Goal: Task Accomplishment & Management: Use online tool/utility

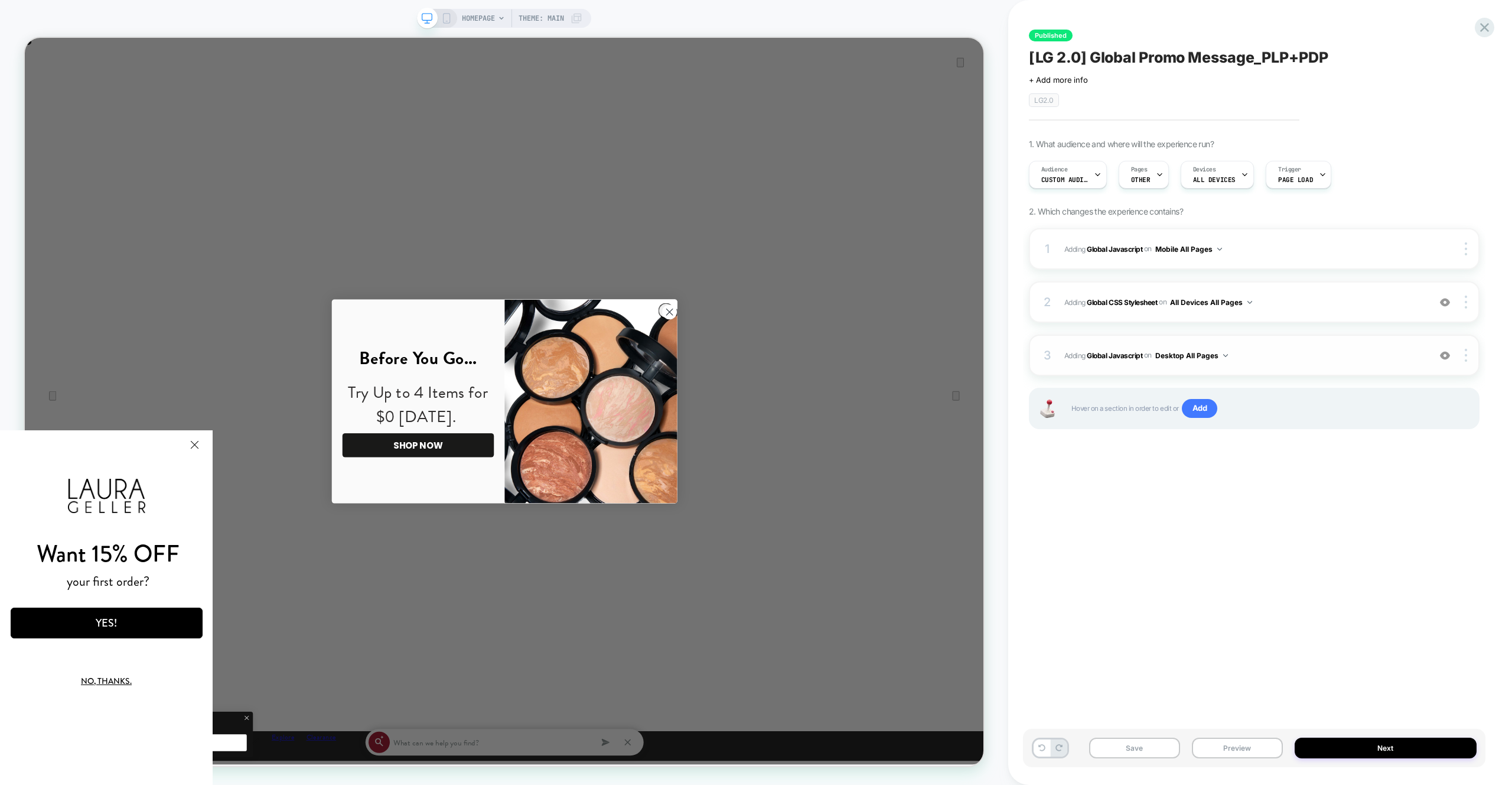
click at [1380, 344] on div "3 Adding Global Javascript on Desktop All Pages Add Before Add After Copy to Mo…" at bounding box center [1254, 355] width 451 height 41
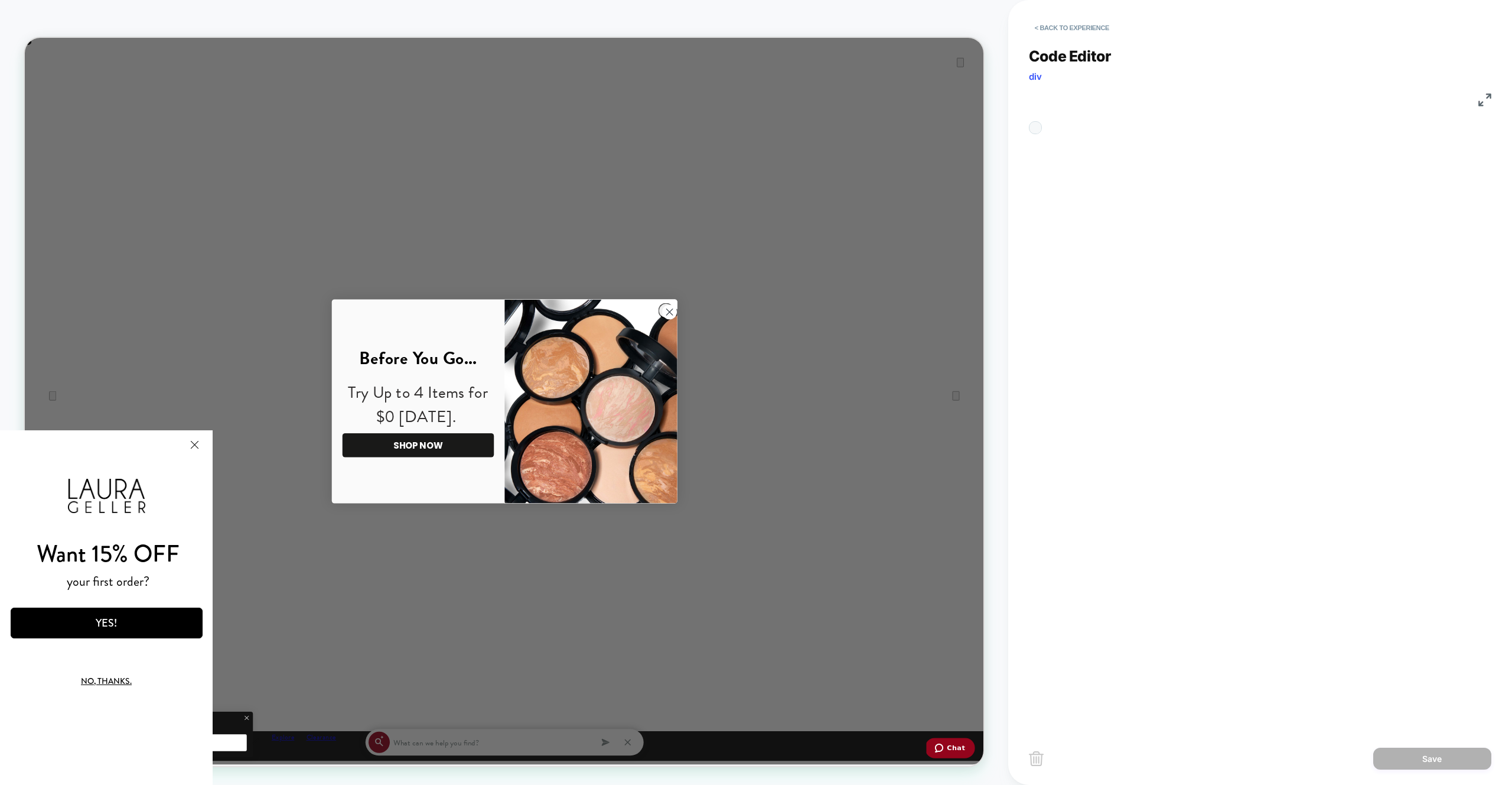
scroll to position [159, 0]
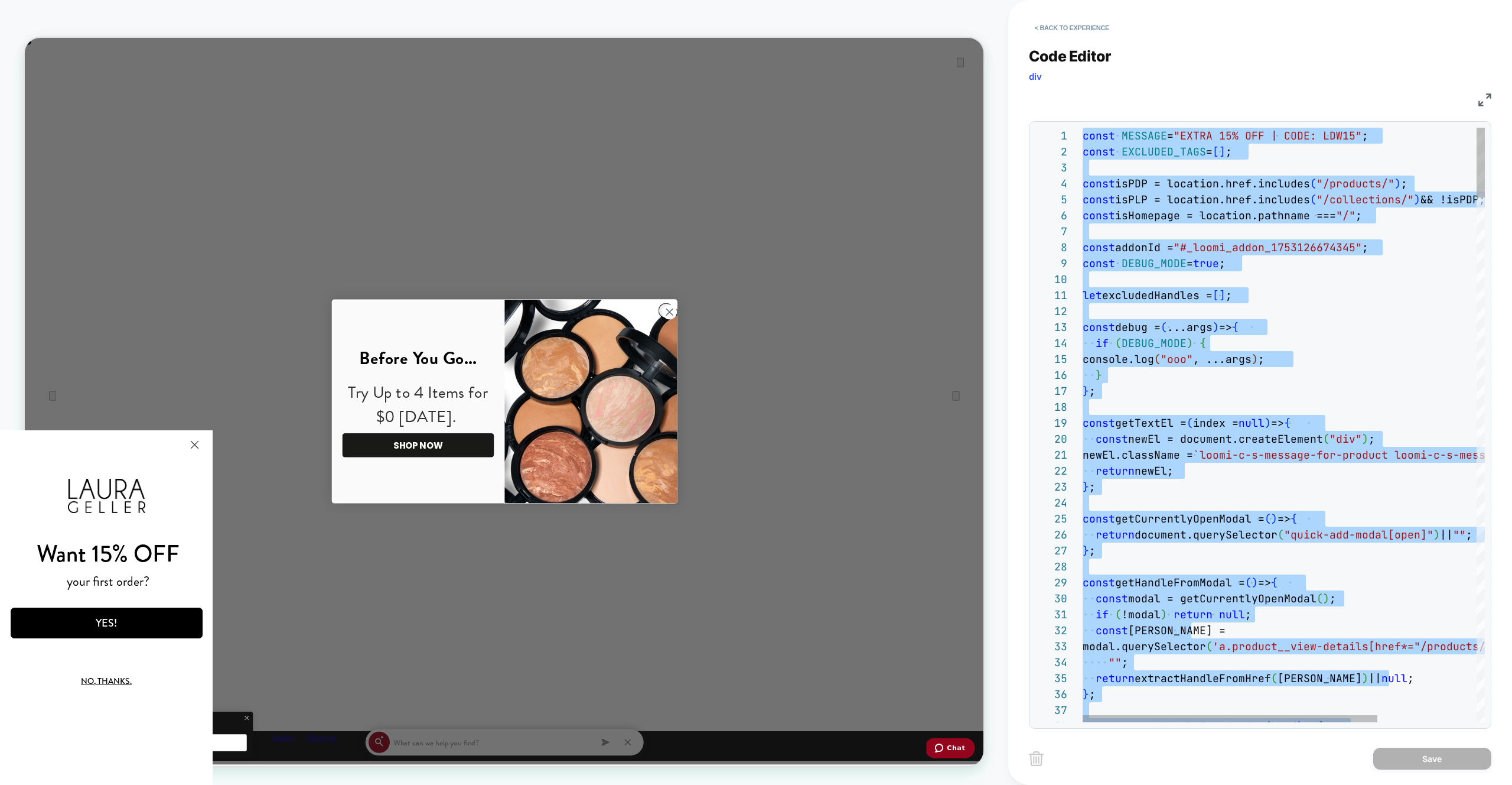
type textarea "**********"
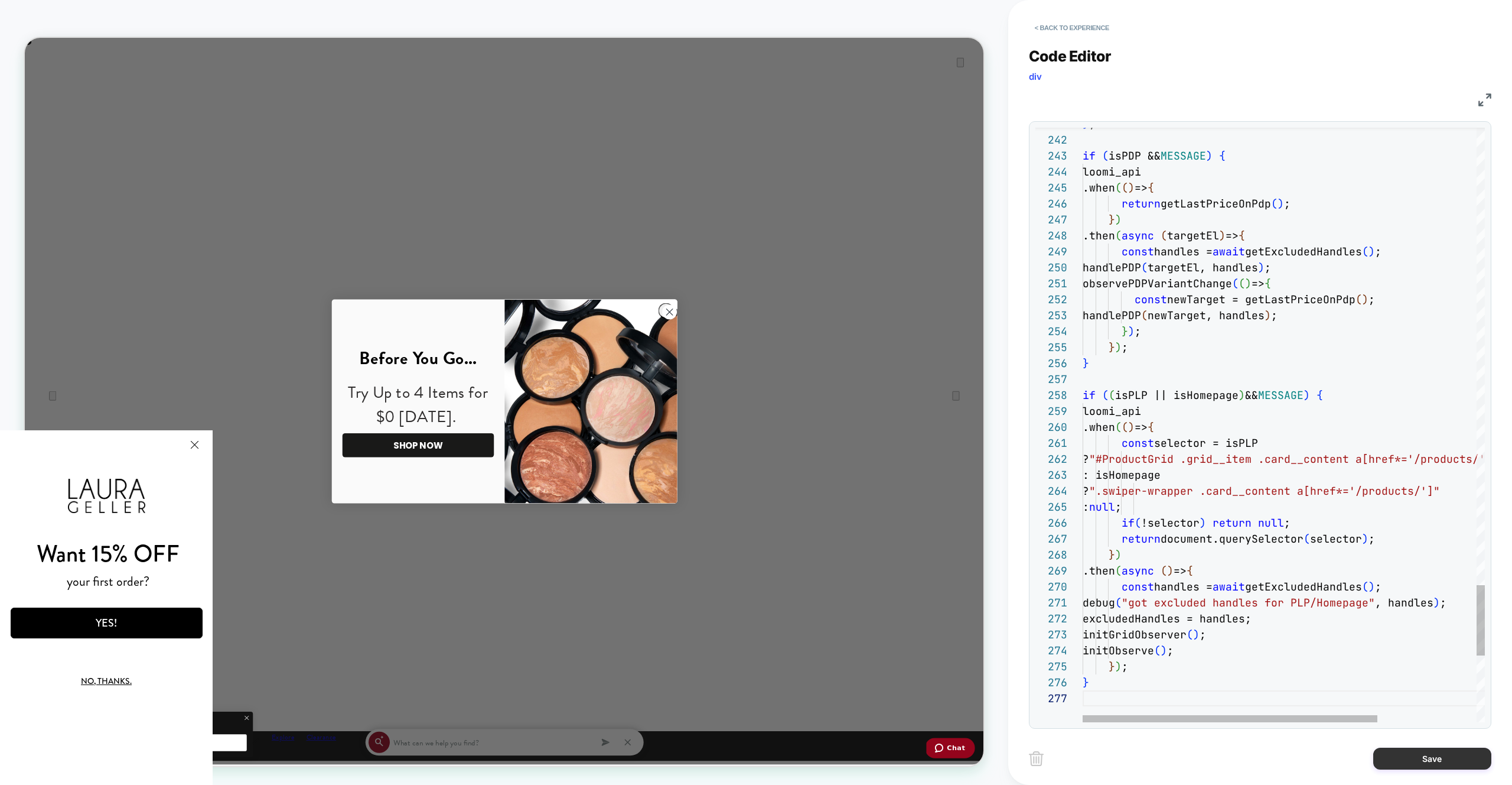
click at [1406, 756] on button "Save" at bounding box center [1432, 758] width 118 height 22
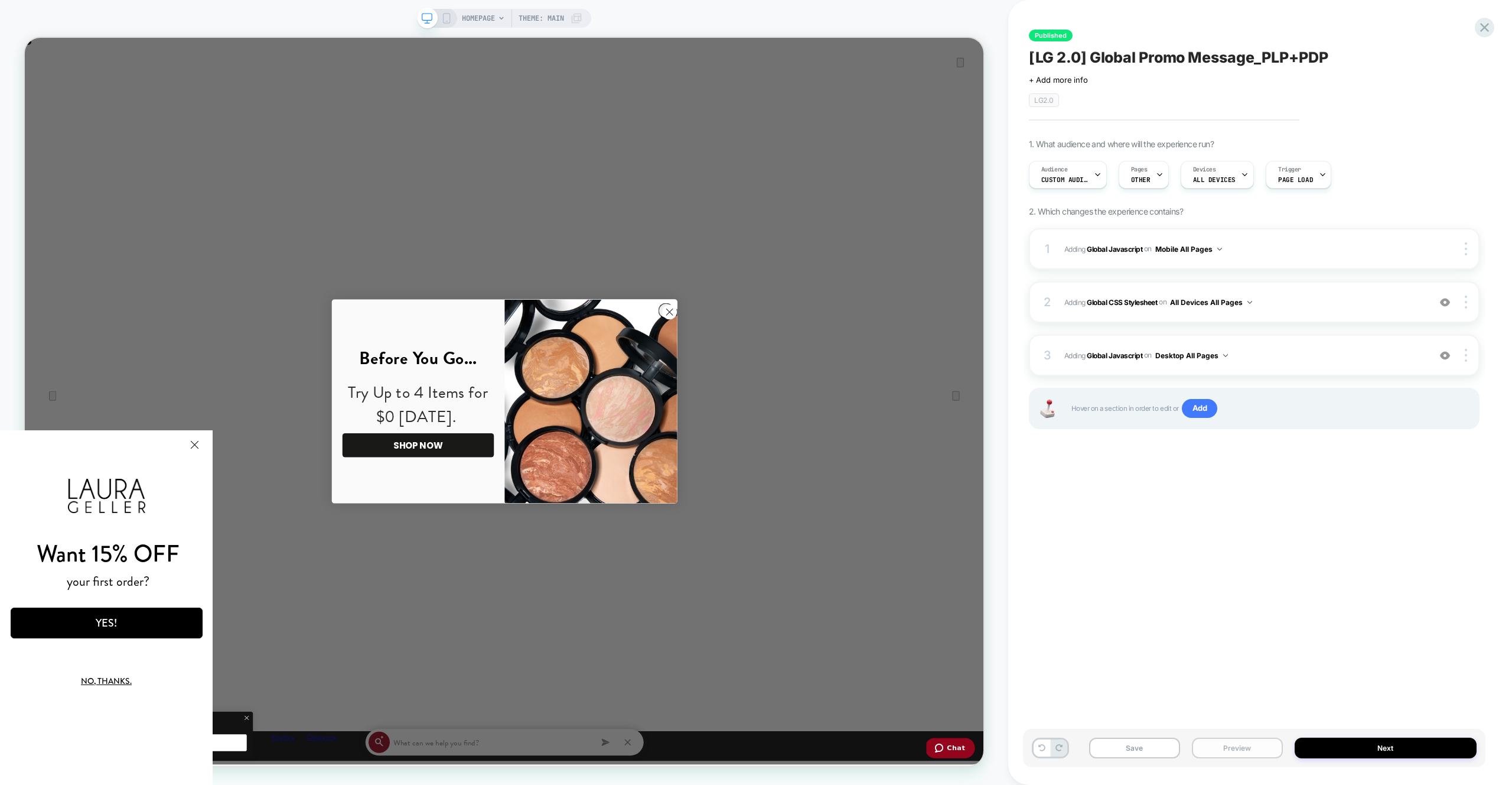
click at [1230, 749] on button "Preview" at bounding box center [1238, 747] width 91 height 21
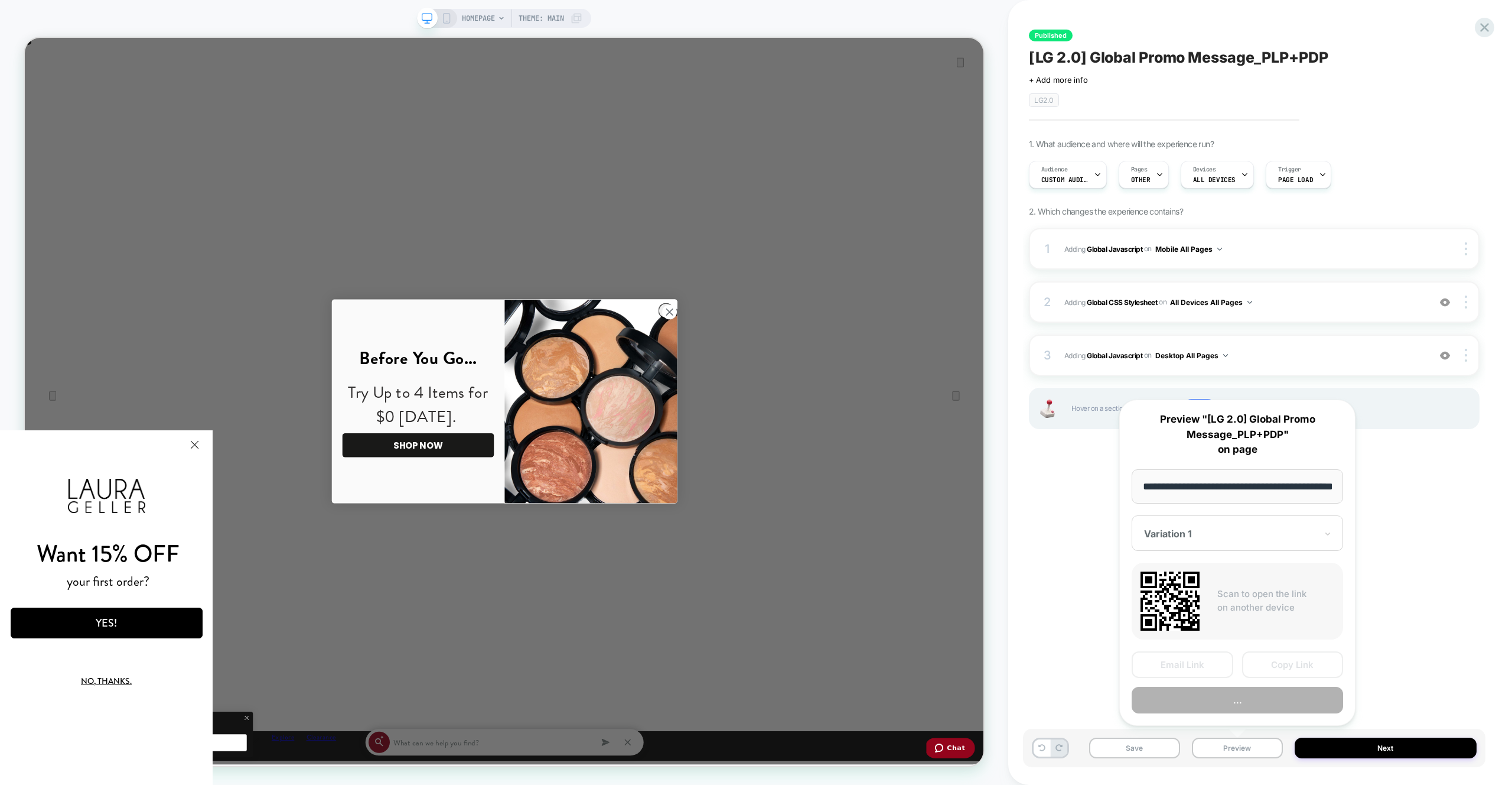
scroll to position [0, 42]
click at [1238, 708] on button "Preview" at bounding box center [1237, 700] width 211 height 27
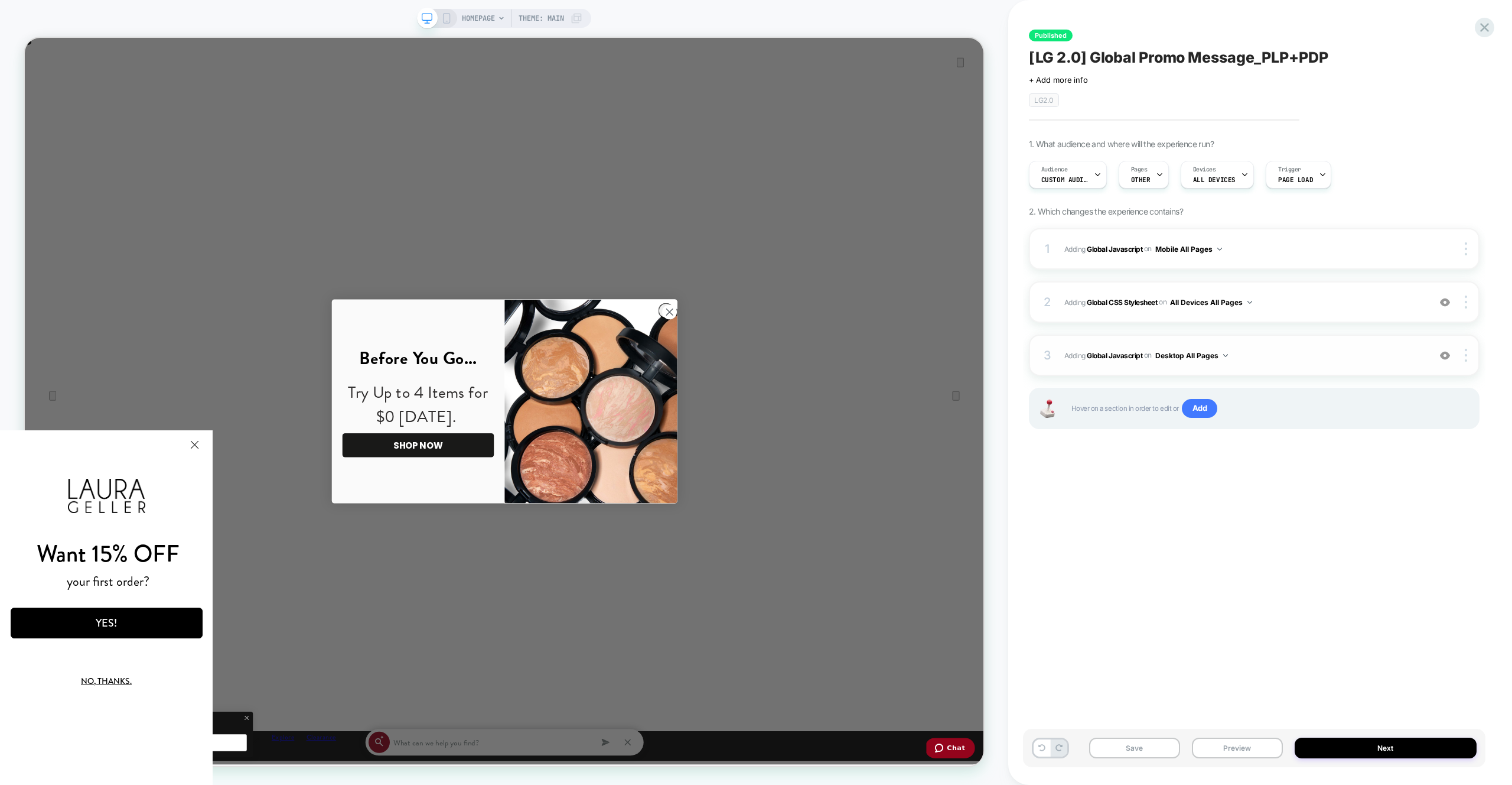
scroll to position [0, 1278]
click at [1314, 356] on span "Adding Global Javascript on Desktop All Pages" at bounding box center [1243, 356] width 359 height 14
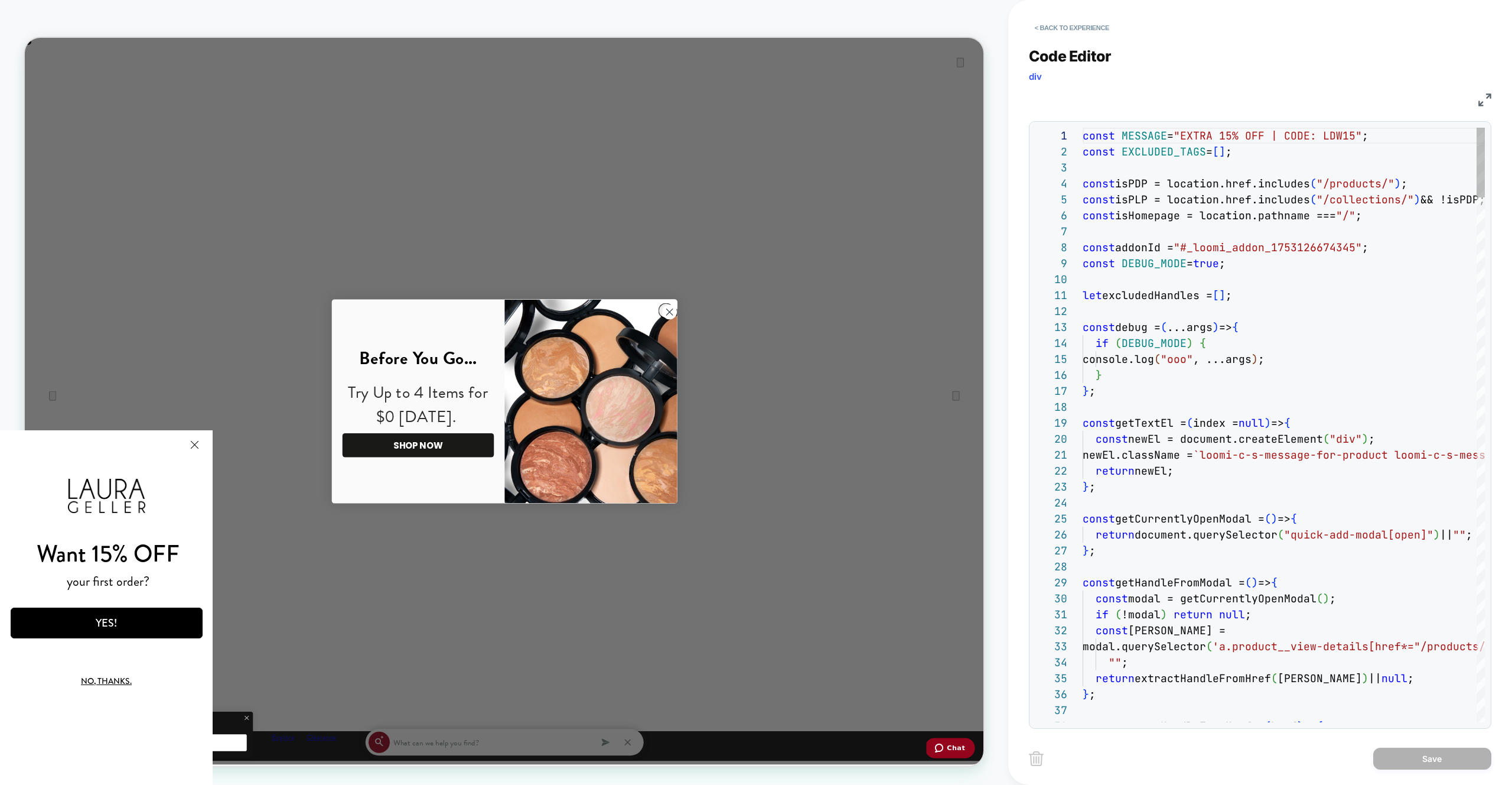
type textarea "**********"
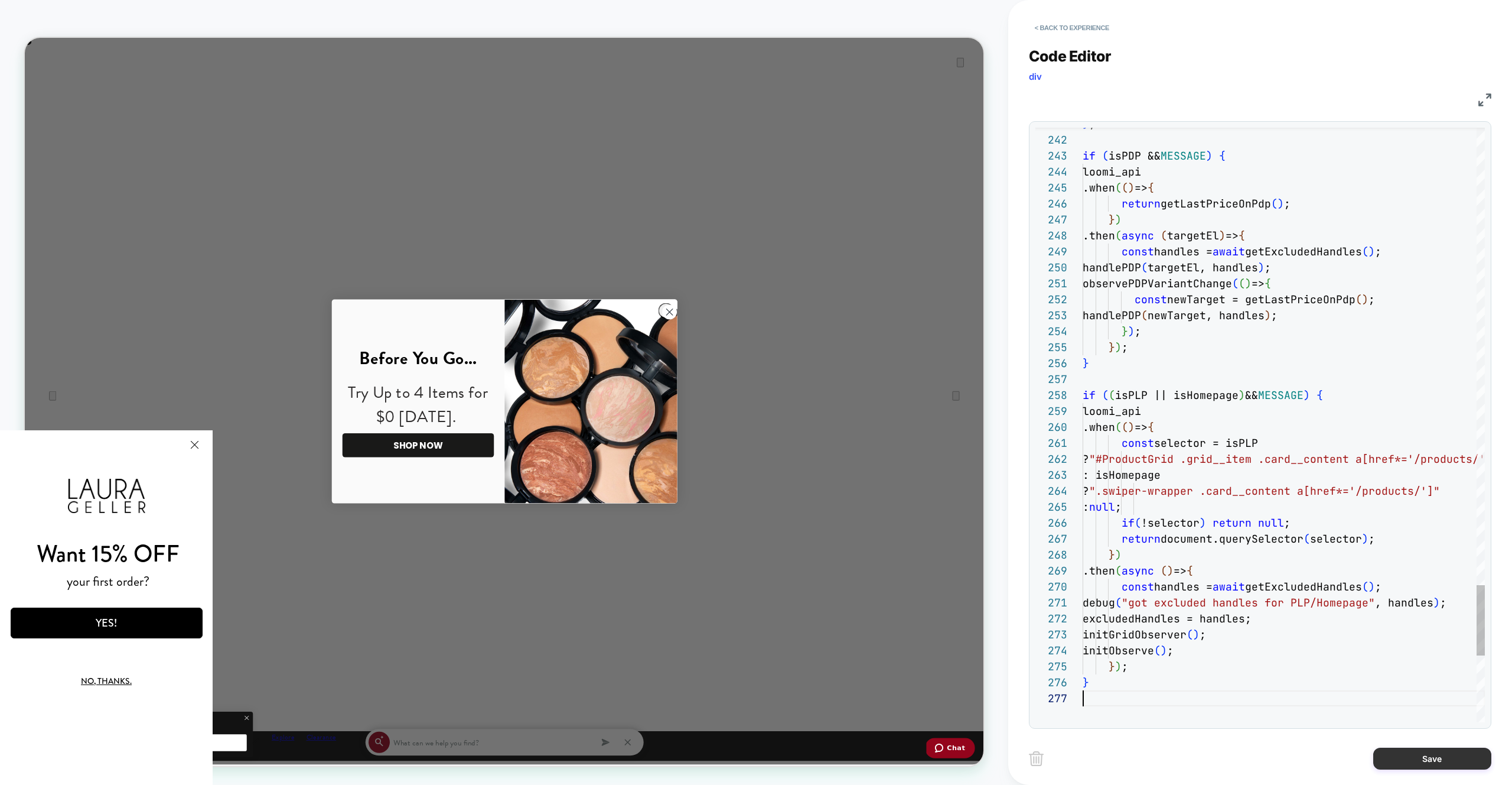
scroll to position [96, 0]
click at [1413, 767] on button "Save" at bounding box center [1432, 758] width 118 height 22
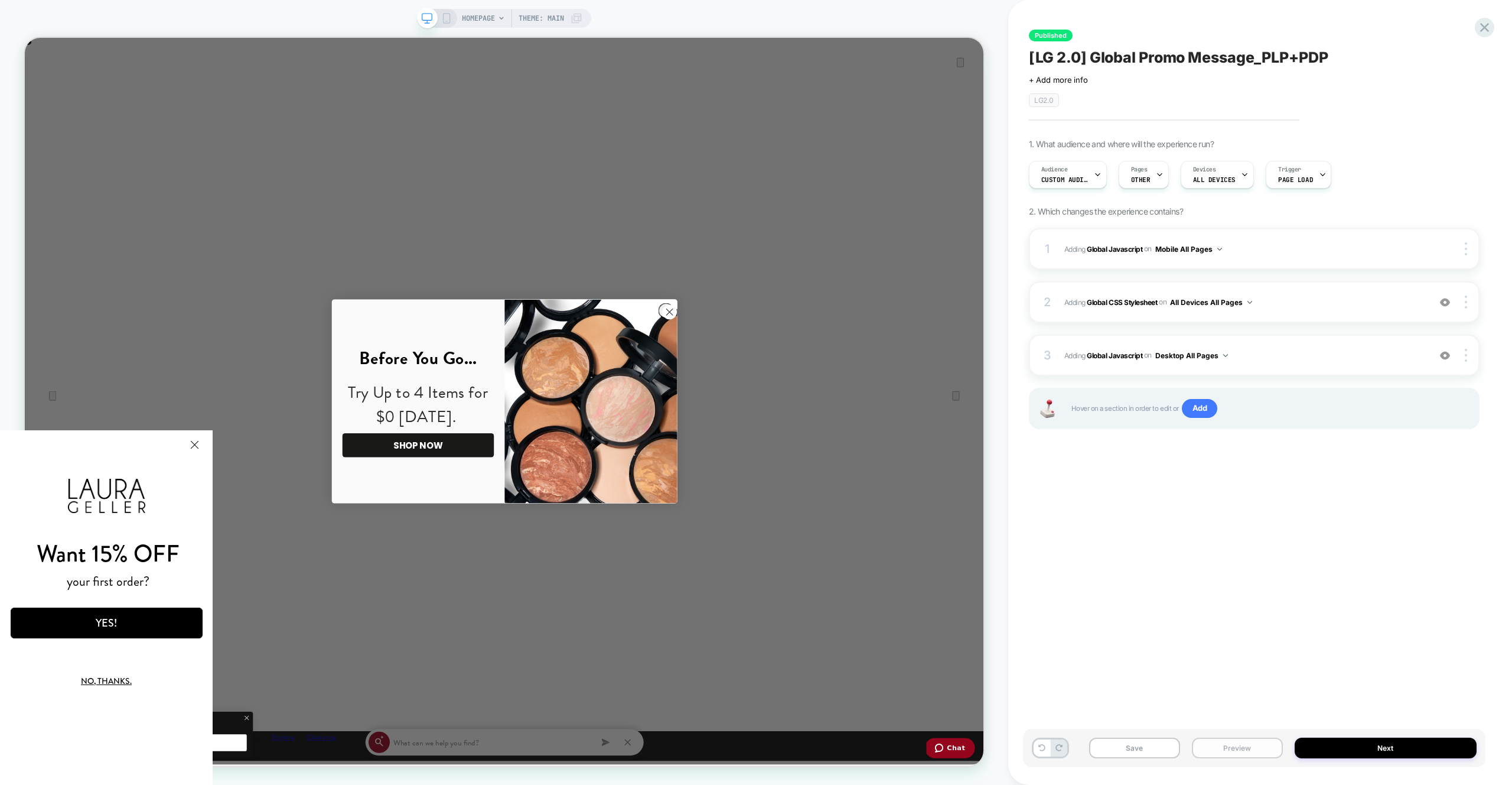
click at [1274, 752] on button "Preview" at bounding box center [1238, 747] width 91 height 21
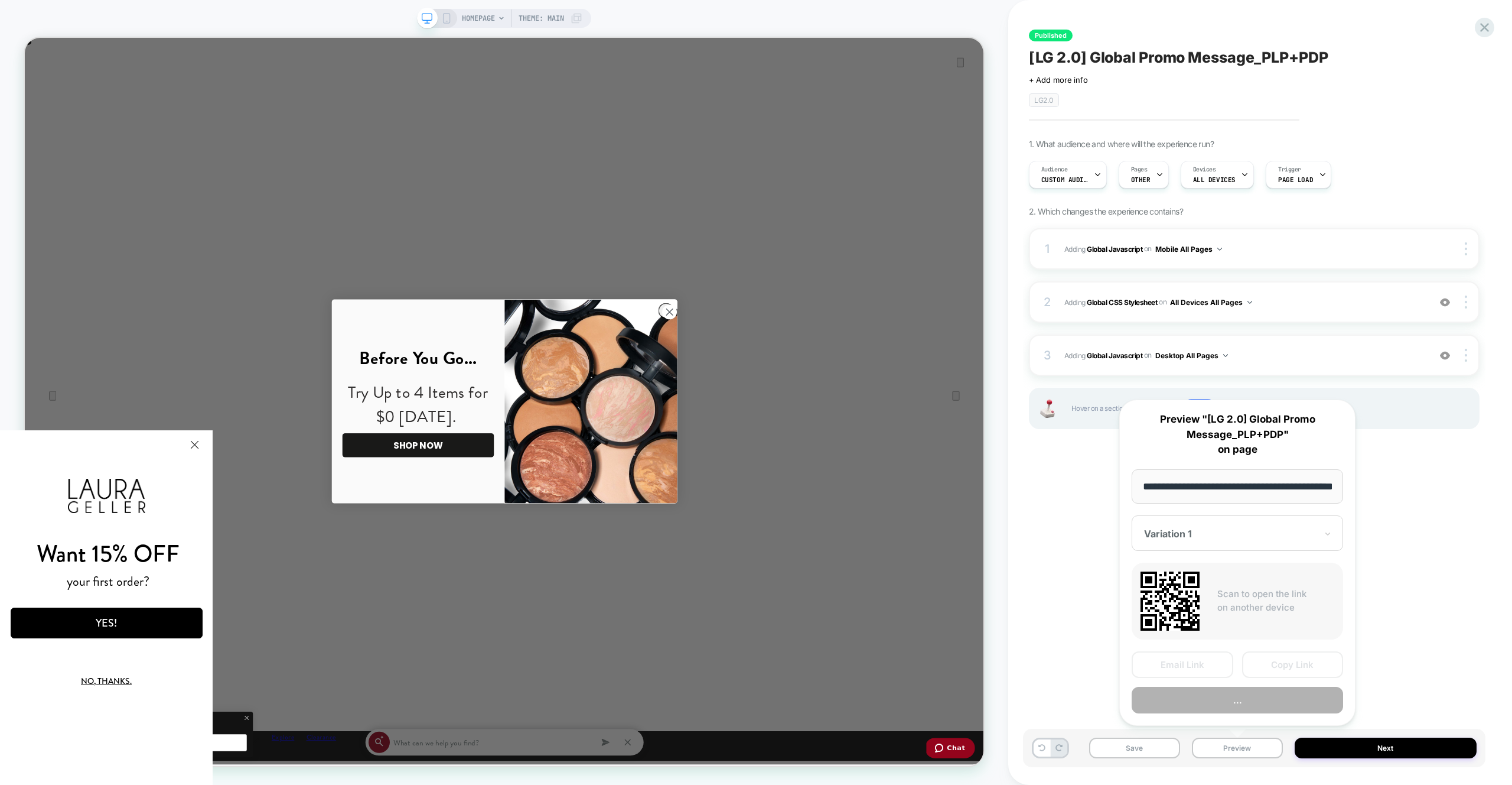
scroll to position [0, 42]
click at [1262, 693] on button "..." at bounding box center [1237, 700] width 211 height 27
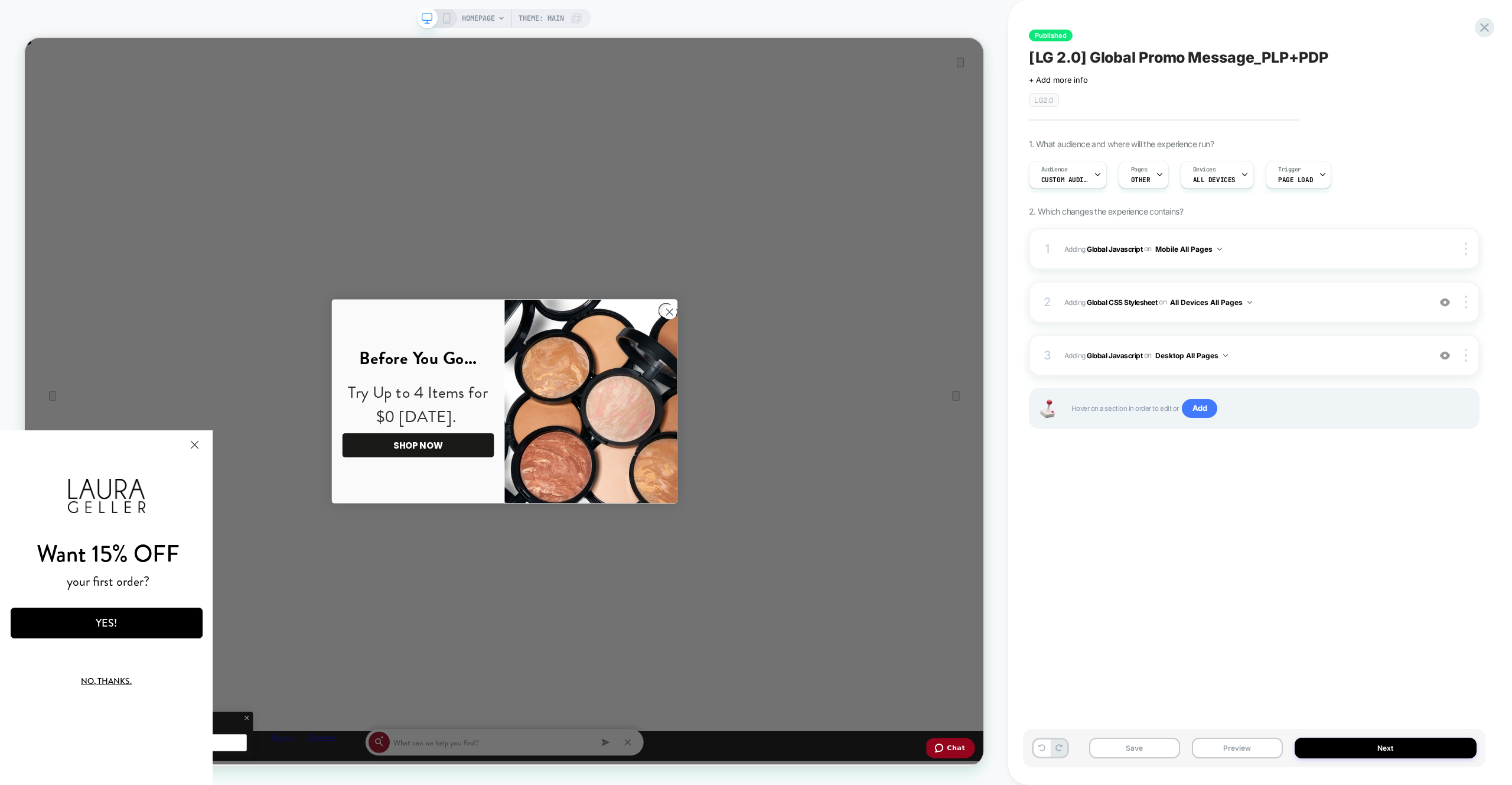
scroll to position [0, 2557]
click at [1259, 357] on span "Adding Global Javascript on Desktop All Pages" at bounding box center [1243, 356] width 359 height 14
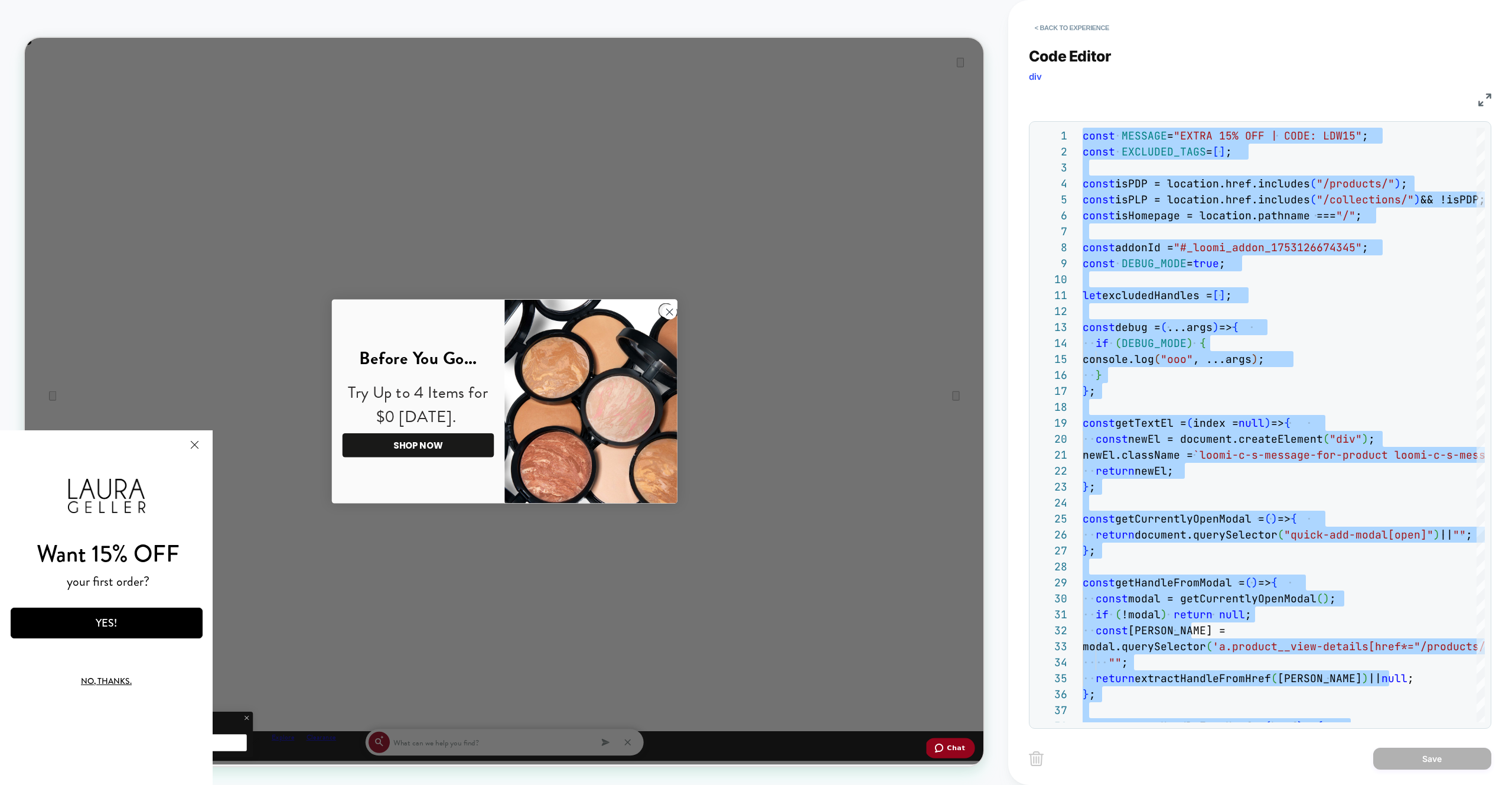
type textarea "**********"
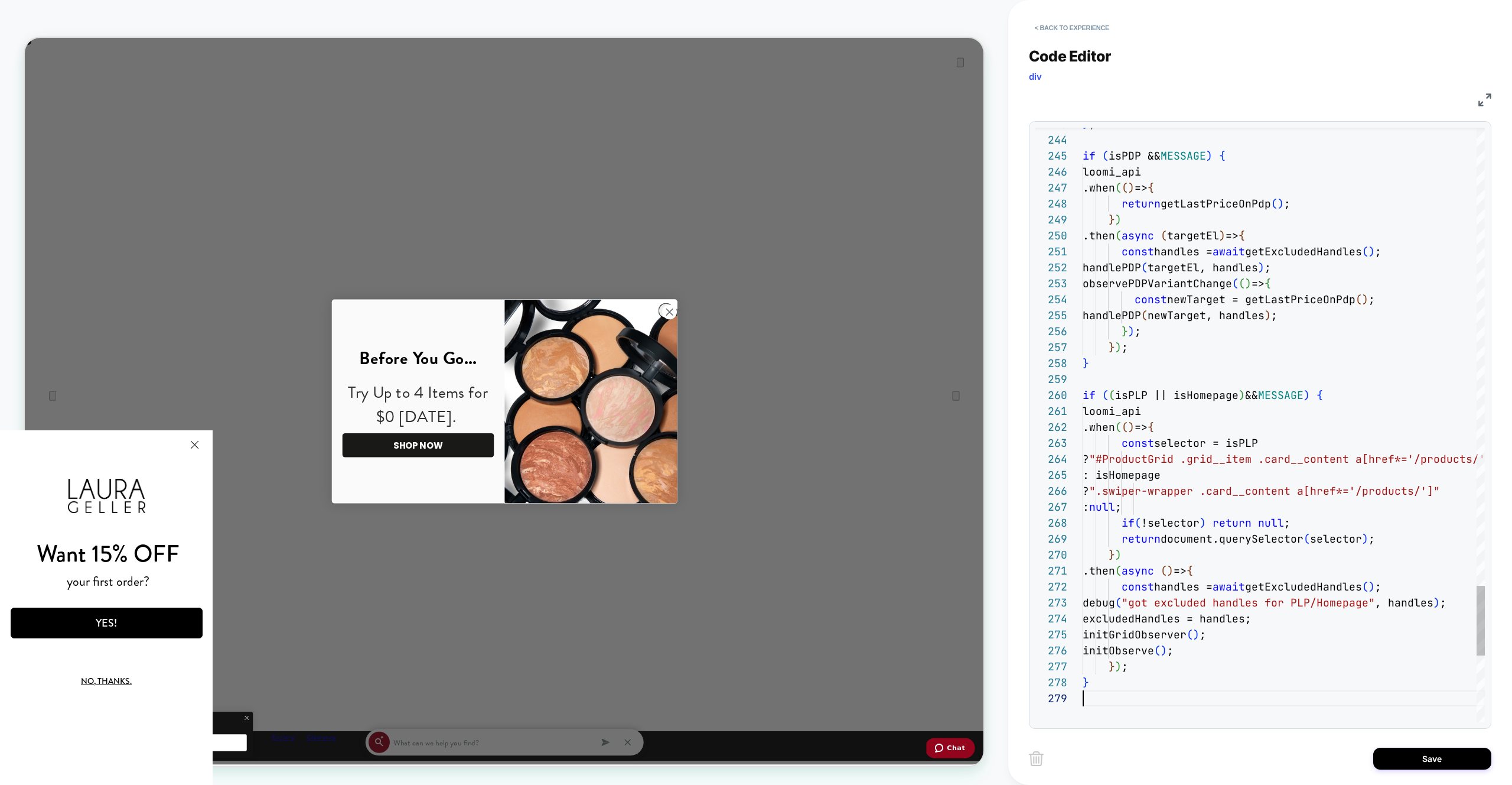
click at [1490, 772] on div "< Back to experience Code Editor div JS 243 244 245 246 247 248 249 250 251 252…" at bounding box center [1260, 392] width 504 height 785
click at [1469, 768] on div "Save" at bounding box center [1259, 757] width 463 height 30
click at [1381, 750] on button "Save" at bounding box center [1432, 758] width 118 height 22
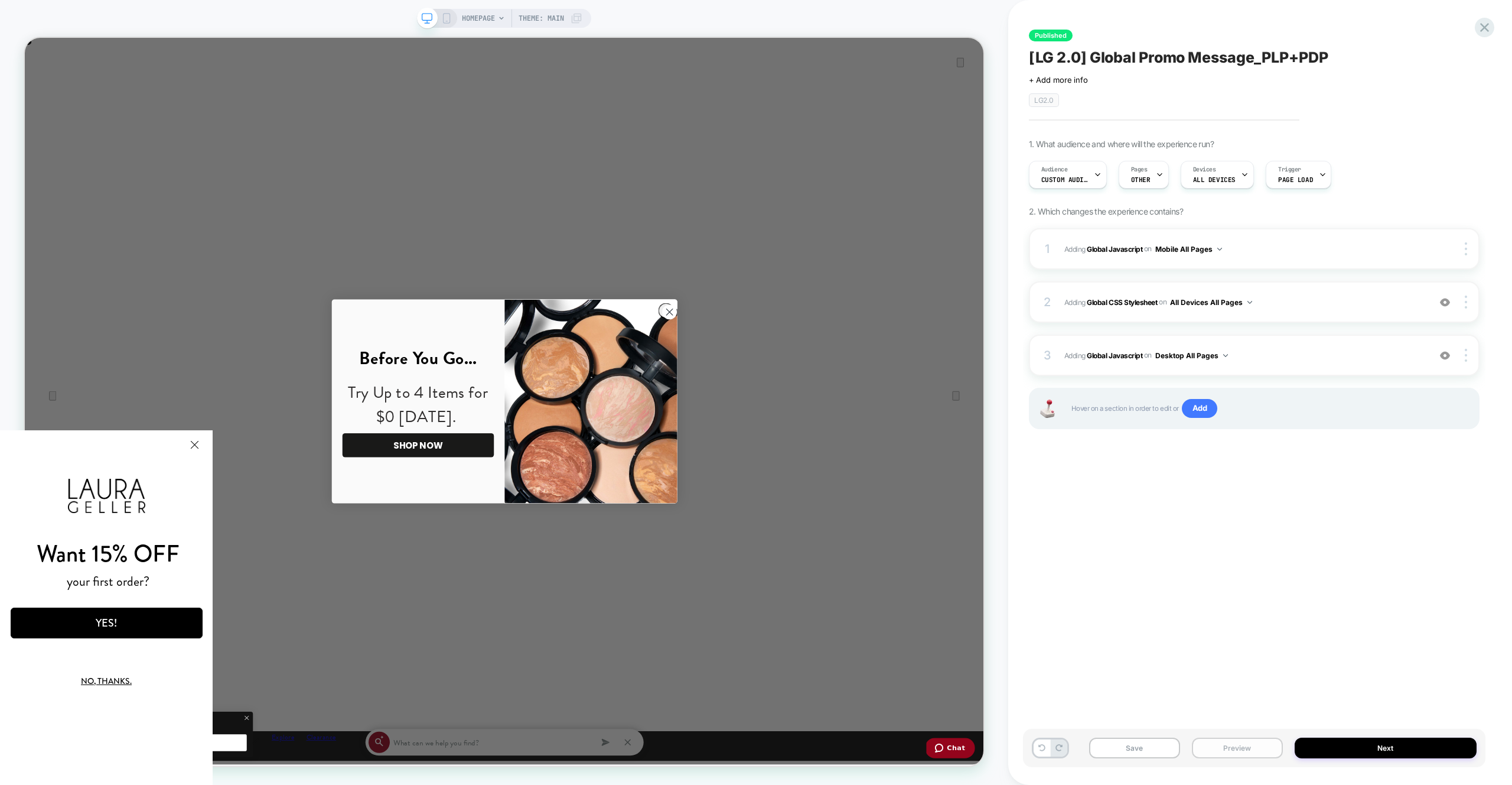
click at [1234, 743] on button "Preview" at bounding box center [1238, 747] width 91 height 21
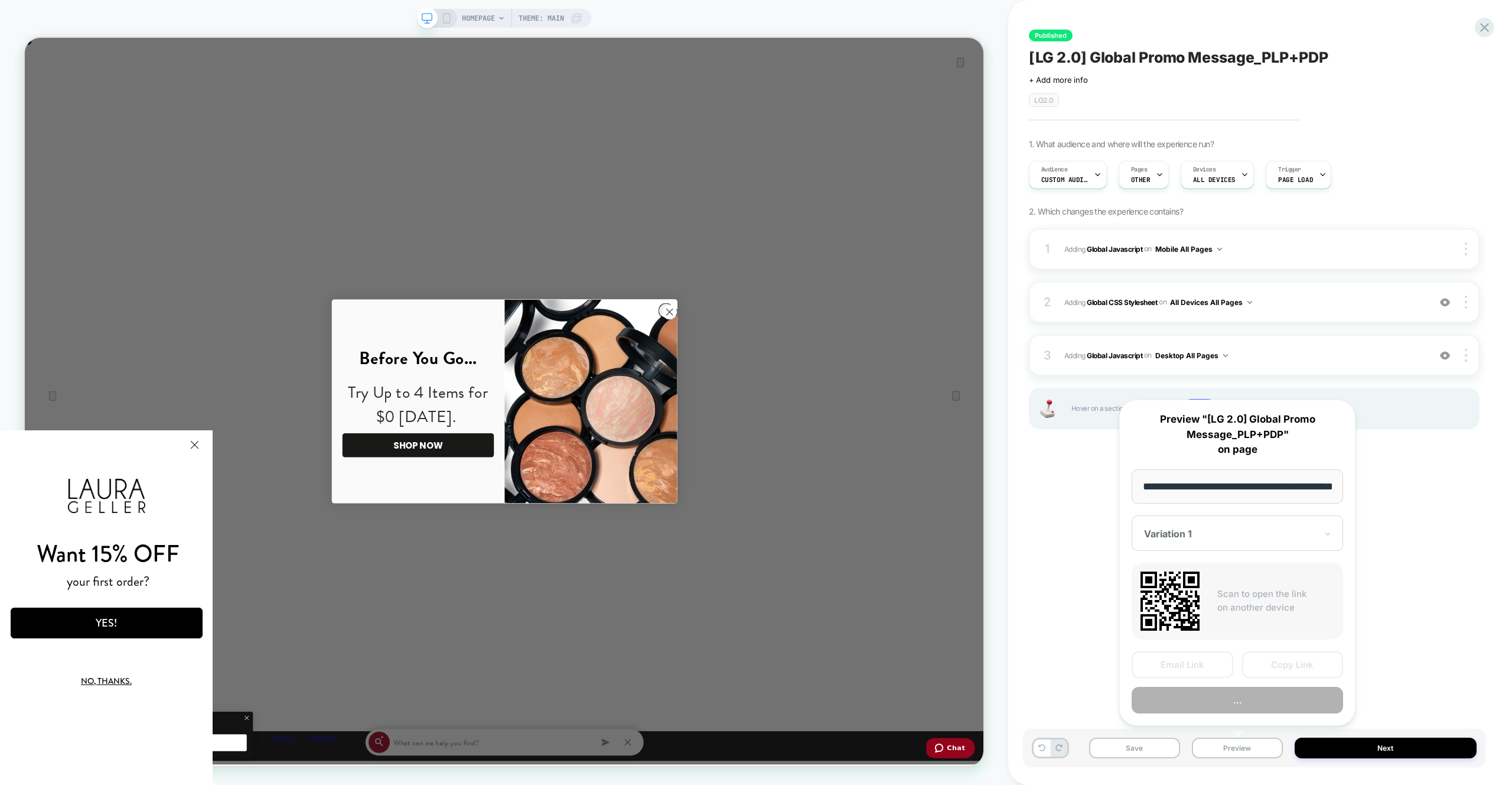
scroll to position [0, 42]
click at [1230, 701] on button "..." at bounding box center [1237, 700] width 211 height 27
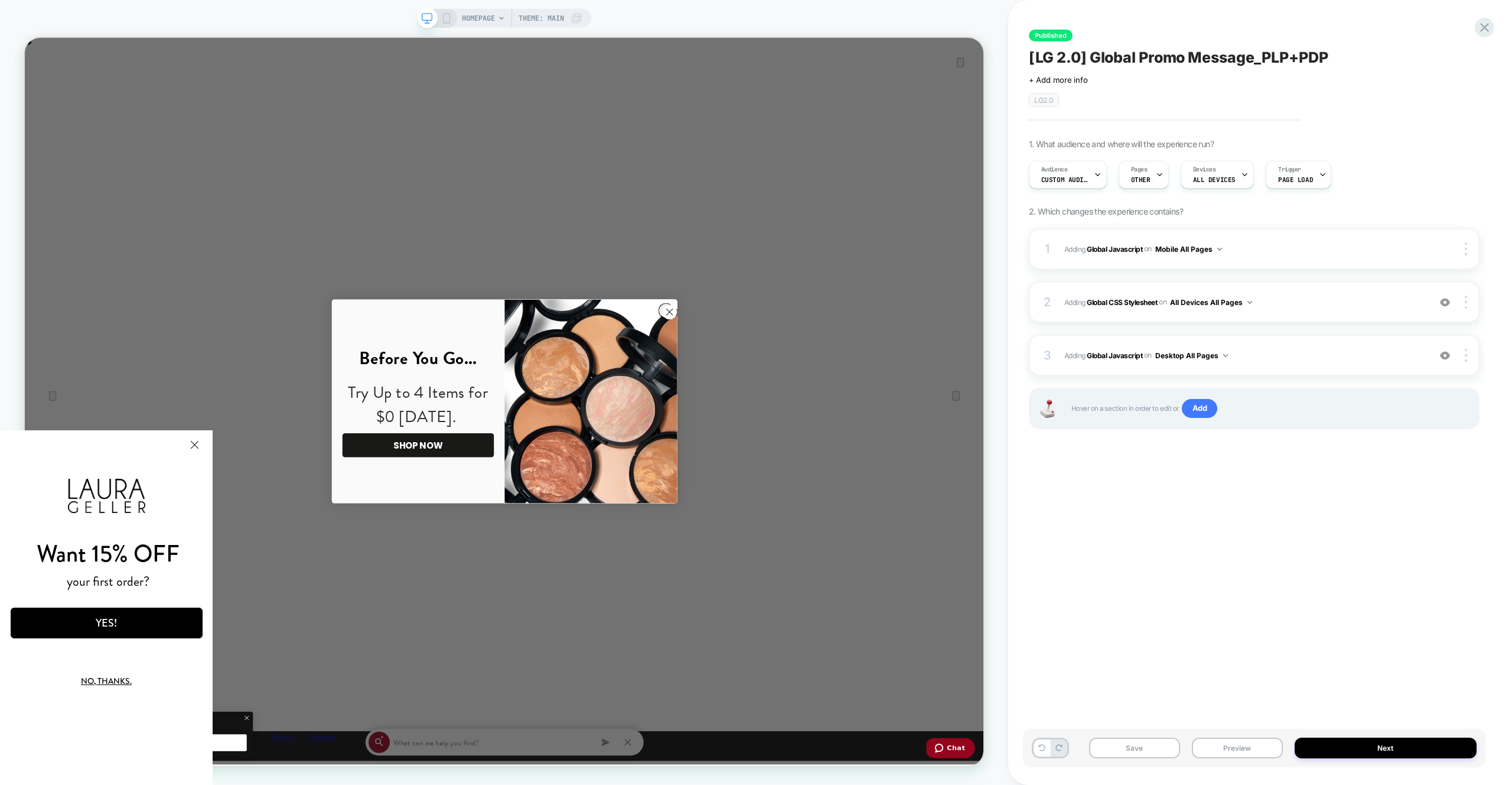
scroll to position [0, 0]
click at [1314, 339] on div "3 Adding Global Javascript on Desktop All Pages Add Before Add After Copy to Mo…" at bounding box center [1254, 355] width 451 height 41
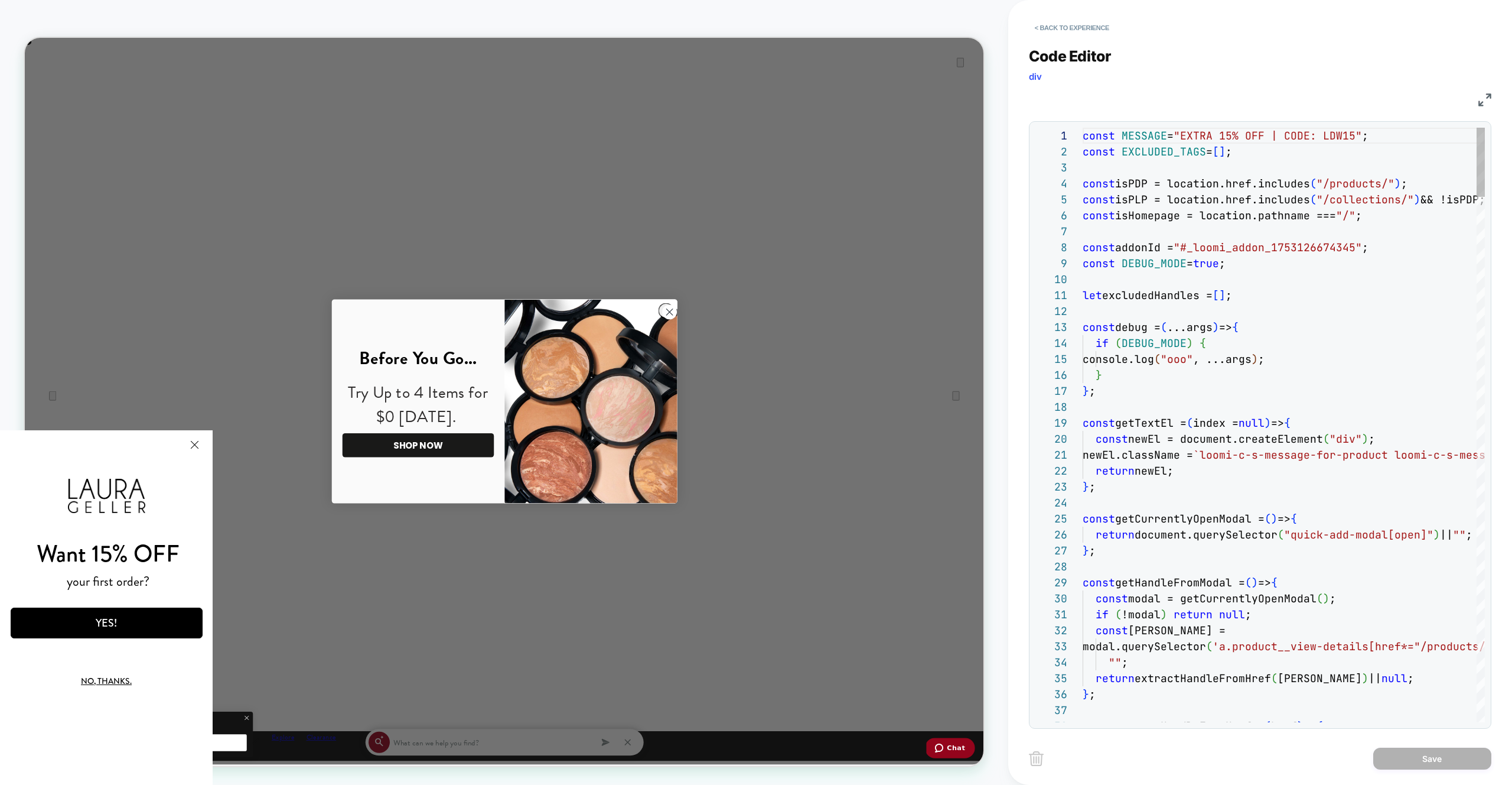
drag, startPoint x: 1332, startPoint y: 339, endPoint x: 1350, endPoint y: 419, distance: 82.0
click at [1332, 339] on div "if ( DEBUG_MODE ) {" at bounding box center [1284, 343] width 402 height 16
type textarea "**********"
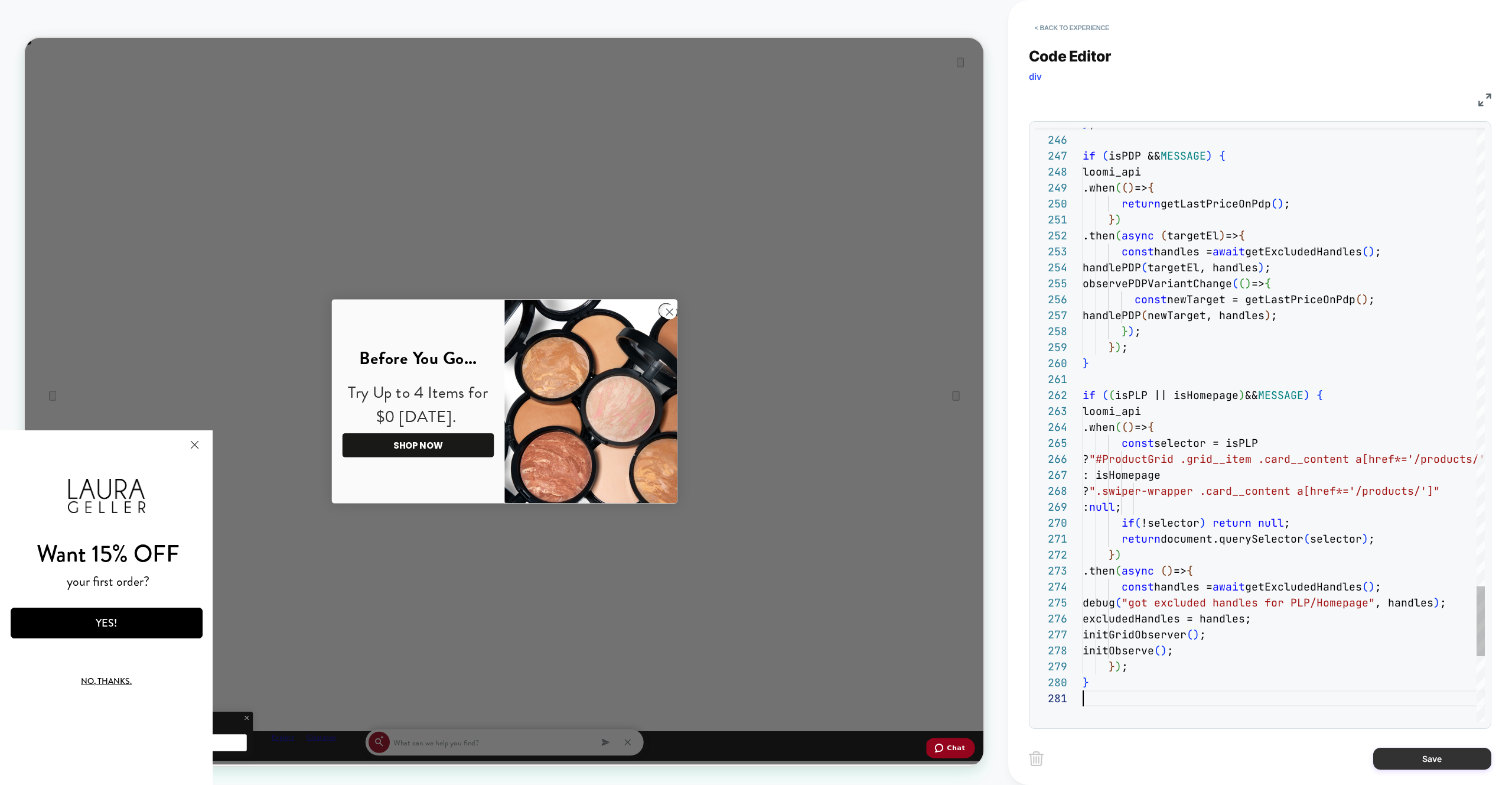
scroll to position [0, 1278]
click at [1373, 755] on button "Save" at bounding box center [1432, 758] width 118 height 22
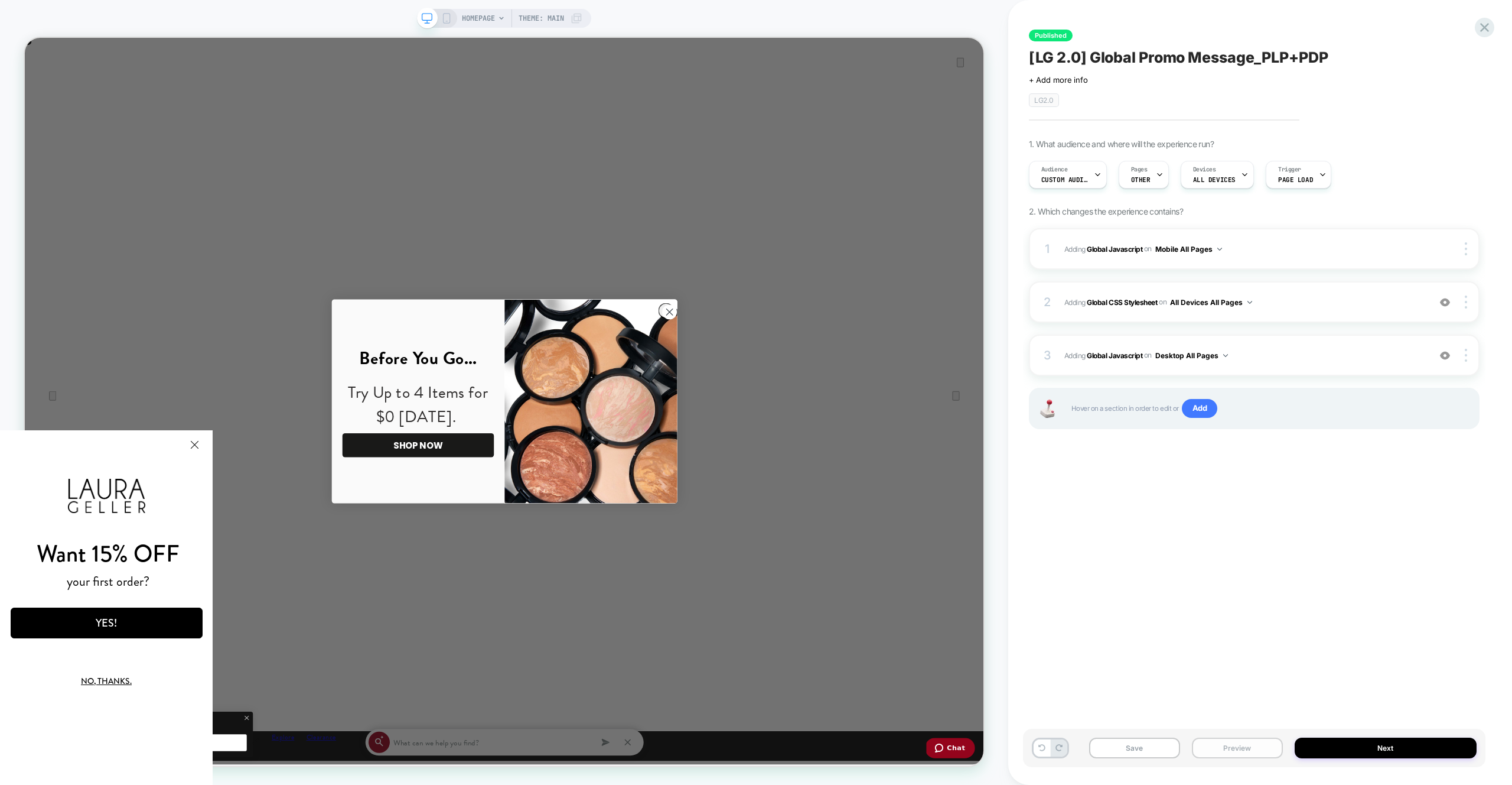
click at [1240, 743] on button "Preview" at bounding box center [1238, 747] width 91 height 21
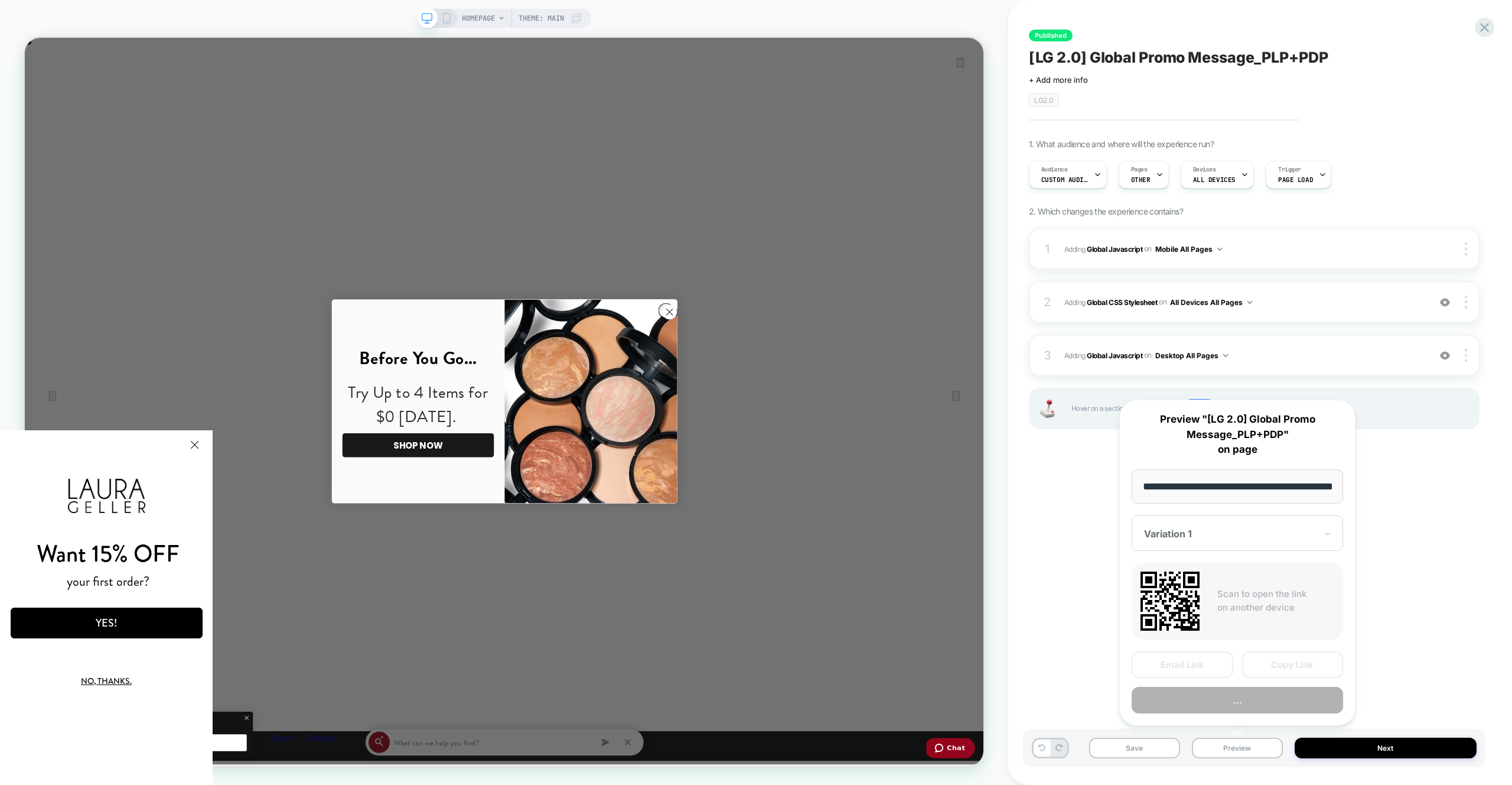
scroll to position [0, 42]
click at [1243, 711] on button "Preview" at bounding box center [1237, 700] width 211 height 27
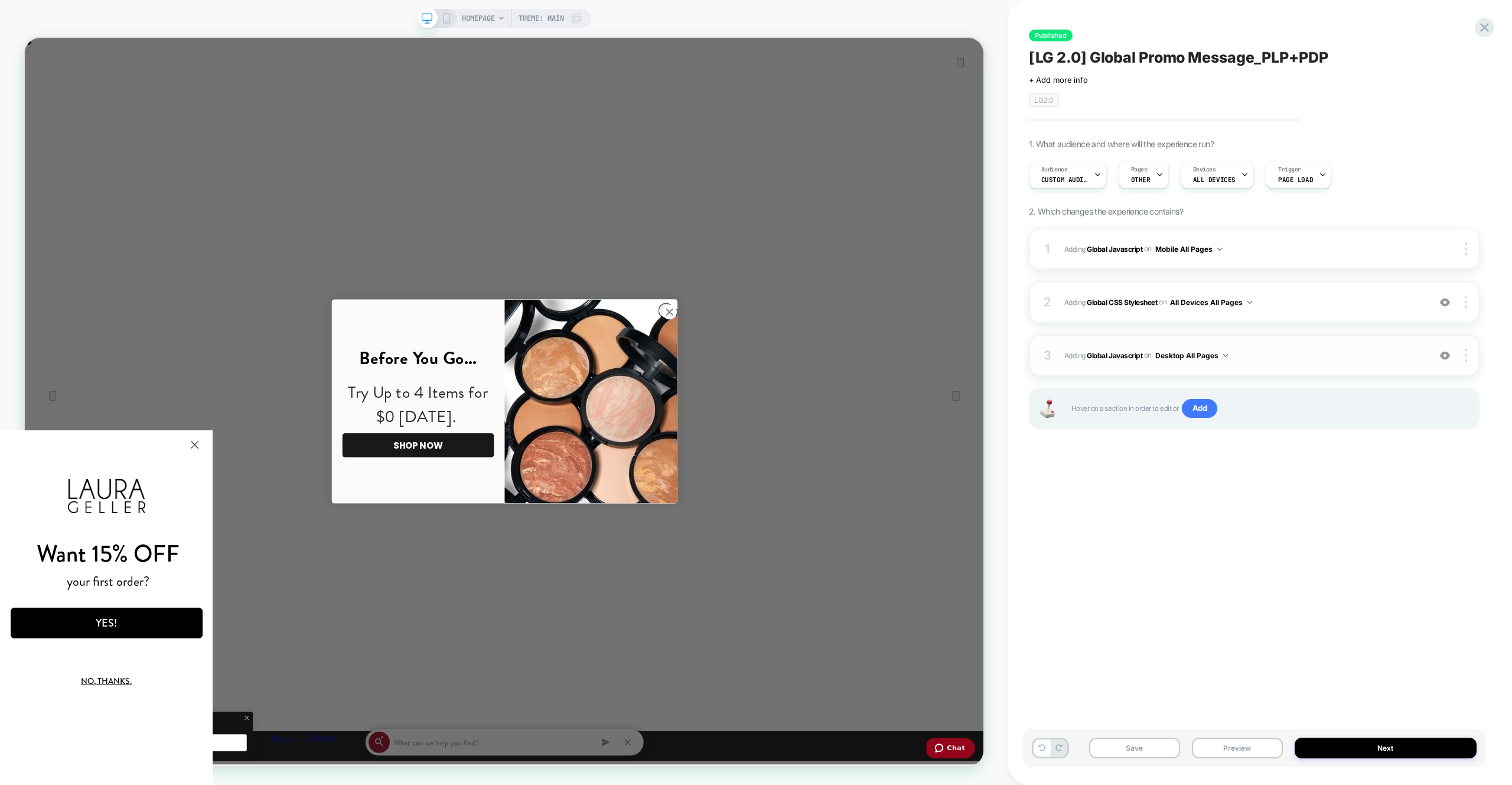
scroll to position [0, 0]
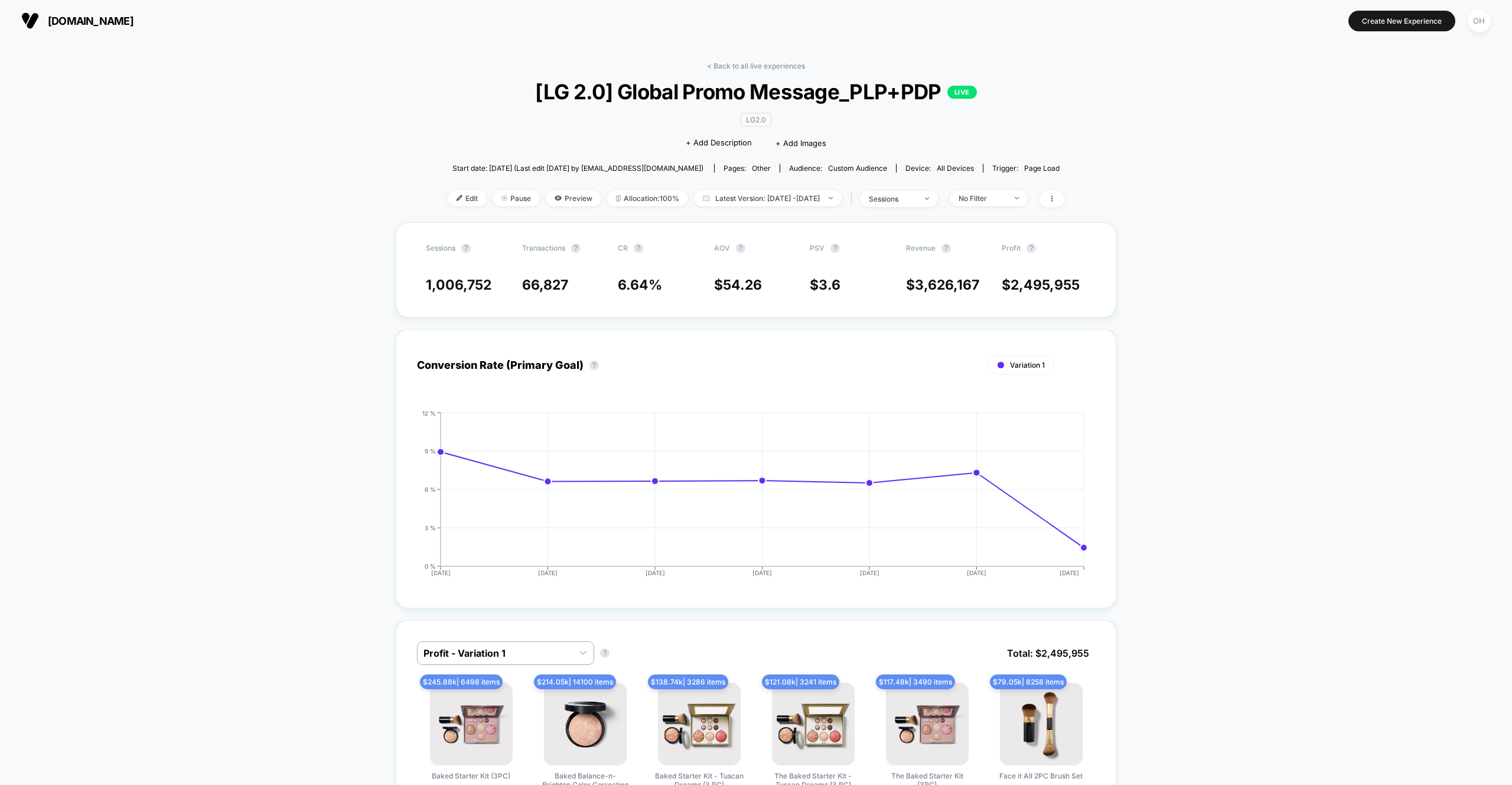
click at [453, 201] on span "Edit" at bounding box center [467, 198] width 39 height 16
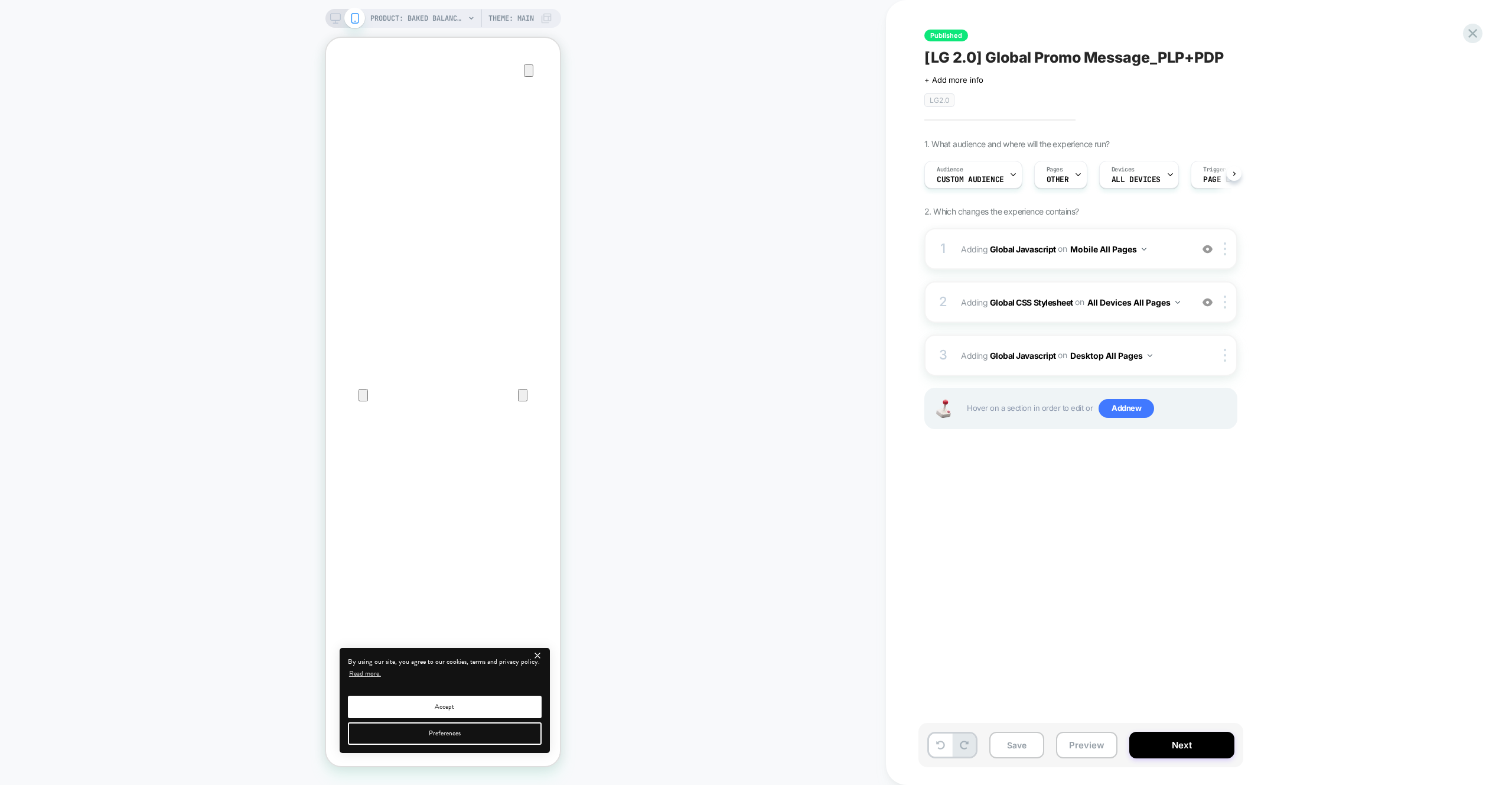
scroll to position [0, 1]
click at [345, 88] on icon "Close" at bounding box center [338, 95] width 14 height 14
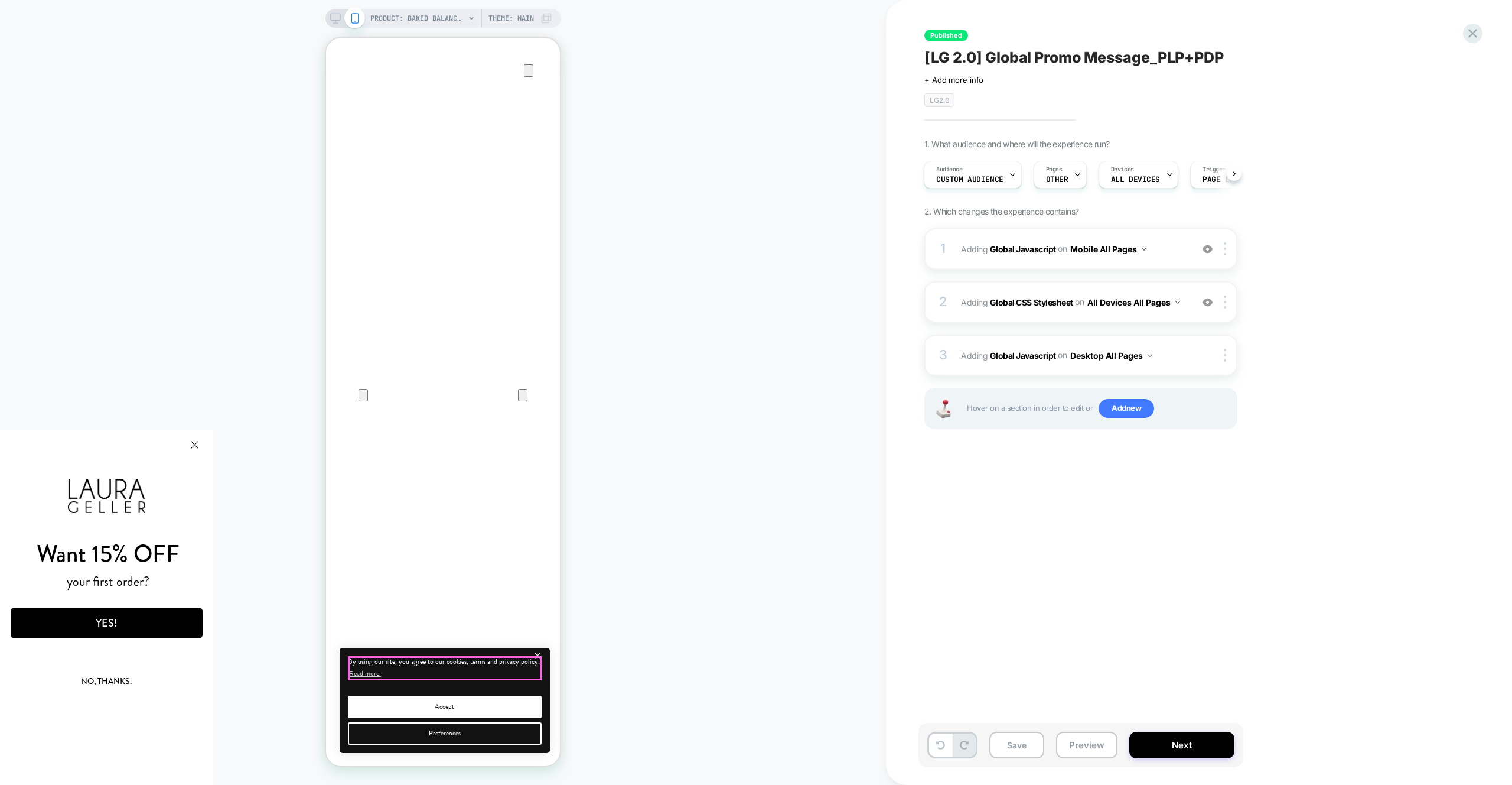
scroll to position [0, 0]
click at [539, 658] on icon "close" at bounding box center [538, 655] width 10 height 10
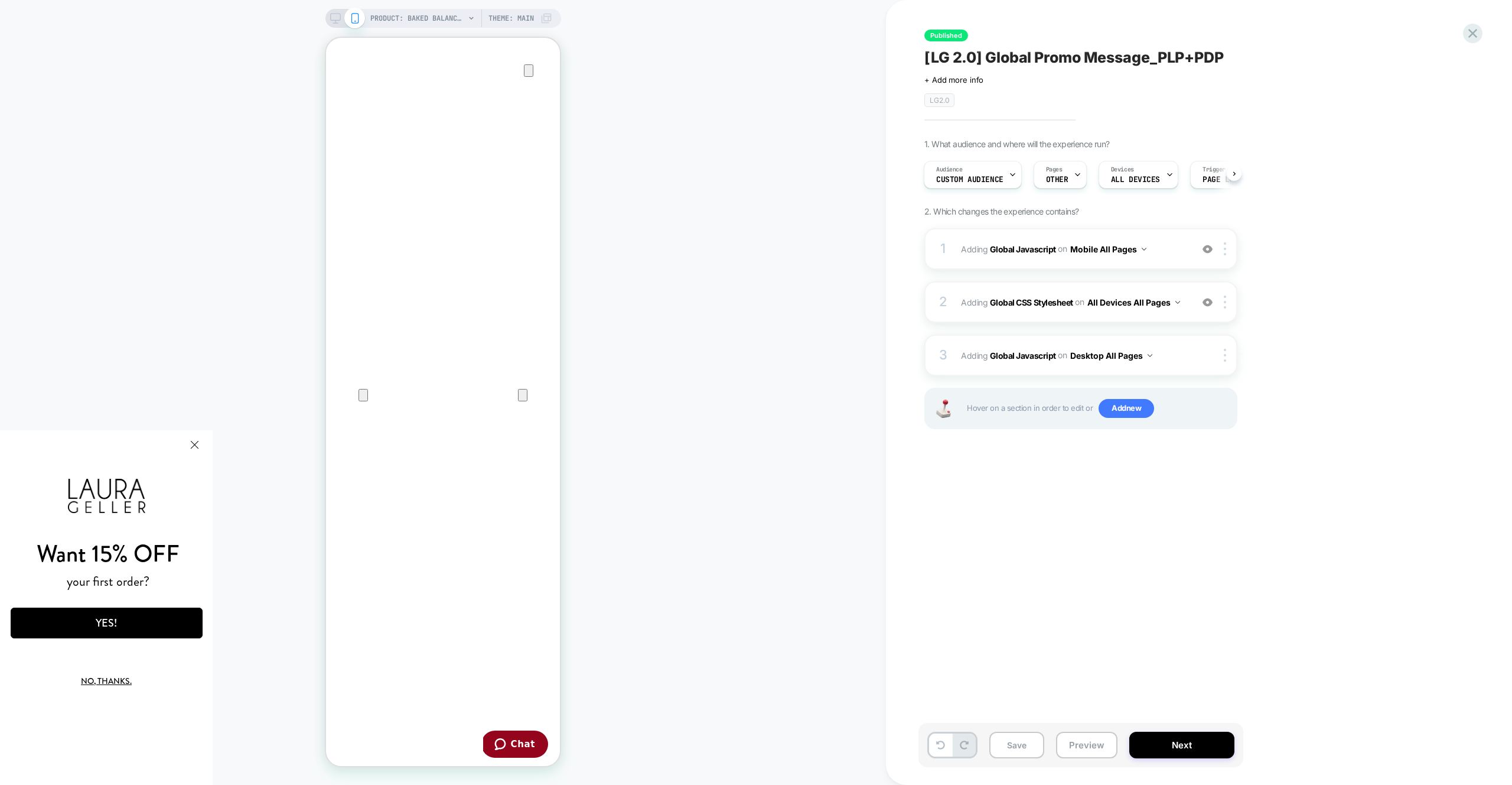
click html "Want 15% OFF your first order? YES! No, thanks. We've added your code to your c…"
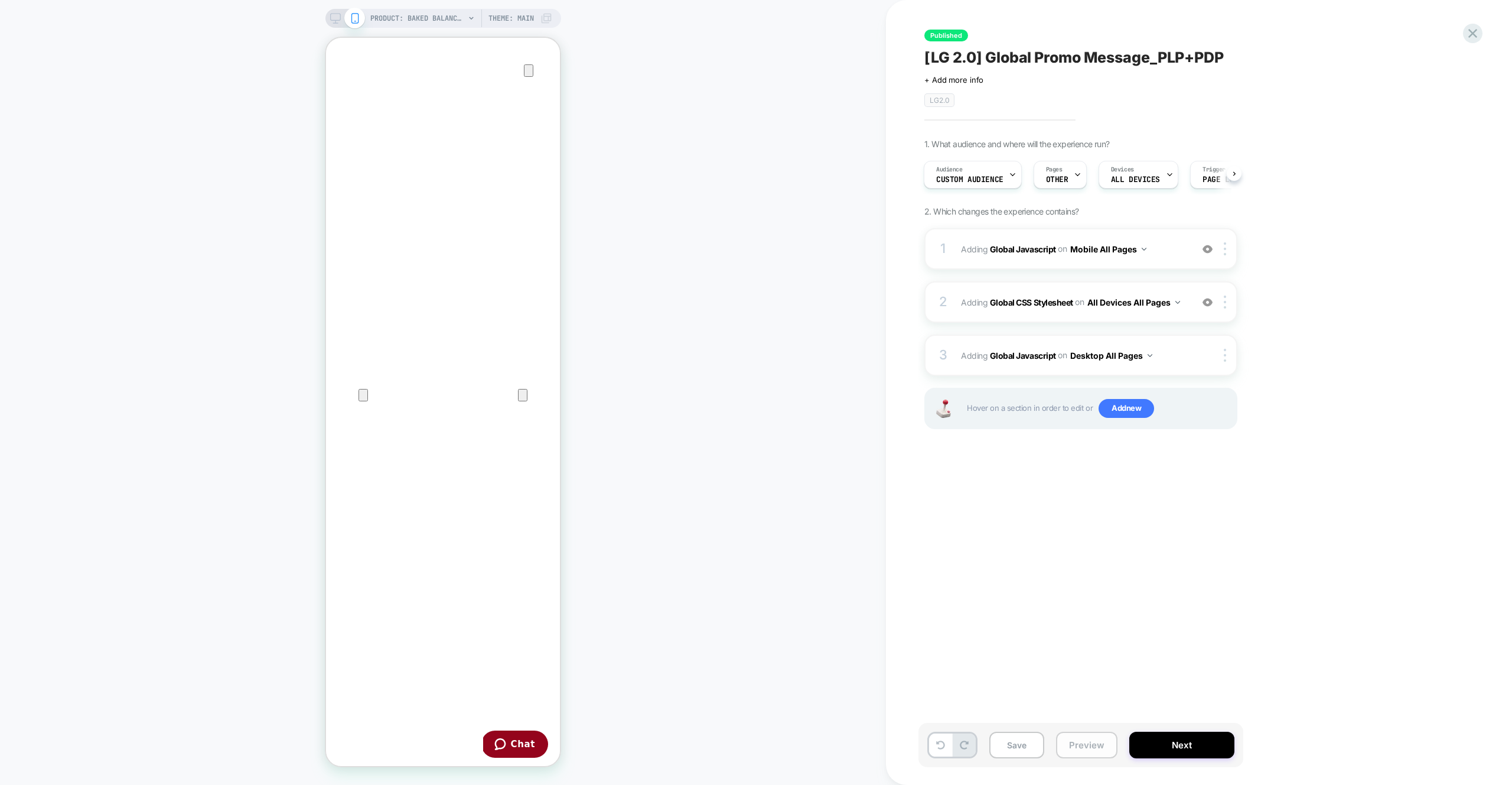
drag, startPoint x: 988, startPoint y: 616, endPoint x: 1086, endPoint y: 735, distance: 154.2
click at [995, 618] on div "Published [LG 2.0] Global Promo Message_PLP+PDP Click to edit experience detail…" at bounding box center [1140, 392] width 443 height 761
click at [1077, 733] on button "Preview" at bounding box center [1086, 744] width 62 height 27
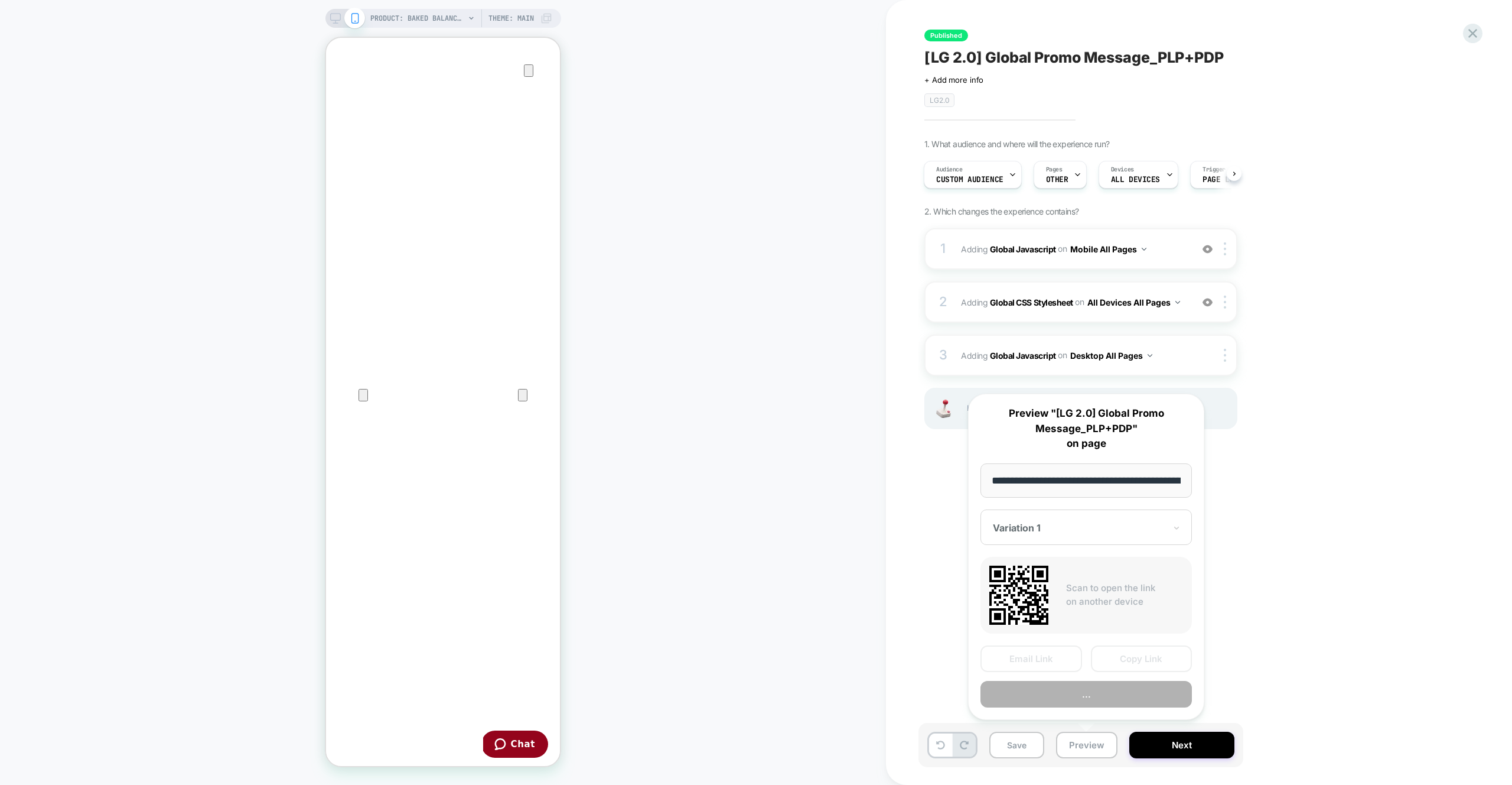
scroll to position [0, 337]
click at [1076, 692] on button "Preview" at bounding box center [1086, 694] width 211 height 27
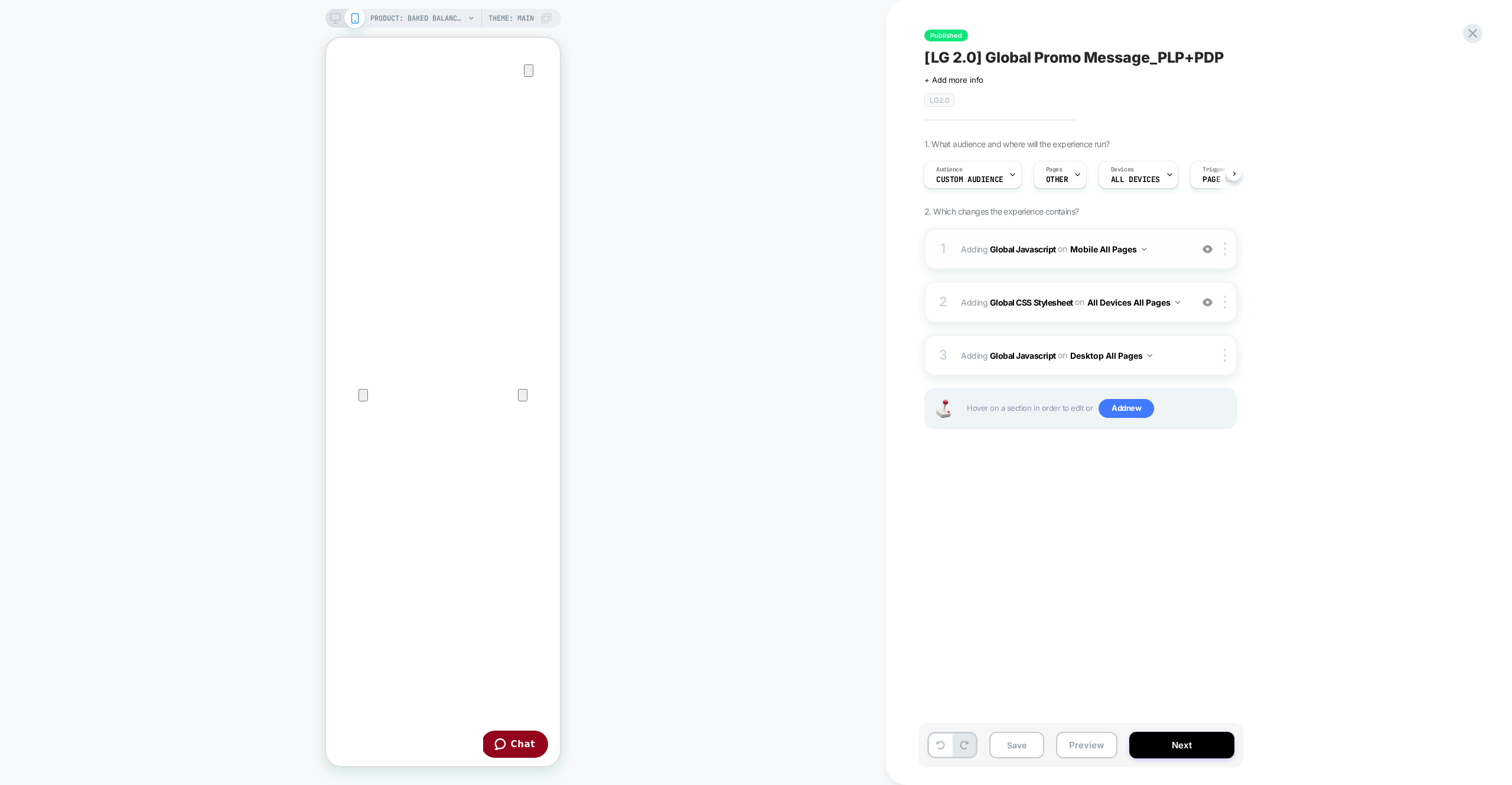
click at [1178, 243] on span "Adding Global Javascript on Mobile All Pages" at bounding box center [1073, 249] width 225 height 17
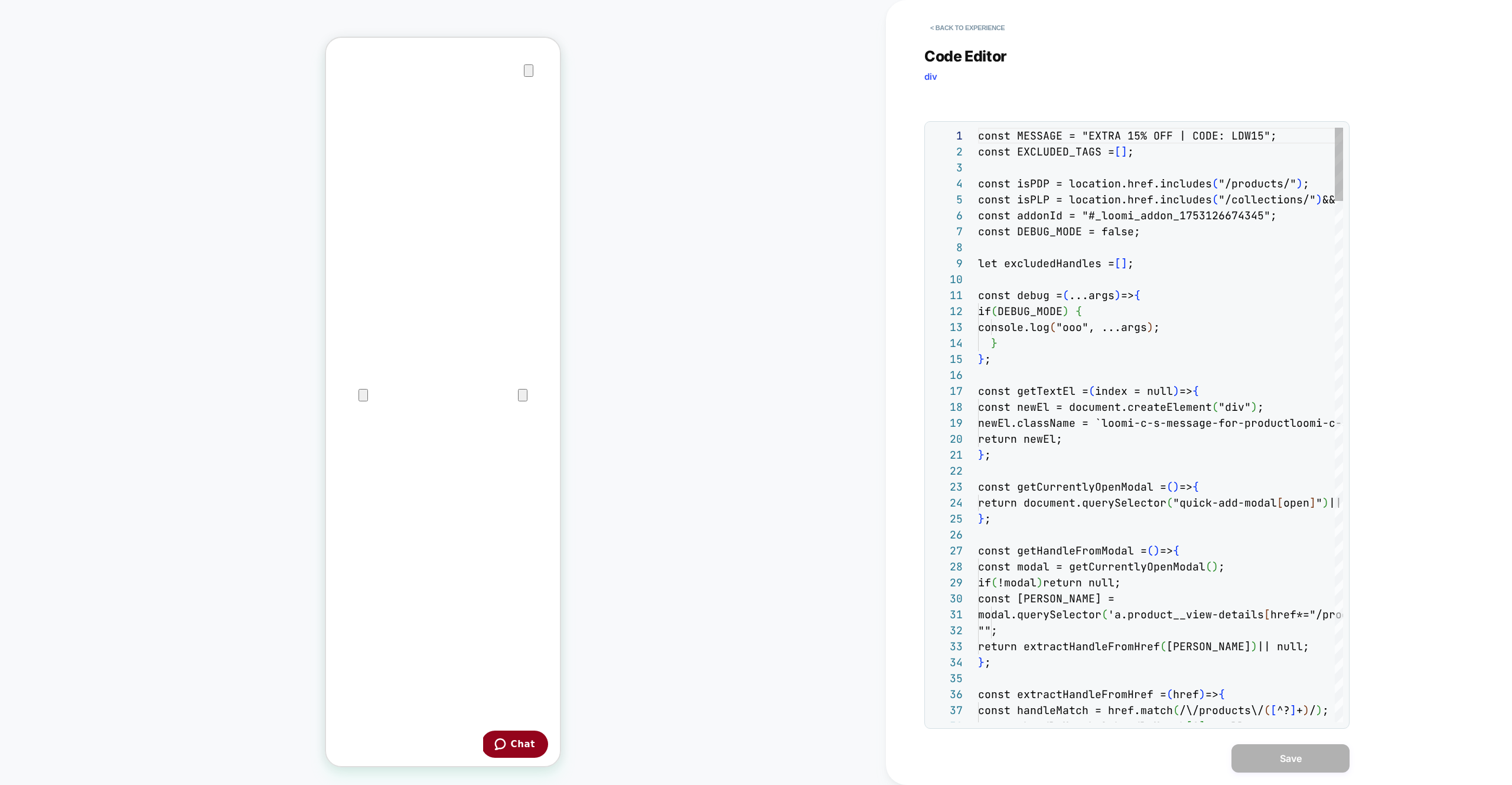
click at [1178, 243] on div at bounding box center [1160, 247] width 365 height 16
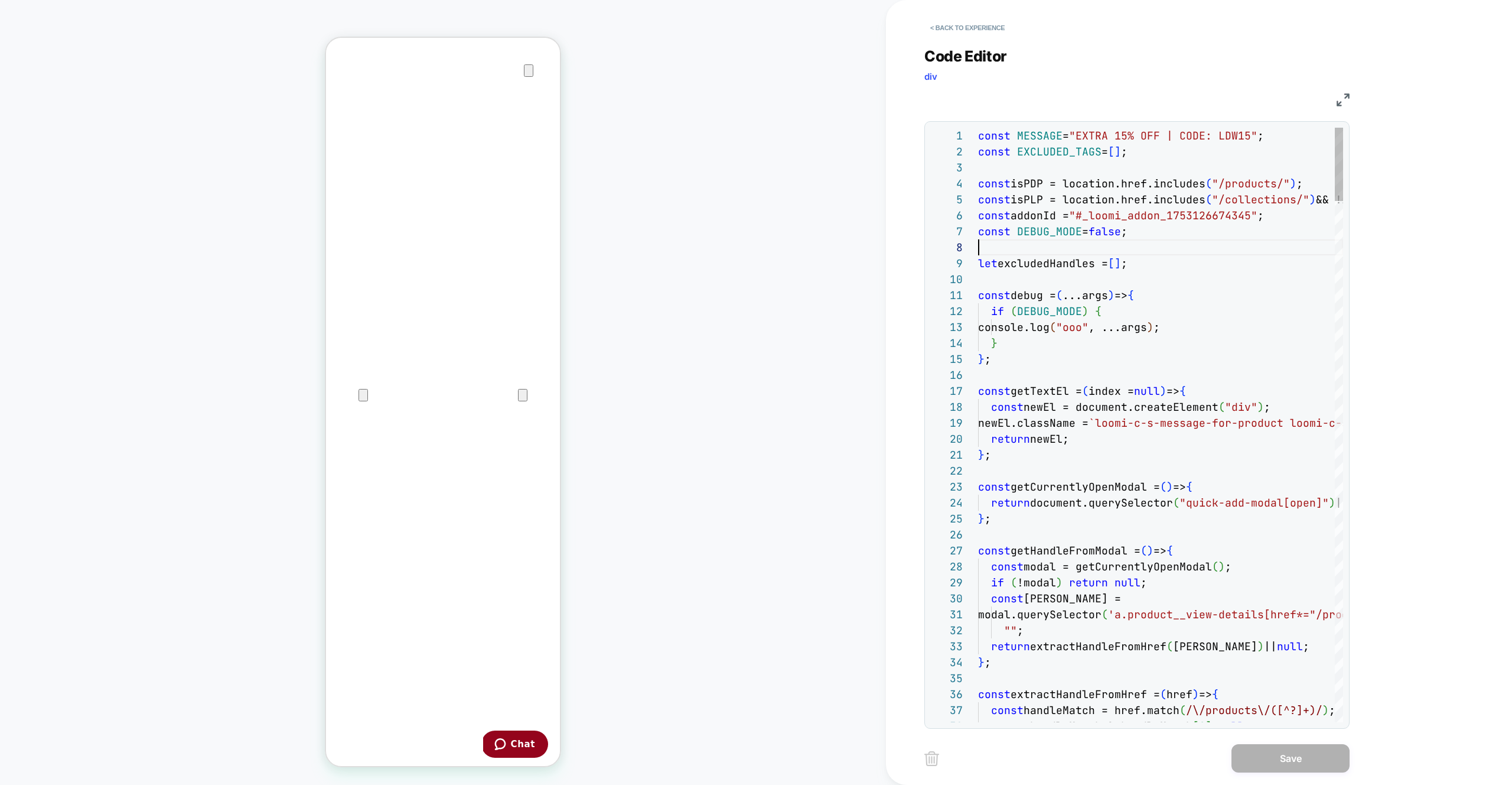
type textarea "**********"
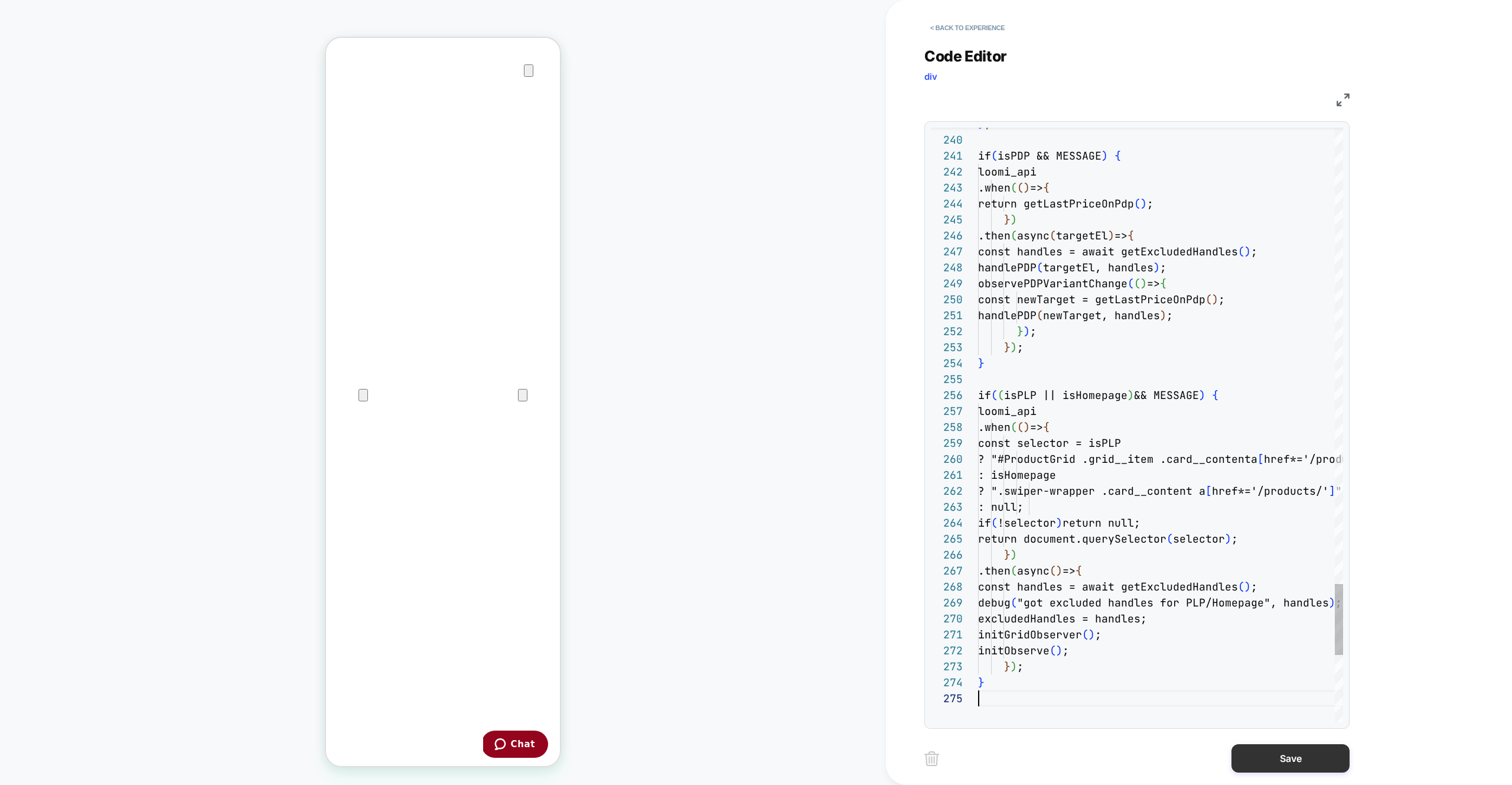
scroll to position [64, 0]
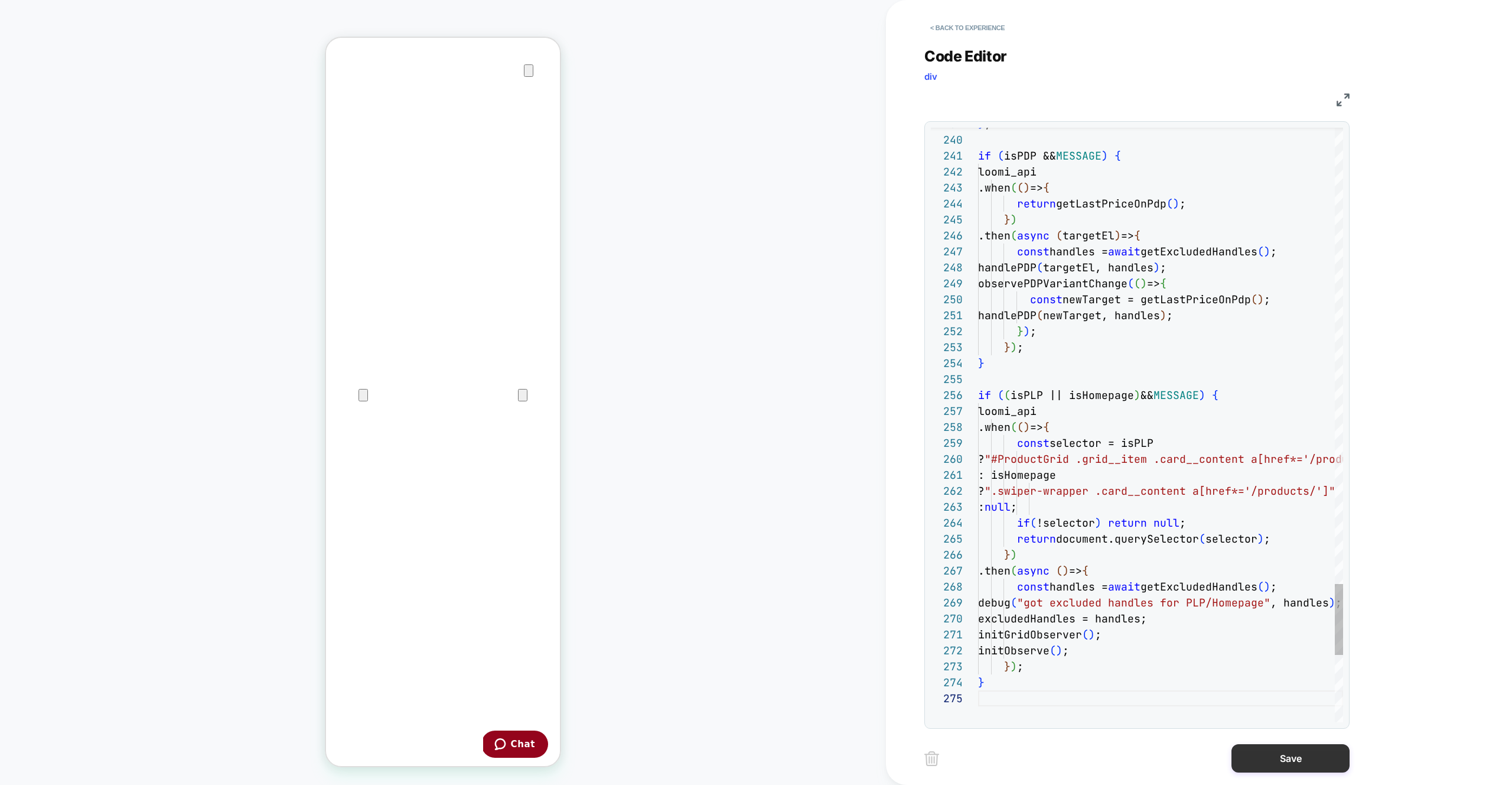
click at [1282, 759] on button "Save" at bounding box center [1290, 757] width 118 height 28
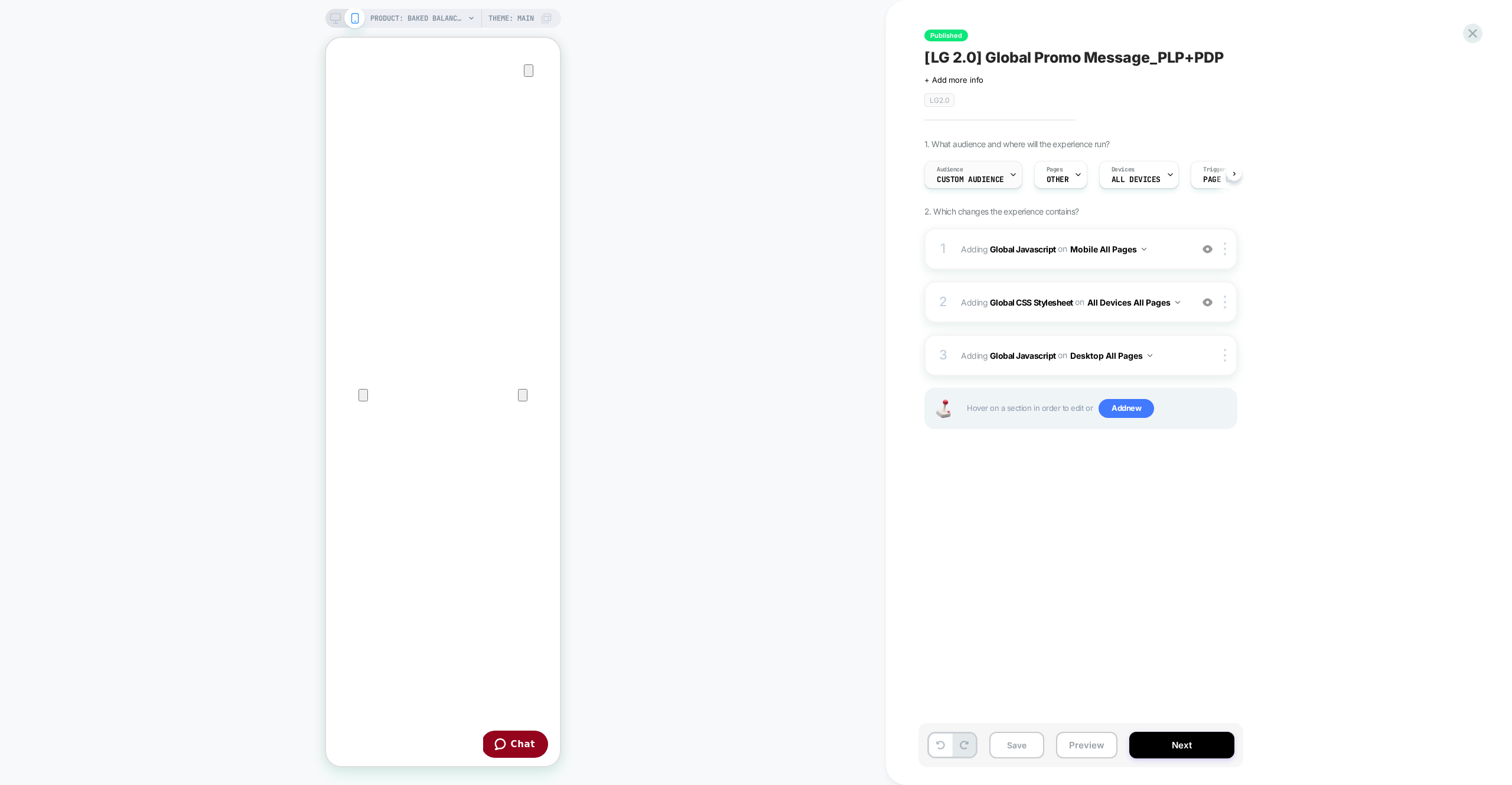
scroll to position [0, 1]
click at [959, 181] on span "Custom Audience" at bounding box center [969, 179] width 67 height 8
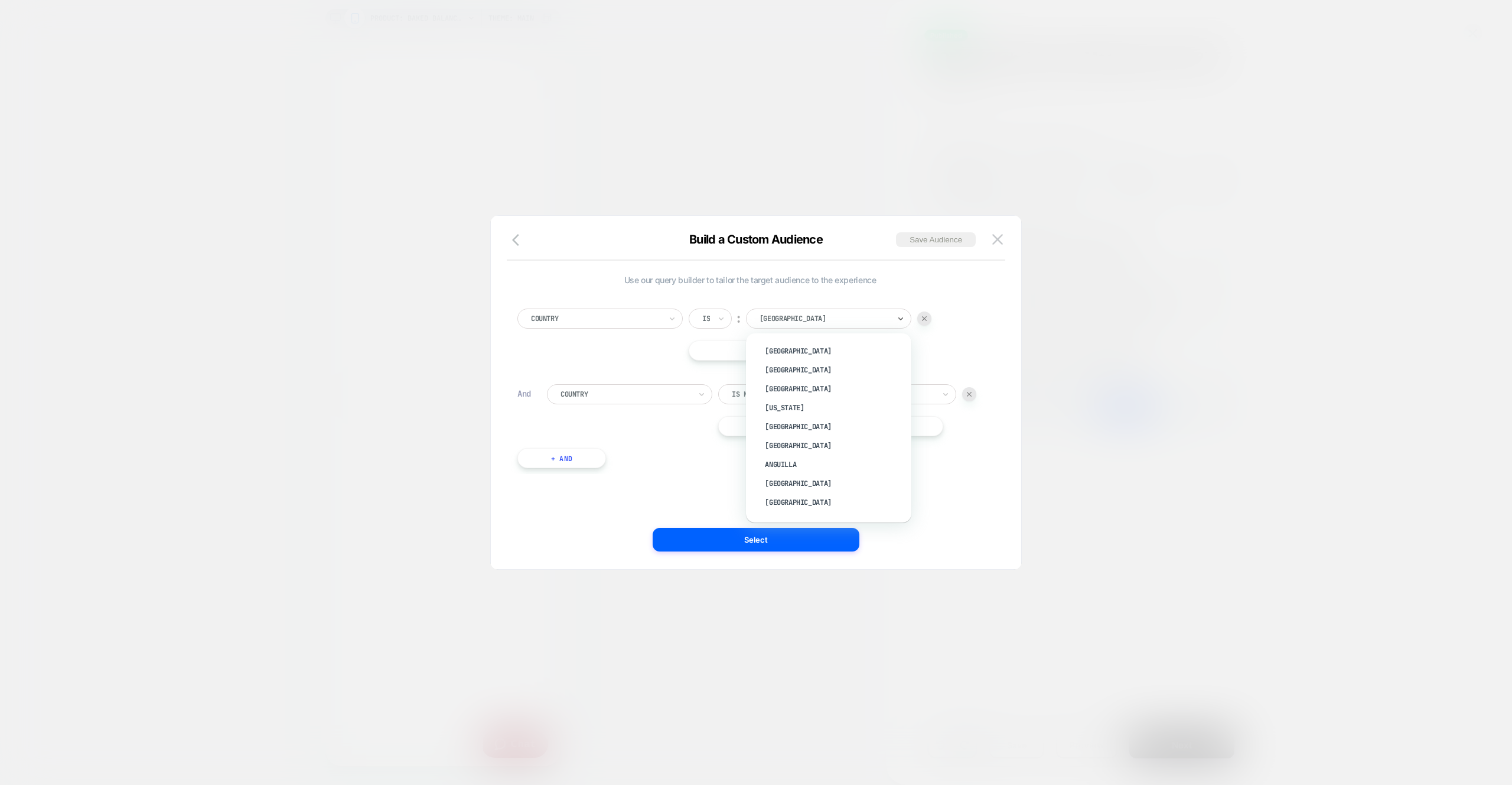
click at [841, 325] on div "USA" at bounding box center [828, 319] width 165 height 20
type input "******"
click at [839, 353] on div "Israel" at bounding box center [835, 351] width 153 height 19
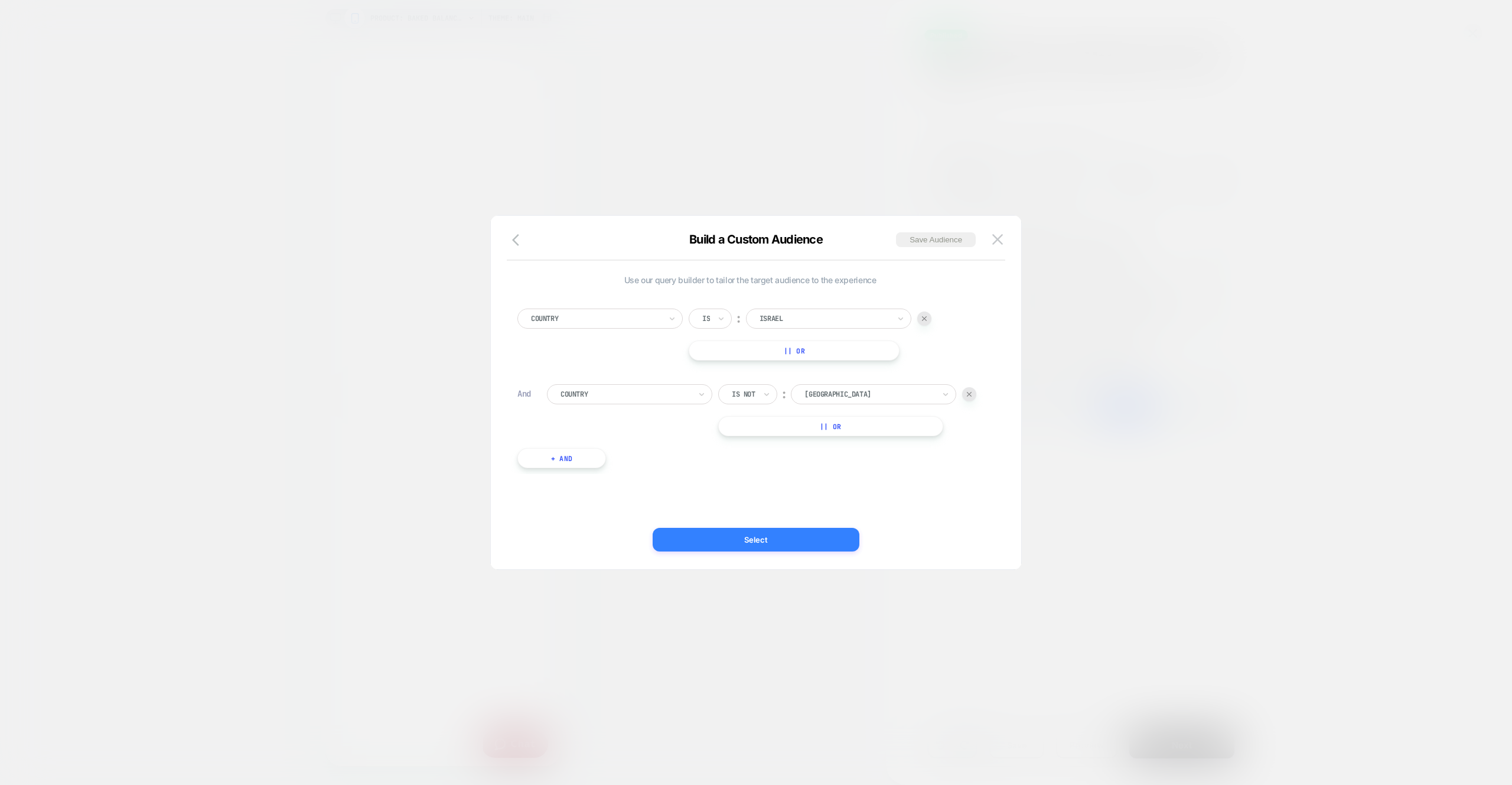
click at [830, 545] on button "Select" at bounding box center [756, 540] width 207 height 24
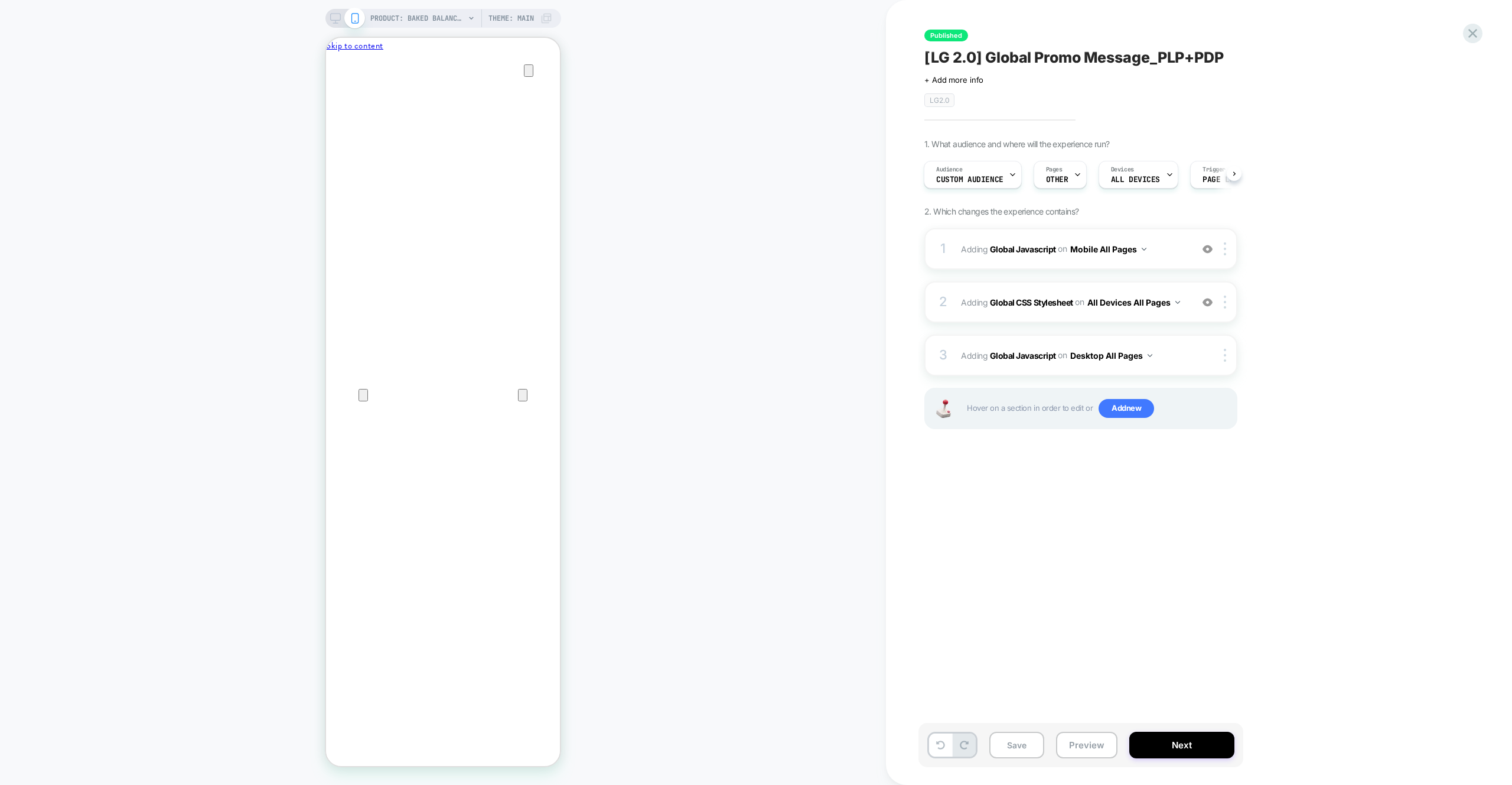
click at [1052, 182] on span "OTHER" at bounding box center [1057, 179] width 22 height 8
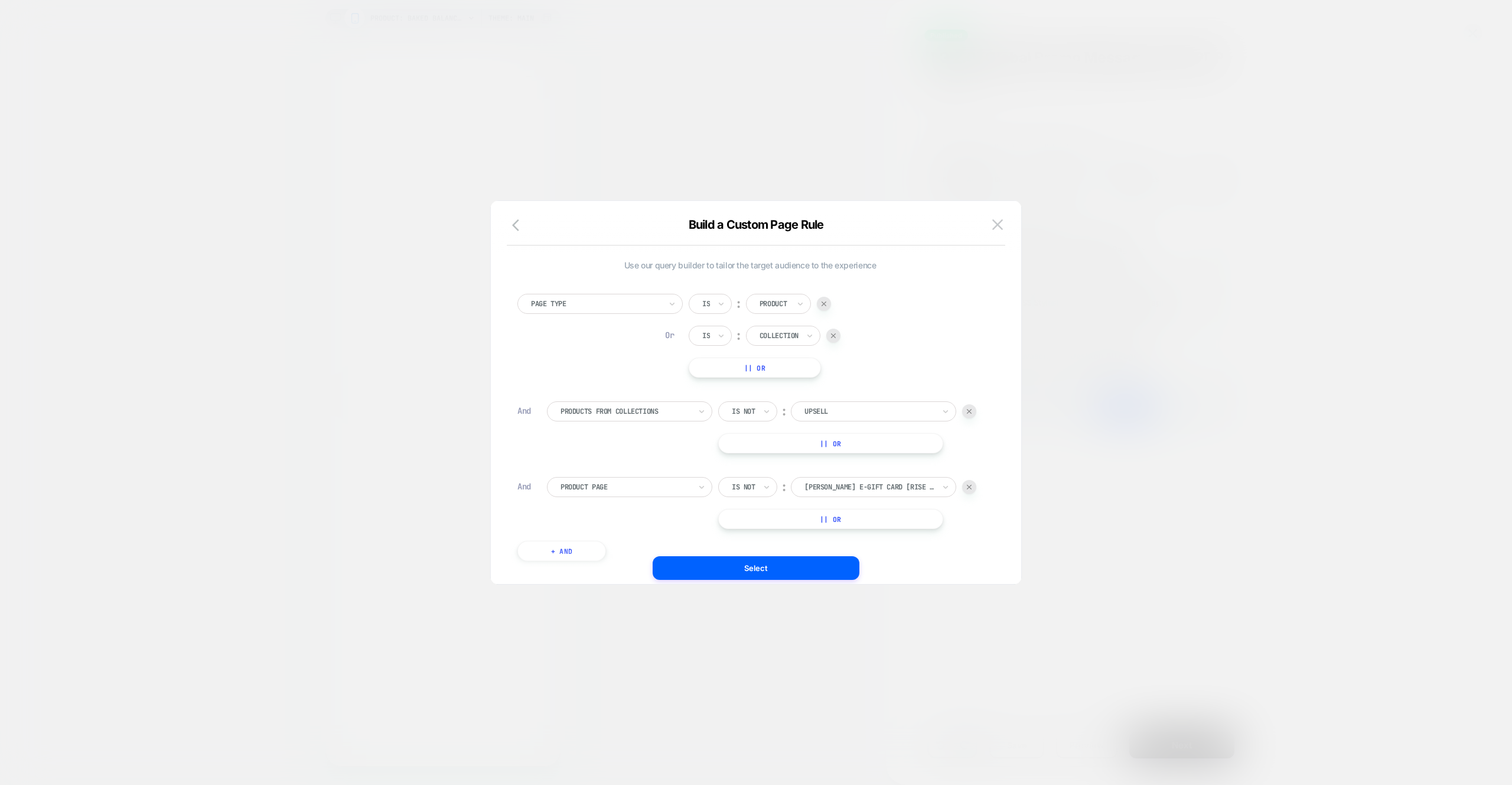
scroll to position [0, 0]
click at [775, 359] on button "|| Or" at bounding box center [754, 368] width 132 height 20
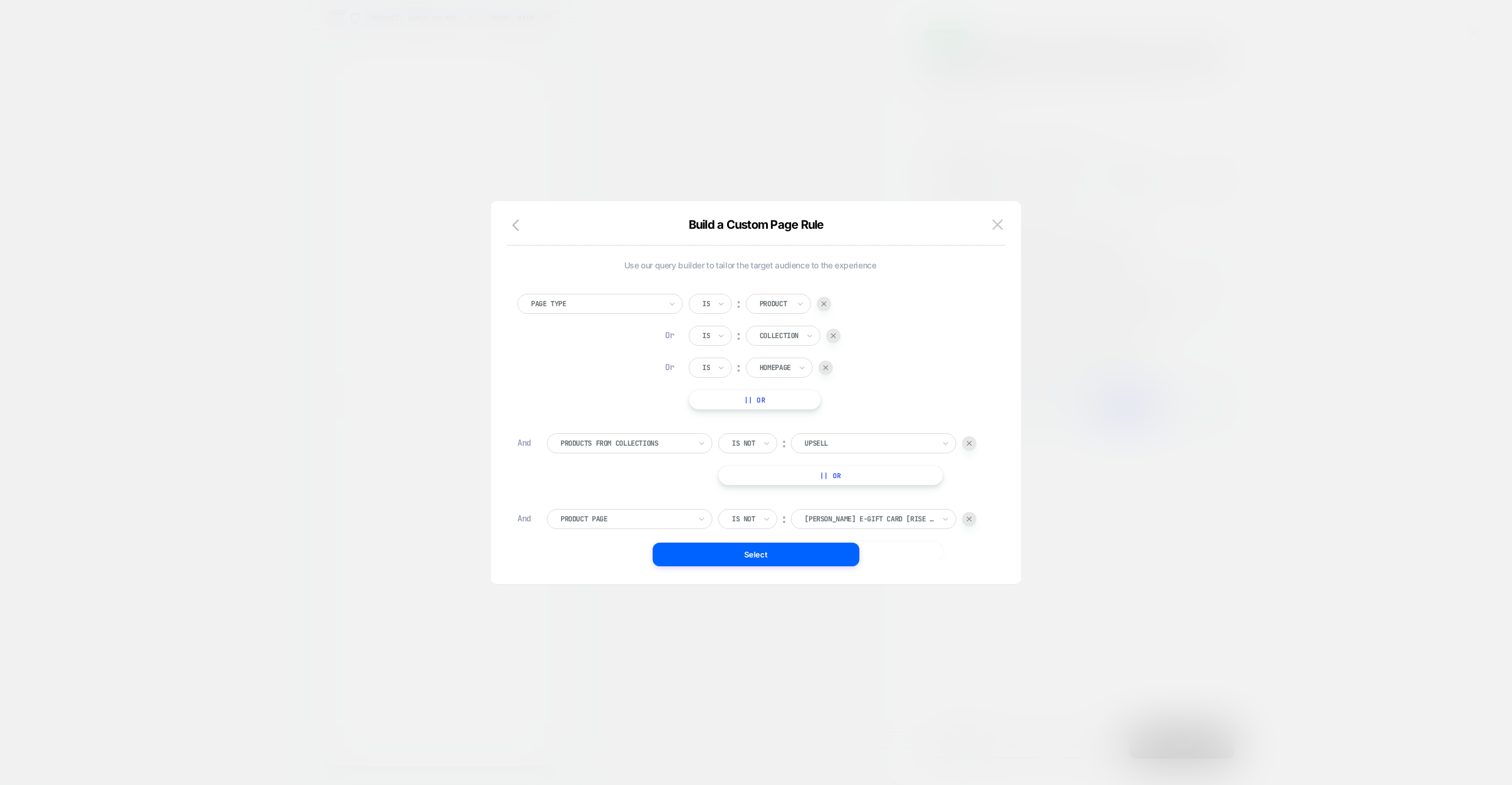
click at [780, 367] on div at bounding box center [774, 367] width 31 height 11
drag, startPoint x: 886, startPoint y: 366, endPoint x: 867, endPoint y: 534, distance: 169.1
click at [886, 366] on div "Page Type Is ︰ Product Or Is ︰ Collection Or Is ︰ option Homepage focused, 1 of…" at bounding box center [750, 352] width 465 height 116
drag, startPoint x: 830, startPoint y: 538, endPoint x: 831, endPoint y: 547, distance: 9.1
click at [830, 541] on div "Is not ︰ Laura Geller E-Gift Card [rise ai giftcard 2] LAURA GELLER E-GIFT CARD…" at bounding box center [847, 534] width 258 height 52
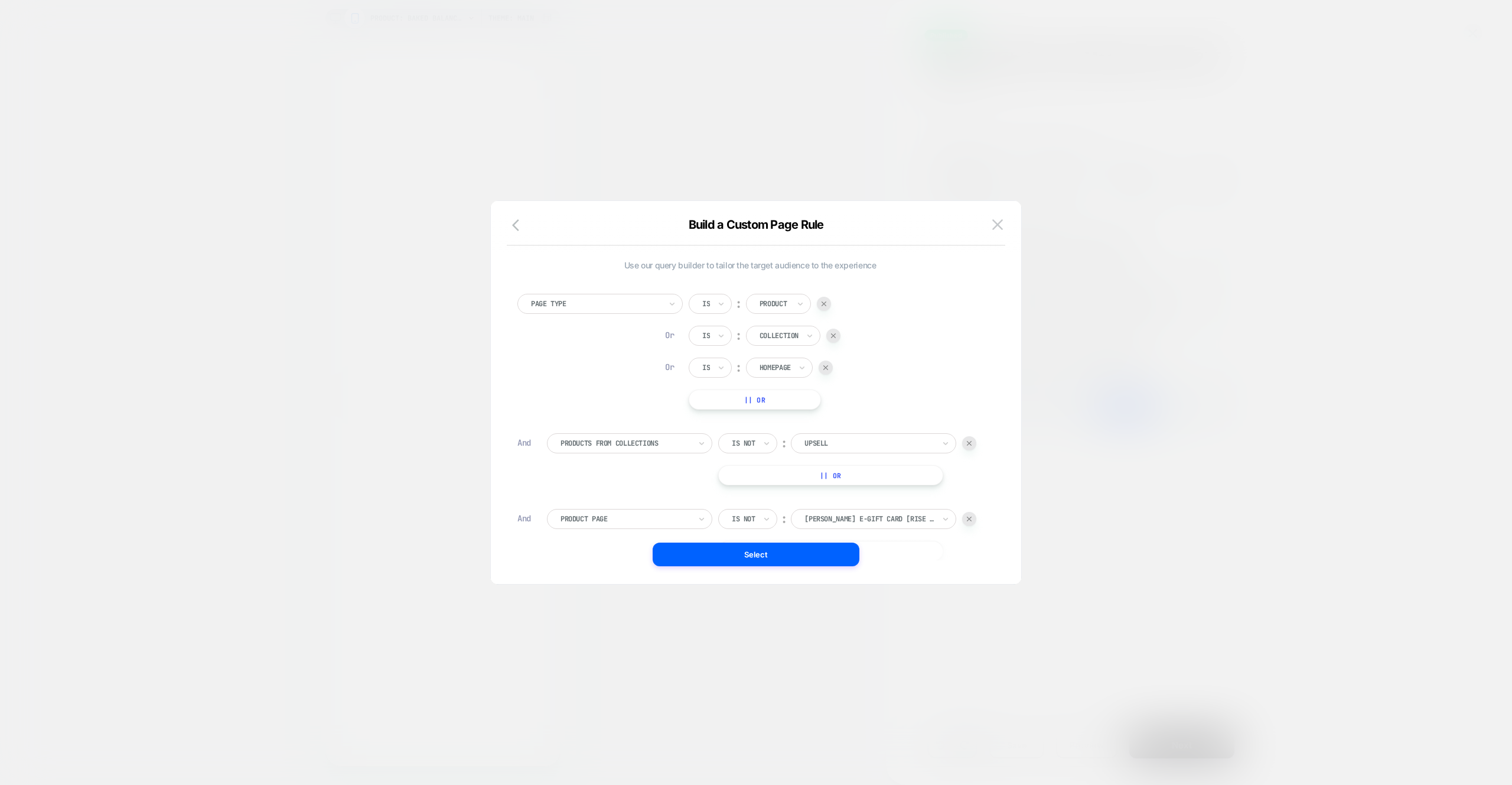
click at [831, 547] on button "Select" at bounding box center [756, 554] width 207 height 24
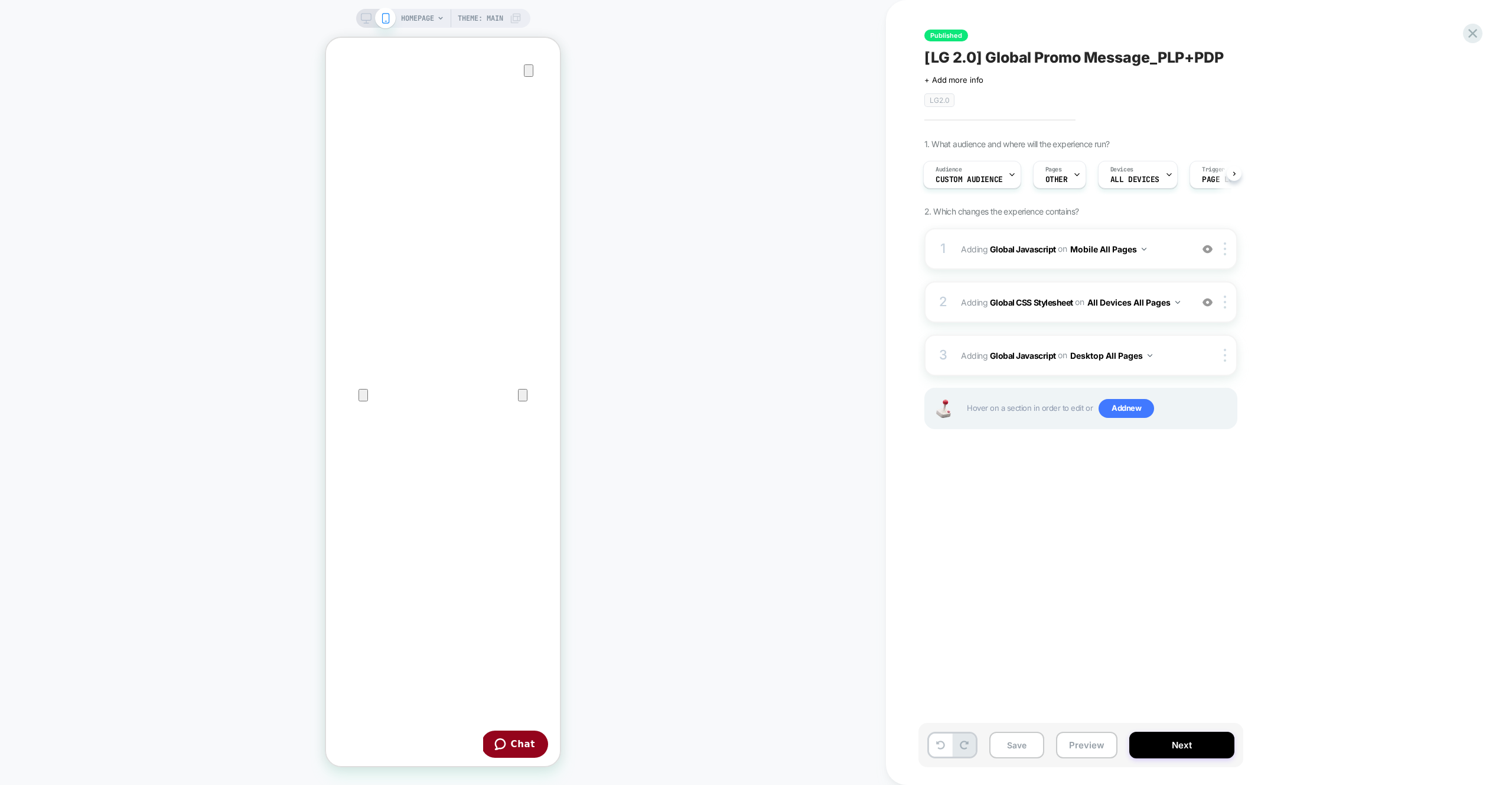
scroll to position [0, 1]
drag, startPoint x: 1096, startPoint y: 746, endPoint x: 1094, endPoint y: 730, distance: 16.1
click at [1096, 746] on button "Preview" at bounding box center [1086, 744] width 62 height 27
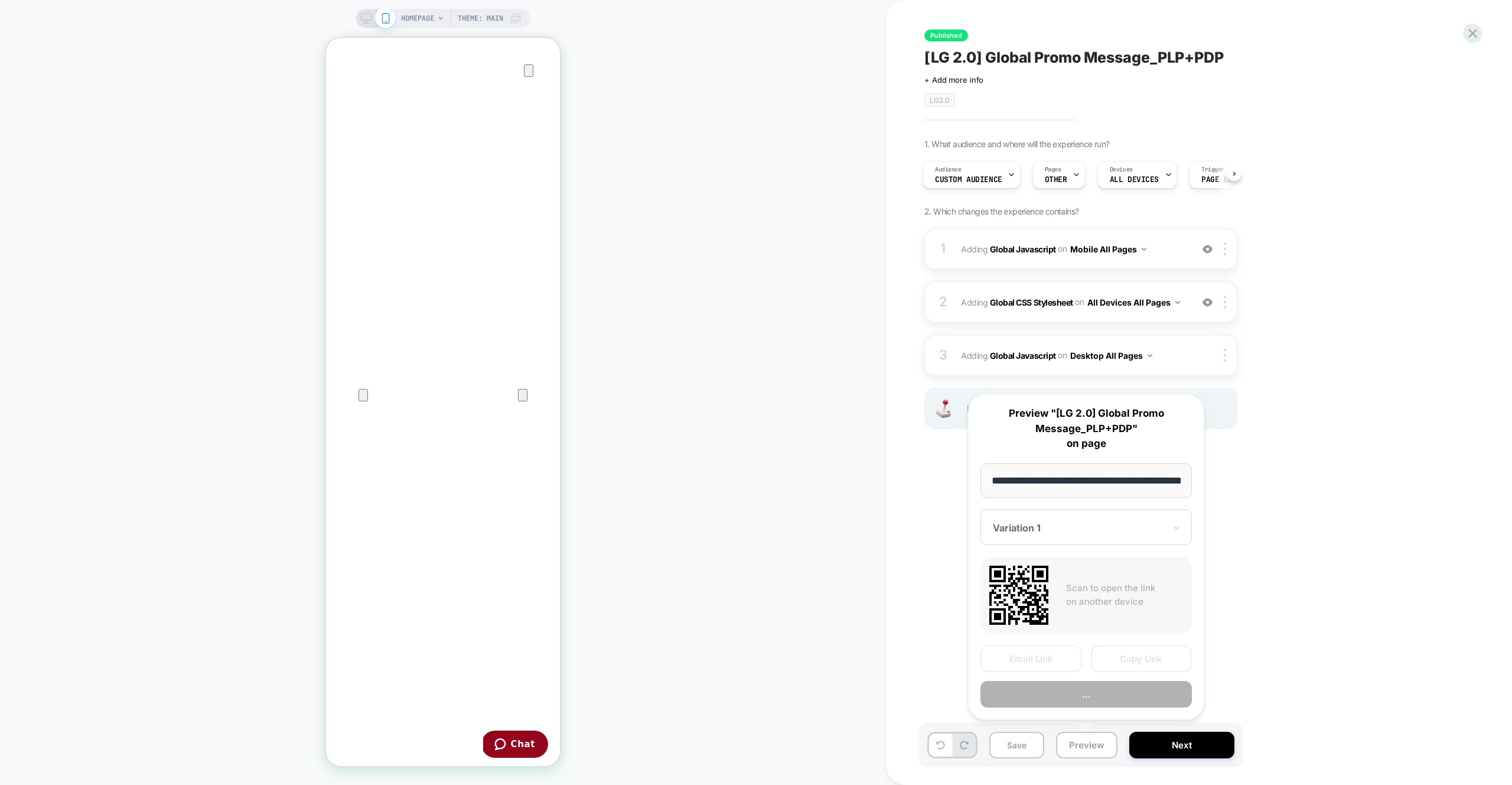
scroll to position [0, 42]
click at [1092, 705] on button "Preview" at bounding box center [1086, 694] width 211 height 27
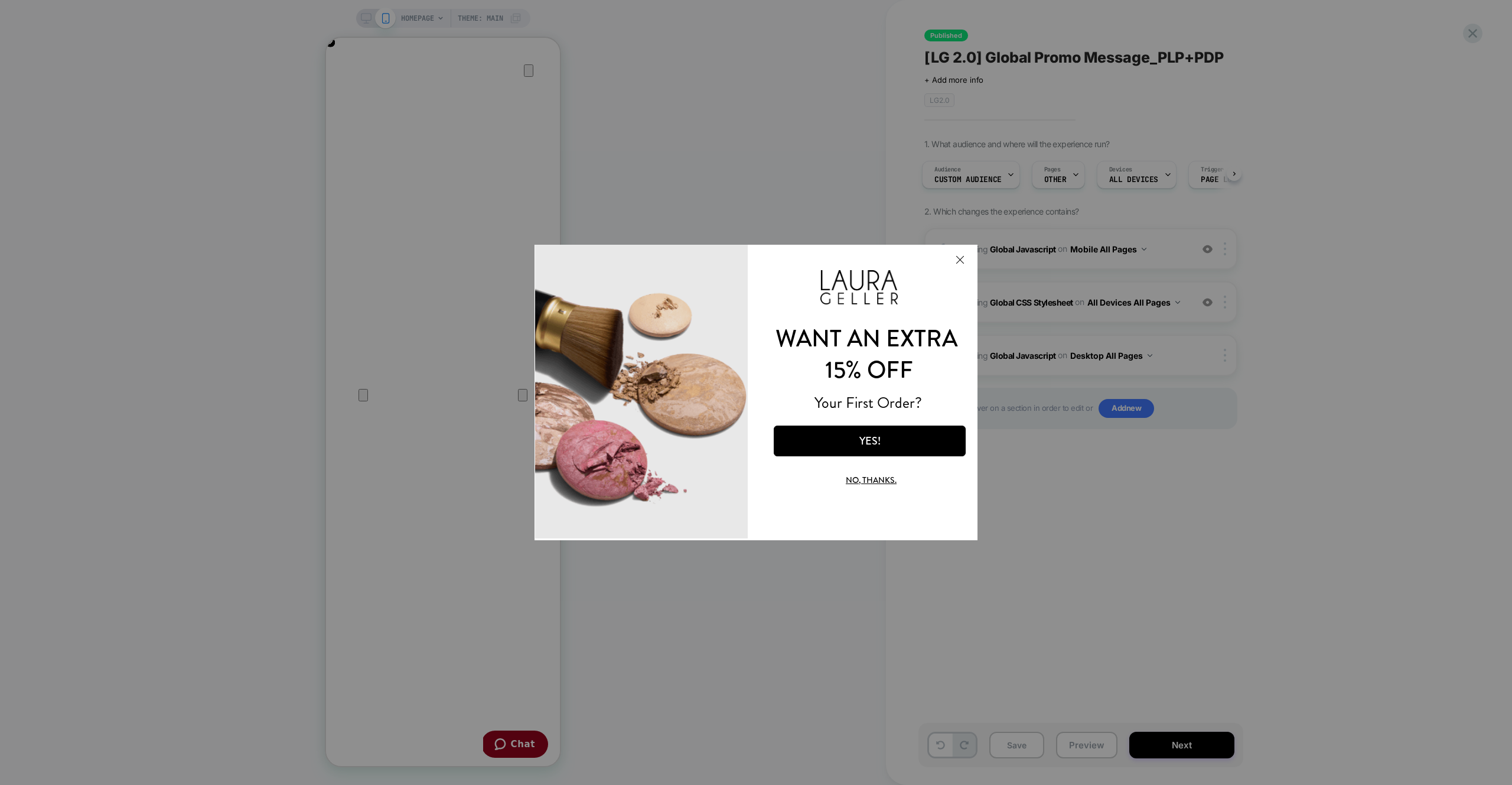
scroll to position [0, 0]
click at [955, 259] on button "Close Modal" at bounding box center [960, 259] width 32 height 28
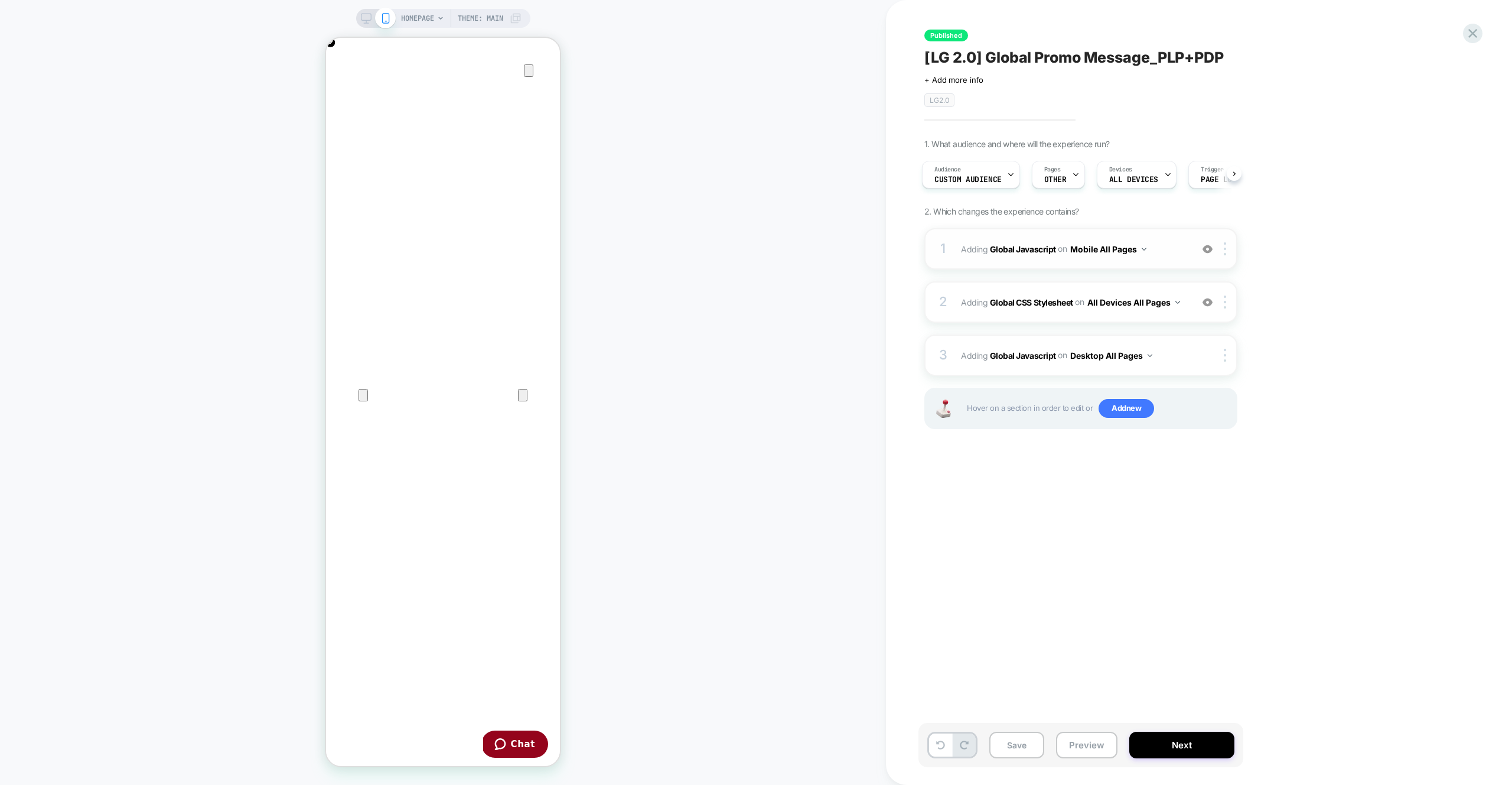
click at [1170, 236] on div "1 Adding Global Javascript on Mobile All Pages Add Before Add After Copy to Des…" at bounding box center [1081, 248] width 313 height 41
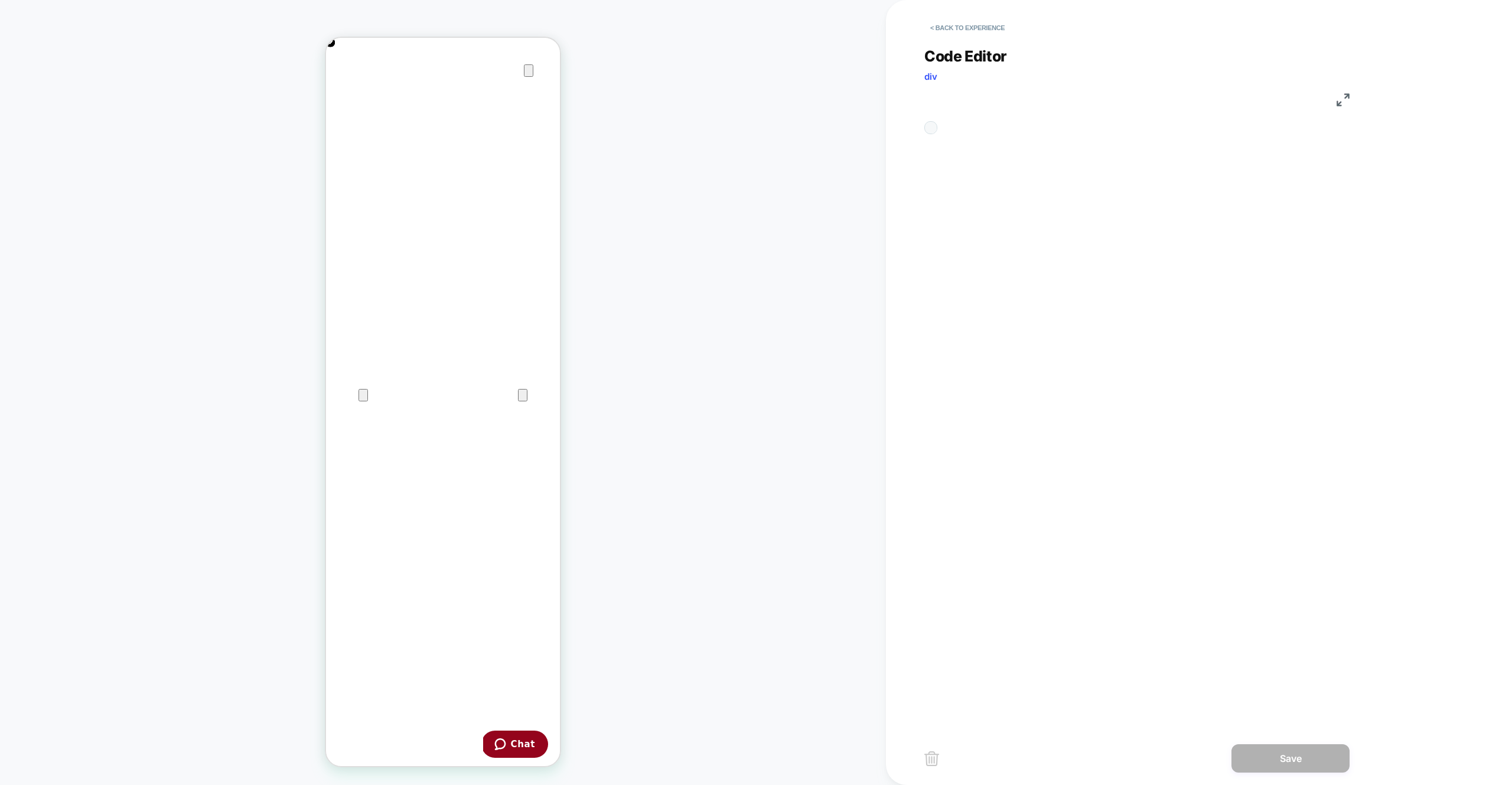
scroll to position [159, 0]
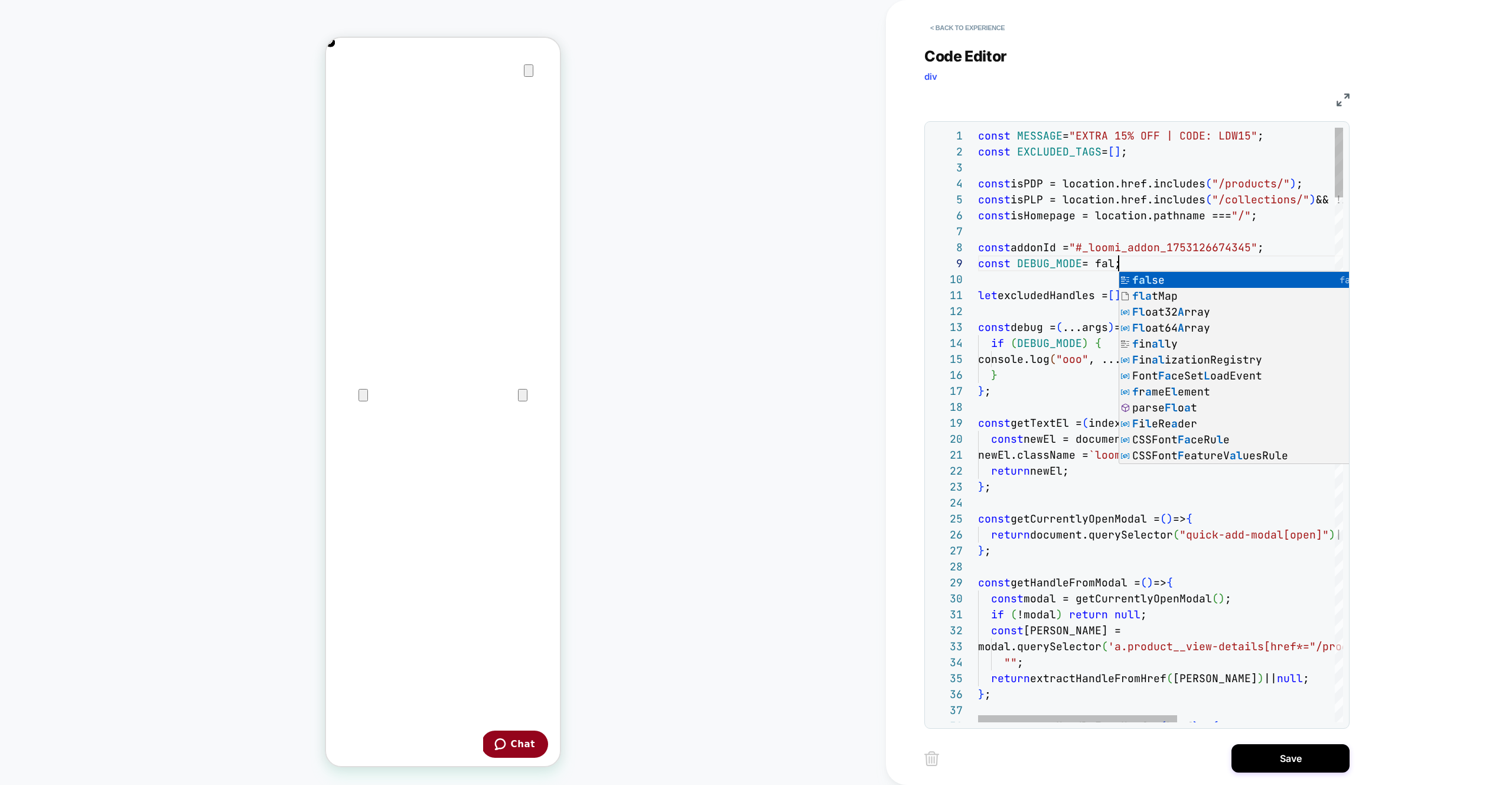
scroll to position [127, 153]
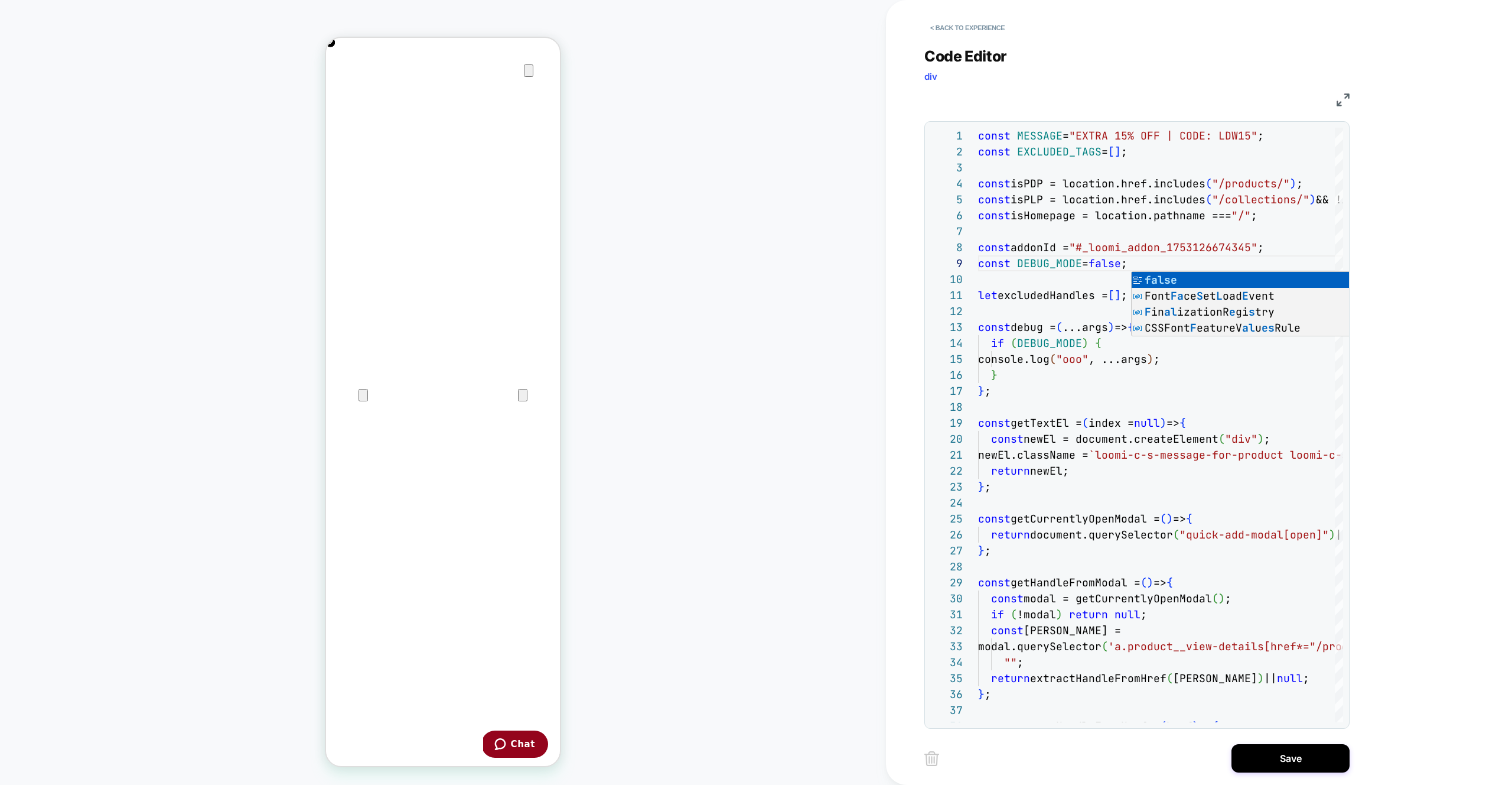
type textarea "**********"
click at [1291, 763] on button "Save" at bounding box center [1290, 757] width 118 height 28
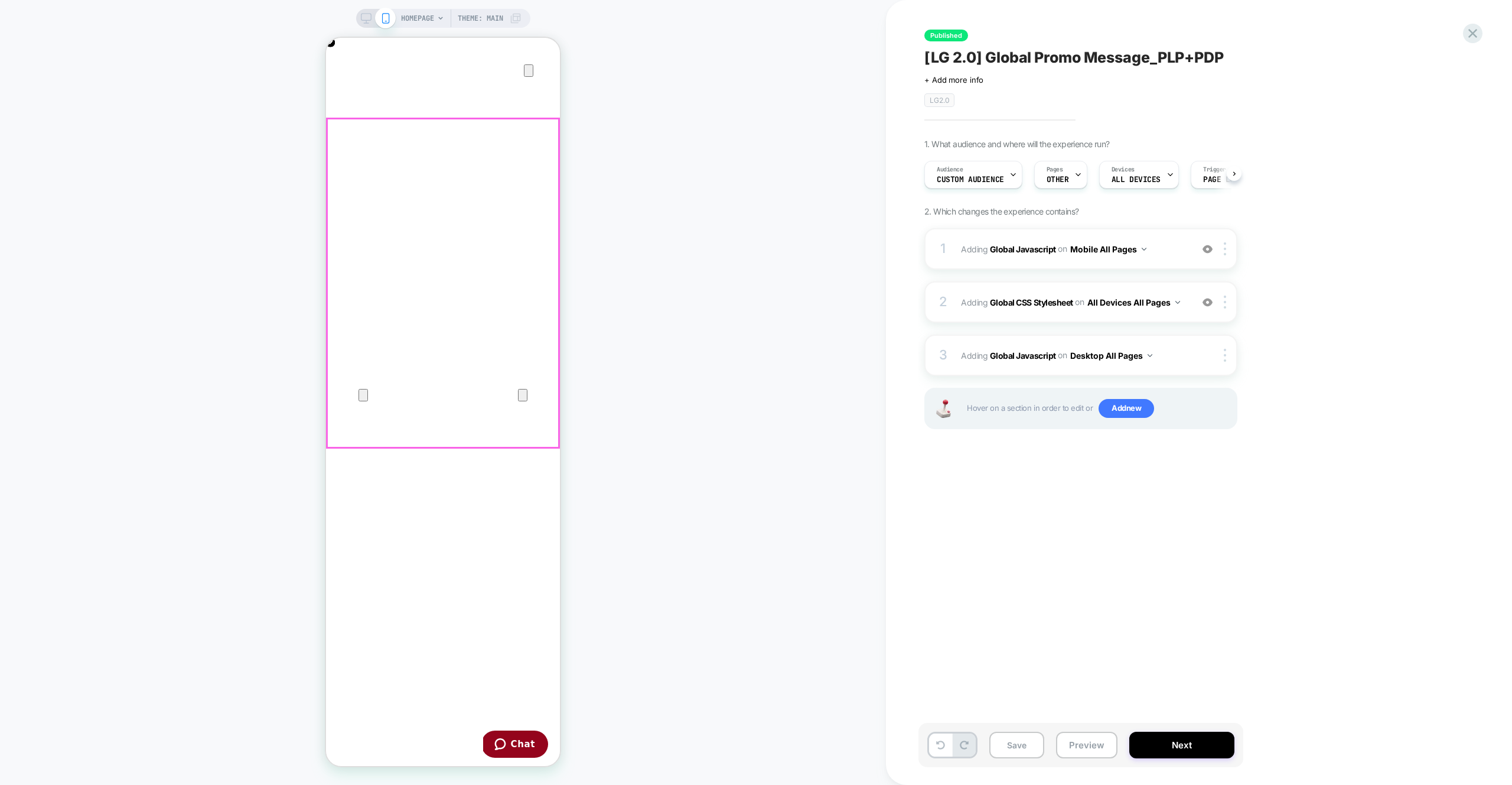
scroll to position [0, 1]
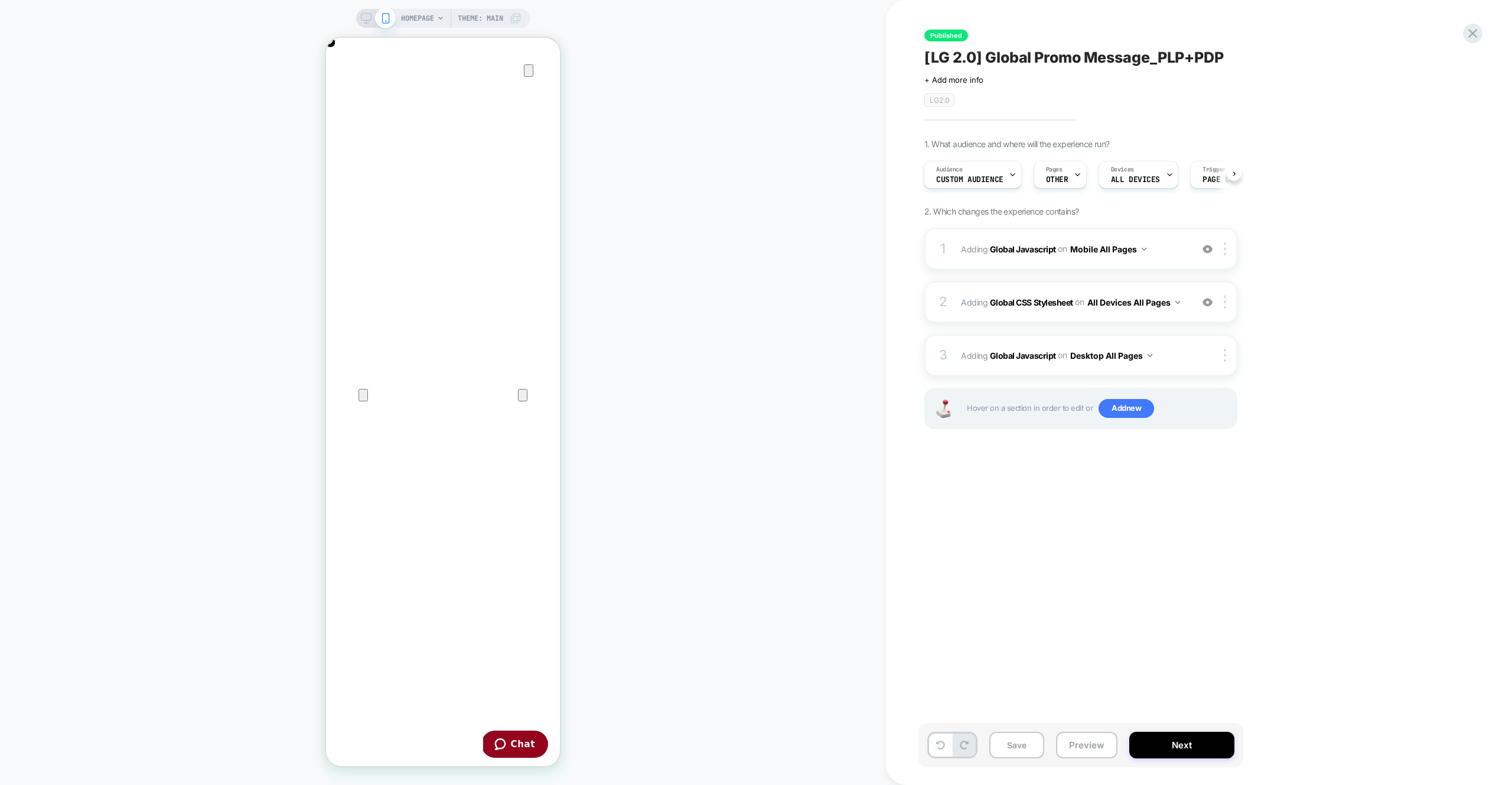
click at [361, 16] on icon at bounding box center [366, 18] width 11 height 11
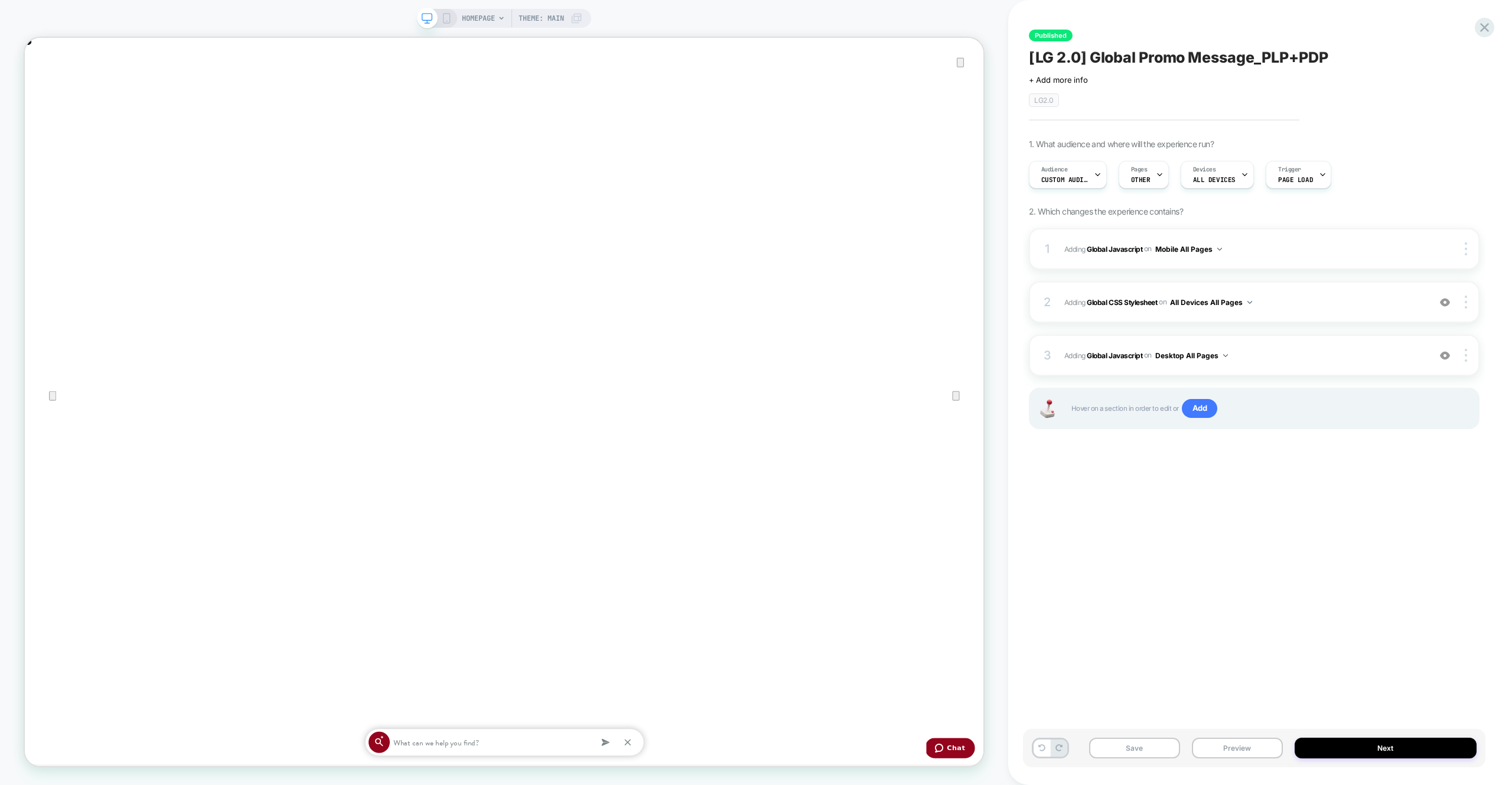
click at [1282, 498] on div "Published [LG 2.0] Global Promo Message_PLP+PDP Click to edit experience detail…" at bounding box center [1254, 392] width 463 height 761
drag, startPoint x: 1239, startPoint y: 743, endPoint x: 1238, endPoint y: 736, distance: 7.1
click at [1239, 743] on button "Preview" at bounding box center [1238, 747] width 91 height 21
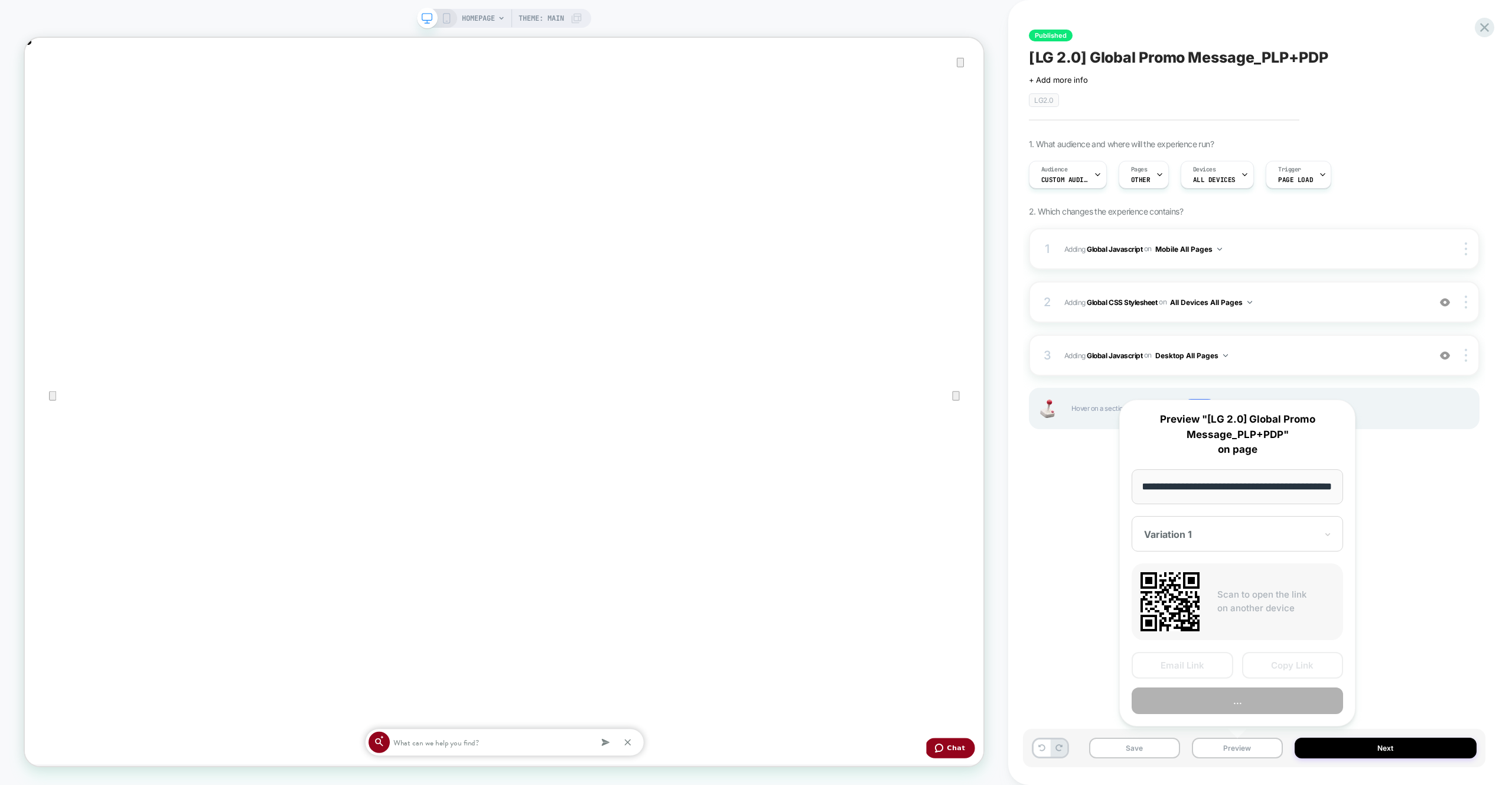
scroll to position [0, 2557]
click at [1235, 704] on button "Preview" at bounding box center [1237, 700] width 211 height 27
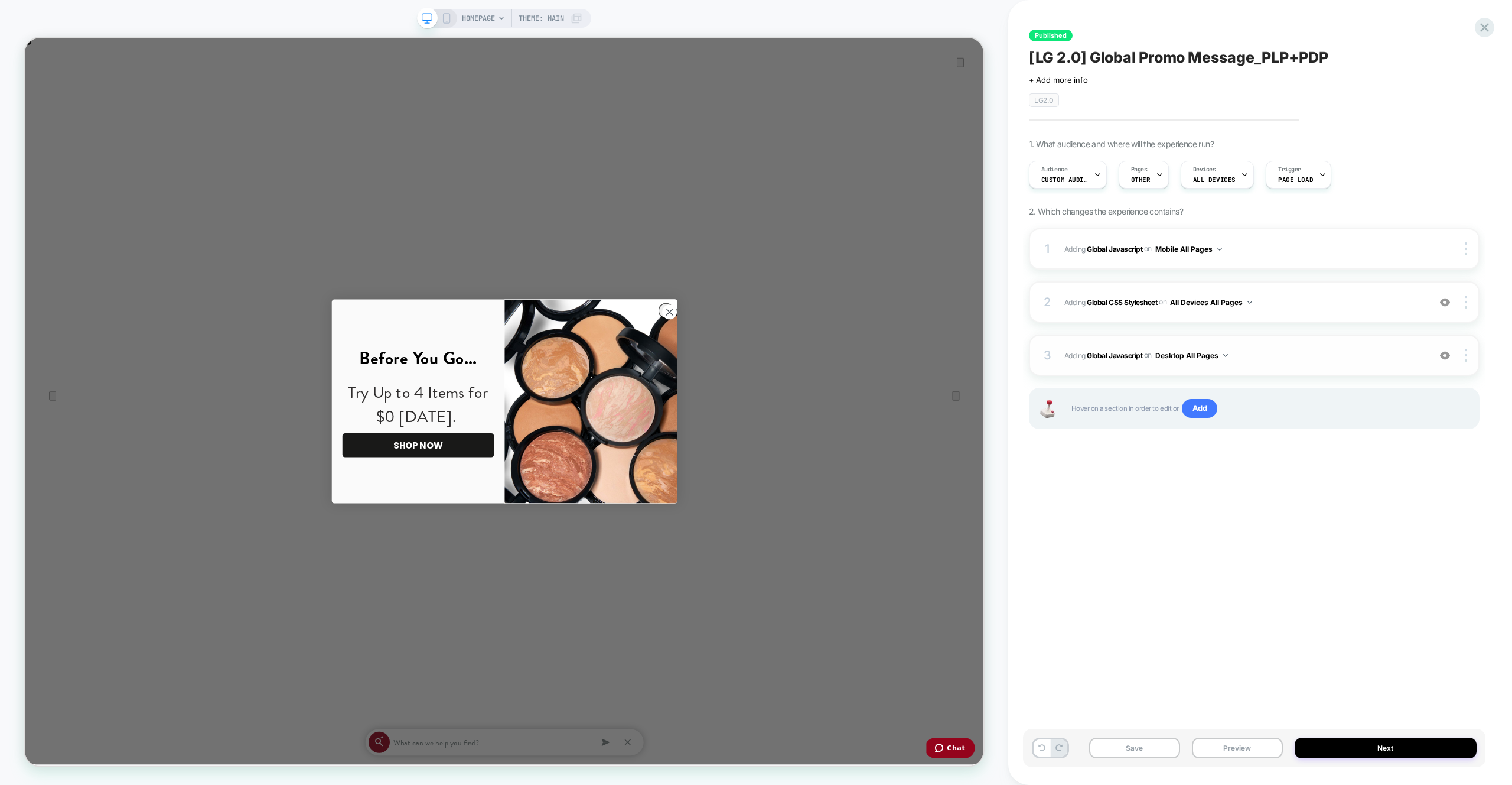
click at [1298, 345] on div "3 Adding Global Javascript on Desktop All Pages Add Before Add After Copy to Mo…" at bounding box center [1254, 355] width 451 height 41
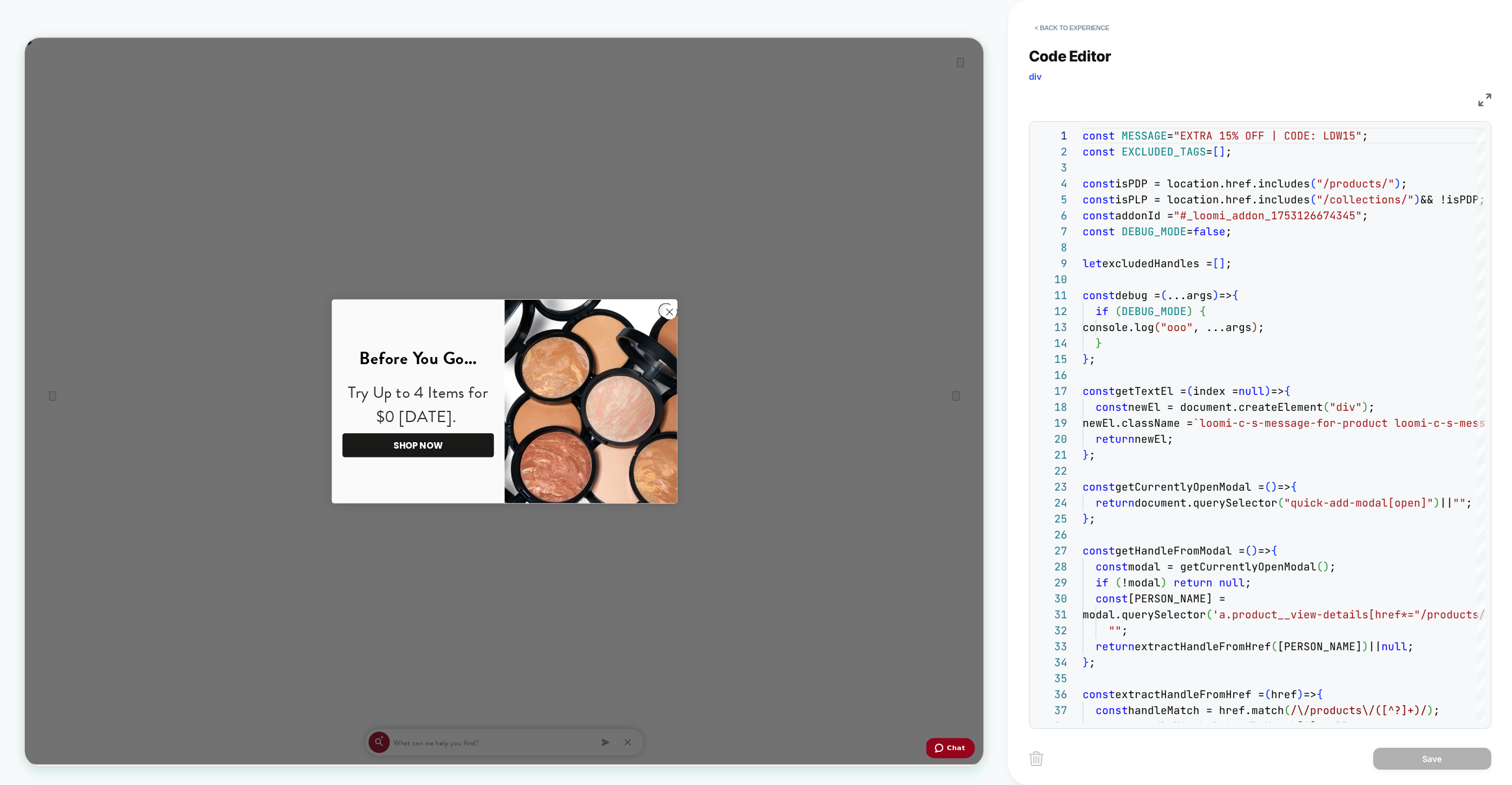
scroll to position [0, 0]
click at [1411, 210] on div "const addonId = "#_loomi_addon_1753126674345" ;" at bounding box center [1409, 215] width 653 height 16
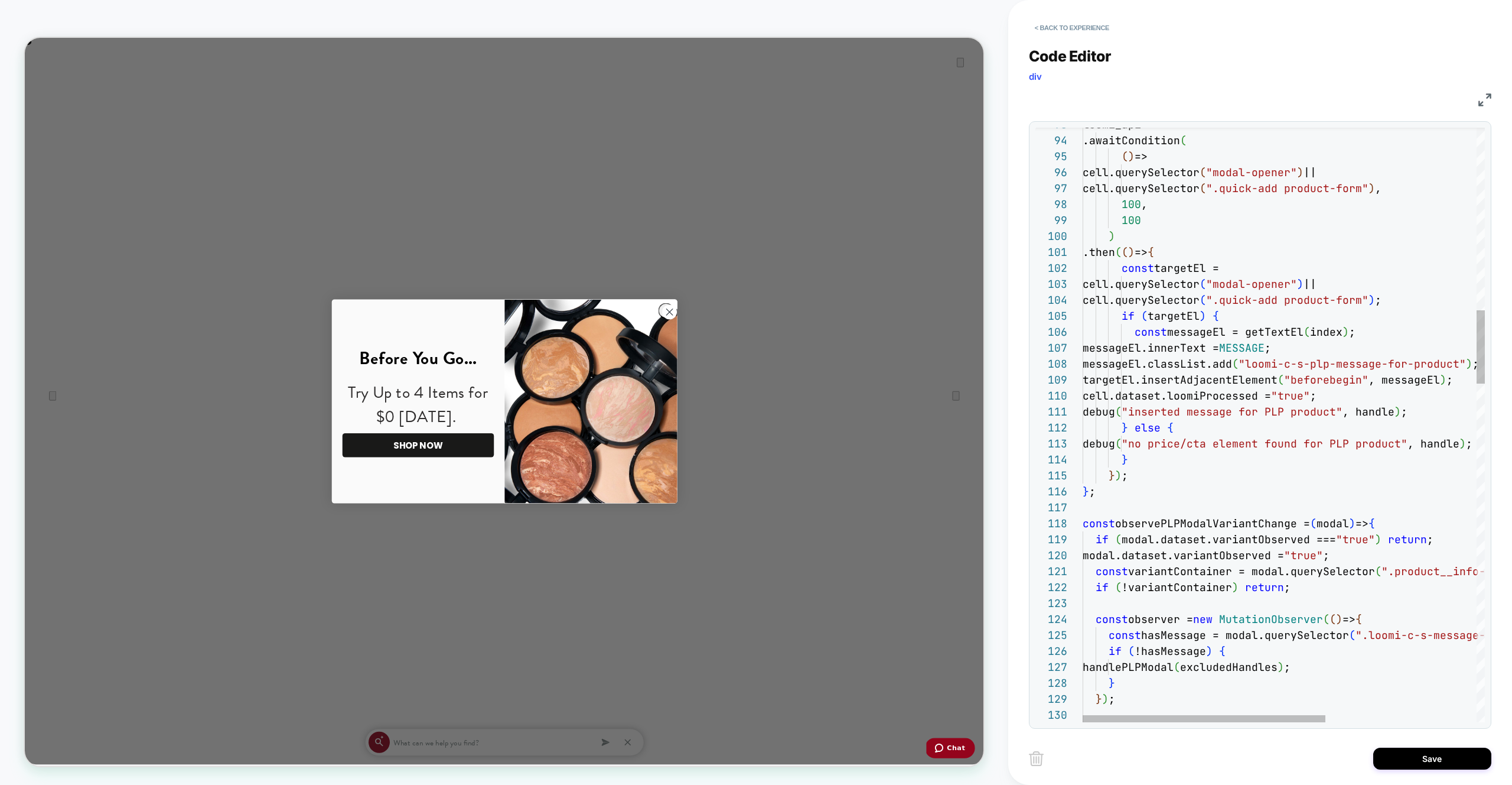
scroll to position [0, 1278]
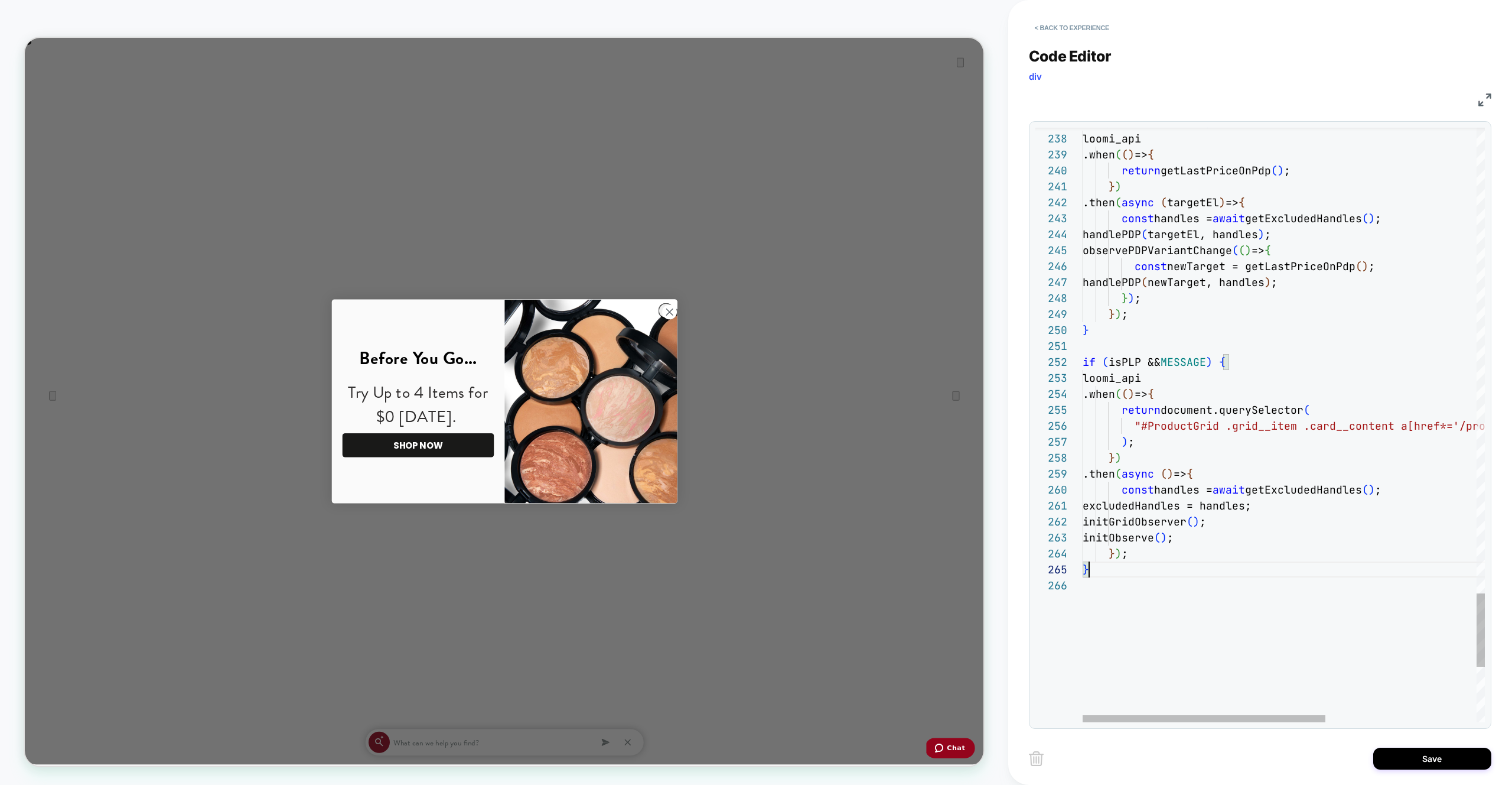
type textarea "**********"
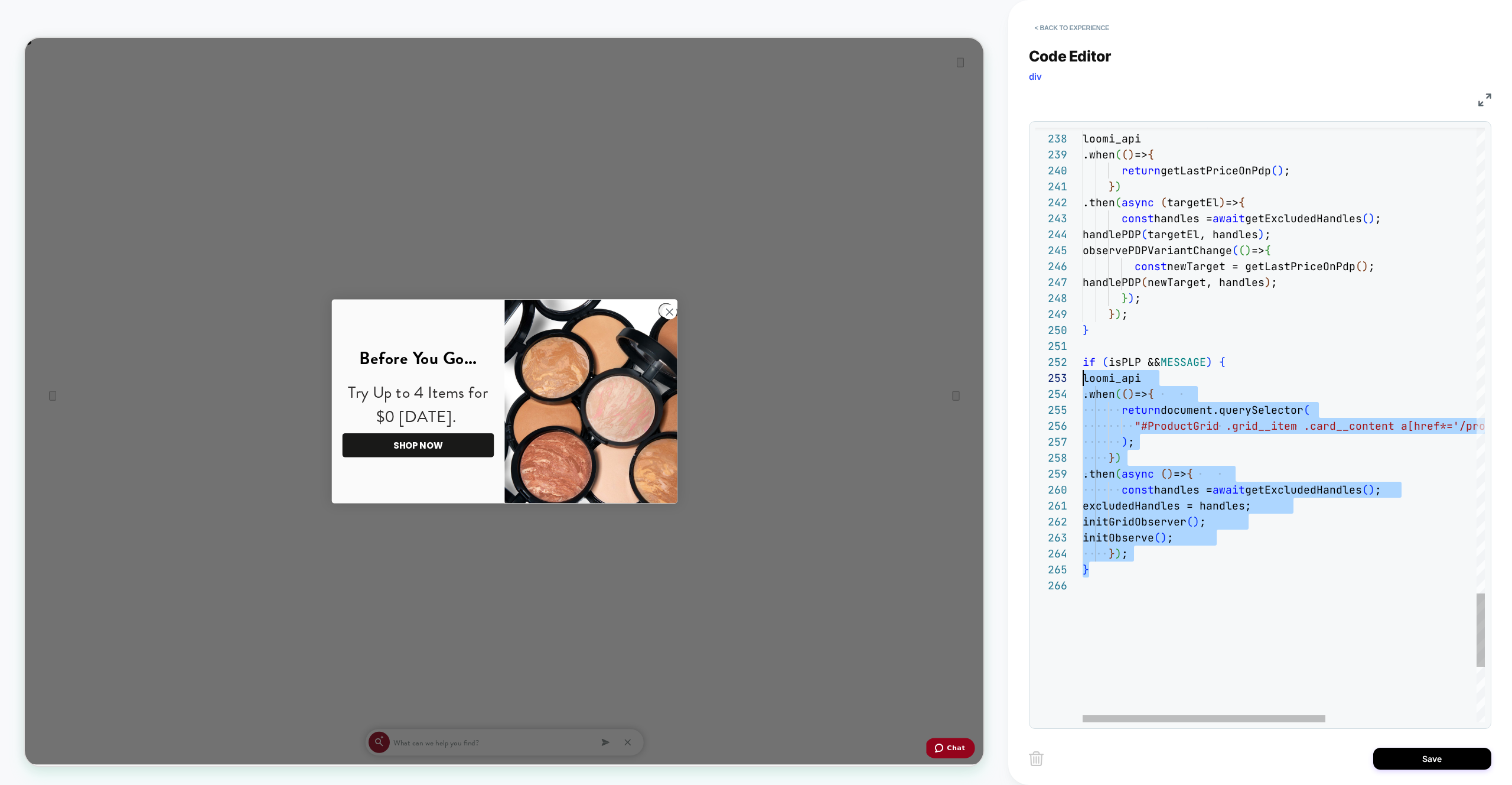
scroll to position [16, 0]
drag, startPoint x: 1130, startPoint y: 571, endPoint x: 1051, endPoint y: 368, distance: 217.8
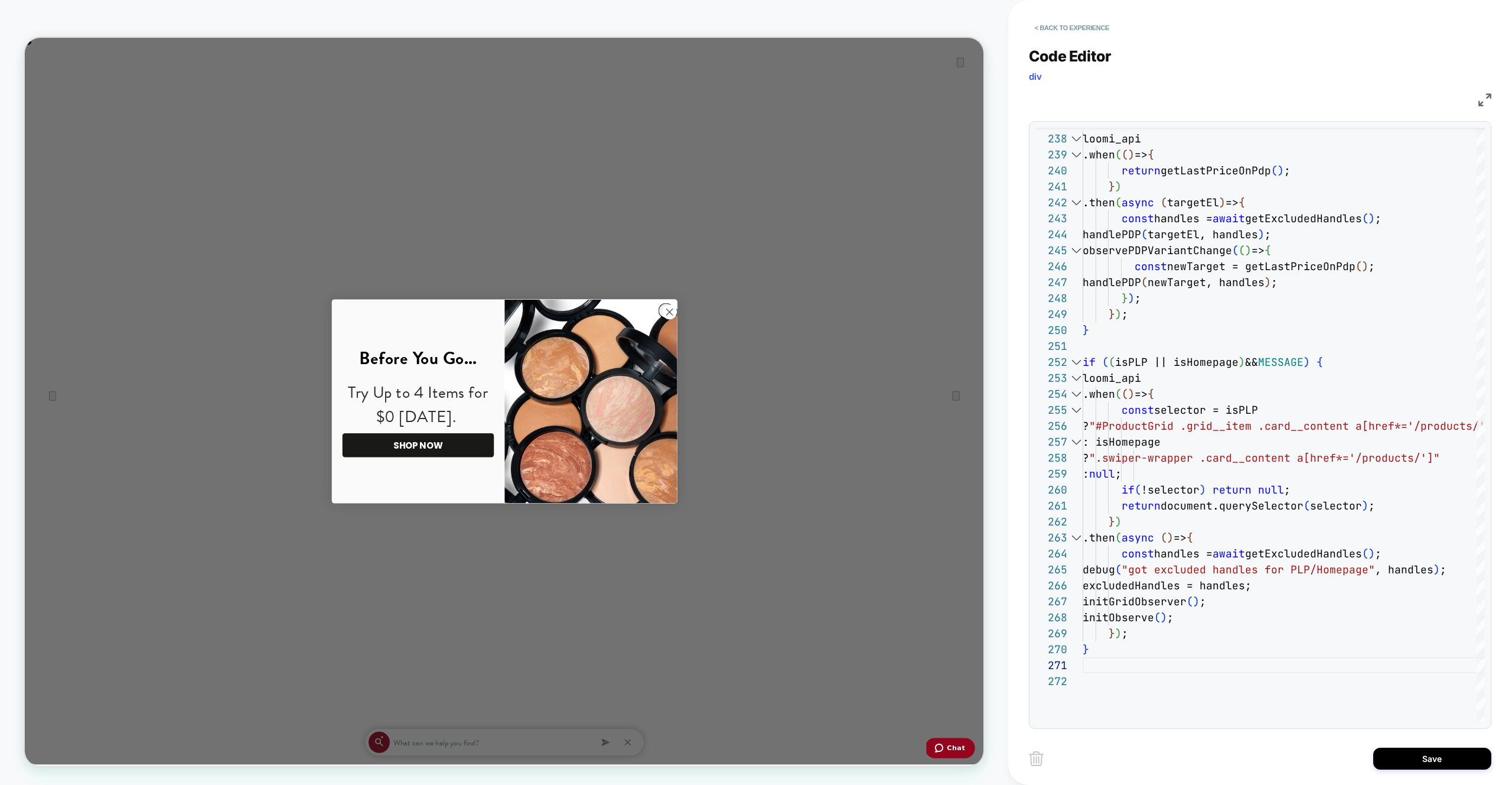
scroll to position [0, 0]
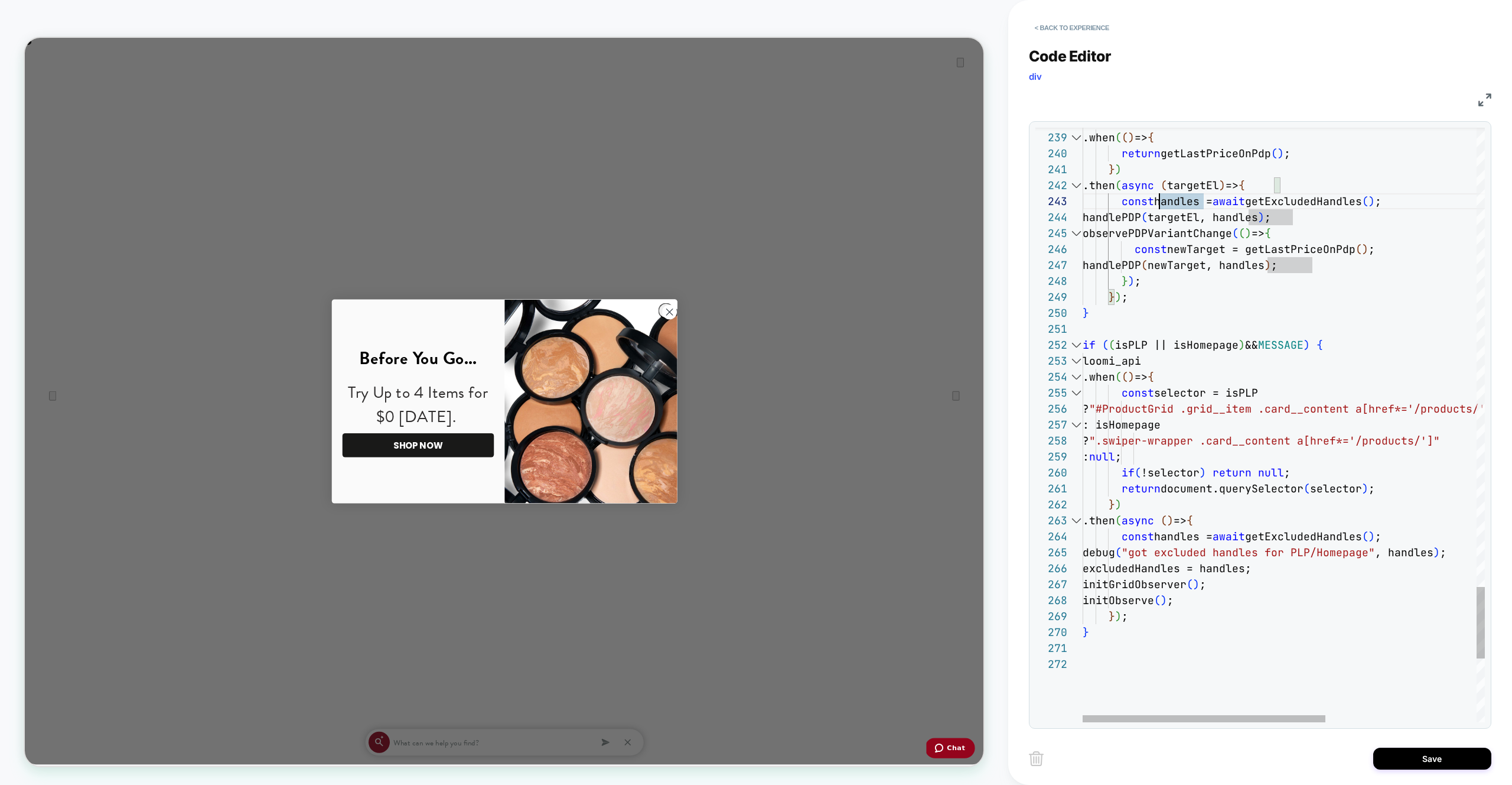
drag, startPoint x: 1174, startPoint y: 555, endPoint x: 1180, endPoint y: 570, distance: 16.2
drag, startPoint x: 1181, startPoint y: 572, endPoint x: 1189, endPoint y: 581, distance: 12.0
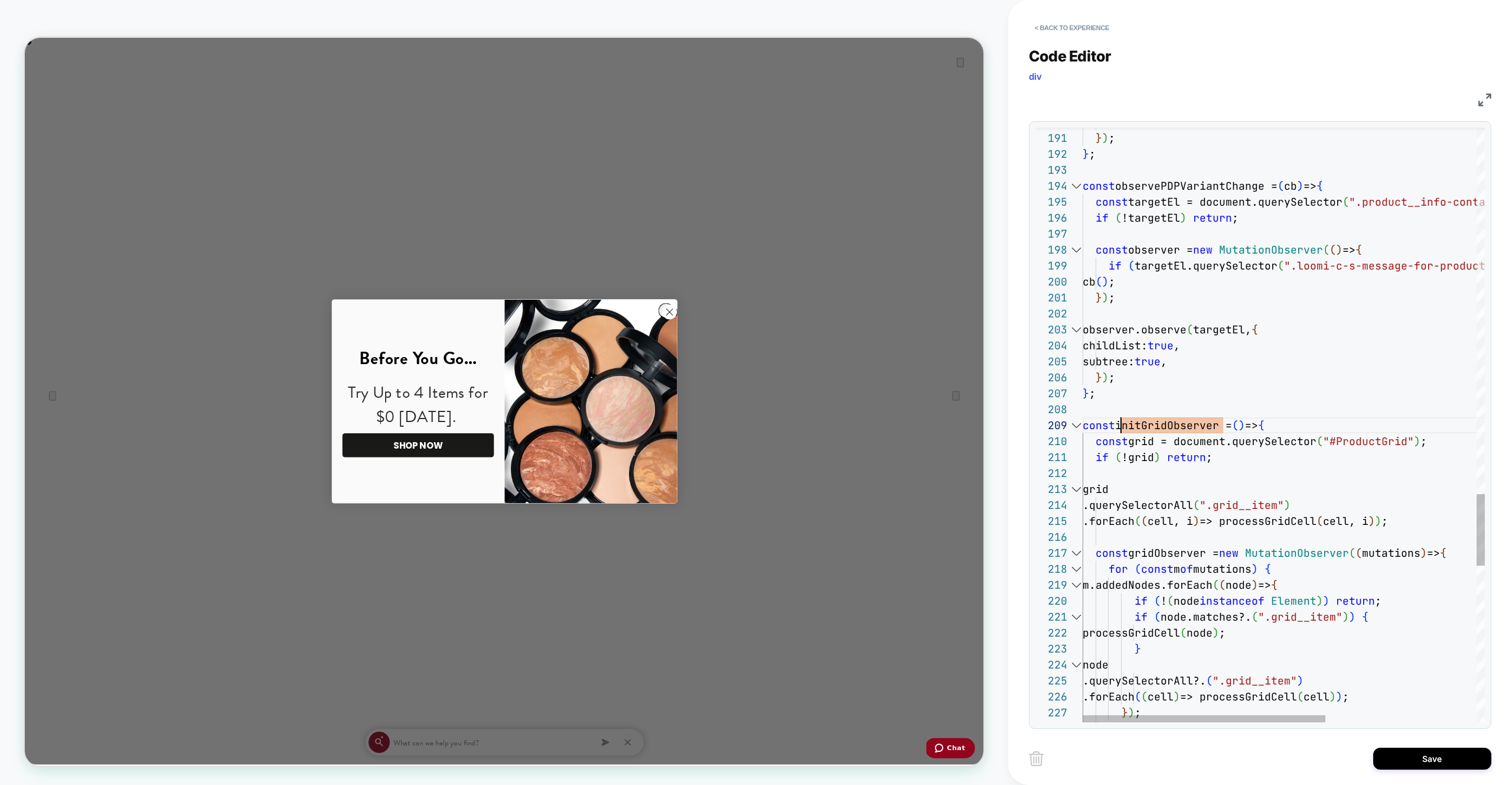
scroll to position [127, 38]
click at [1076, 425] on div at bounding box center [1076, 425] width 15 height 16
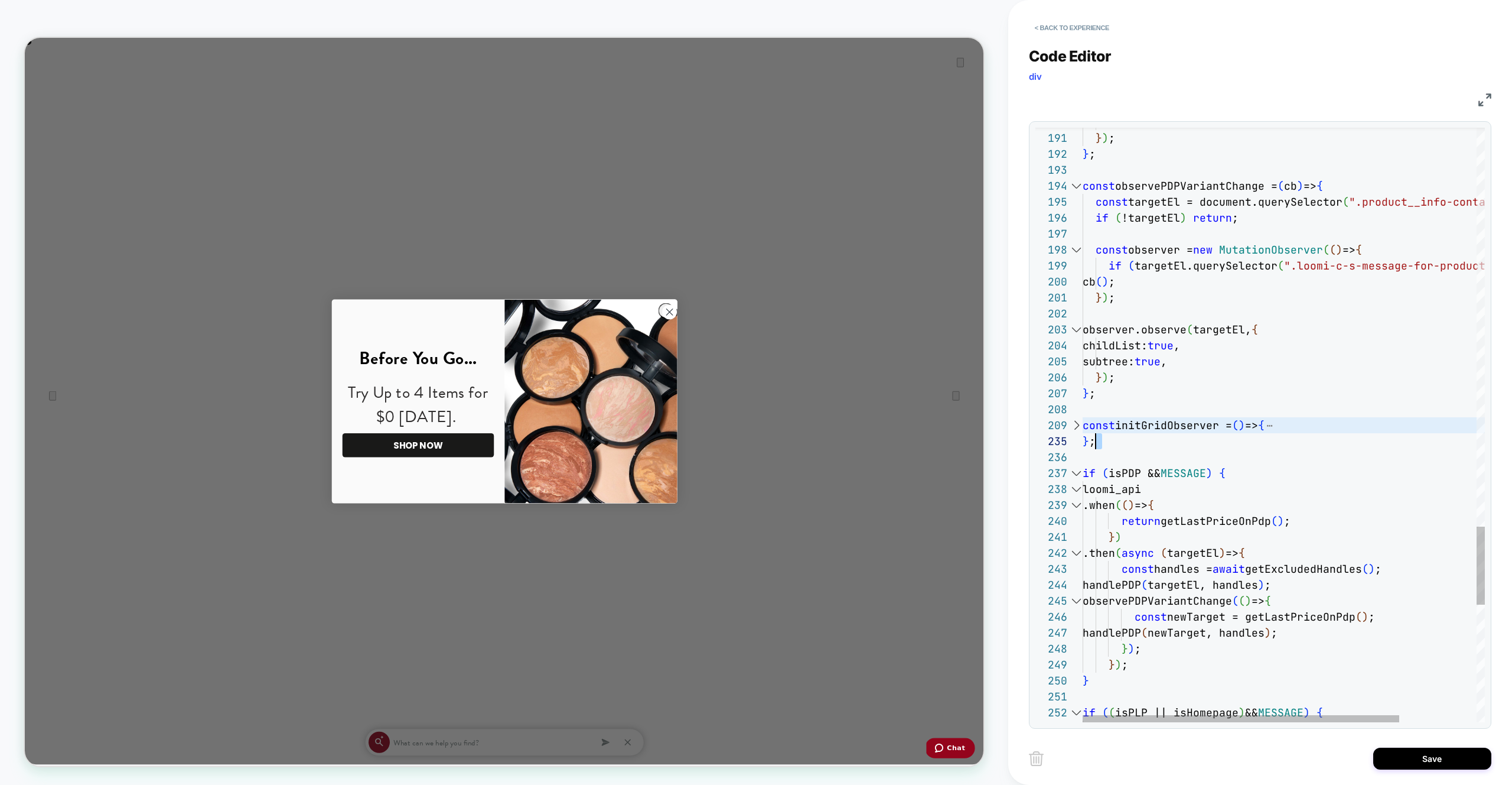
scroll to position [112, 0]
drag, startPoint x: 1099, startPoint y: 451, endPoint x: 1065, endPoint y: 420, distance: 46.0
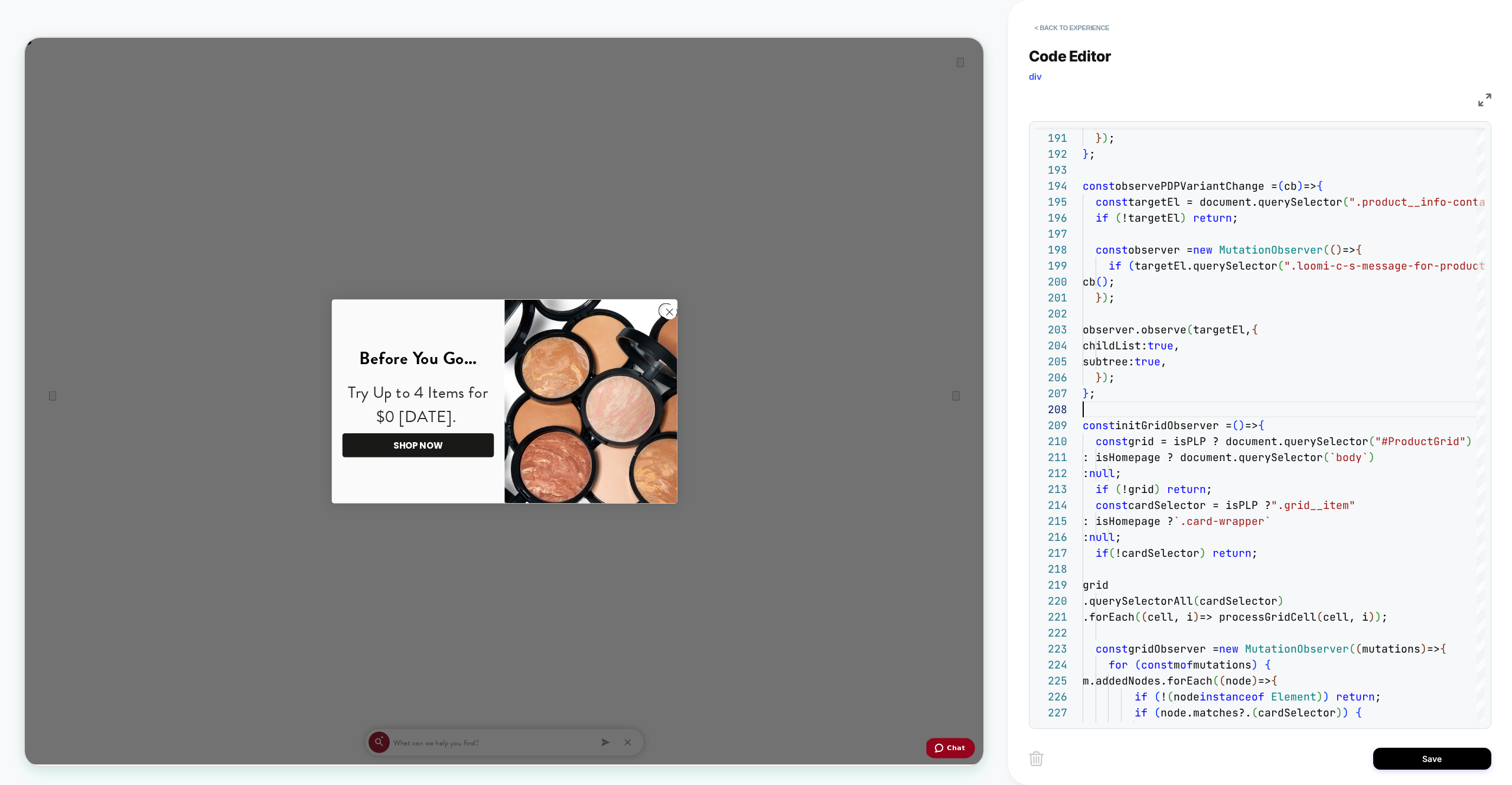
scroll to position [112, 0]
type textarea "**********"
click at [1407, 760] on button "Save" at bounding box center [1432, 758] width 118 height 22
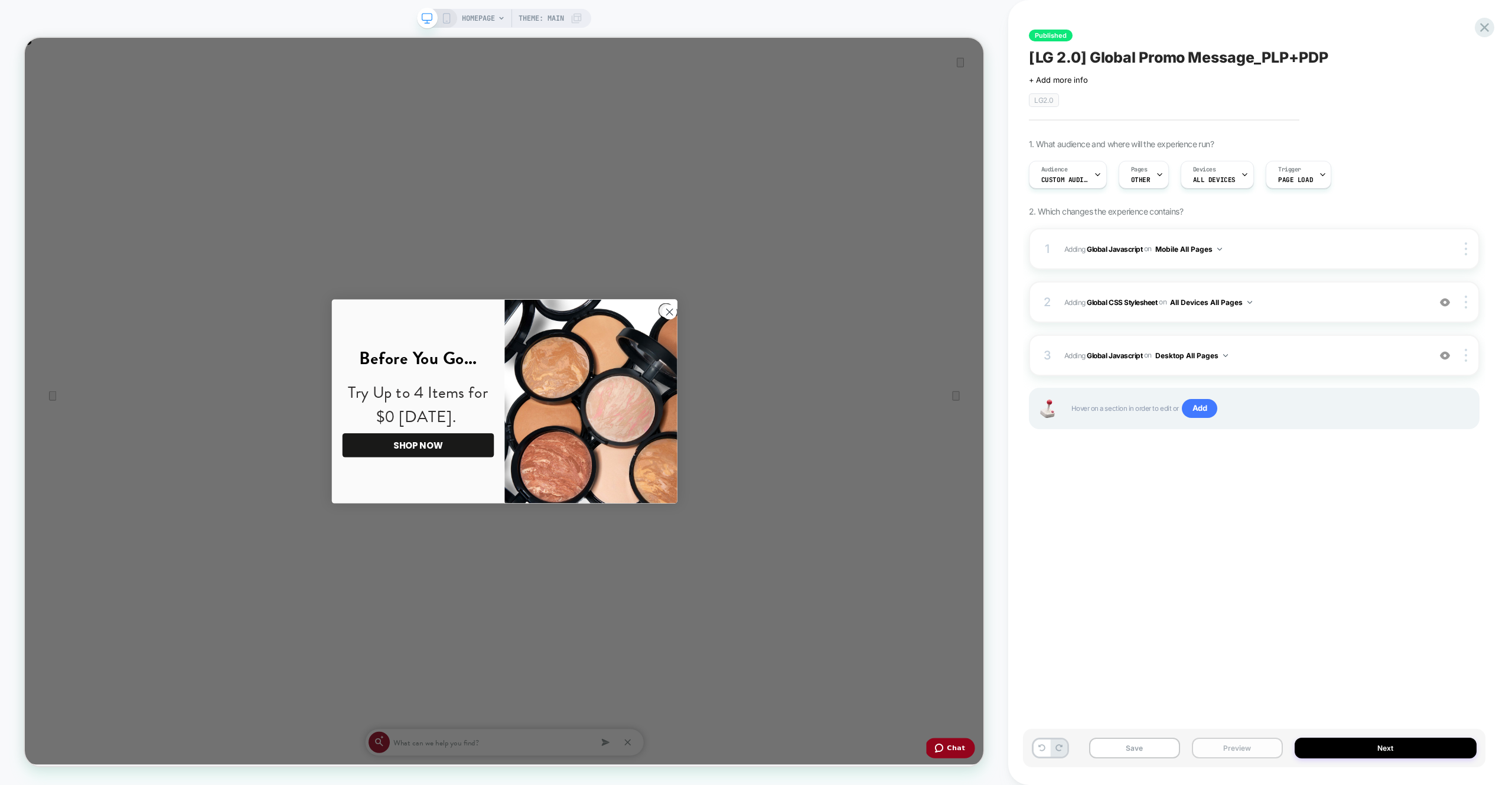
drag, startPoint x: 1245, startPoint y: 748, endPoint x: 1244, endPoint y: 742, distance: 6.1
click at [1245, 748] on button "Preview" at bounding box center [1238, 747] width 91 height 21
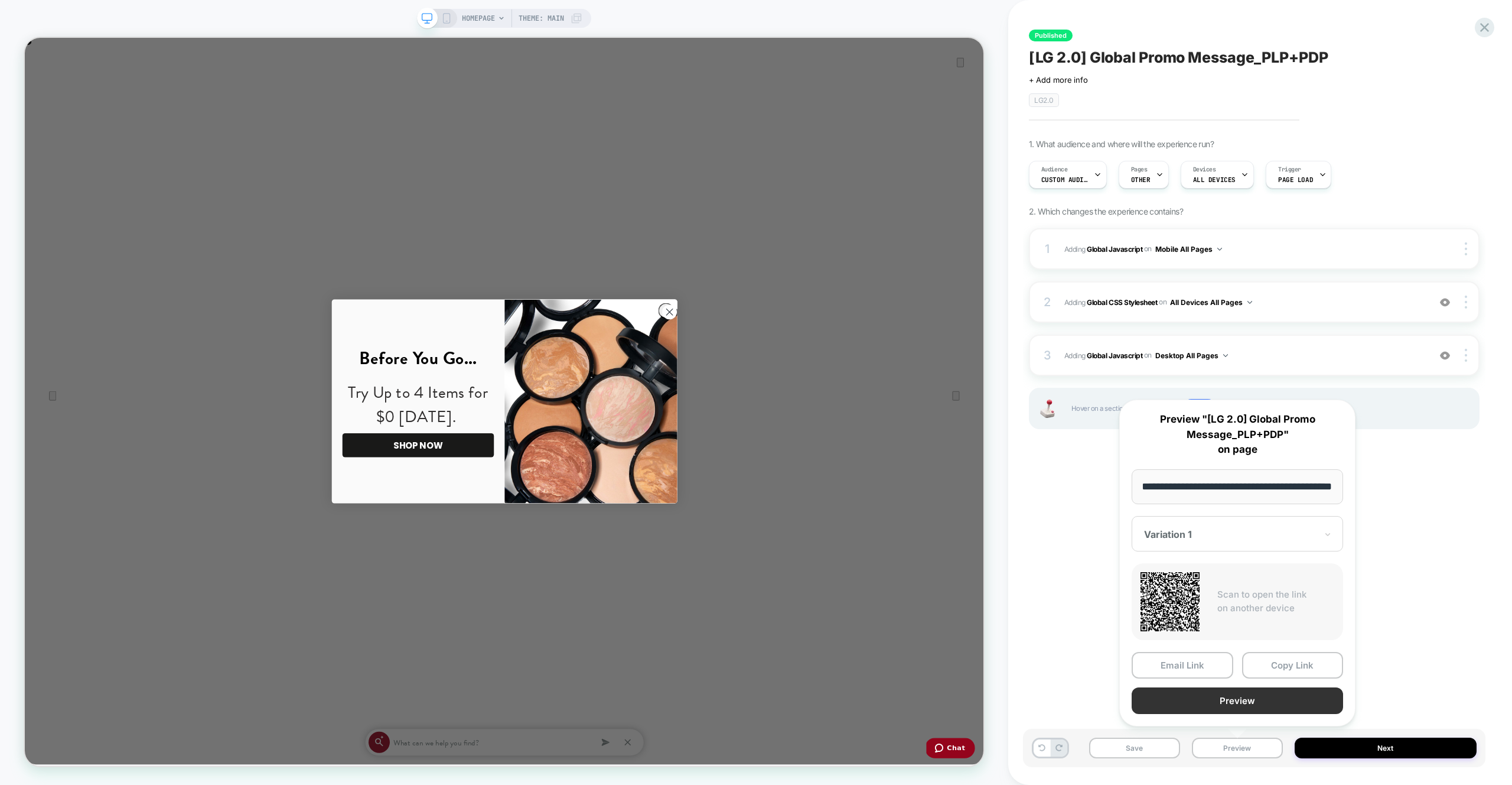
scroll to position [0, 0]
click at [1234, 705] on button "Preview" at bounding box center [1237, 700] width 211 height 27
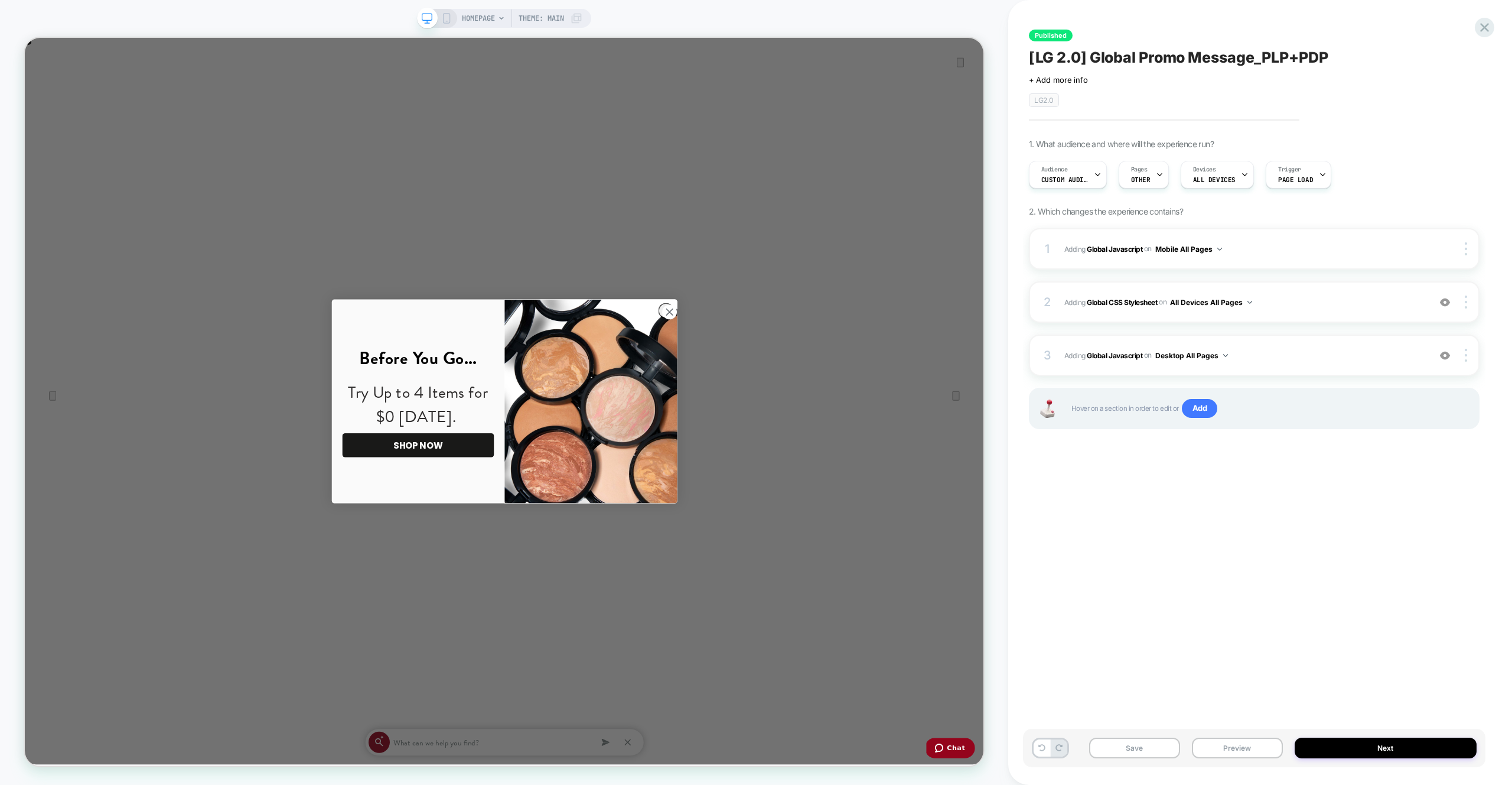
scroll to position [0, 1278]
click at [1259, 370] on div "3 Adding Global Javascript on Desktop All Pages Add Before Add After Copy to Mo…" at bounding box center [1254, 355] width 451 height 41
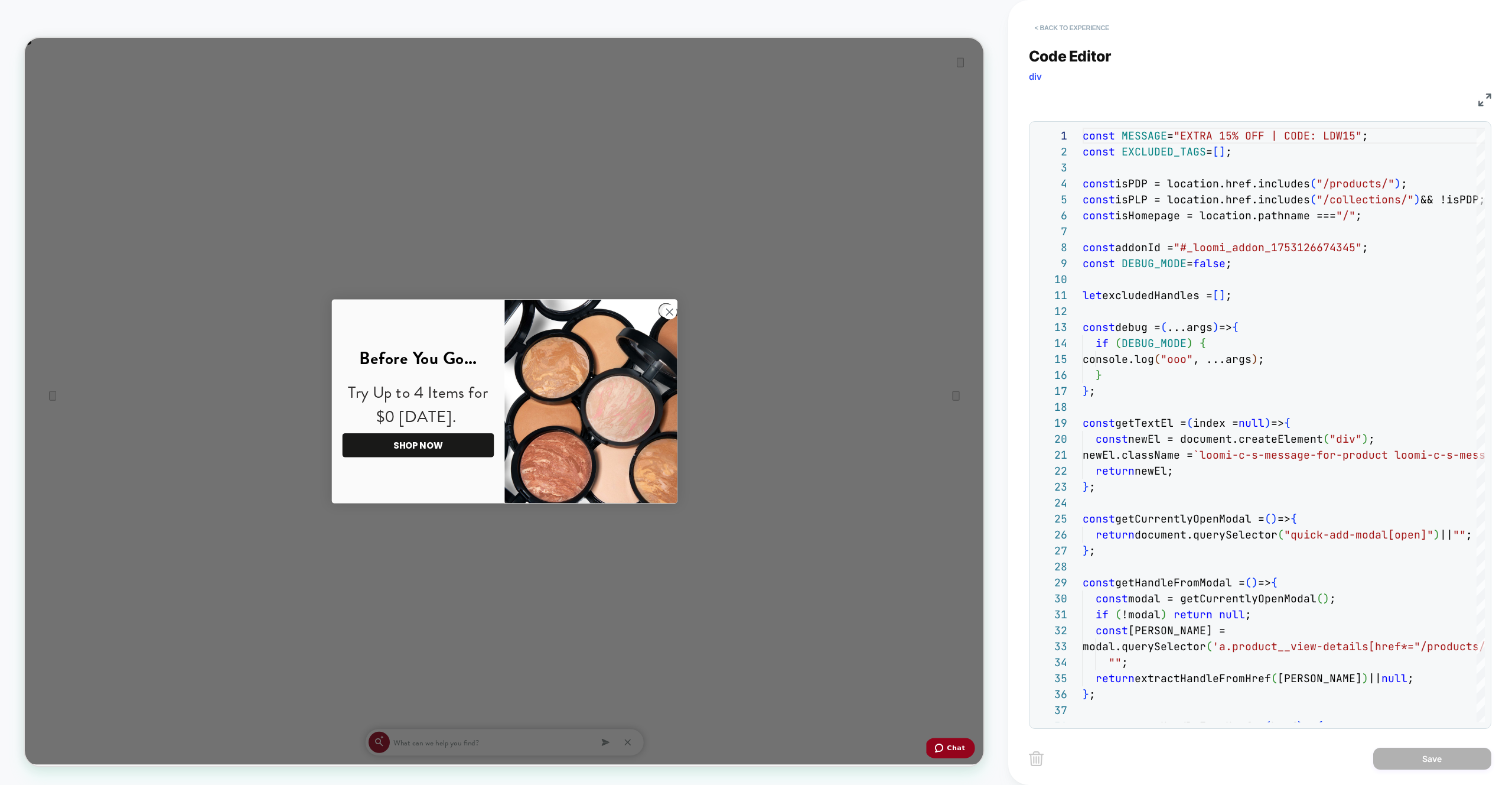
scroll to position [0, 2557]
click at [1073, 21] on button "< Back to experience" at bounding box center [1071, 28] width 86 height 19
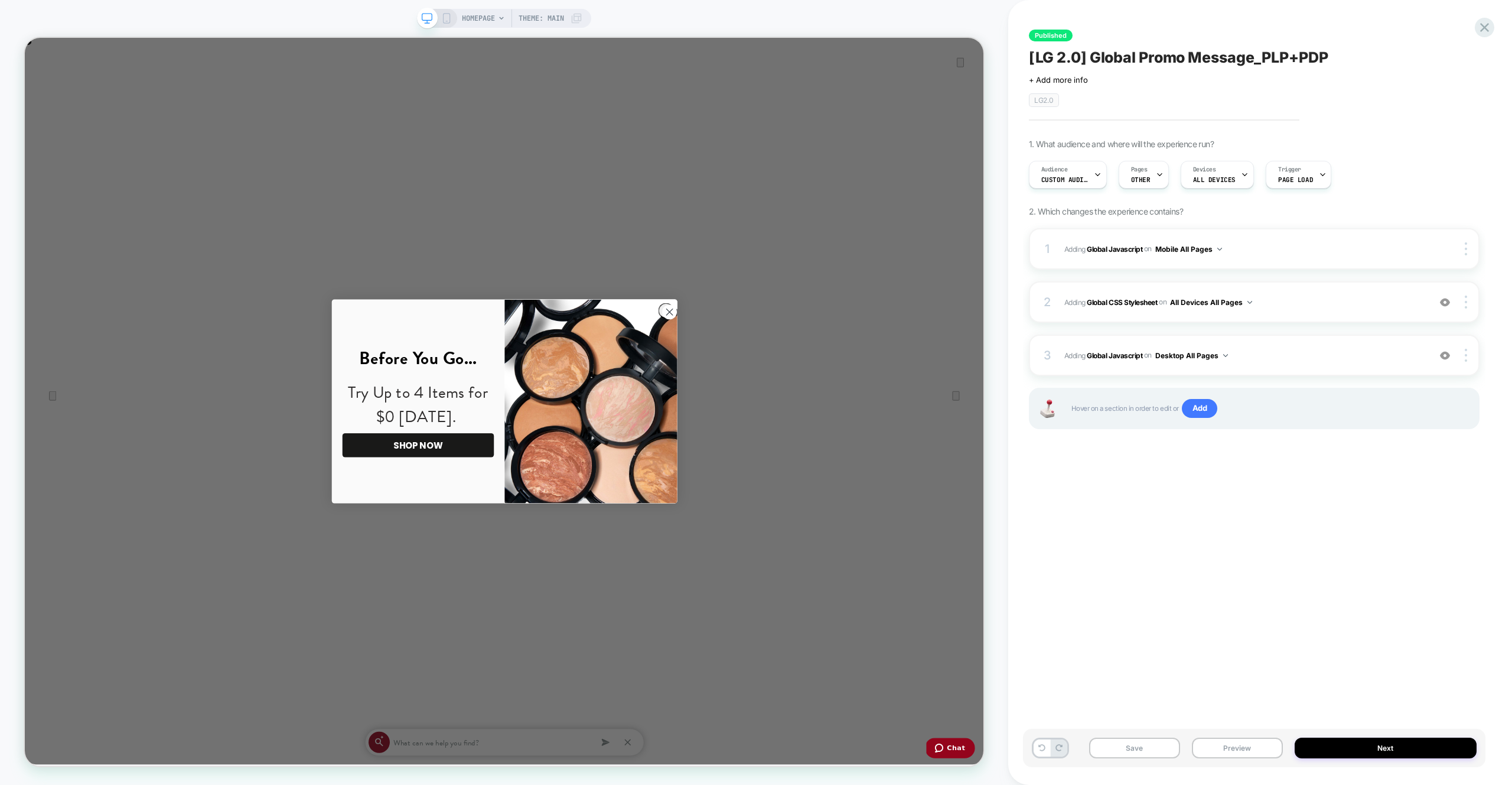
click at [451, 17] on div "HOMEPAGE Theme: MAIN" at bounding box center [504, 18] width 174 height 19
click at [446, 19] on icon at bounding box center [446, 18] width 11 height 11
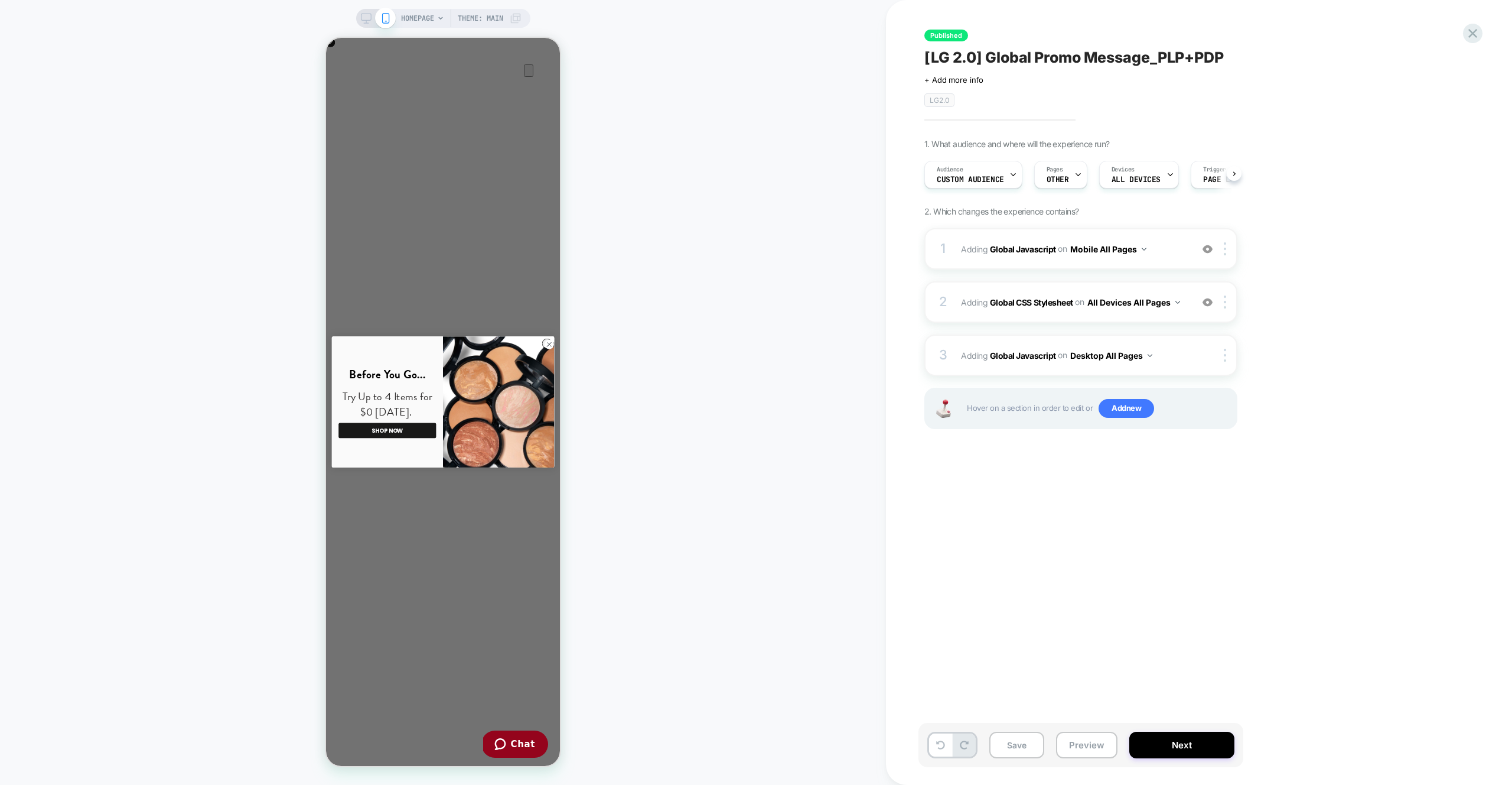
scroll to position [0, 1]
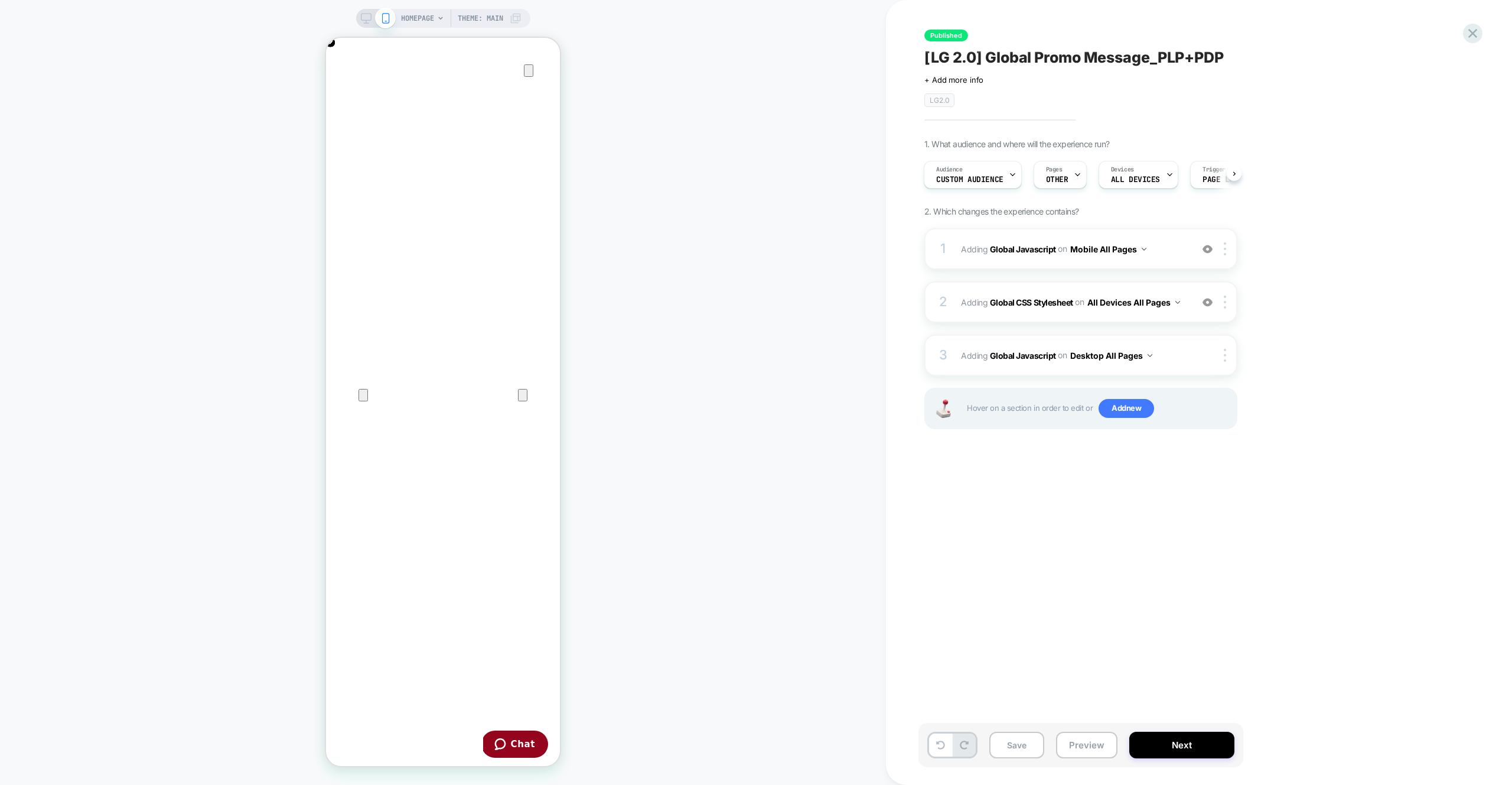
scroll to position [0, 234]
click at [1160, 238] on div "1 Adding Global Javascript on Mobile All Pages Add Before Add After Copy to Des…" at bounding box center [1081, 248] width 313 height 41
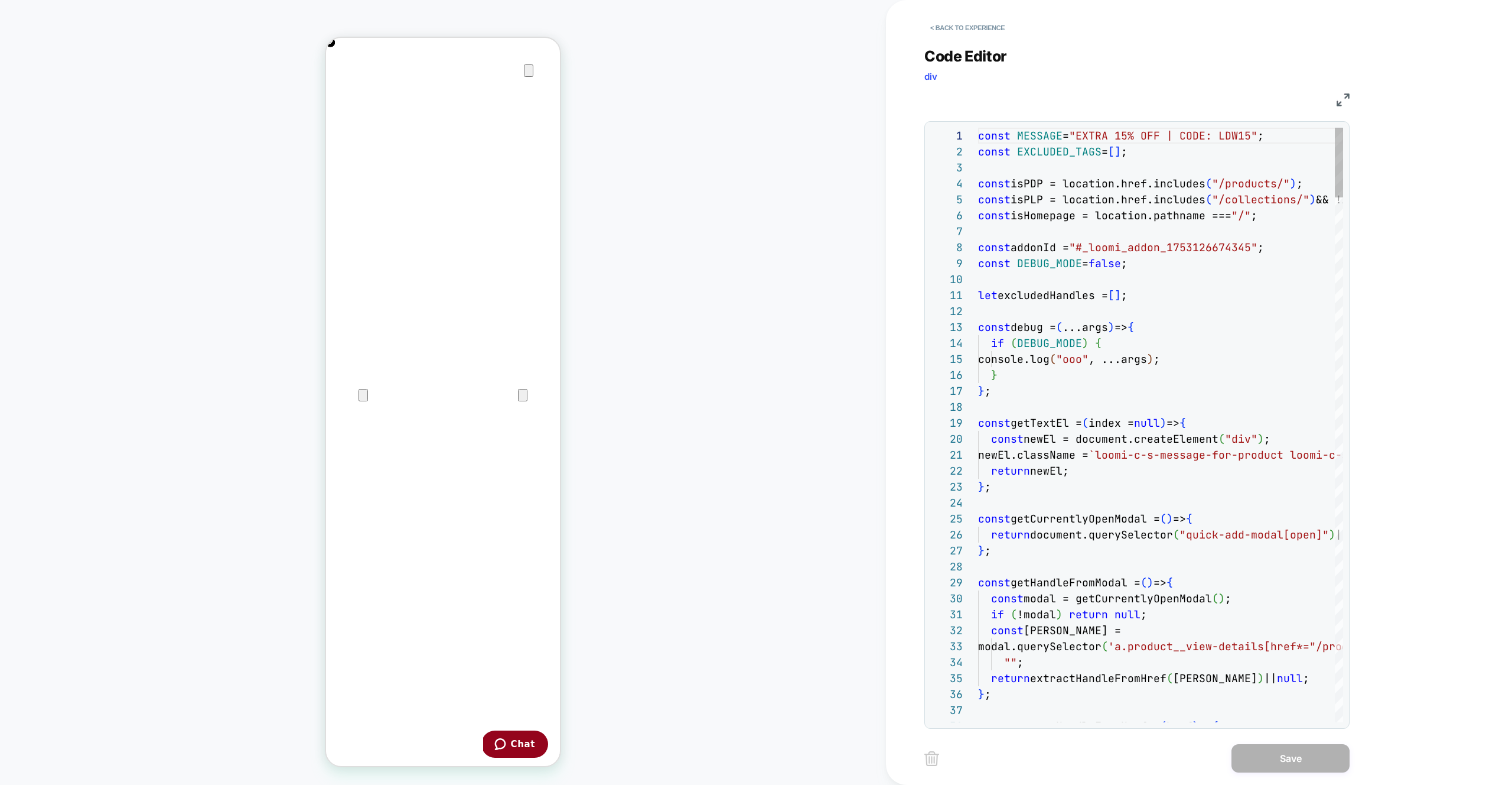
scroll to position [0, 468]
drag, startPoint x: 929, startPoint y: 2, endPoint x: 951, endPoint y: 24, distance: 31.1
click at [930, 2] on div "< Back to experience" at bounding box center [1237, 17] width 626 height 35
click at [960, 33] on button "< Back to experience" at bounding box center [967, 28] width 86 height 19
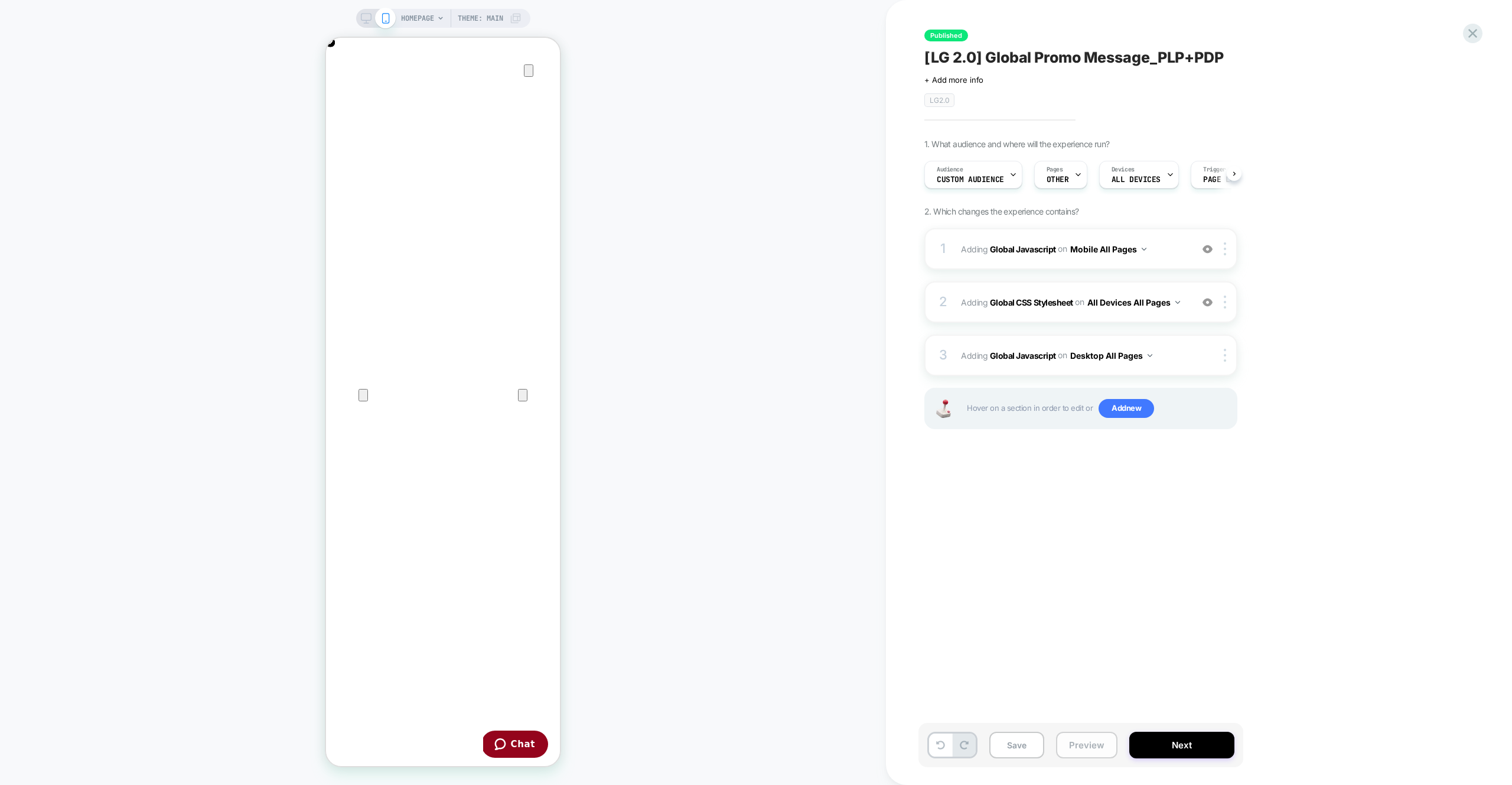
scroll to position [0, 1]
click at [1082, 746] on button "Preview" at bounding box center [1086, 744] width 62 height 27
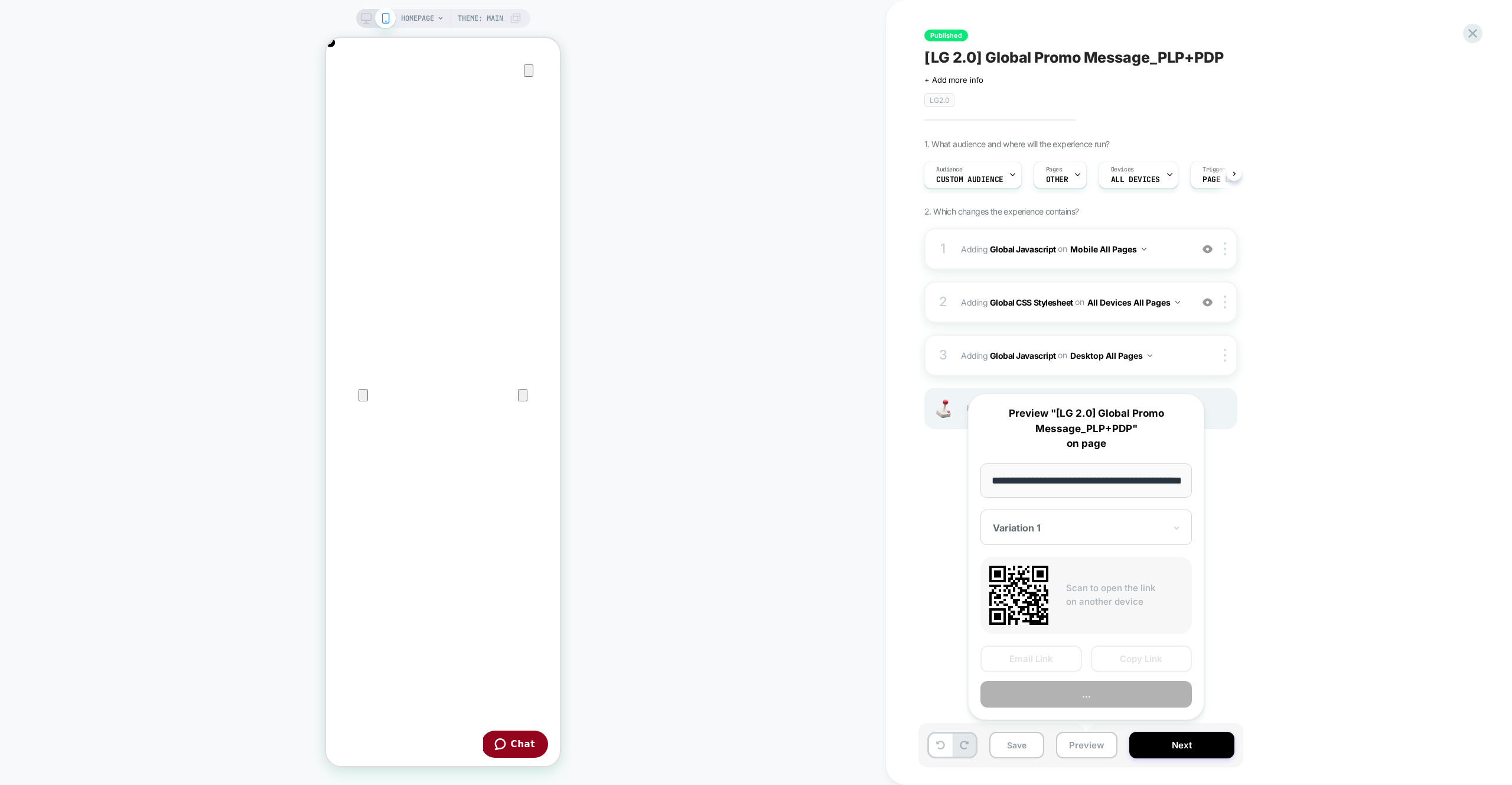
scroll to position [0, 42]
click at [1078, 694] on button "Preview" at bounding box center [1086, 694] width 211 height 27
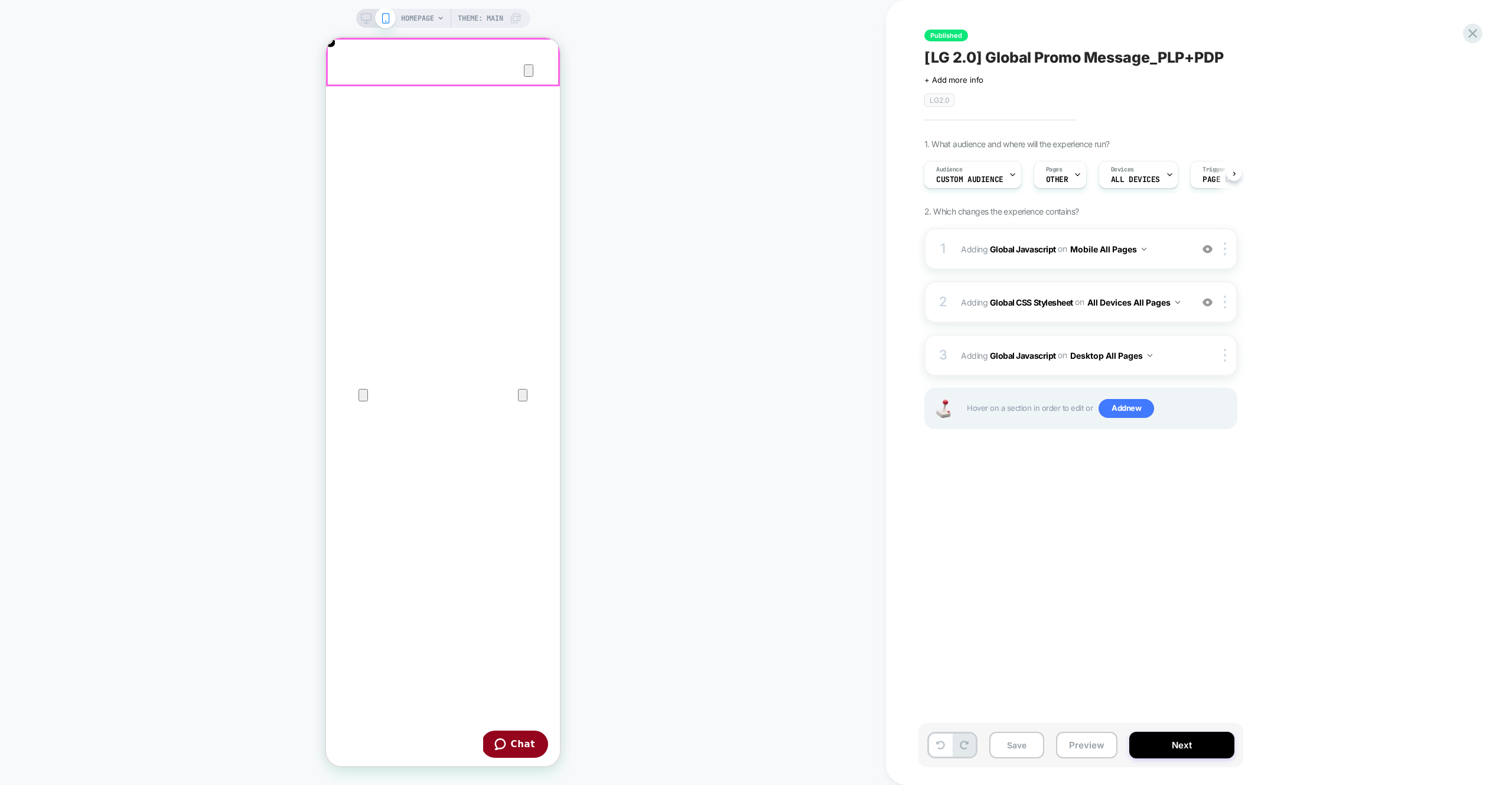
scroll to position [0, 234]
click at [1034, 746] on button "Save" at bounding box center [1017, 744] width 55 height 27
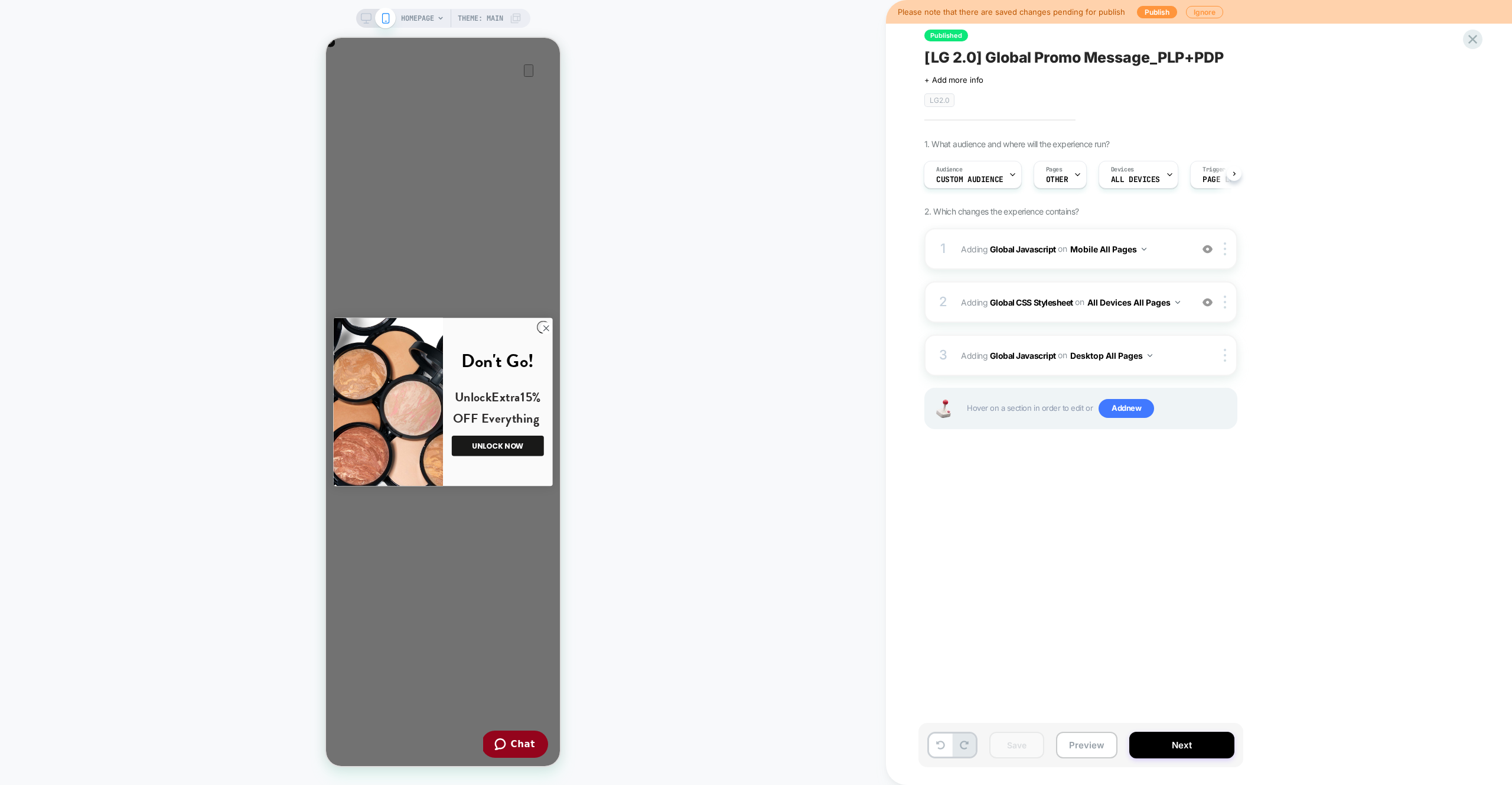
scroll to position [0, 0]
click at [1475, 41] on icon at bounding box center [1472, 39] width 9 height 9
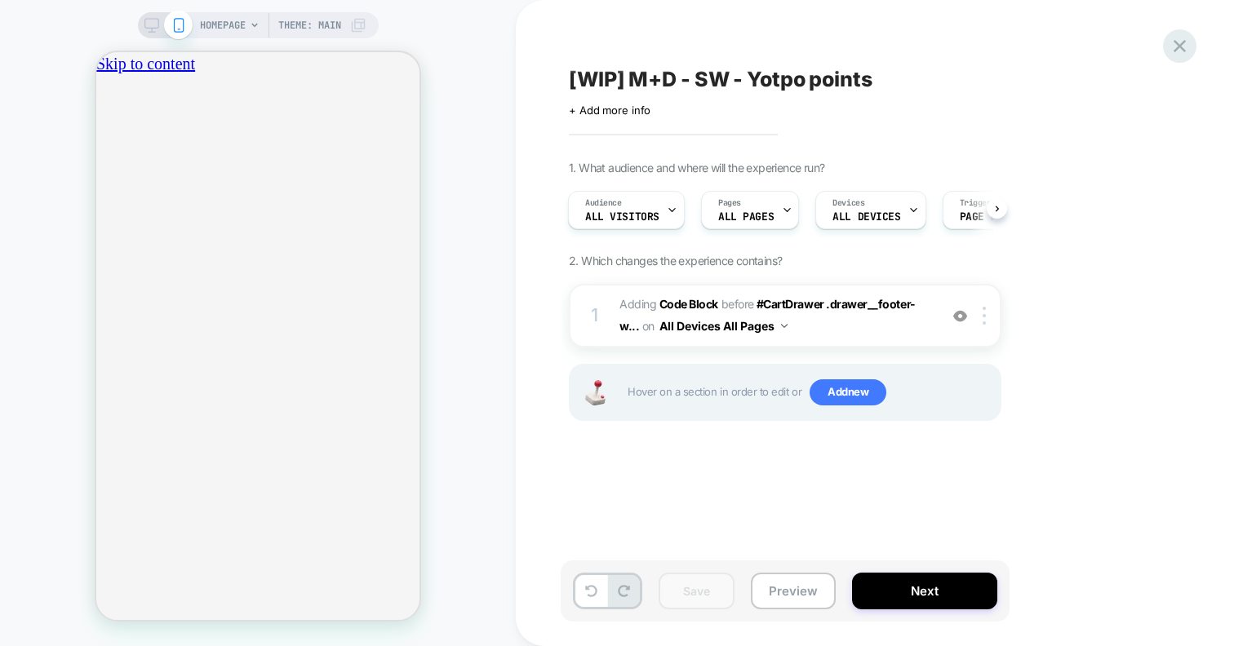
scroll to position [0, 574]
click at [1176, 47] on icon at bounding box center [1179, 46] width 22 height 22
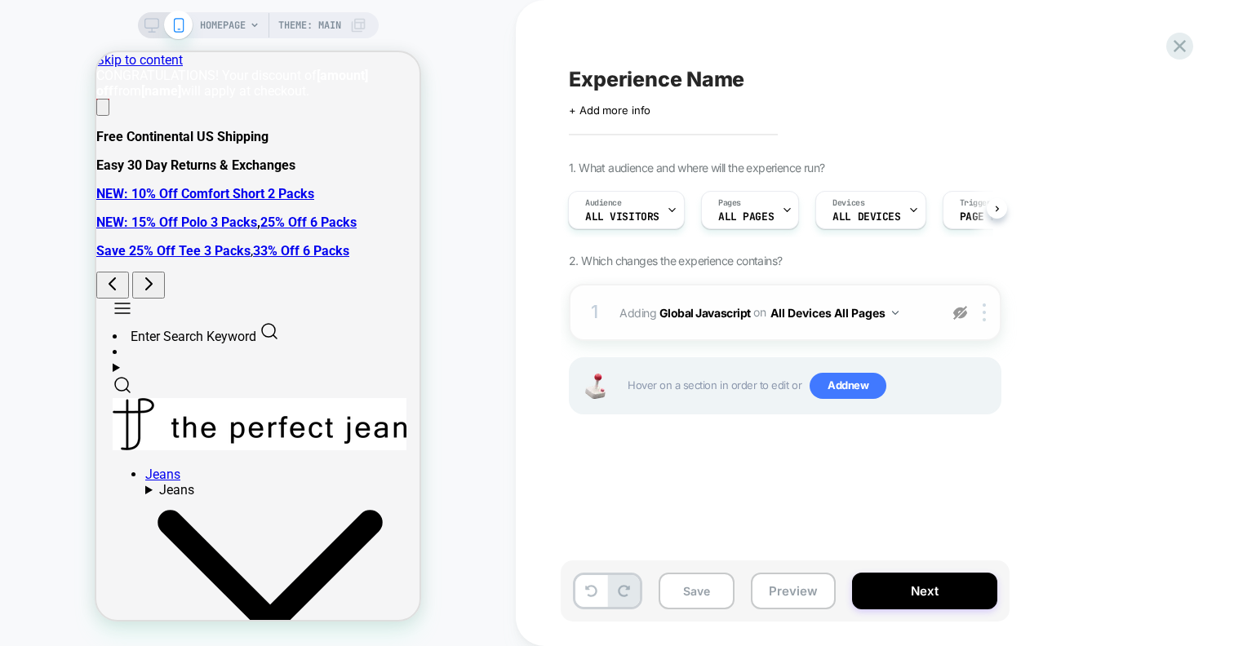
click at [953, 317] on img at bounding box center [960, 313] width 14 height 14
click at [941, 298] on div "1 Adding Global Javascript on All Devices All Pages Add Before Add After Target…" at bounding box center [785, 312] width 432 height 57
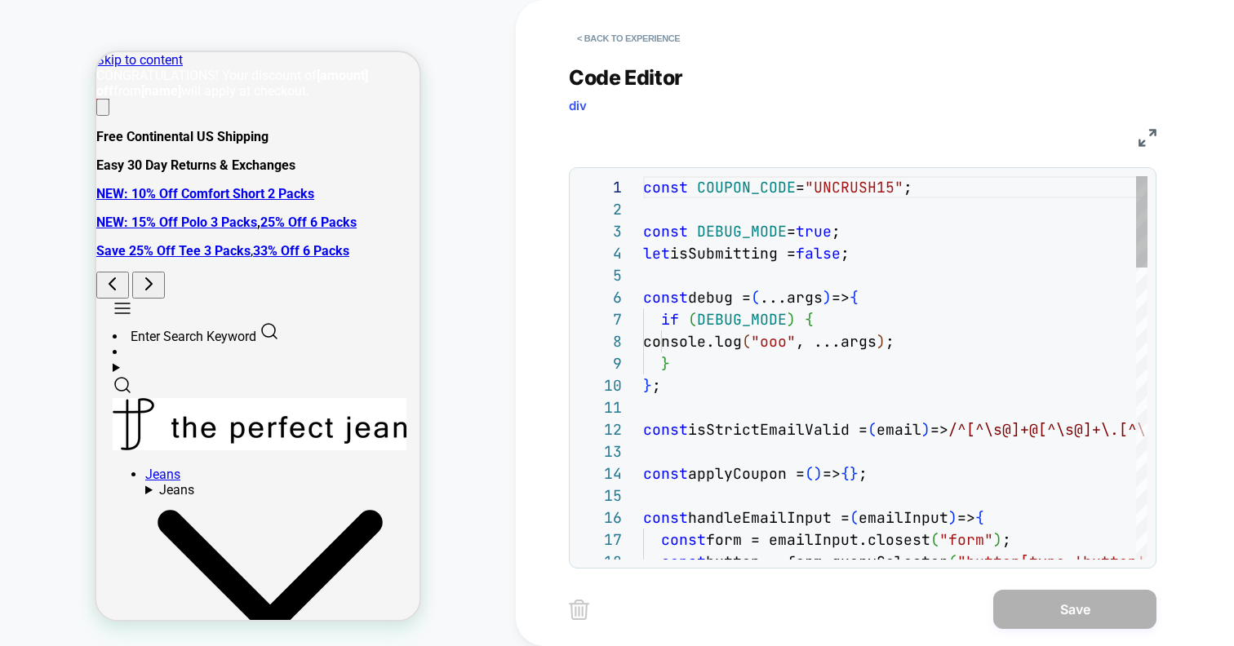
scroll to position [220, 0]
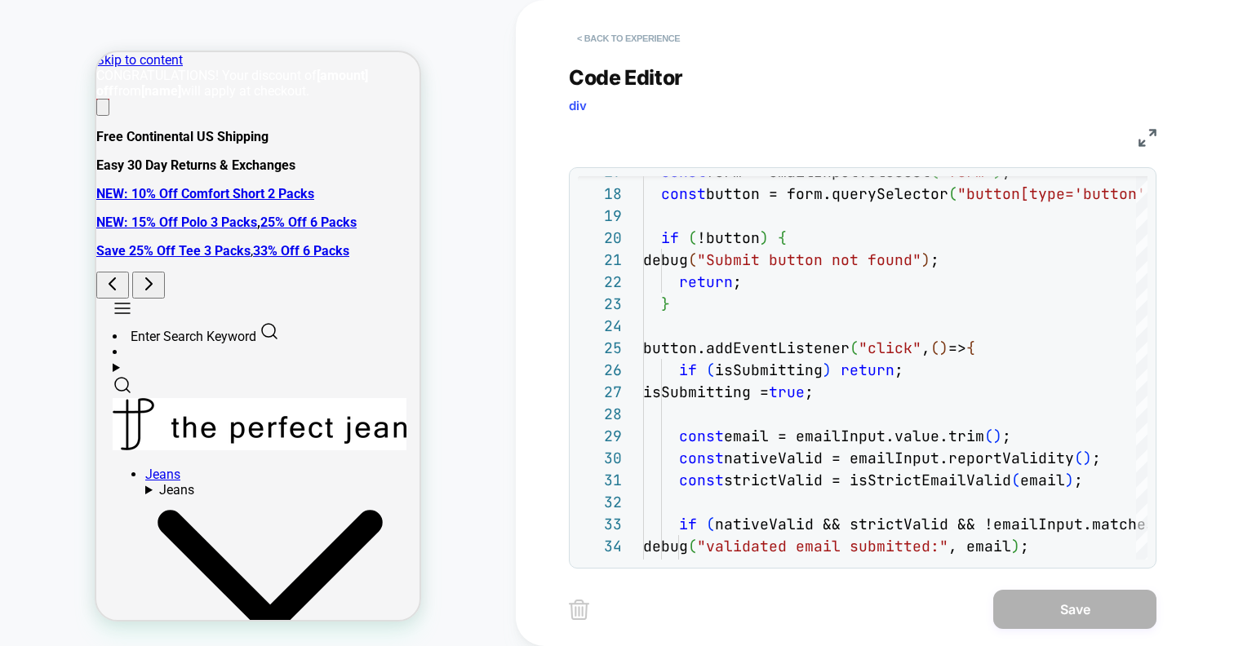
click at [611, 37] on button "< Back to experience" at bounding box center [628, 38] width 119 height 26
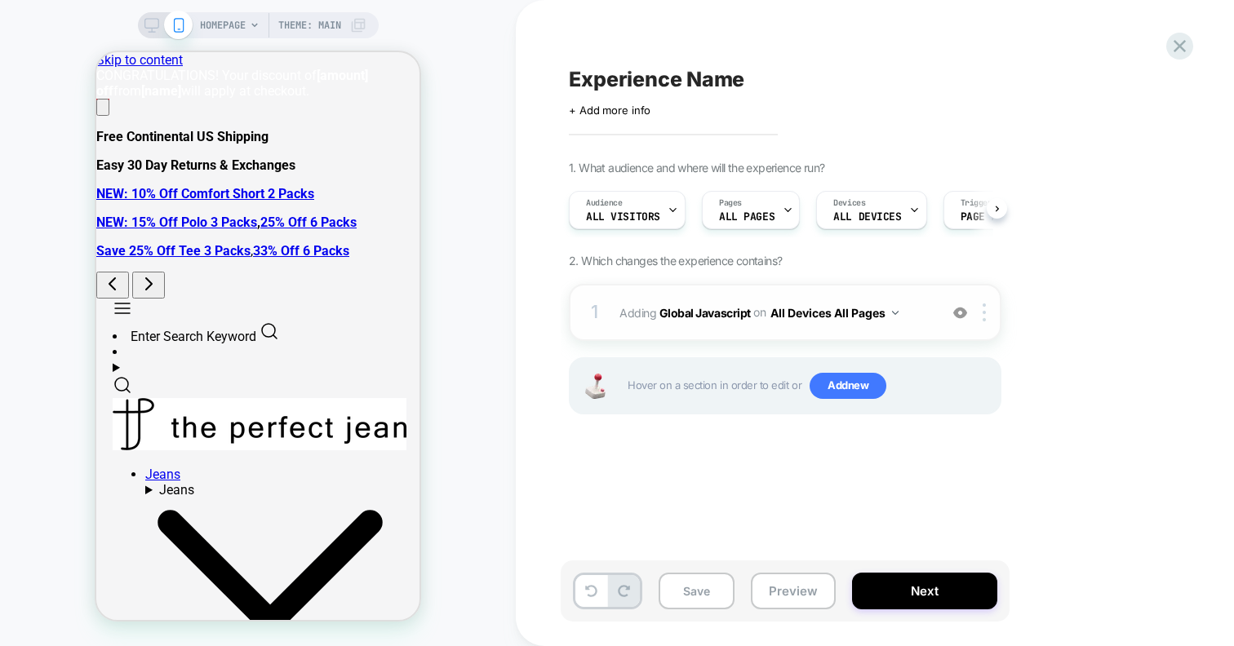
scroll to position [0, 1]
click at [953, 316] on img at bounding box center [960, 313] width 14 height 14
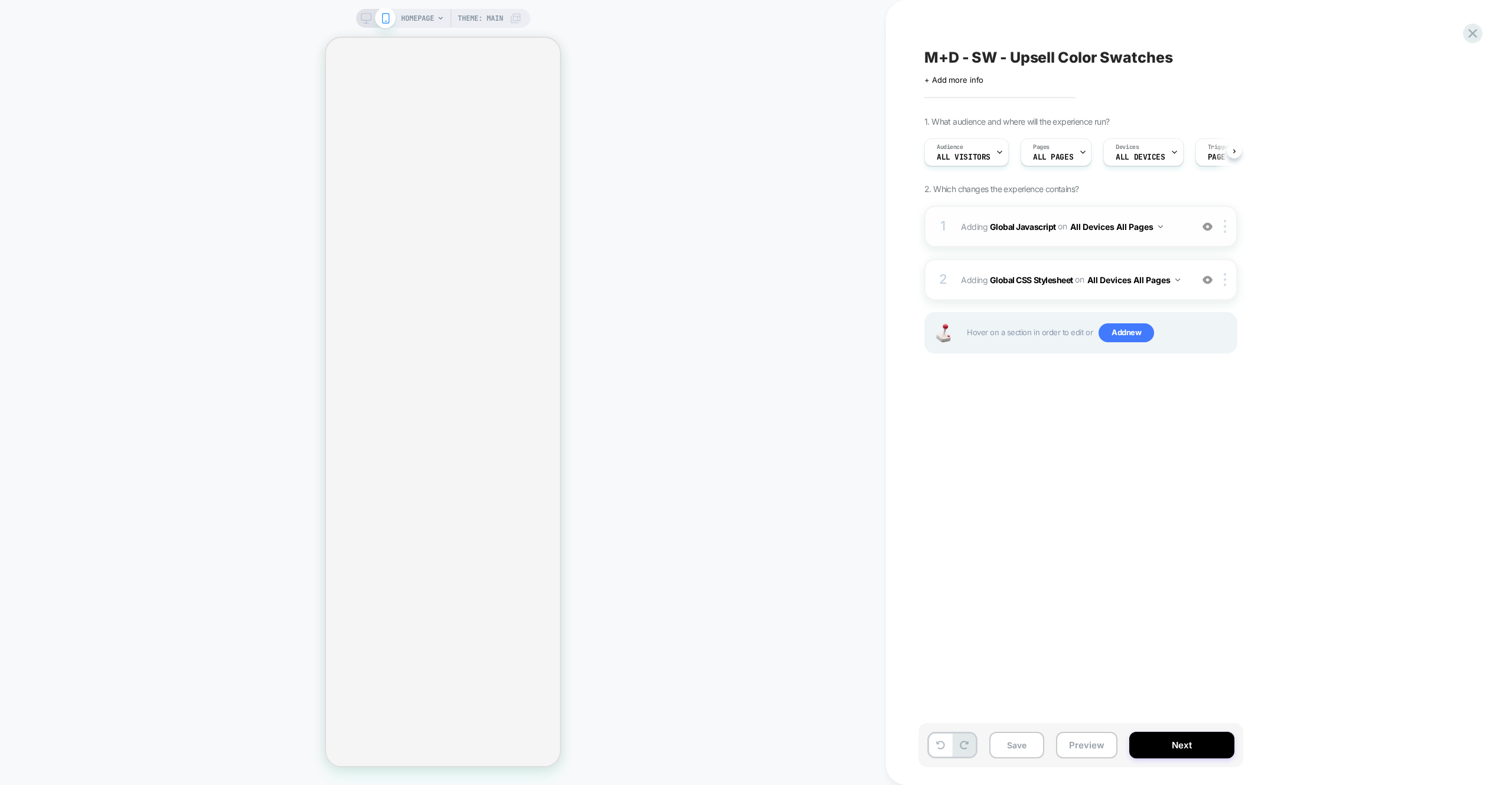
scroll to position [0, 1]
click at [1180, 212] on div "1 Adding Global Javascript on All Devices All Pages Add Before Add After Target…" at bounding box center [1081, 226] width 313 height 41
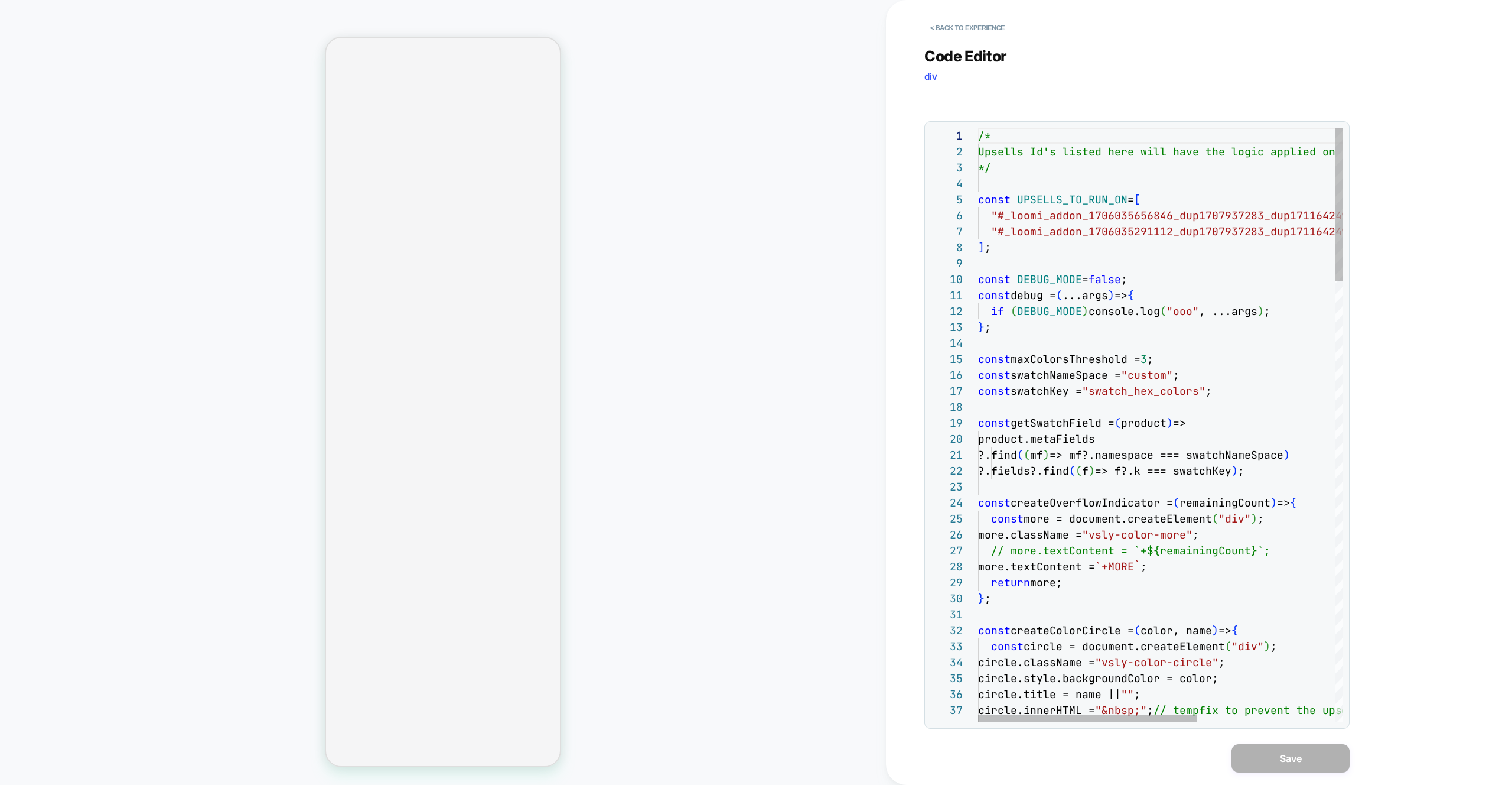
scroll to position [159, 0]
click at [1339, 95] on img at bounding box center [1343, 100] width 13 height 13
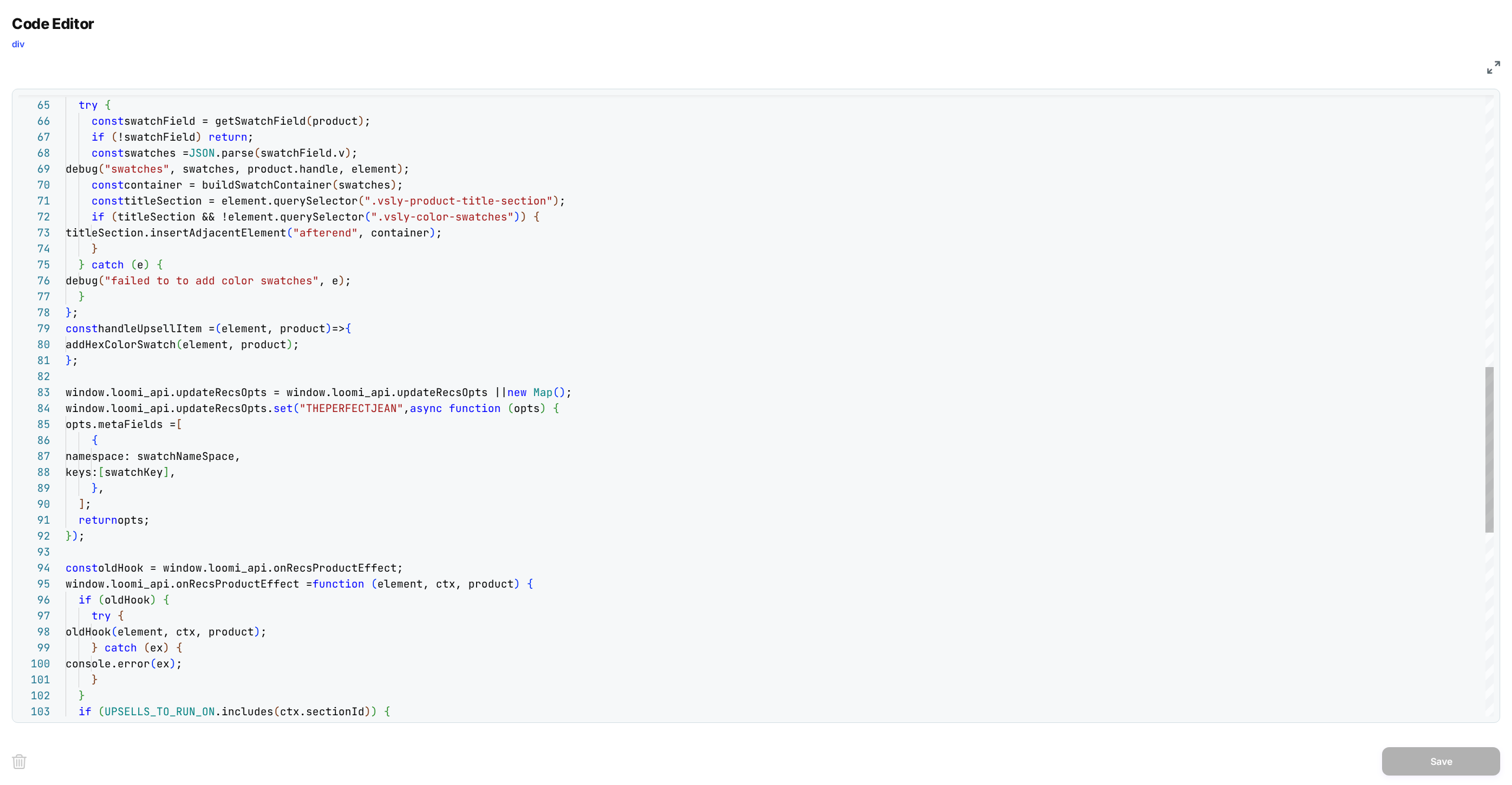
click at [205, 453] on div "} if ( UPSELLS_TO_RUN_ON .includes ( ctx.sectionId ) ) { } catch ( ex ) { conso…" at bounding box center [780, 240] width 1428 height 2328
click at [140, 477] on div "} if ( UPSELLS_TO_RUN_ON .includes ( ctx.sectionId ) ) { } catch ( ex ) { conso…" at bounding box center [780, 240] width 1428 height 2328
drag, startPoint x: 101, startPoint y: 456, endPoint x: 151, endPoint y: 463, distance: 50.5
click at [101, 456] on span "namespace: swatchNameSpace," at bounding box center [153, 456] width 175 height 14
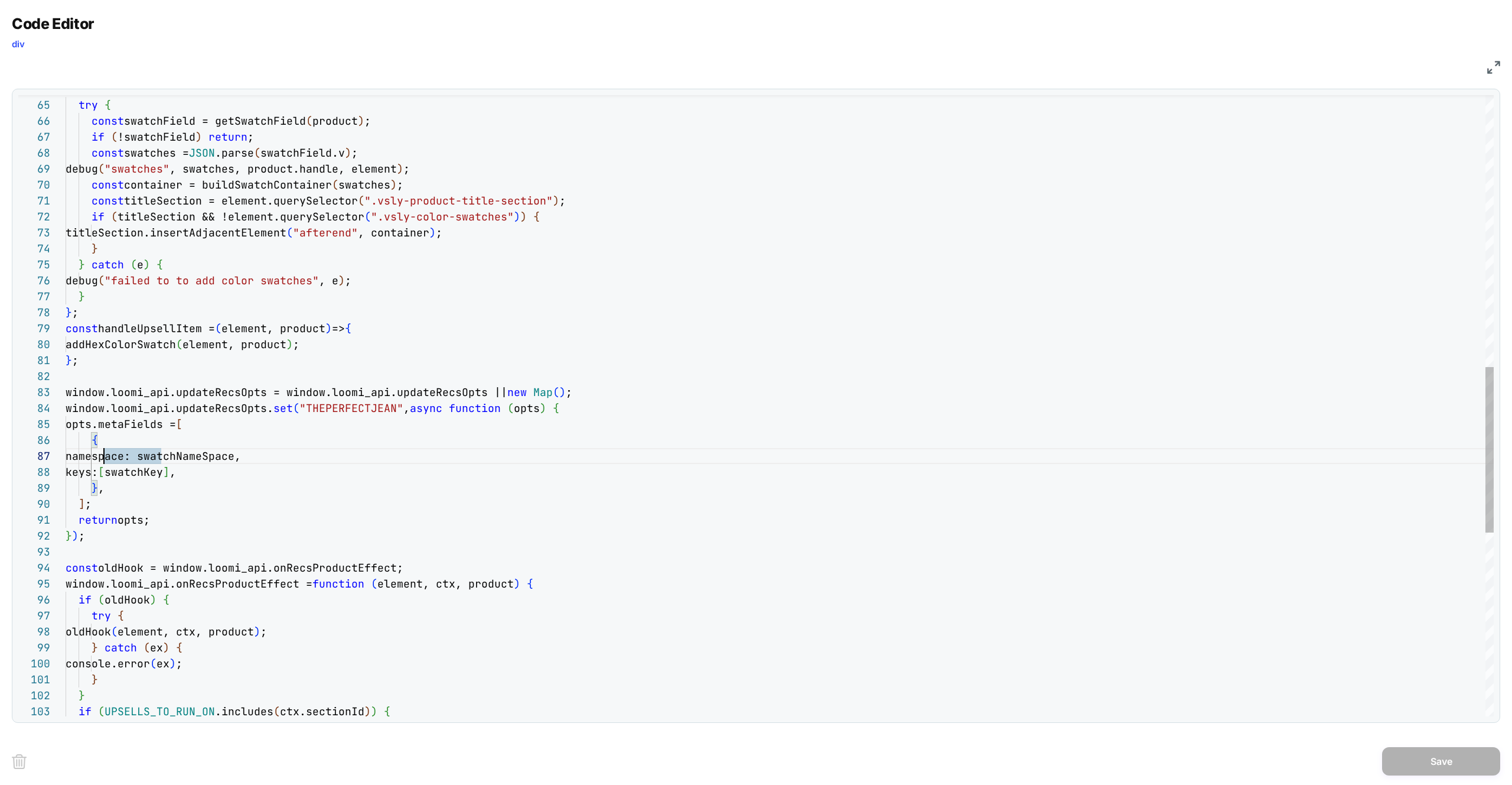
drag, startPoint x: 196, startPoint y: 465, endPoint x: 236, endPoint y: 453, distance: 41.8
click at [196, 465] on div "} if ( UPSELLS_TO_RUN_ON .includes ( ctx.sectionId ) ) { } catch ( ex ) { conso…" at bounding box center [780, 240] width 1428 height 2328
click at [236, 453] on span "namespace: swatchNameSpace," at bounding box center [153, 456] width 175 height 14
click at [242, 453] on div "} if ( UPSELLS_TO_RUN_ON .includes ( ctx.sectionId ) ) { } catch ( ex ) { conso…" at bounding box center [780, 240] width 1428 height 2328
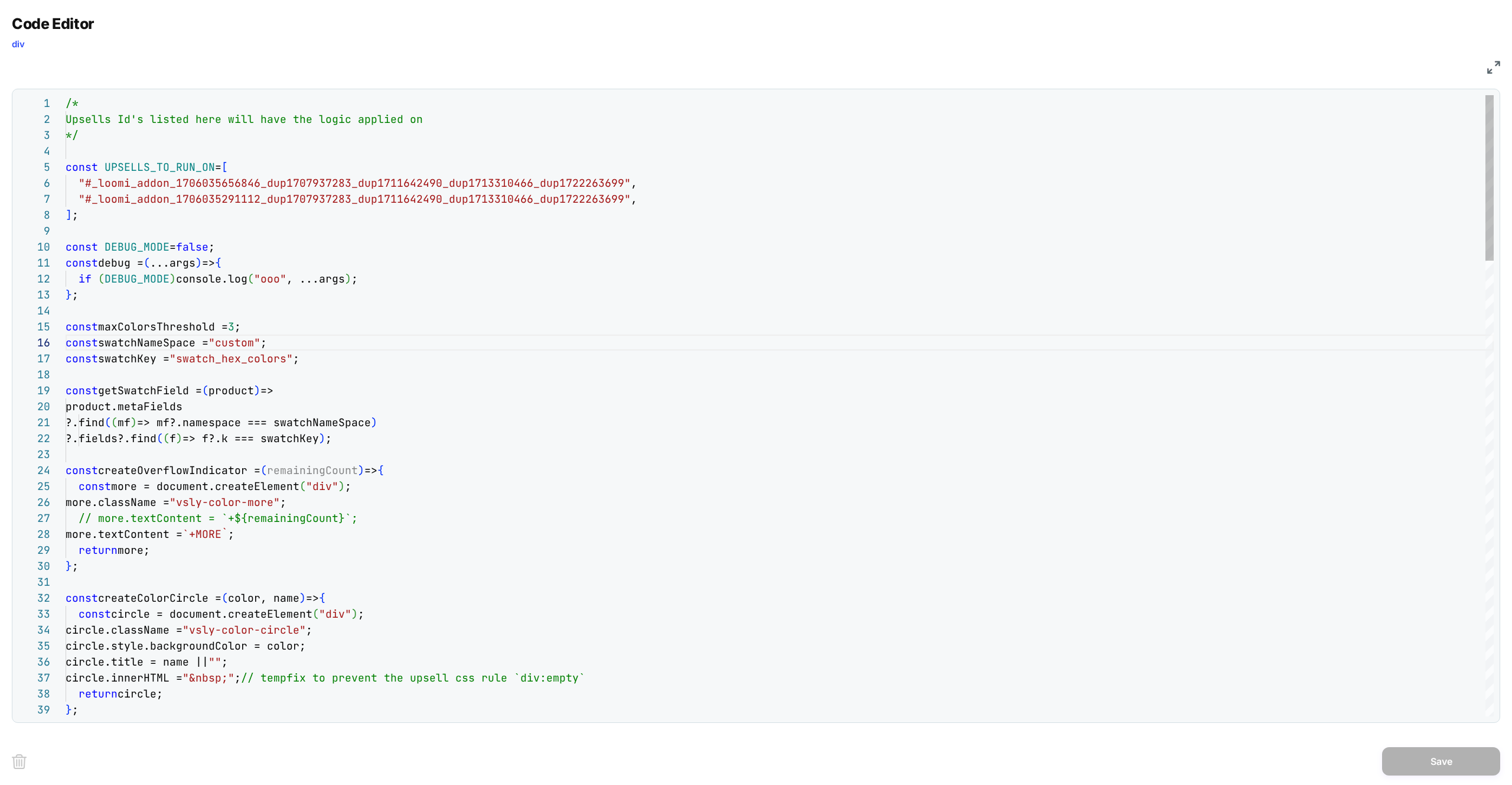
drag, startPoint x: 253, startPoint y: 344, endPoint x: 242, endPoint y: 358, distance: 17.8
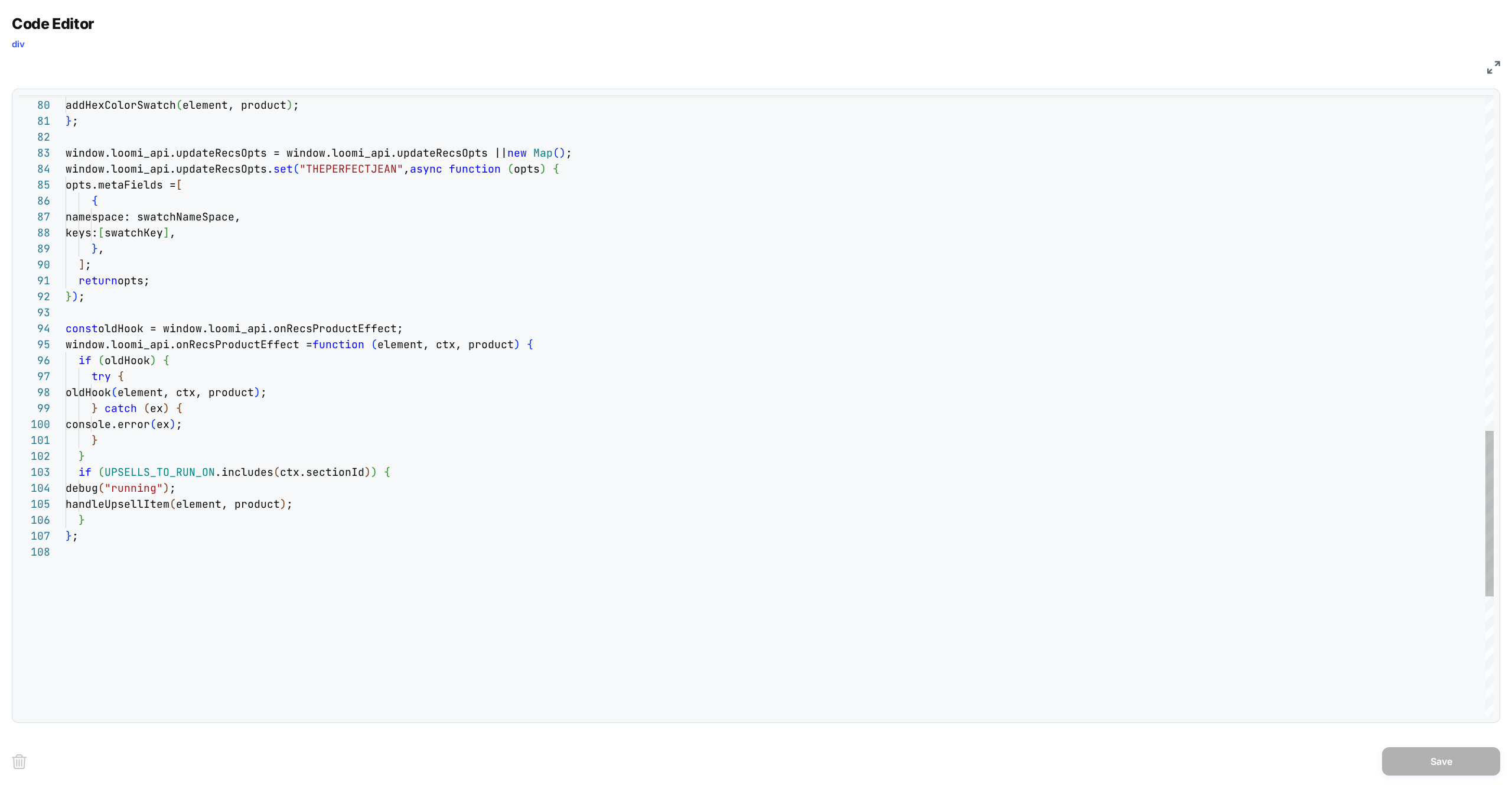
scroll to position [0, 0]
drag, startPoint x: 181, startPoint y: 513, endPoint x: 139, endPoint y: 503, distance: 43.2
click at [181, 513] on div "handleUpsellItem ( element, product ) ; } if ( UPSELLS_TO_RUN_ON .includes ( ct…" at bounding box center [780, 0] width 1428 height 2328
click at [139, 502] on div "handleUpsellItem ( element, product ) ; } if ( UPSELLS_TO_RUN_ON .includes ( ct…" at bounding box center [780, 0] width 1428 height 2328
click at [140, 503] on div "handleUpsellItem ( element, product ) ; } if ( UPSELLS_TO_RUN_ON .includes ( ct…" at bounding box center [780, 0] width 1428 height 2328
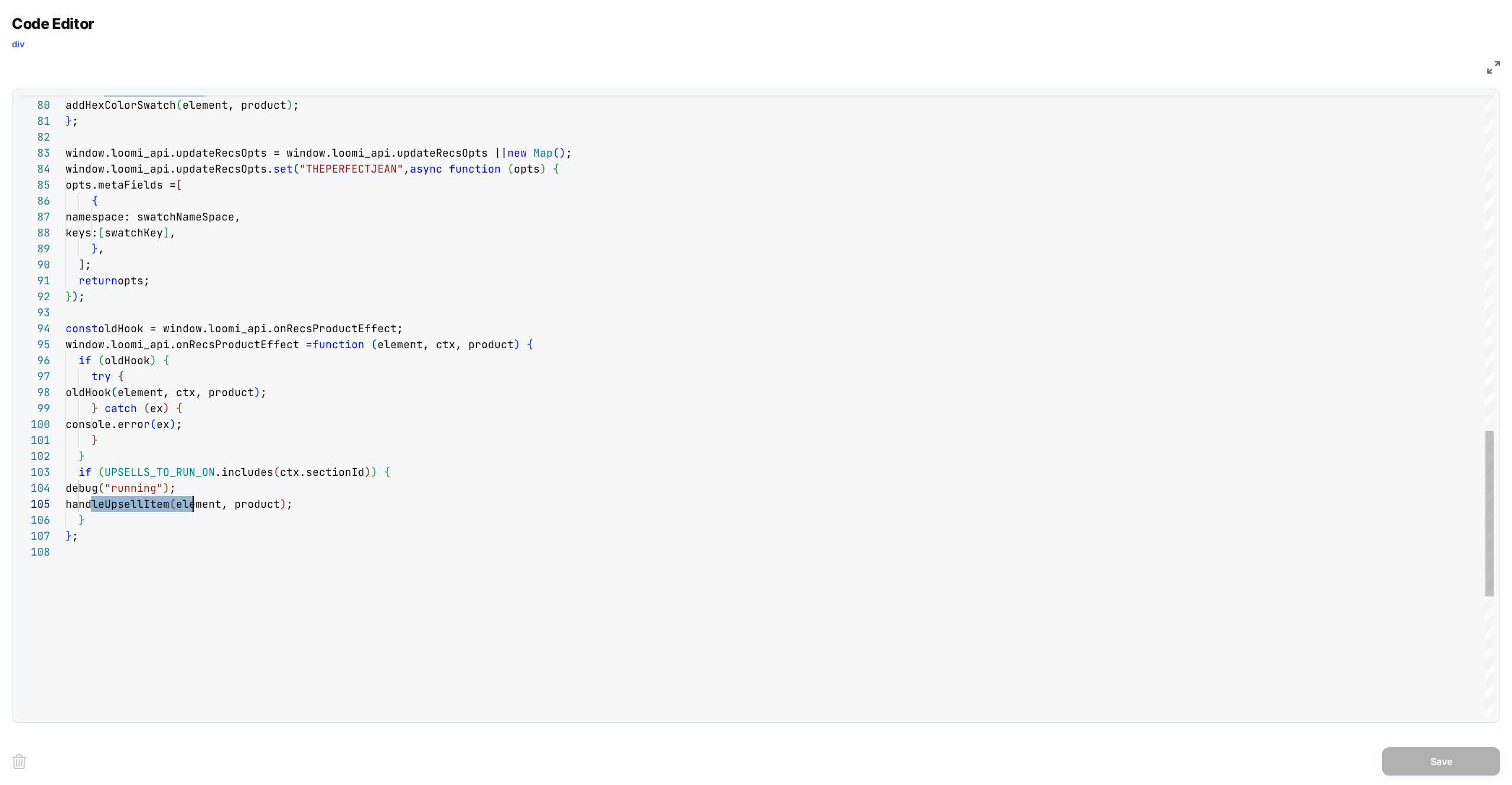
click at [140, 503] on div "handleUpsellItem ( element, product ) ; } if ( UPSELLS_TO_RUN_ON .includes ( ct…" at bounding box center [780, 0] width 1428 height 2328
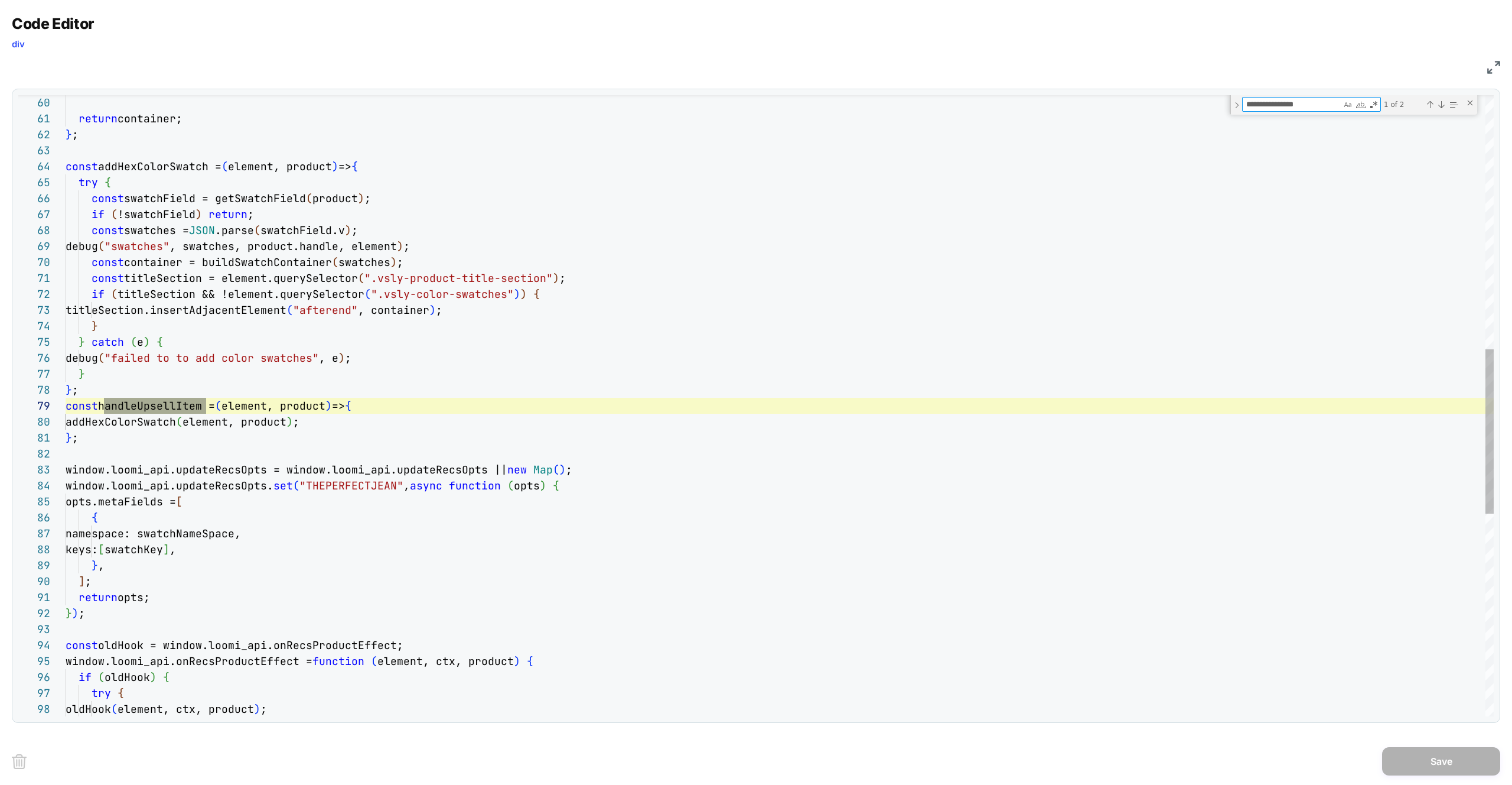
type textarea "**********"
click at [271, 199] on div "window.loomi_api.onRecsProductEffect = function ( element, ctx, product ) { if …" at bounding box center [780, 308] width 1428 height 2348
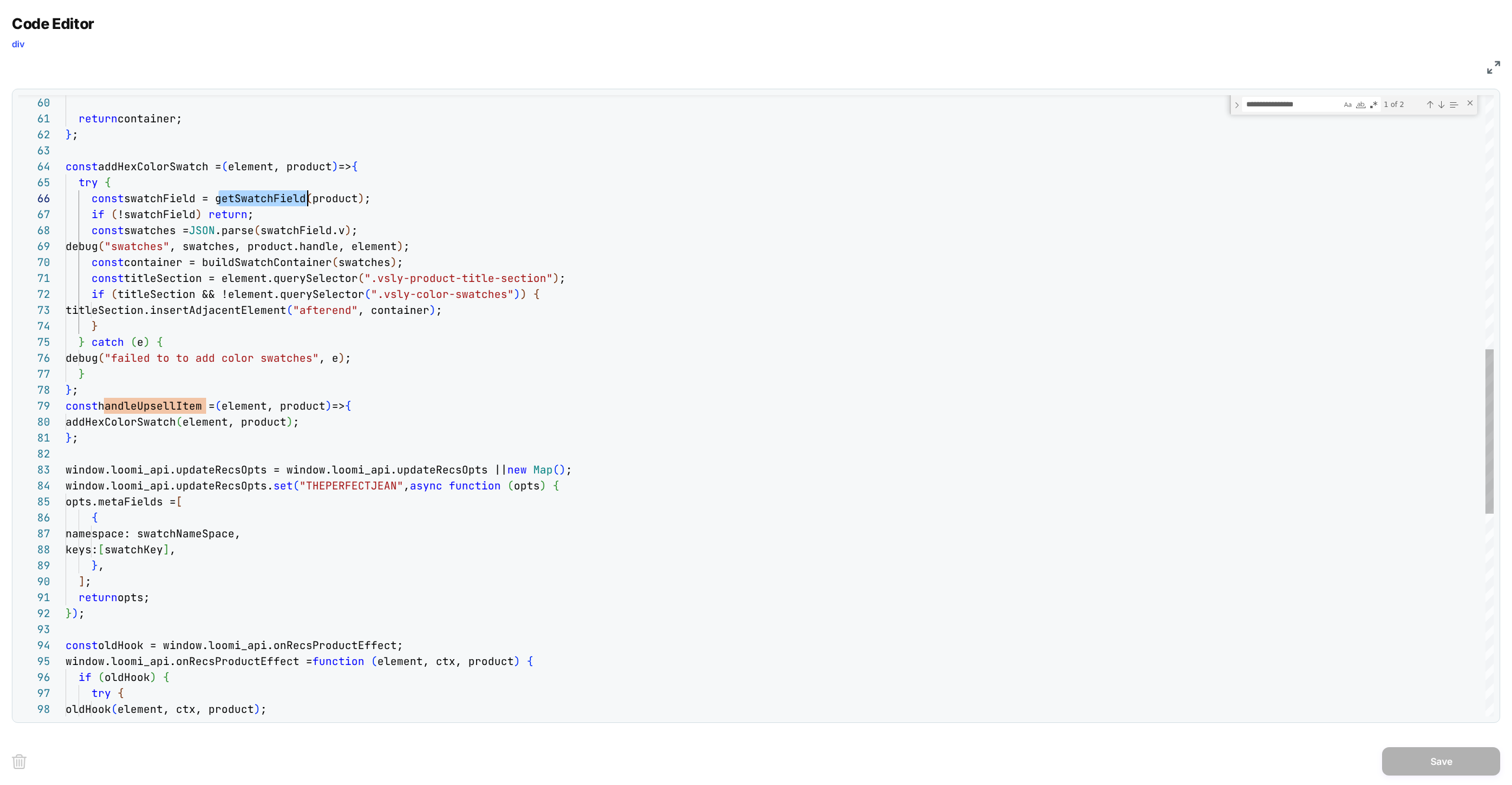
click at [272, 199] on div "window.loomi_api.onRecsProductEffect = function ( element, ctx, product ) { if …" at bounding box center [780, 308] width 1428 height 2348
drag, startPoint x: 292, startPoint y: 200, endPoint x: 282, endPoint y: 201, distance: 10.0
click at [292, 200] on span "swatchField = getSwatchField" at bounding box center [214, 198] width 182 height 14
click at [265, 201] on div "window.loomi_api.onRecsProductEffect = function ( element, ctx, product ) { if …" at bounding box center [780, 308] width 1428 height 2348
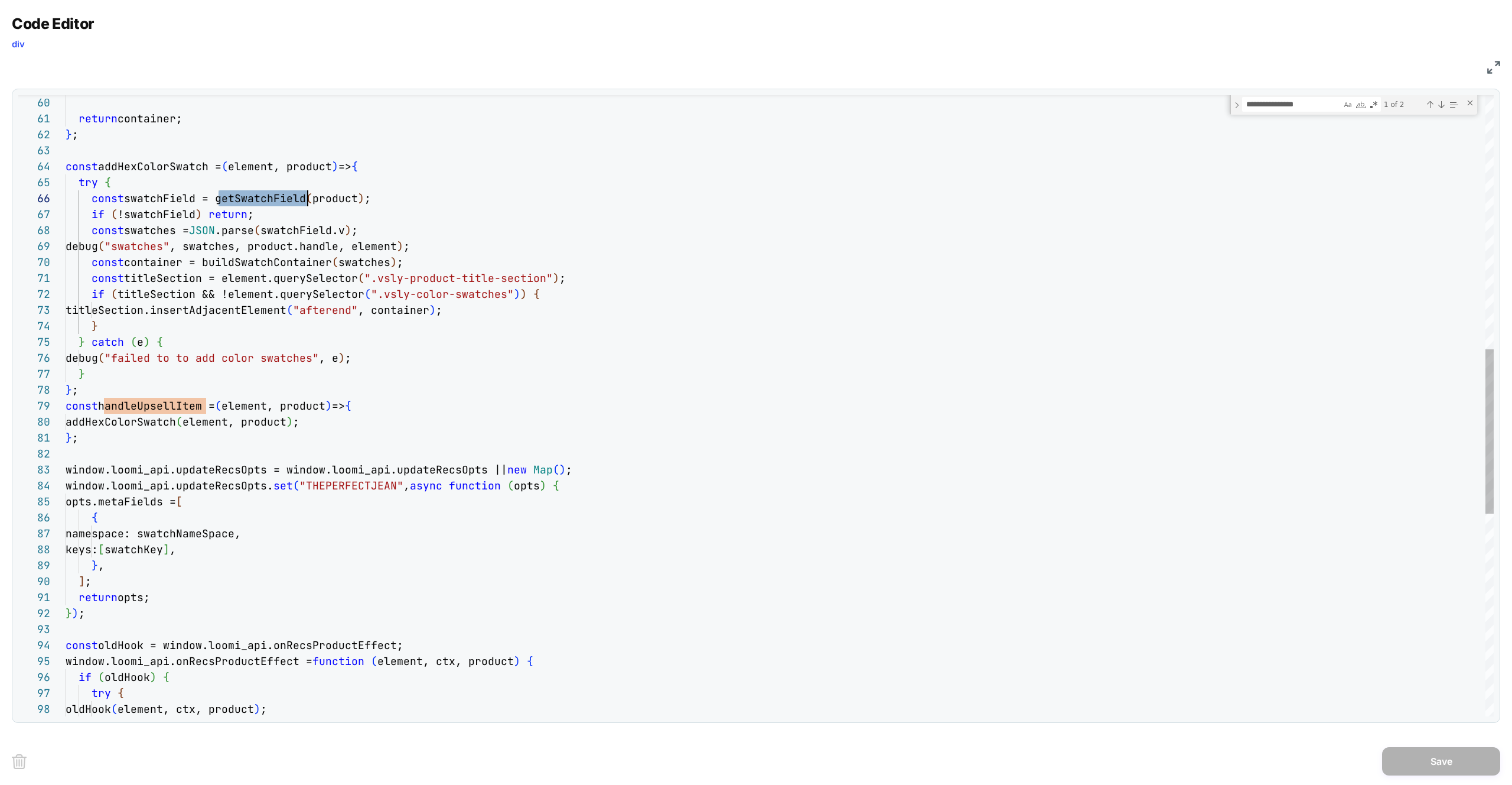
click at [265, 201] on div "window.loomi_api.onRecsProductEffect = function ( element, ctx, product ) { if …" at bounding box center [780, 308] width 1428 height 2348
type textarea "**********"
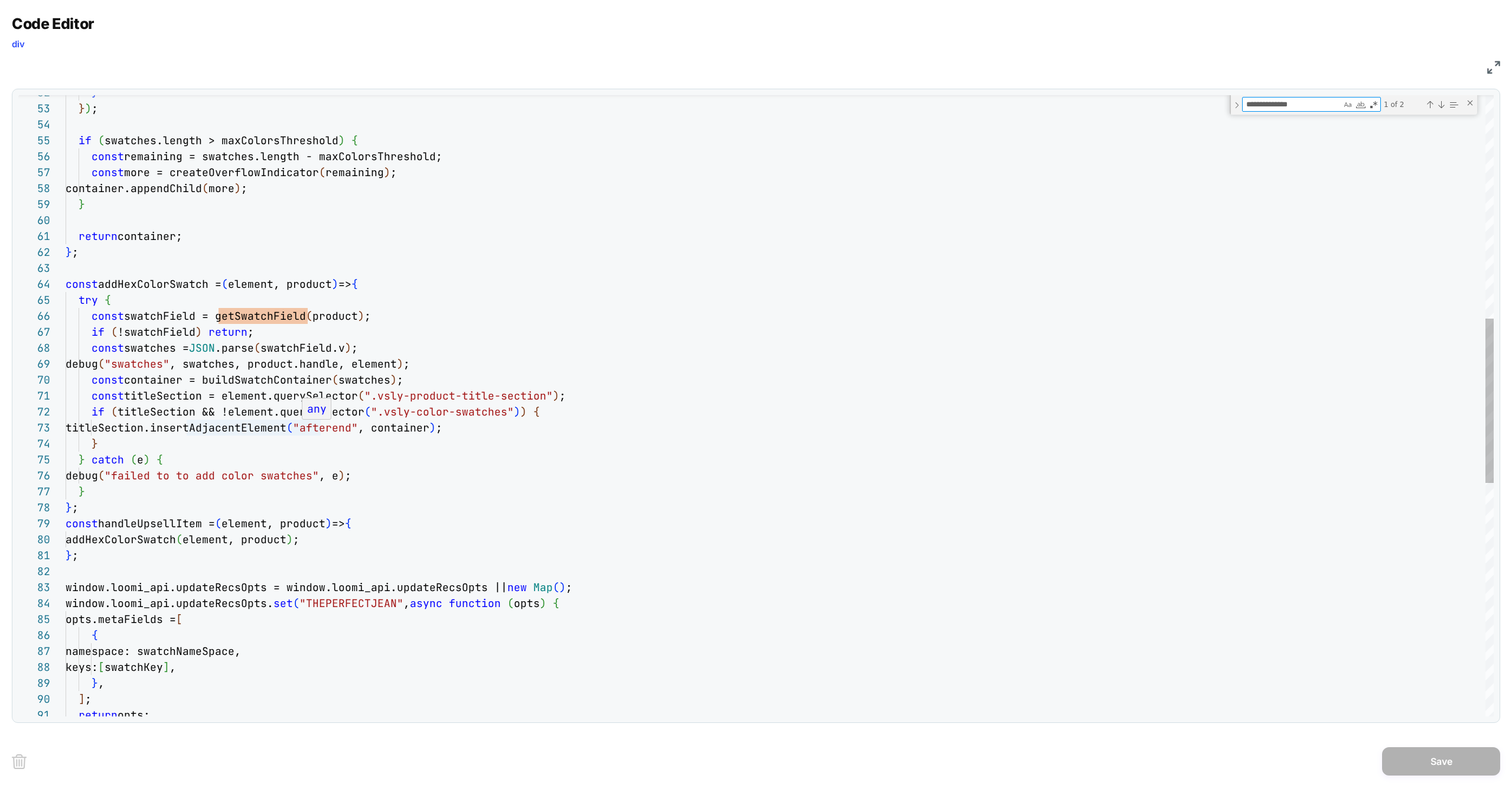
type textarea "**********"
click at [279, 379] on div "} } ) ; if ( swatches.length > maxColorsThreshold ) { const remaining = swatche…" at bounding box center [780, 425] width 1428 height 2348
click at [277, 381] on div "} } ) ; if ( swatches.length > maxColorsThreshold ) { const remaining = swatche…" at bounding box center [780, 425] width 1428 height 2348
click at [277, 381] on span "container = buildSwatchContainer" at bounding box center [227, 379] width 208 height 14
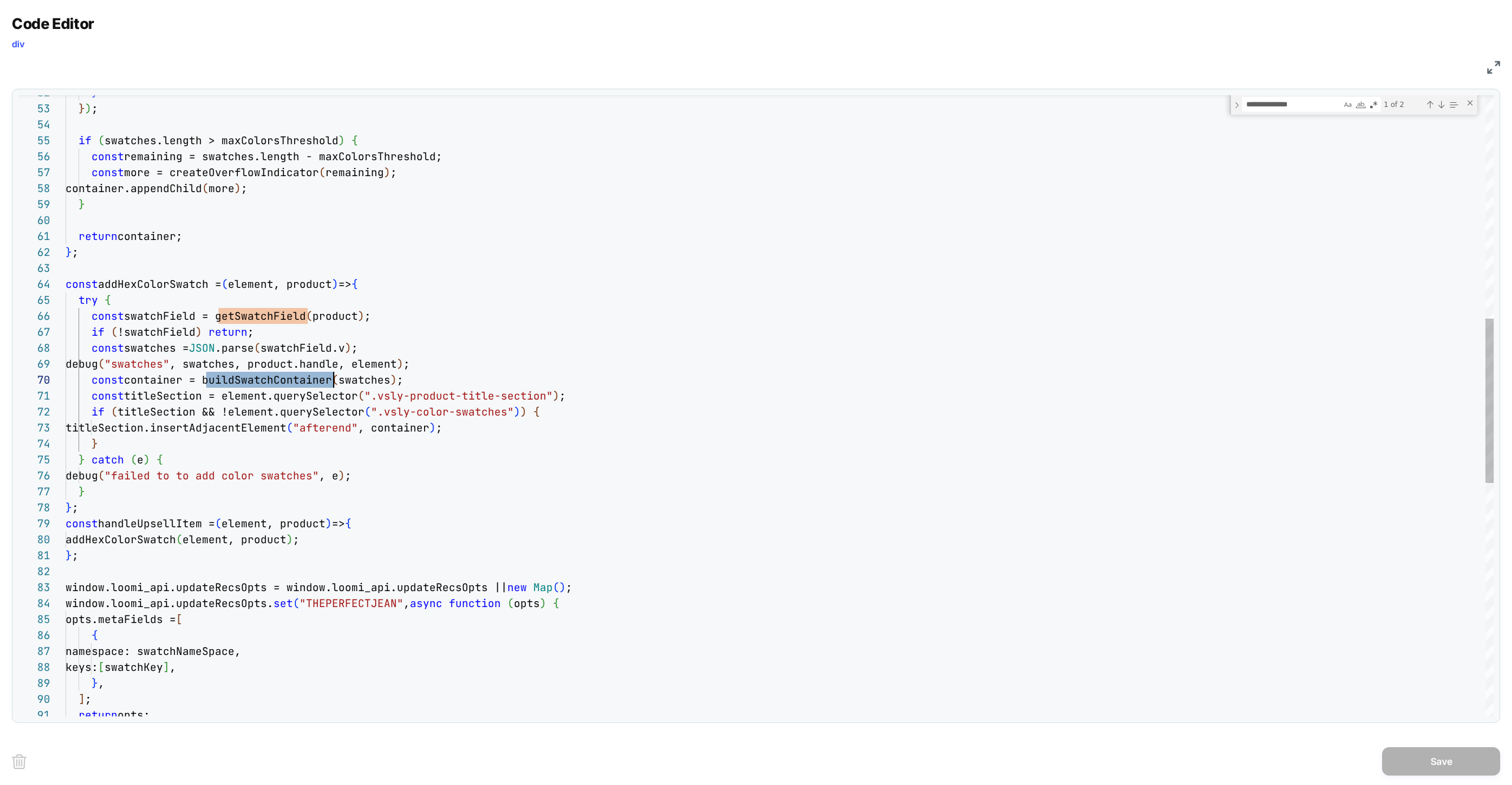
type textarea "**********"
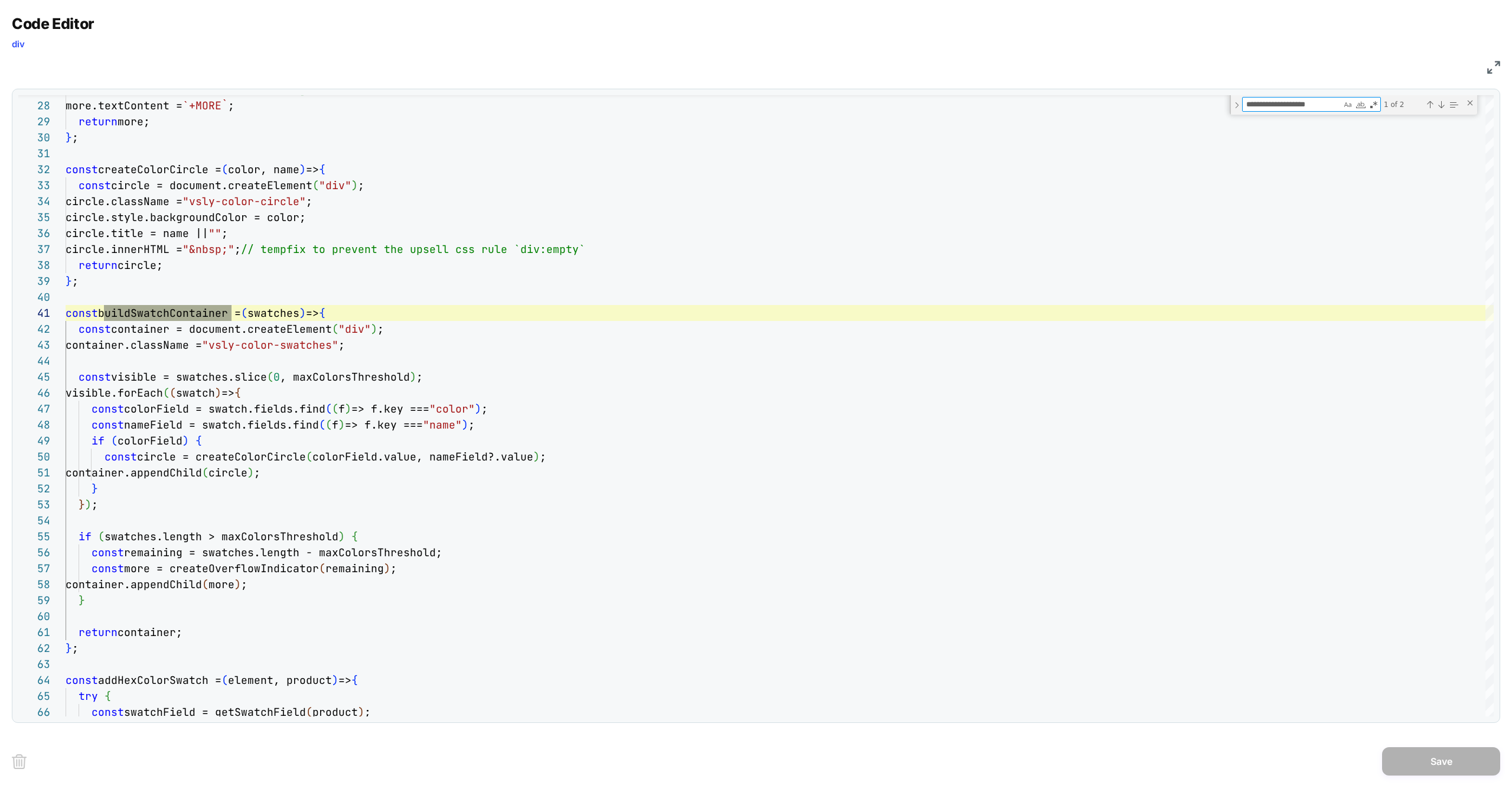
click at [1486, 72] on div "JS" at bounding box center [756, 66] width 1488 height 20
click at [1500, 67] on img at bounding box center [1493, 67] width 13 height 13
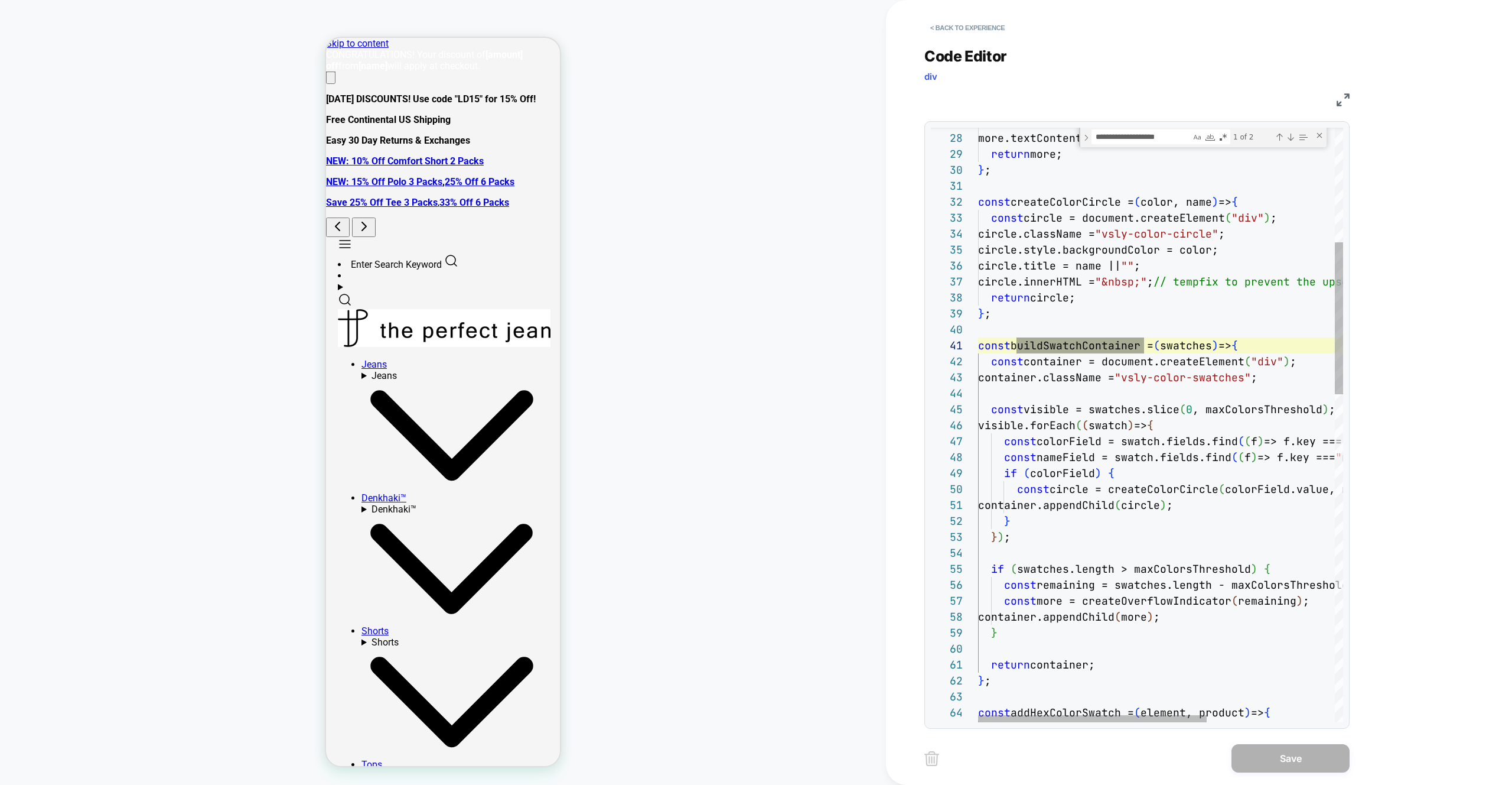
click at [918, 21] on div "< Back to experience Code Editor div JS 27 28 29 30 31 32 33 34 35 36 37 38 39 …" at bounding box center [1146, 392] width 520 height 785
click at [958, 25] on button "< Back to experience" at bounding box center [967, 28] width 86 height 19
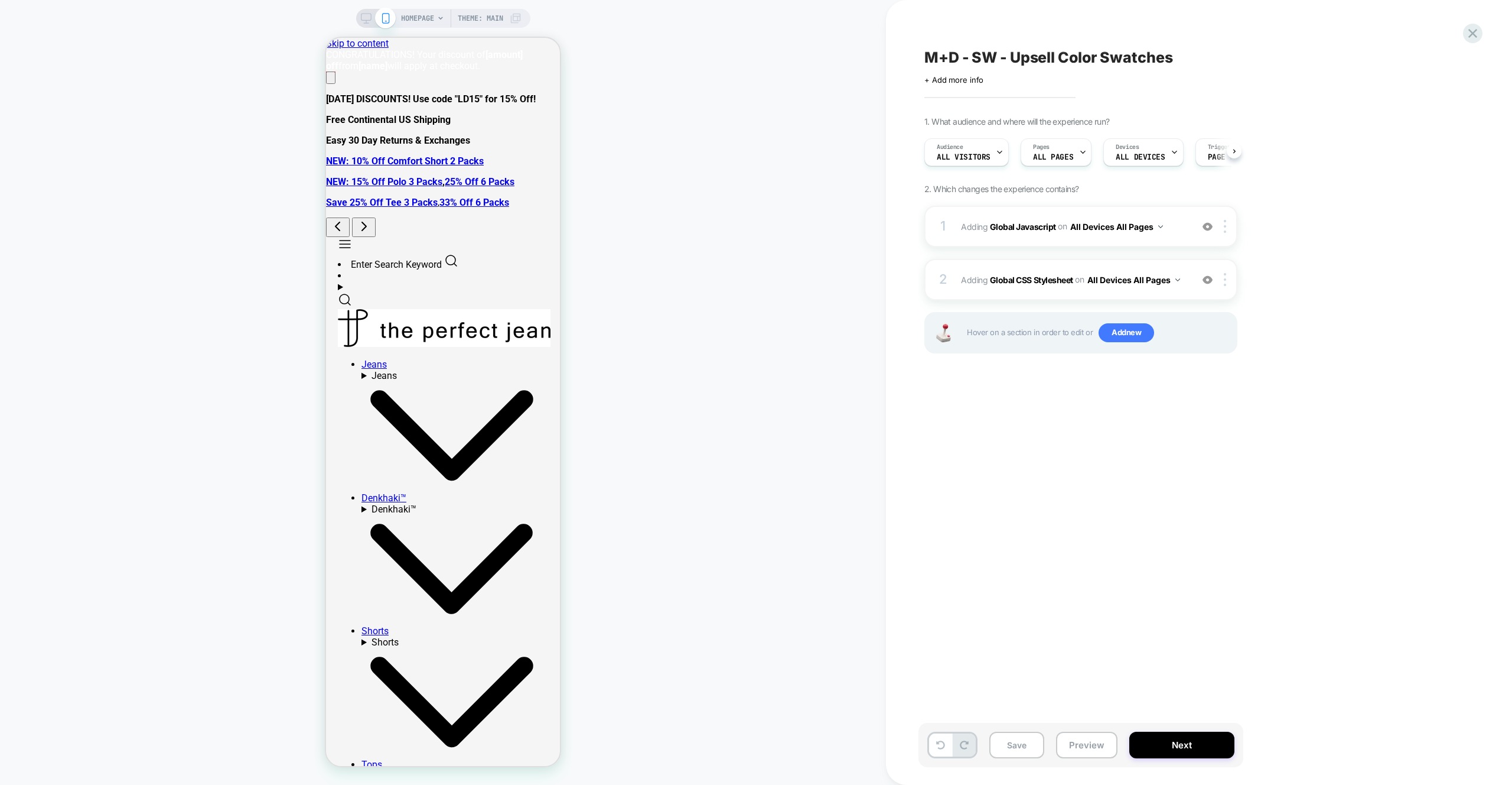
scroll to position [0, 1]
click at [1471, 32] on icon at bounding box center [1472, 33] width 9 height 9
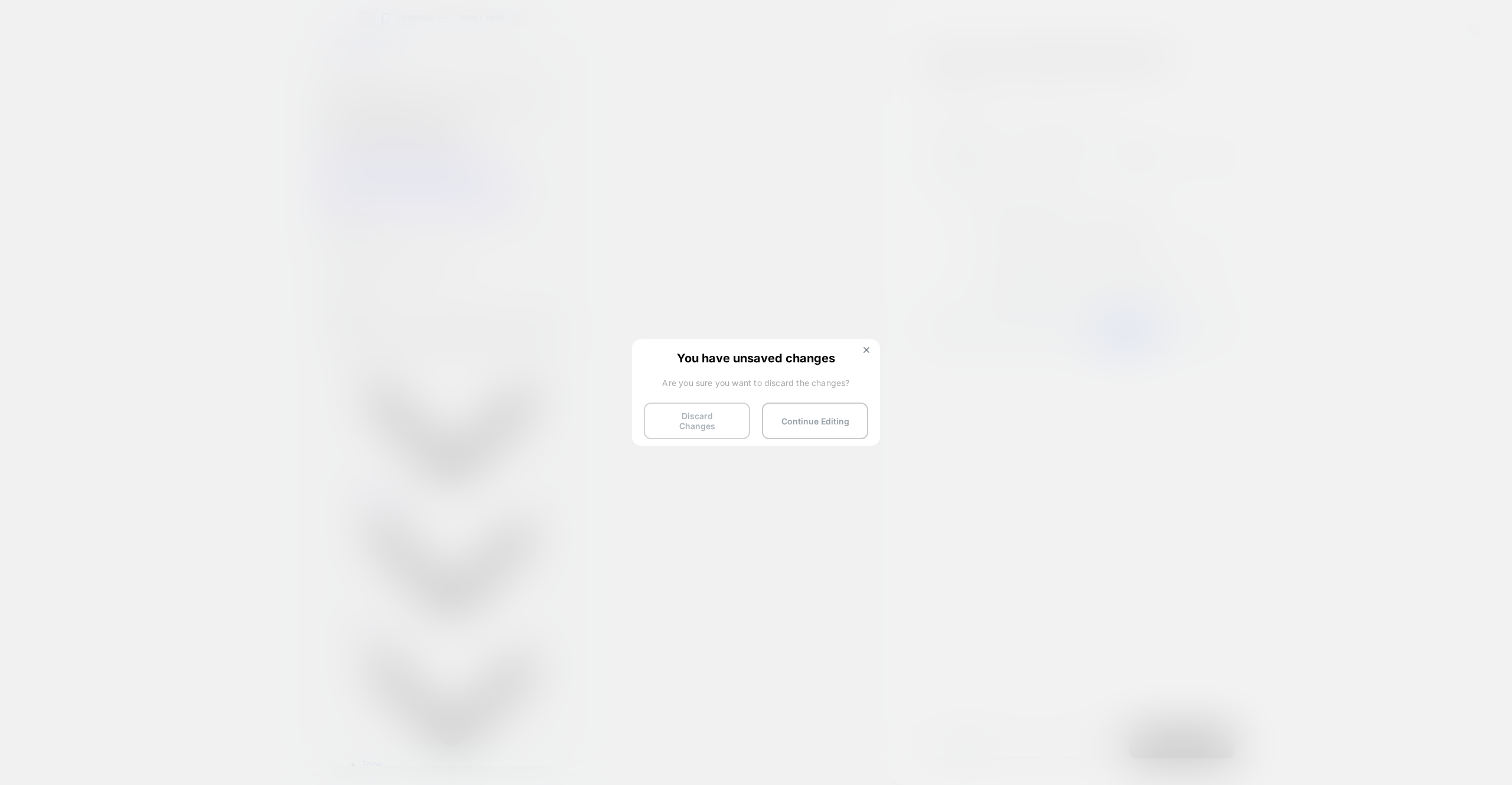
click at [708, 421] on button "Discard Changes" at bounding box center [696, 421] width 106 height 37
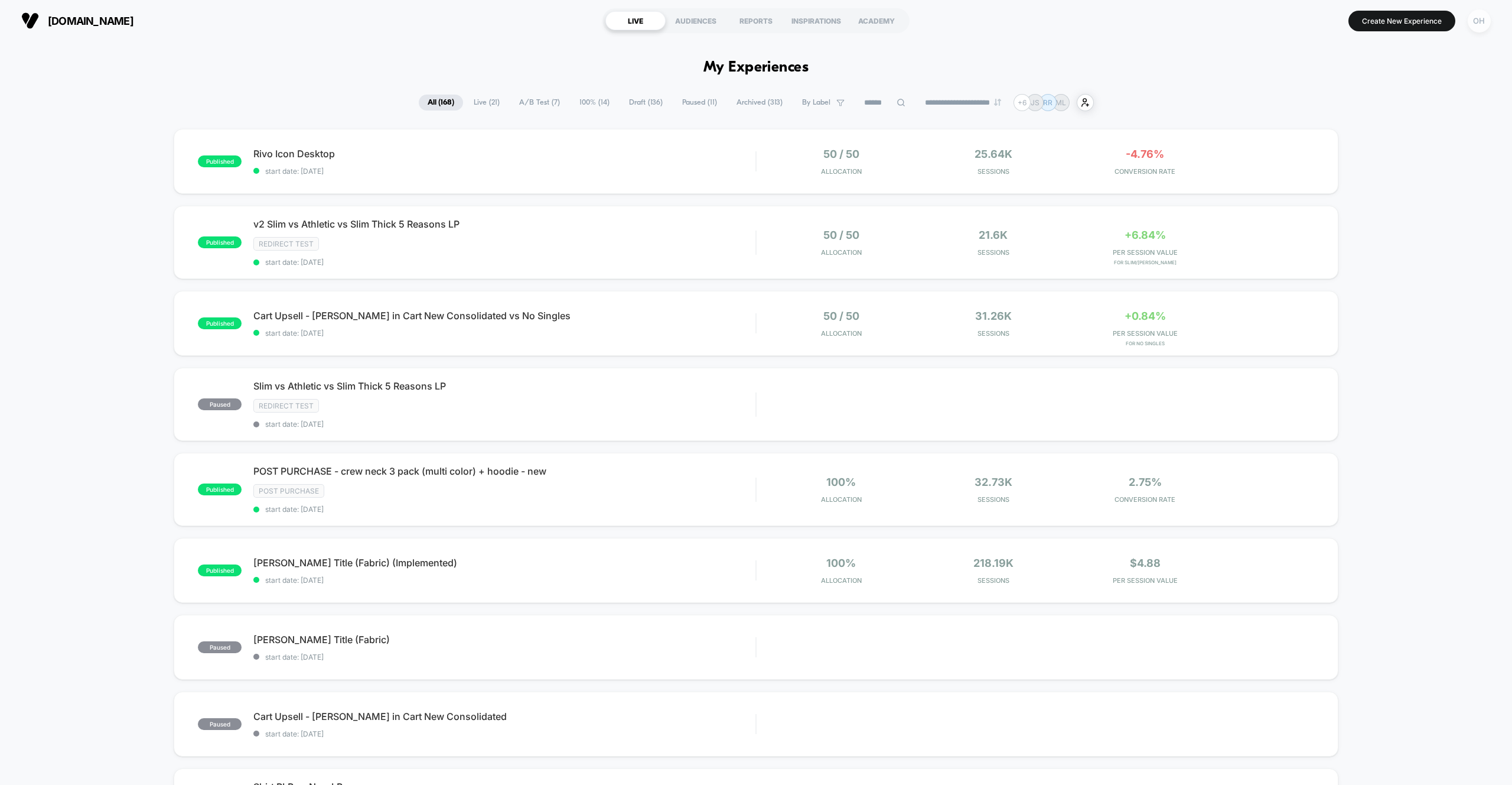
click at [1477, 26] on div "OH" at bounding box center [1479, 21] width 23 height 23
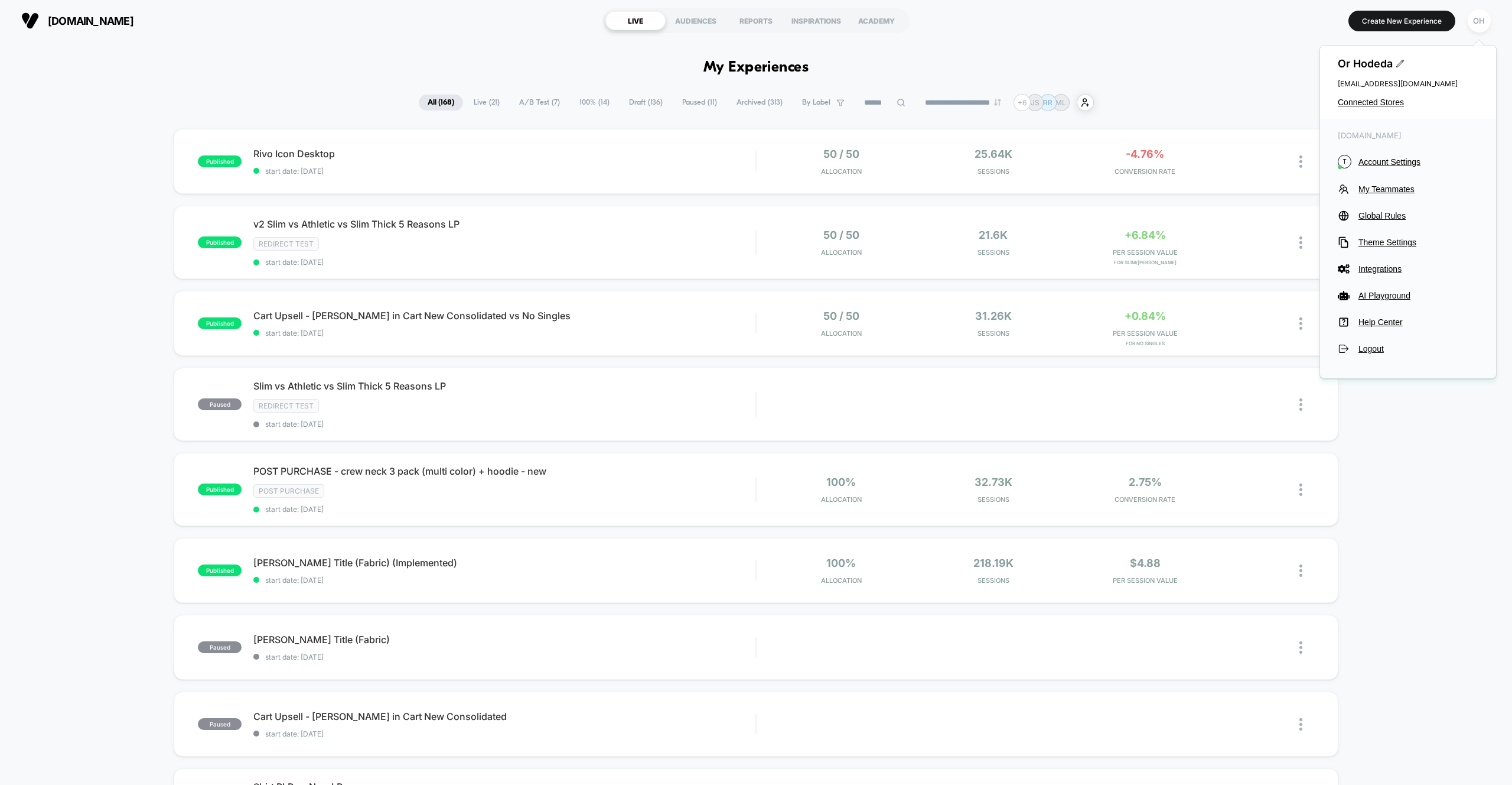
click at [1351, 96] on div "Or Hodeda [EMAIL_ADDRESS][DOMAIN_NAME] Connected Stores" at bounding box center [1408, 82] width 176 height 73
click at [1353, 101] on span "Connected Stores" at bounding box center [1408, 102] width 140 height 9
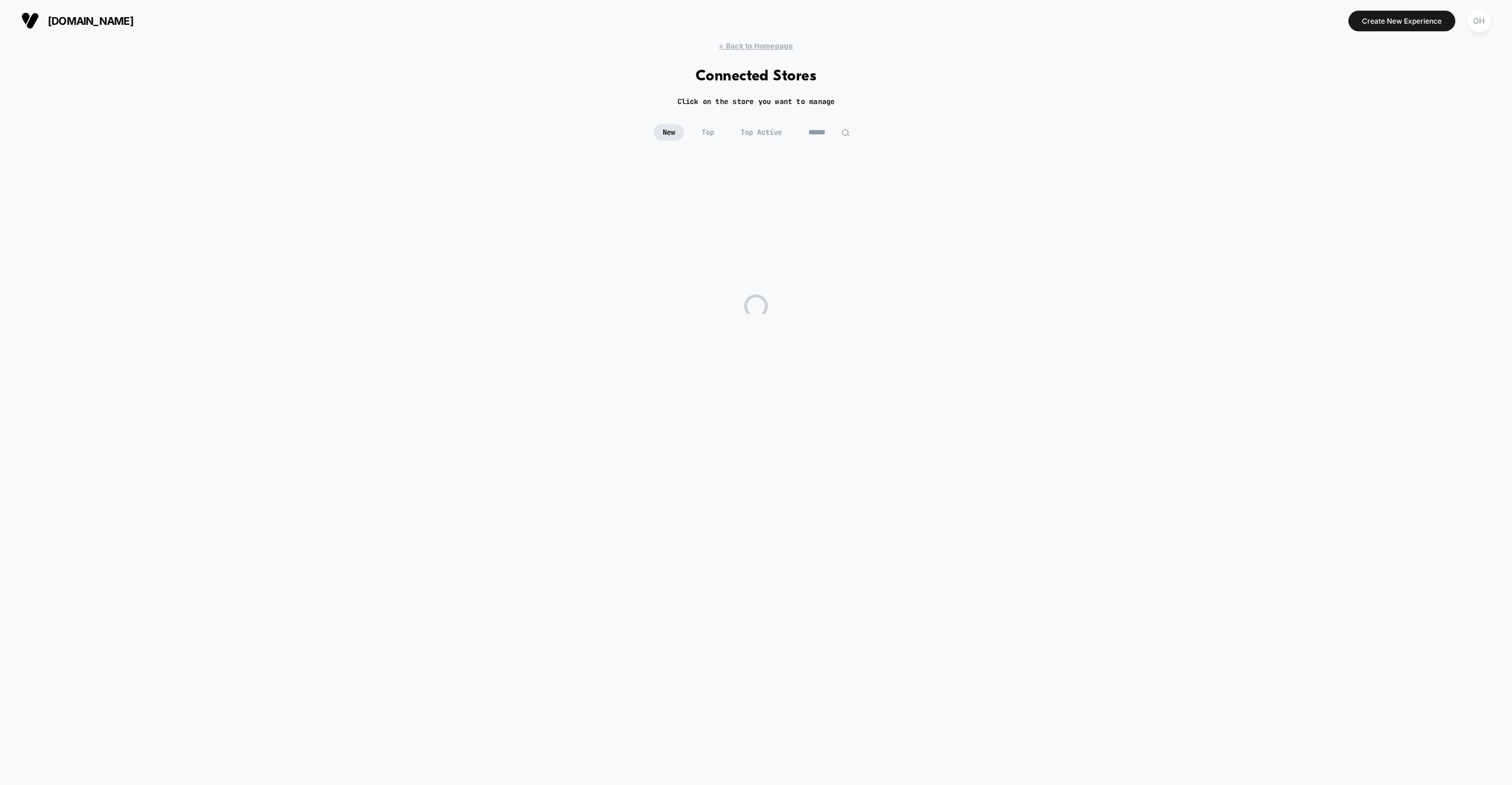
click at [837, 151] on div "New Top Top Active" at bounding box center [756, 140] width 1512 height 34
click at [825, 127] on input at bounding box center [829, 132] width 59 height 17
type input "*********"
click at [691, 240] on div "JULIECOLLECTION [DOMAIN_NAME] Live (26) Draft (46) A/B (0)" at bounding box center [643, 223] width 187 height 49
click at [971, 69] on div "**********" at bounding box center [756, 407] width 1512 height 731
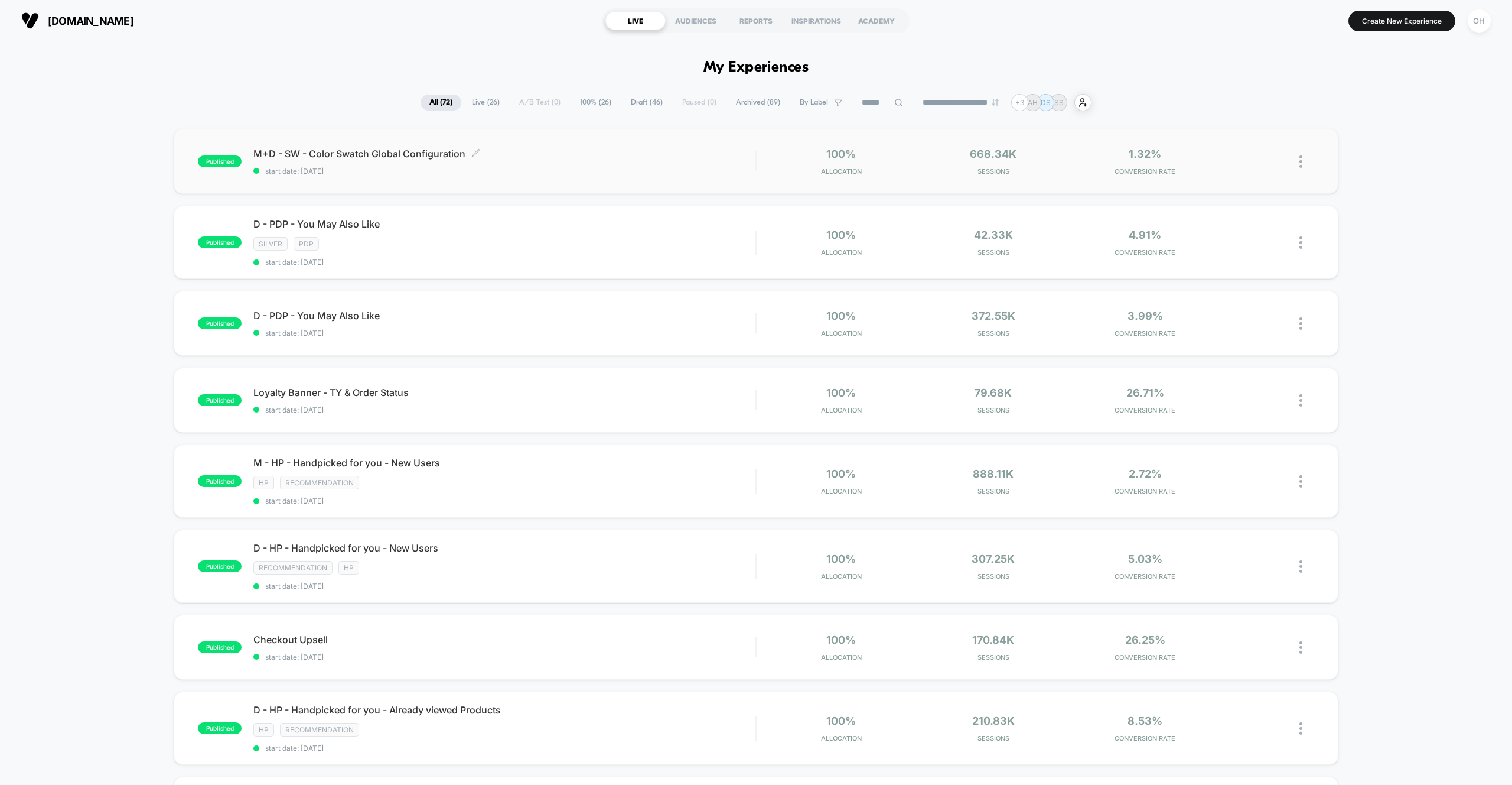
click at [645, 164] on div "M+D - SW - Color Swatch Global Configuration Click to edit experience details C…" at bounding box center [504, 161] width 502 height 28
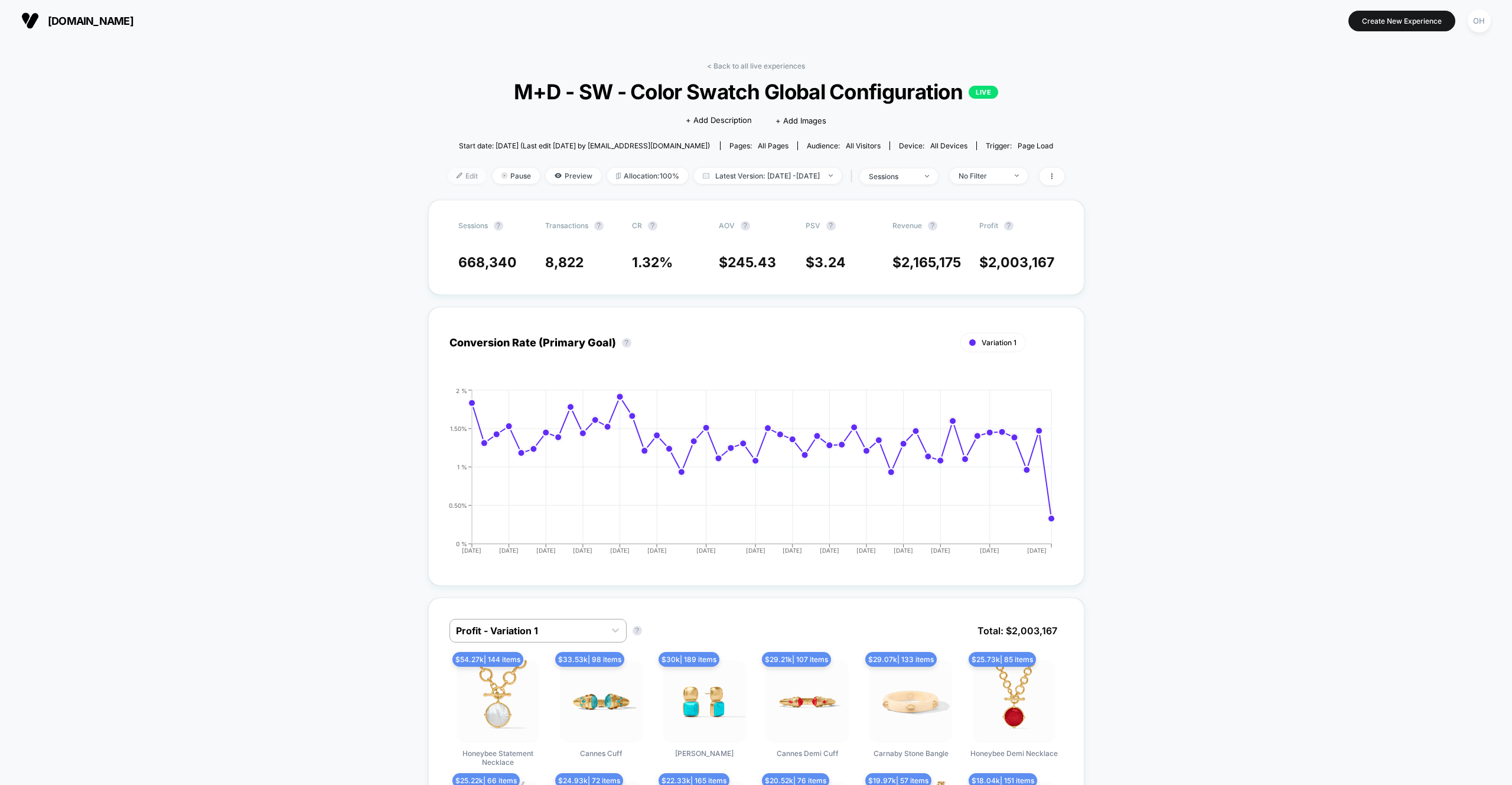
click at [451, 172] on span "Edit" at bounding box center [467, 176] width 39 height 16
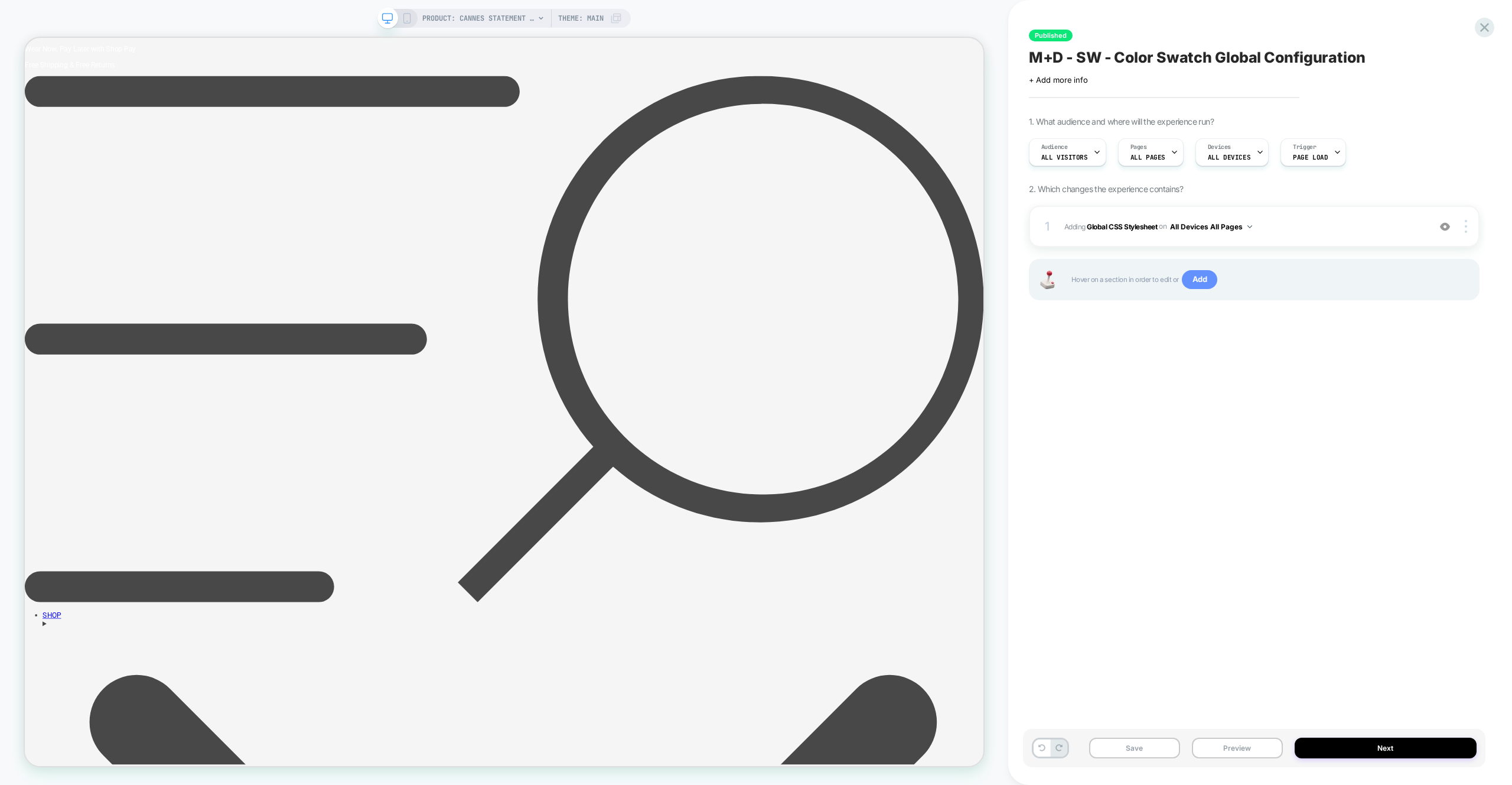
click at [1203, 285] on span "Add" at bounding box center [1200, 280] width 36 height 19
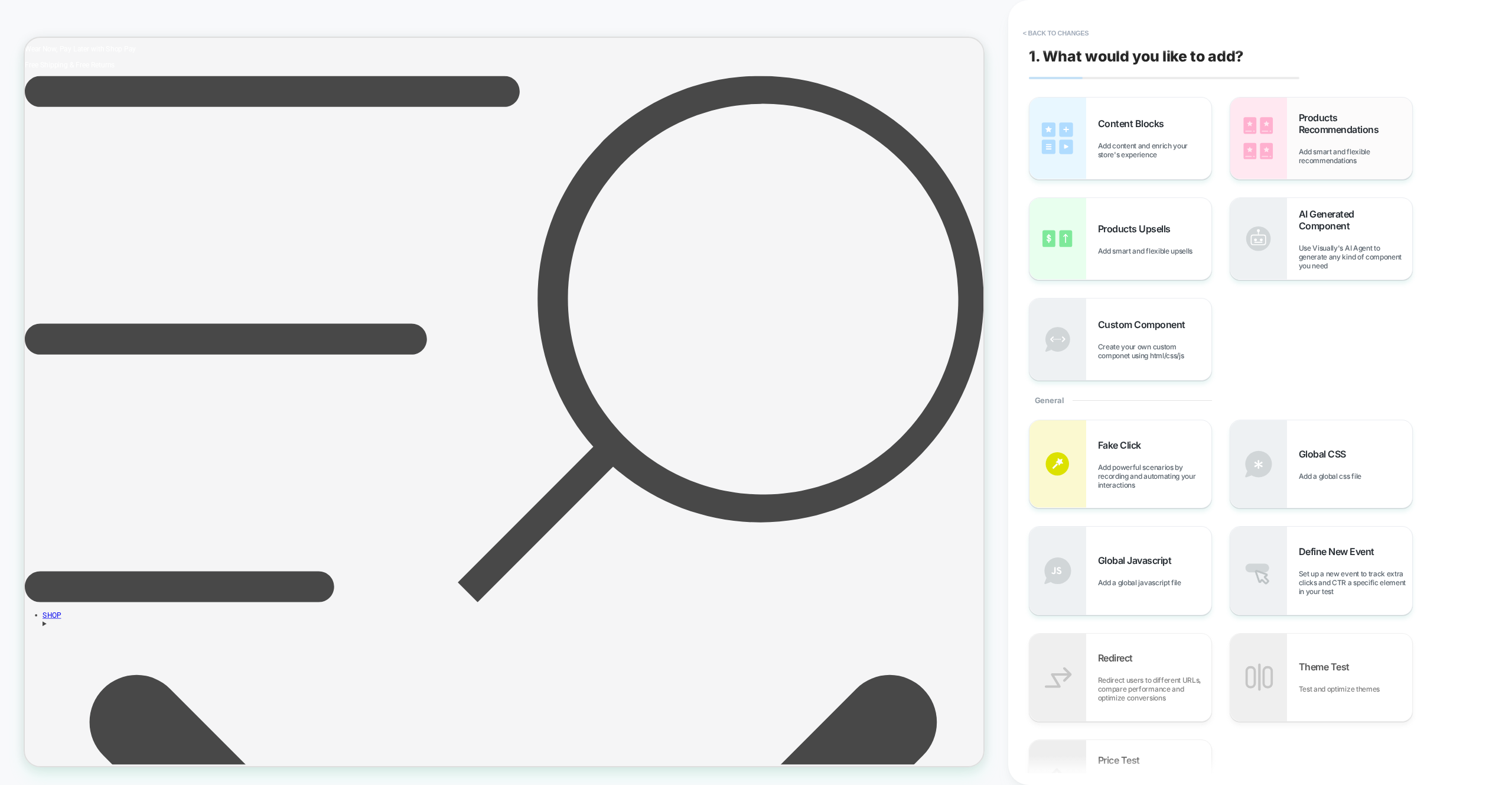
click at [1292, 166] on div "Products Recommendations Add smart and flexible recommendations" at bounding box center [1321, 138] width 182 height 82
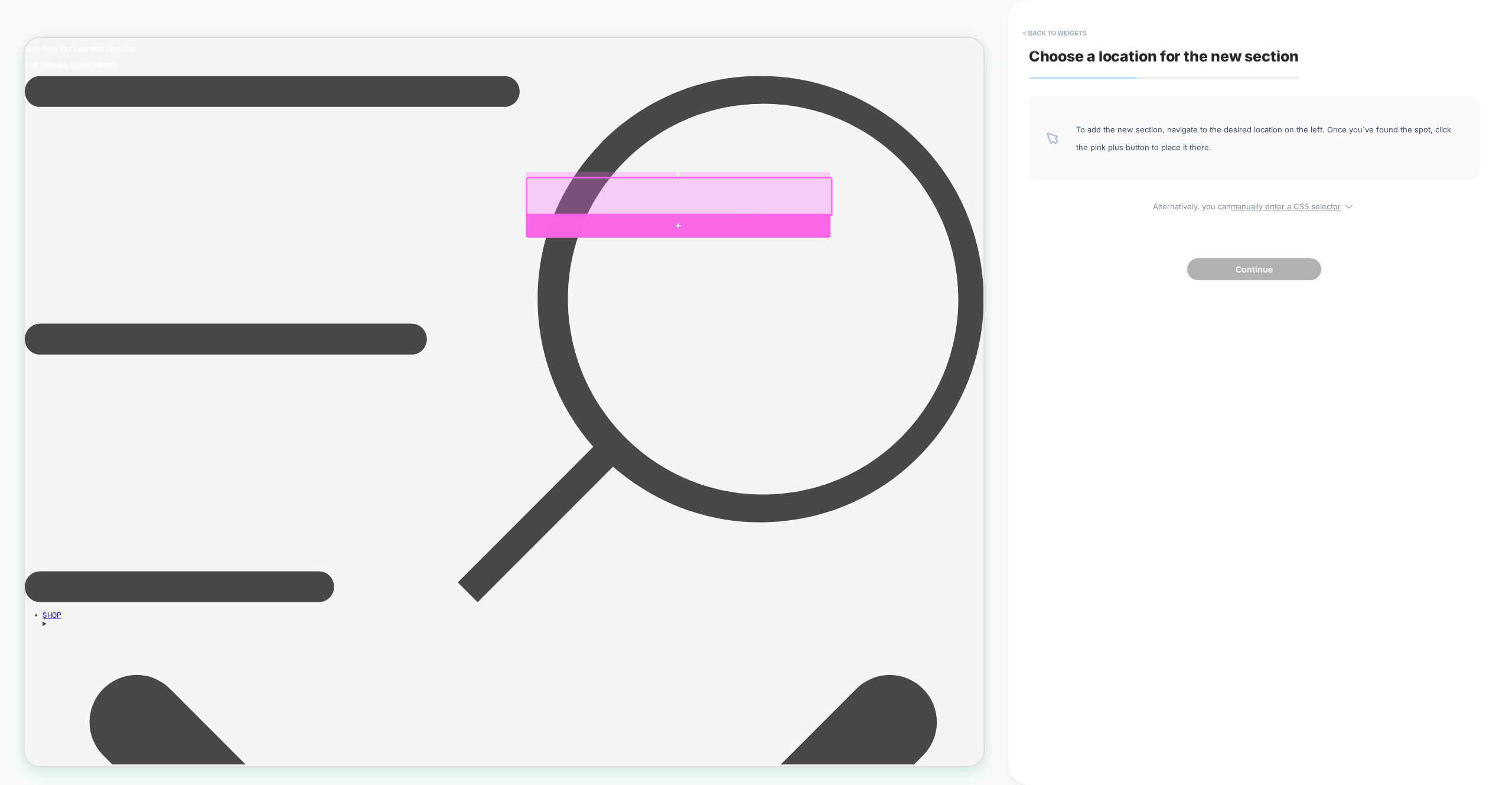
click at [861, 285] on div at bounding box center [895, 288] width 406 height 32
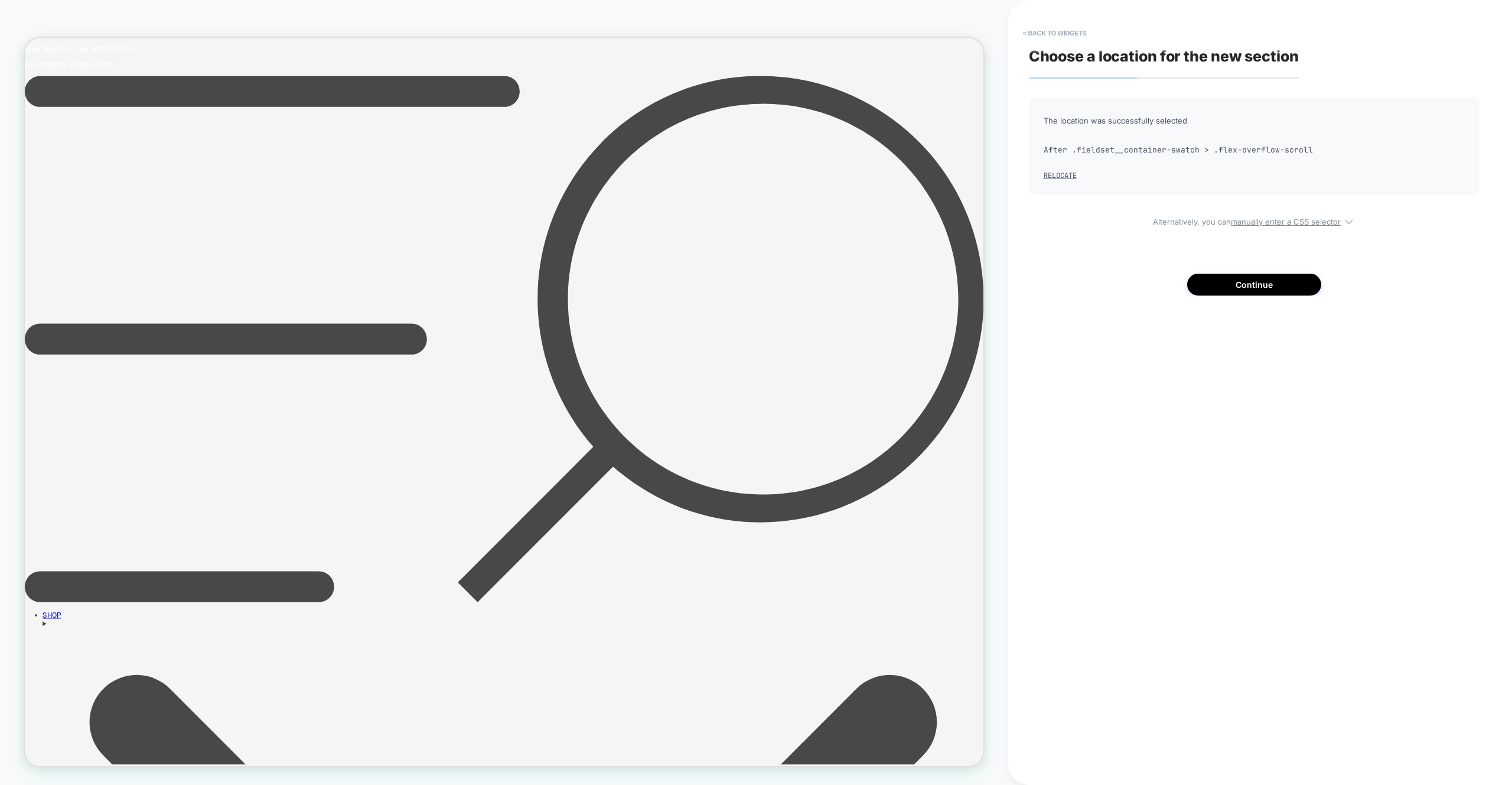
click at [1256, 295] on div "Choose a location for the new section The location was successfully selected Af…" at bounding box center [1254, 392] width 463 height 761
click at [1254, 283] on button "Continue" at bounding box center [1254, 285] width 134 height 22
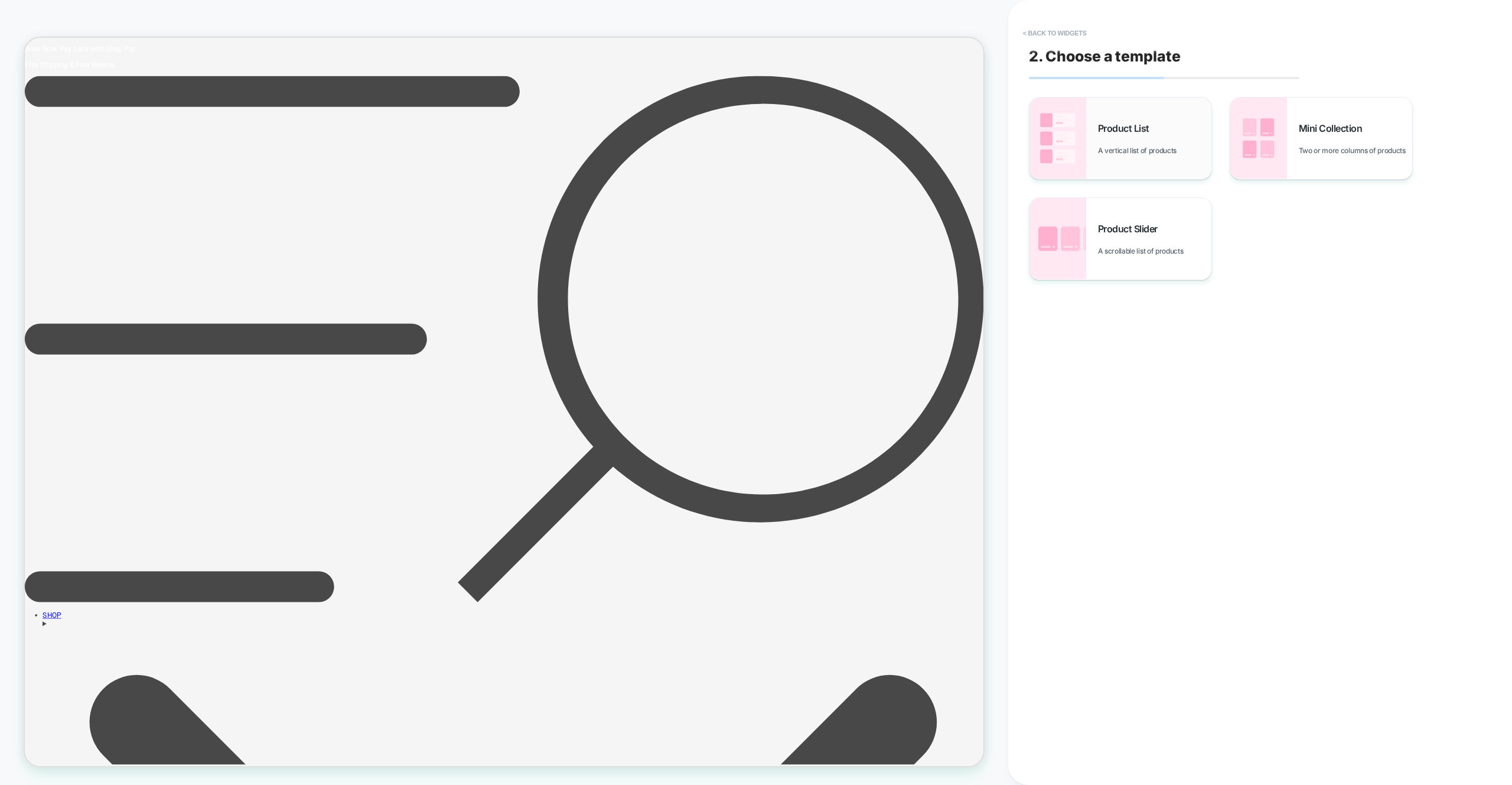
click at [1114, 167] on div "Product List A vertical list of products" at bounding box center [1120, 138] width 182 height 82
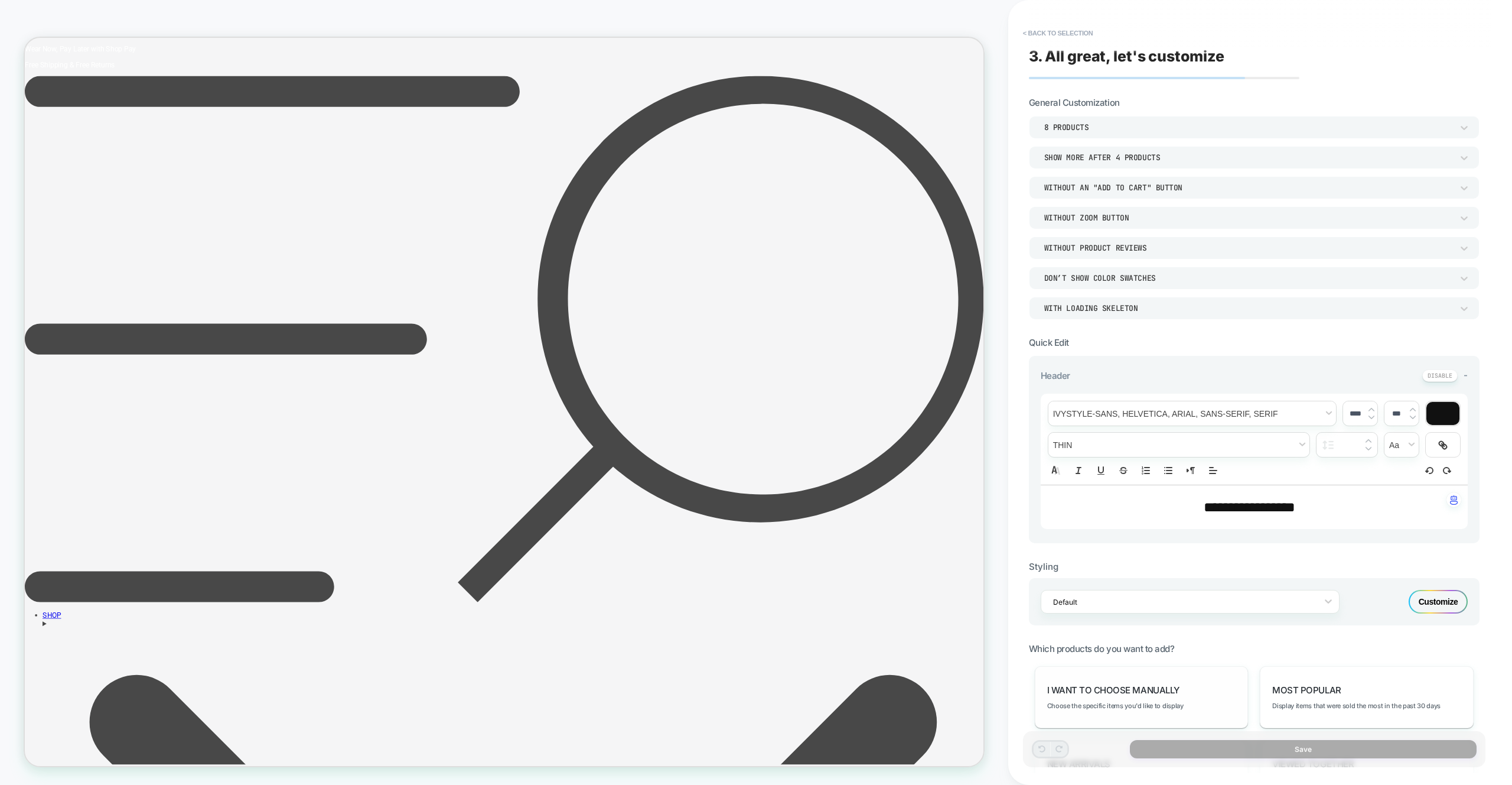
click at [1183, 682] on div "I want to choose manually Choose the specific items you'd like to display" at bounding box center [1141, 697] width 214 height 62
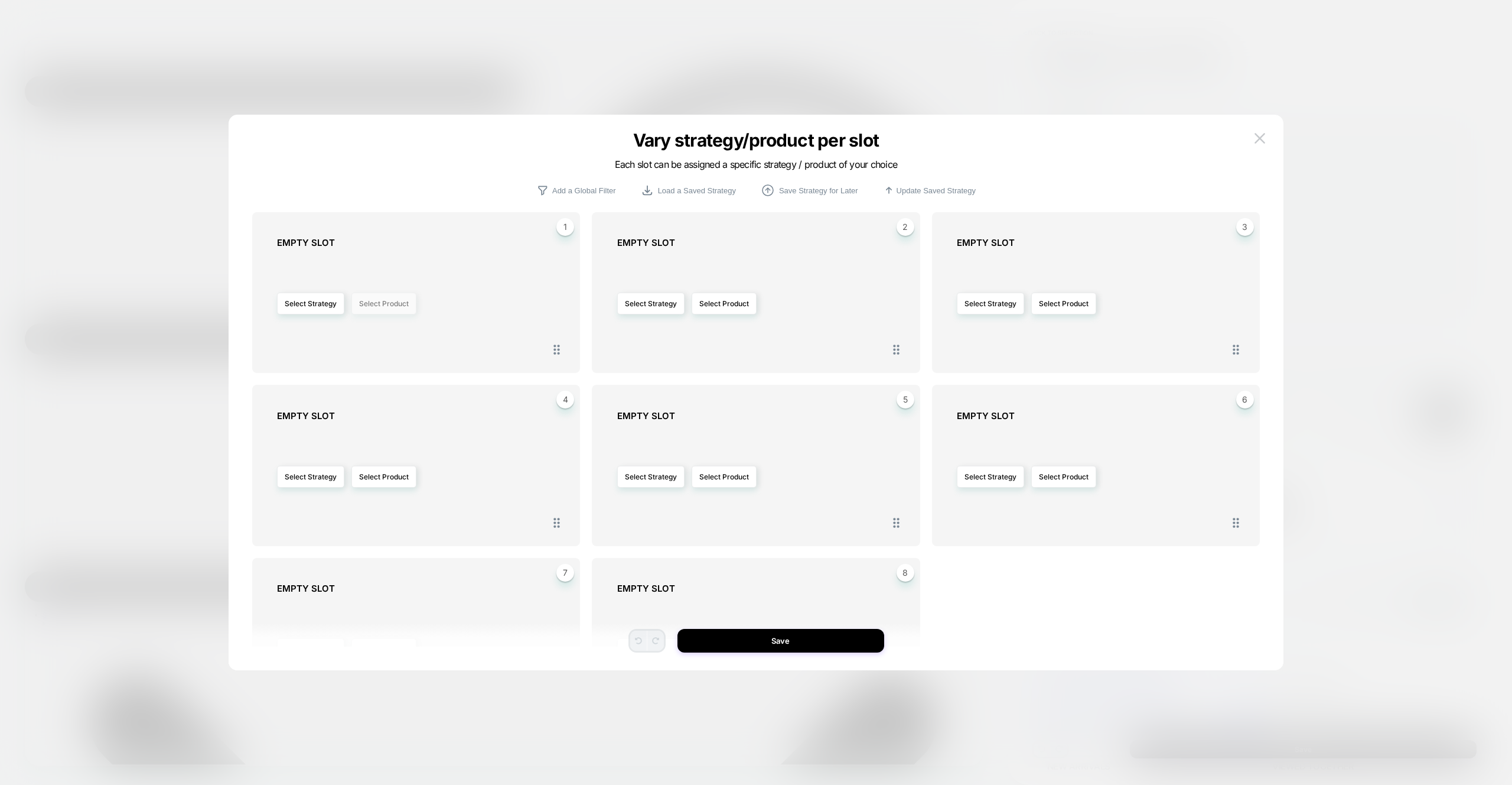
click at [396, 295] on button "Select Product" at bounding box center [384, 303] width 65 height 22
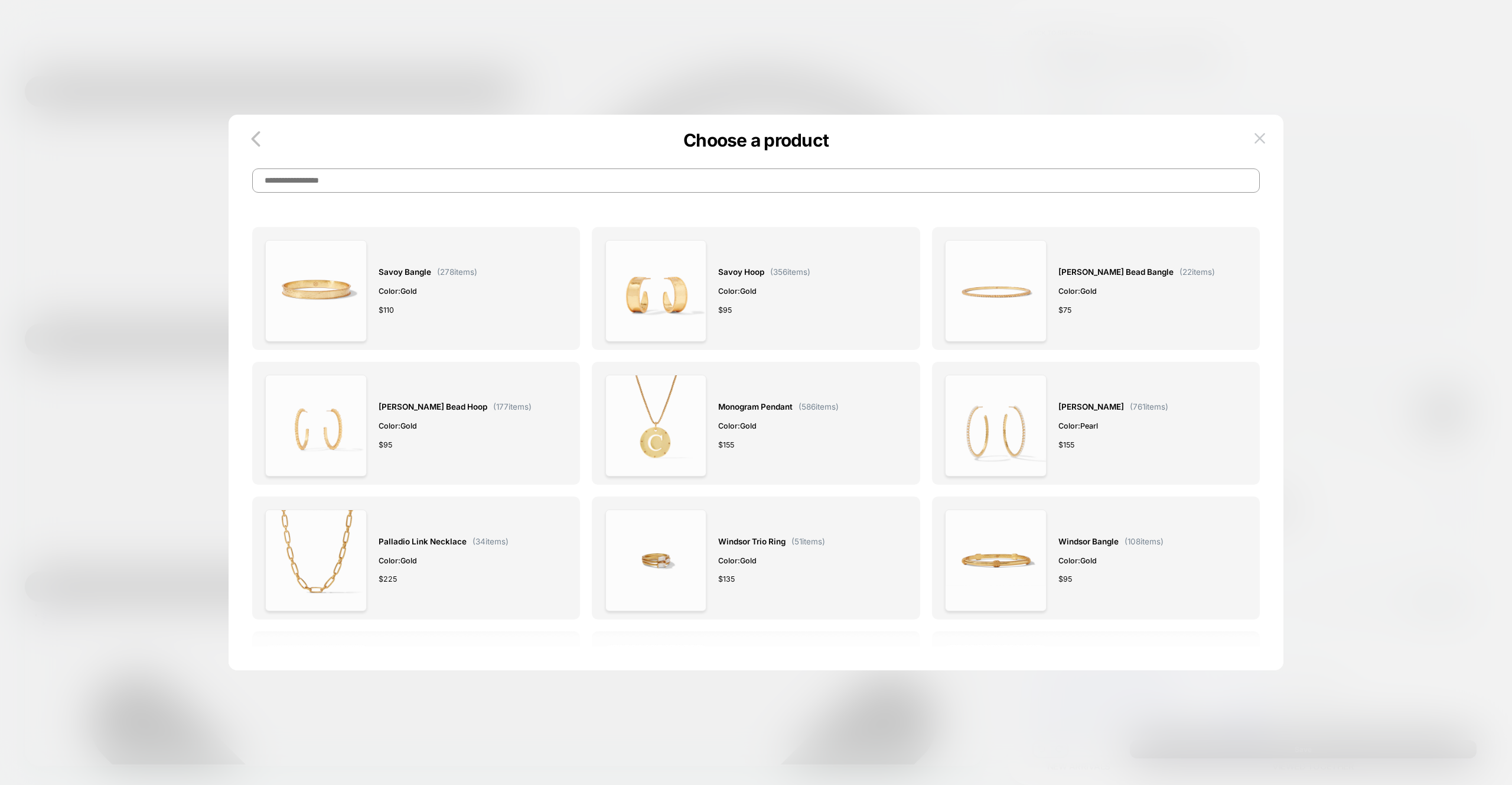
click at [421, 198] on div "Savoy Bangle ( 278 items) Color: Gold $ 110 Savoy Hoop ( 356 items) Color: Gold…" at bounding box center [756, 410] width 1008 height 496
click at [423, 188] on input at bounding box center [756, 180] width 1008 height 24
click at [424, 185] on input at bounding box center [756, 180] width 1008 height 24
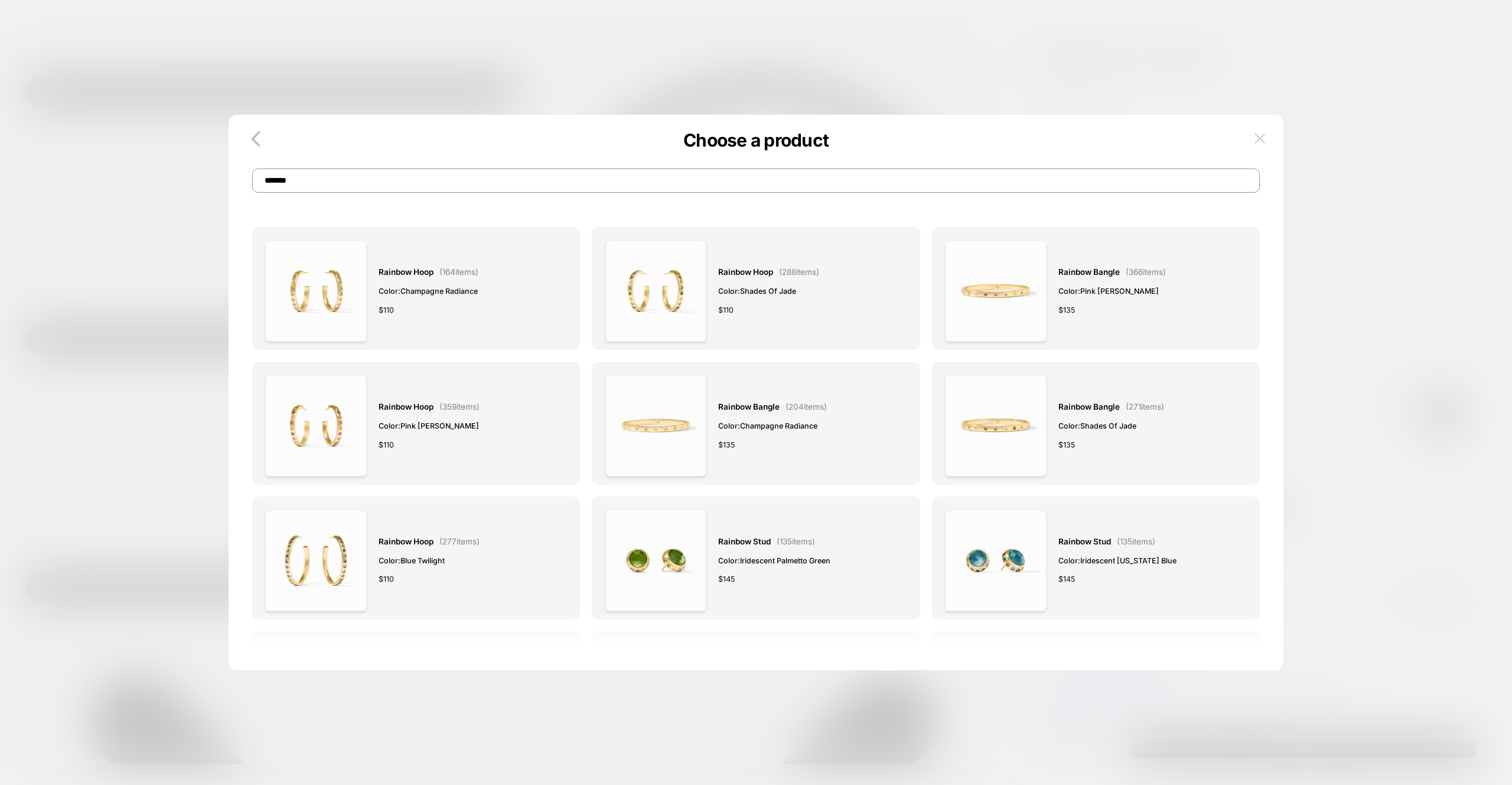
type input "*******"
click at [1249, 145] on p "Choose a product" at bounding box center [756, 140] width 1055 height 21
click at [1262, 140] on img at bounding box center [1259, 138] width 11 height 10
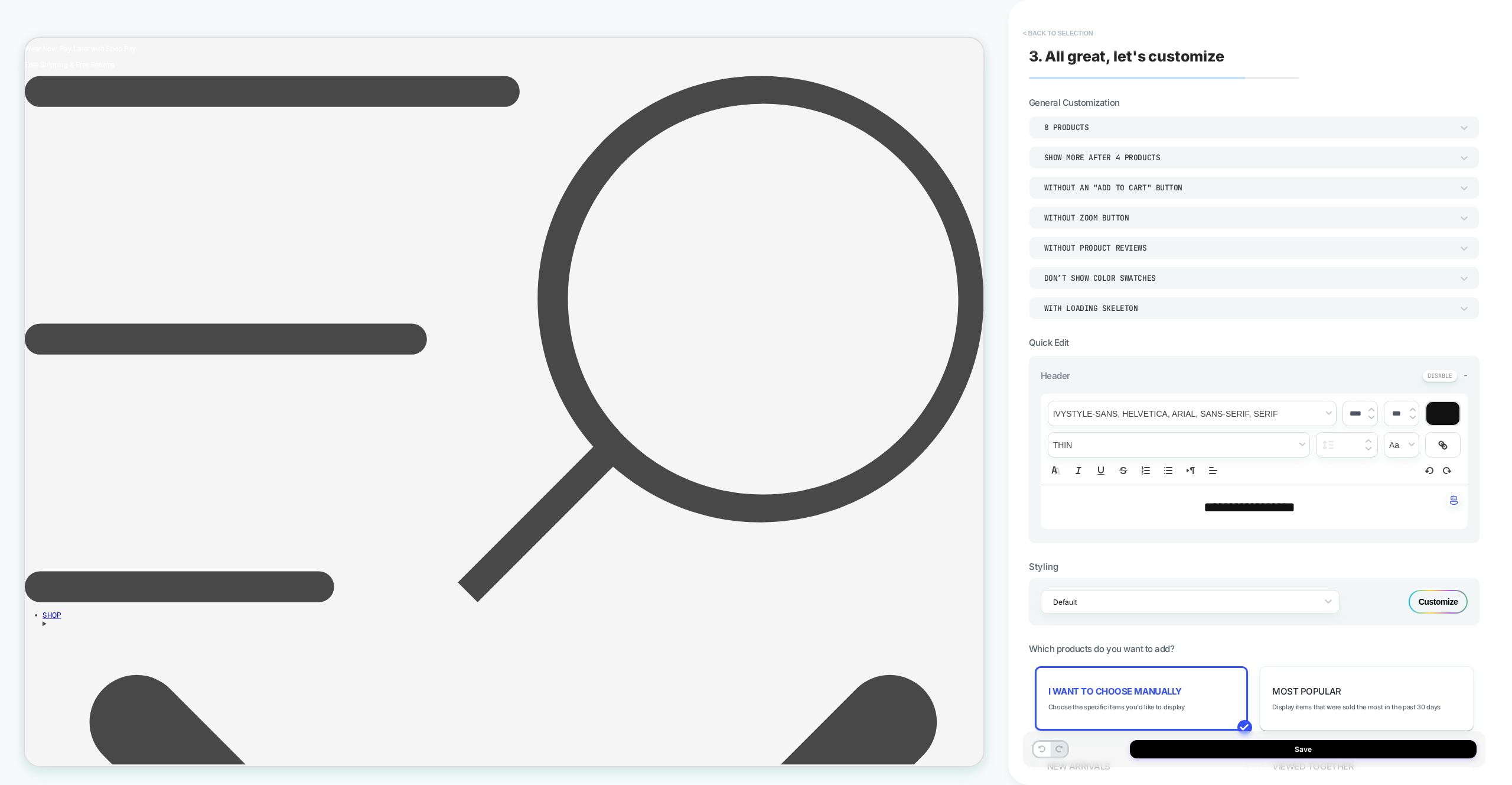
drag, startPoint x: 1064, startPoint y: 17, endPoint x: 1063, endPoint y: 28, distance: 11.0
click at [1063, 17] on div "**********" at bounding box center [1254, 392] width 463 height 761
click at [1063, 28] on button "< Back to selection" at bounding box center [1057, 33] width 82 height 19
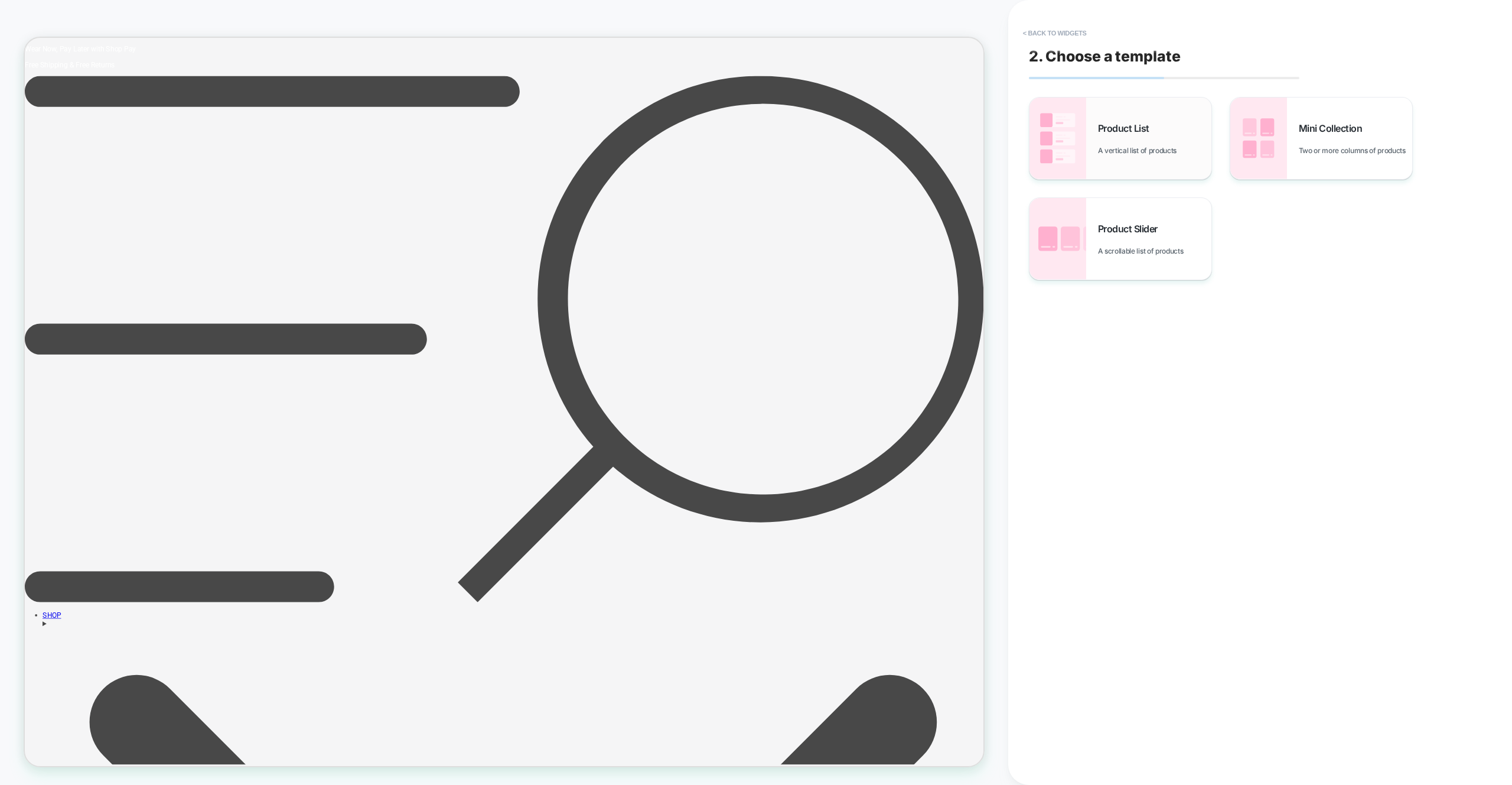
click at [1131, 146] on span "A vertical list of products" at bounding box center [1140, 151] width 85 height 9
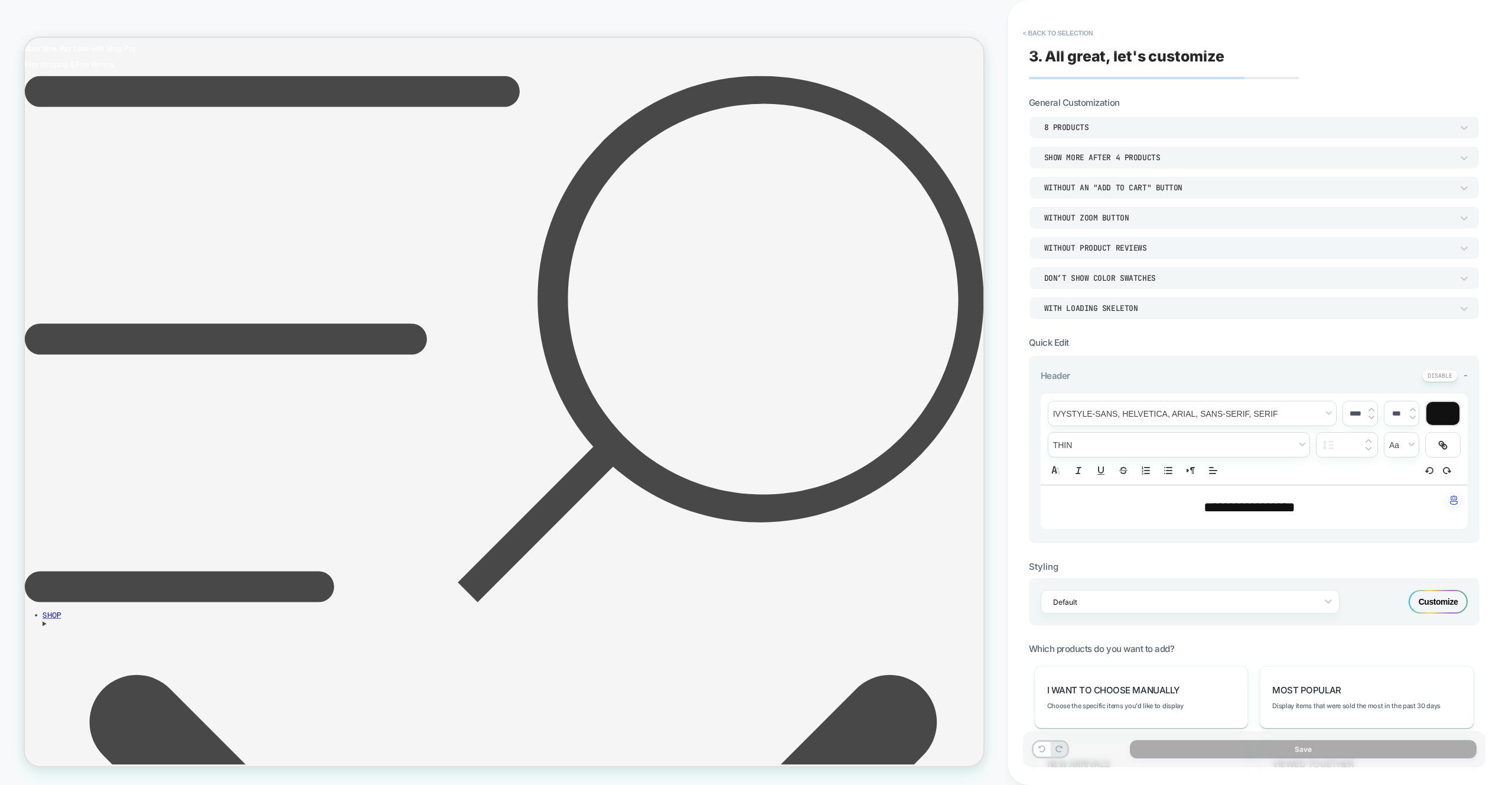
drag, startPoint x: 1042, startPoint y: 51, endPoint x: 1042, endPoint y: 43, distance: 8.0
click at [1042, 48] on span "3. All great, let's customize" at bounding box center [1126, 56] width 195 height 17
click at [1042, 38] on button "< Back to selection" at bounding box center [1057, 33] width 82 height 19
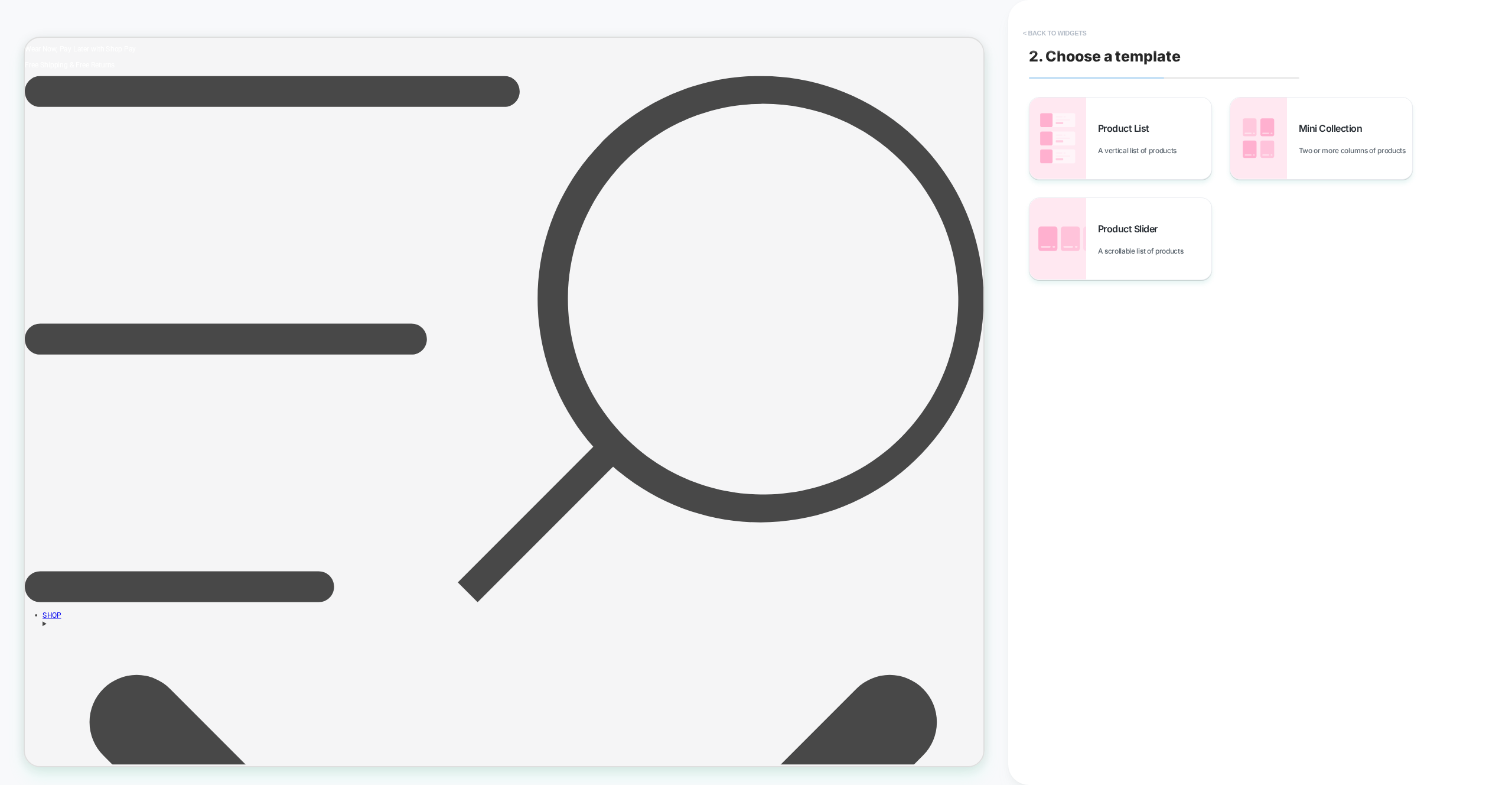
click at [1042, 38] on button "< Back to widgets" at bounding box center [1055, 33] width 75 height 19
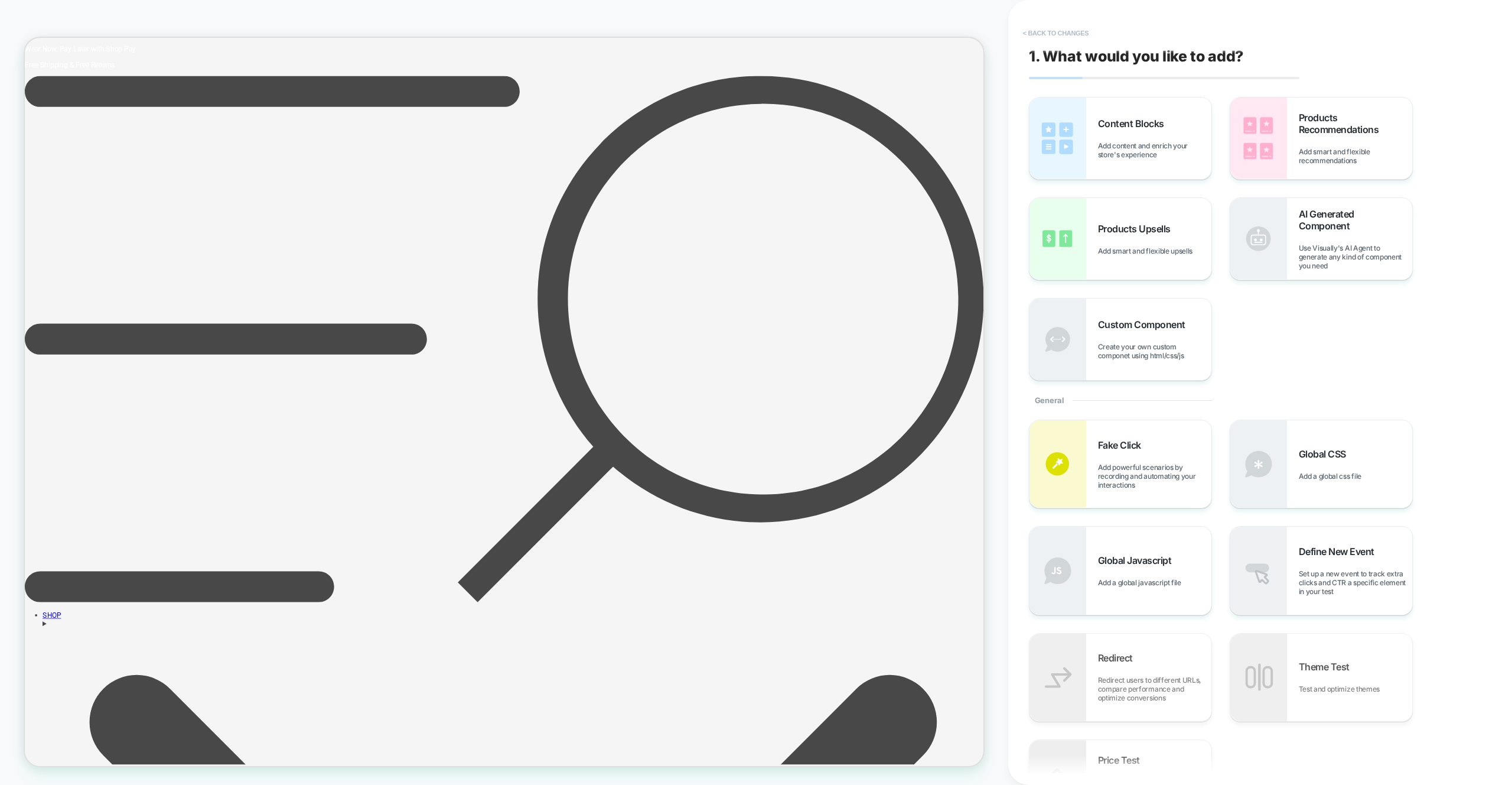
click at [1042, 38] on button "< Back to changes" at bounding box center [1056, 33] width 78 height 19
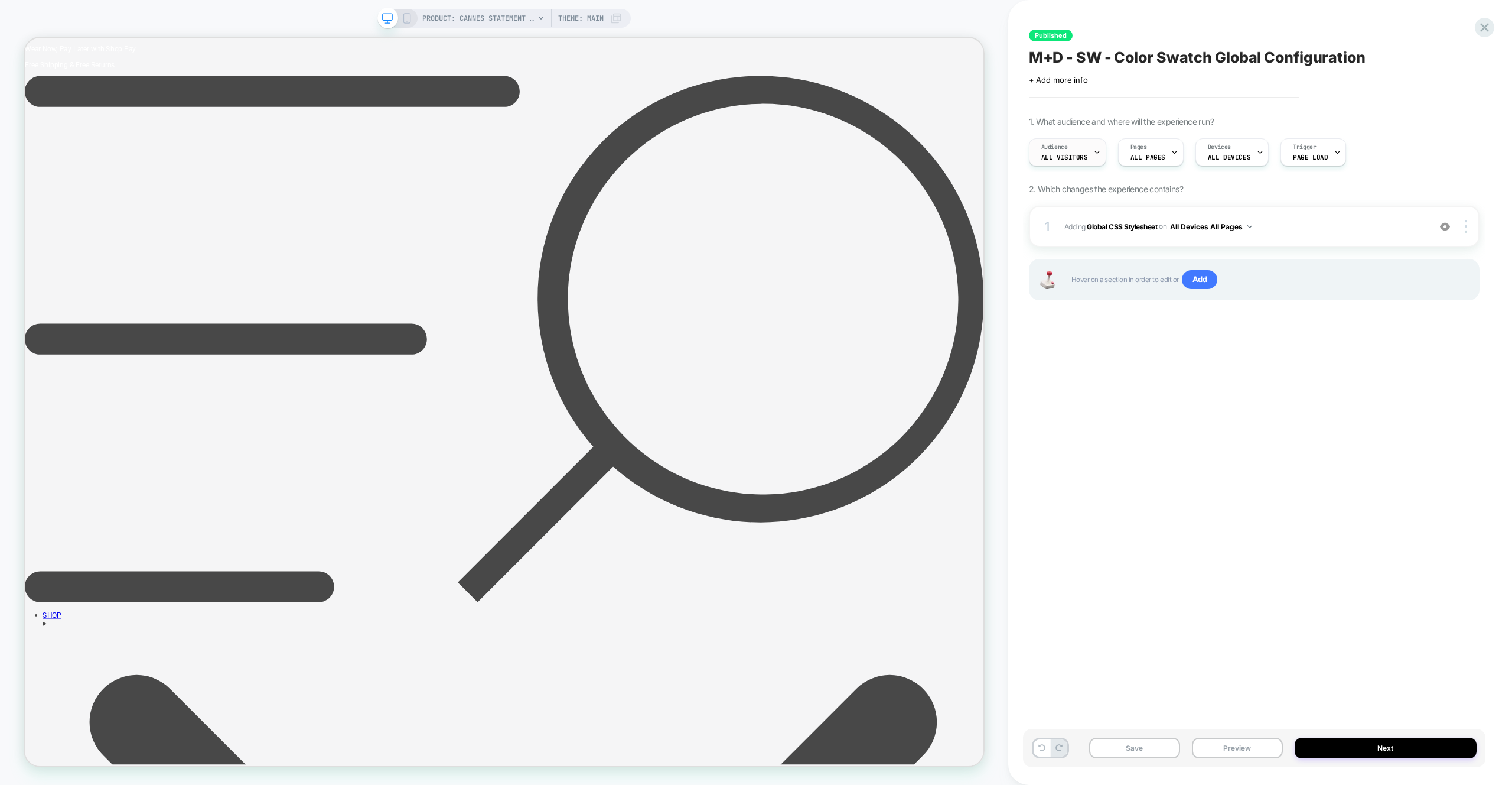
click at [1080, 157] on span "All Visitors" at bounding box center [1064, 156] width 46 height 8
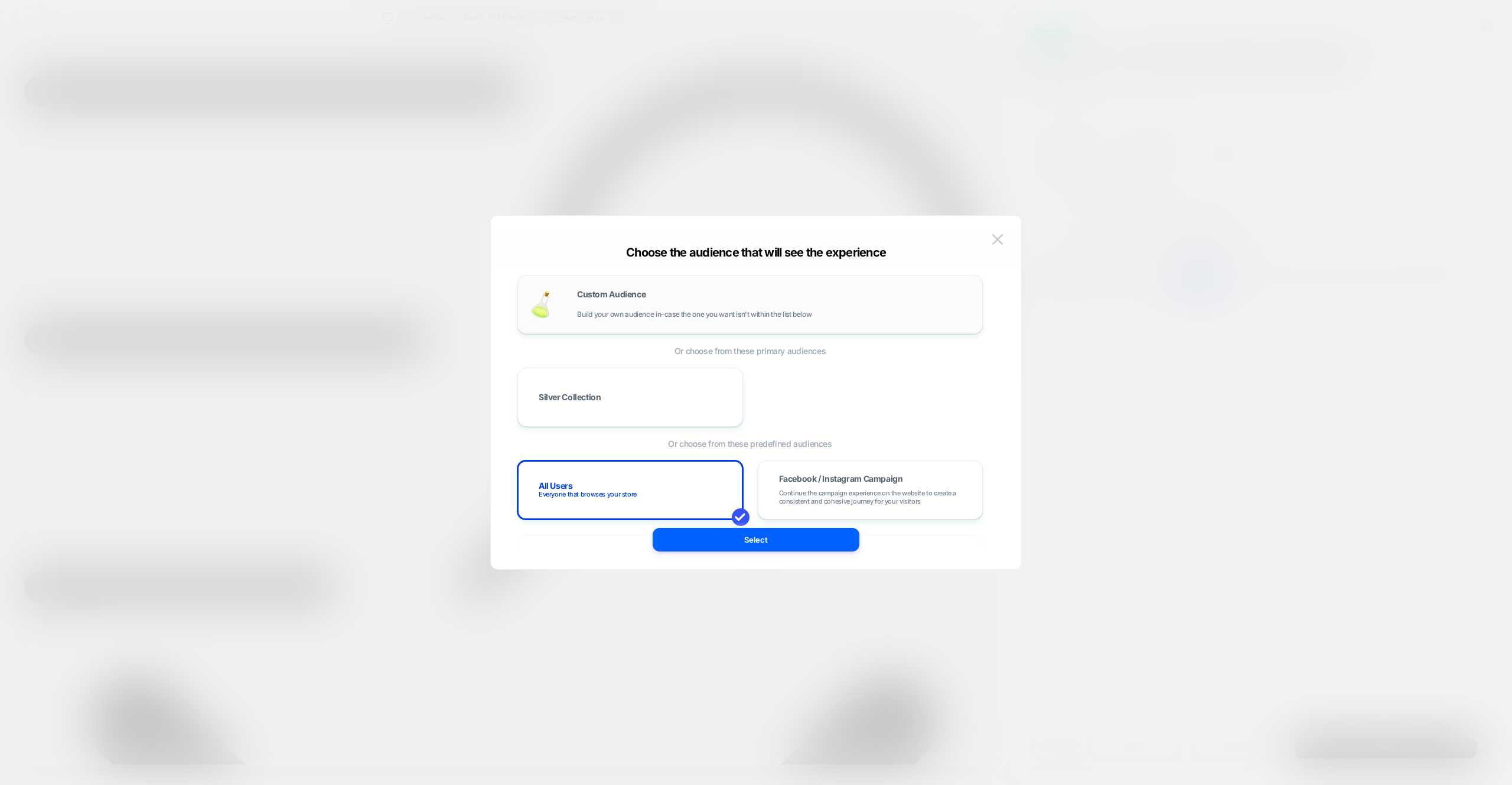
click at [653, 316] on span "Build your own audience in-case the one you want isn't within the list below" at bounding box center [694, 314] width 235 height 8
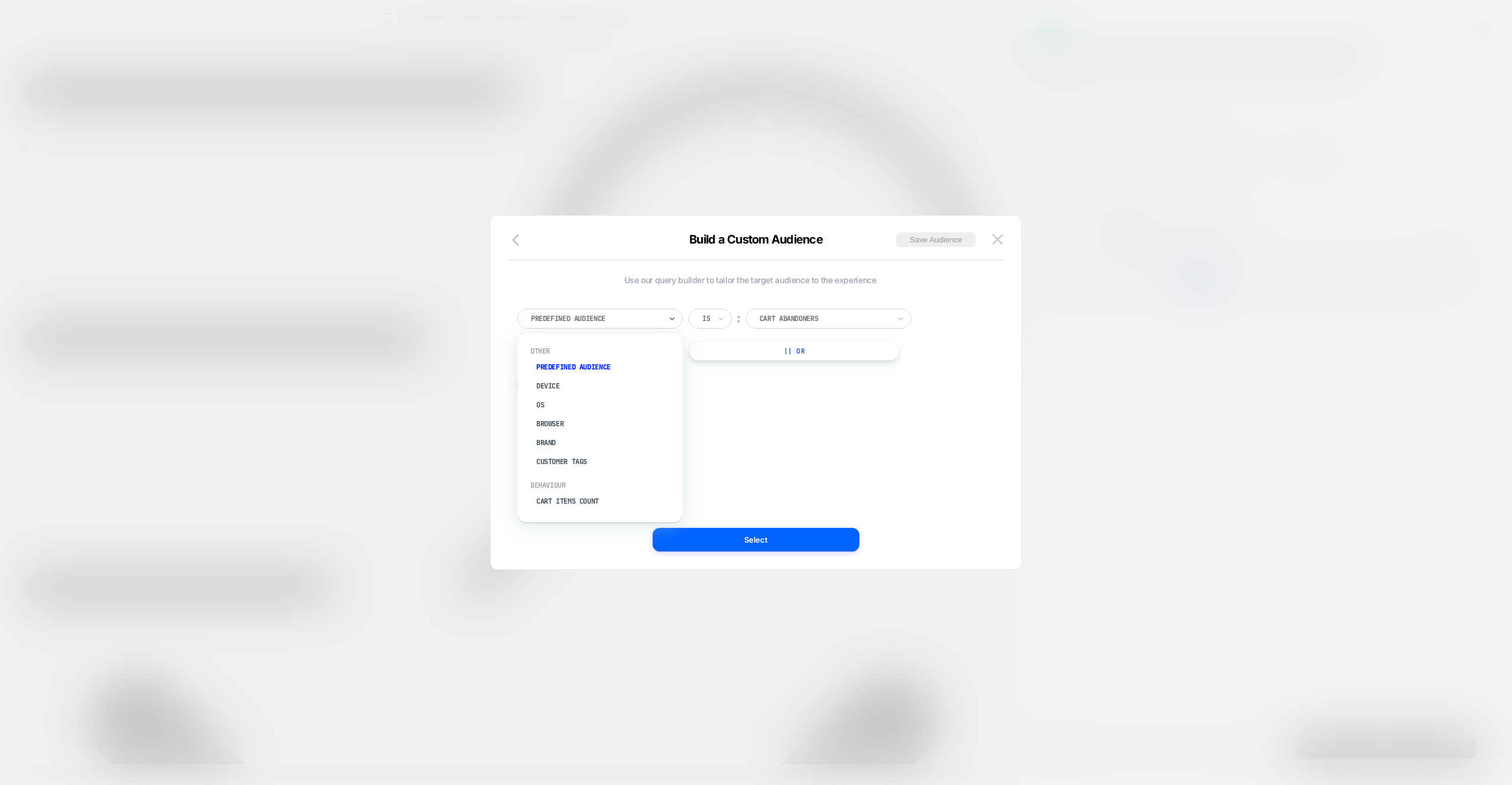
click at [654, 316] on div at bounding box center [596, 318] width 130 height 11
type input "****"
click at [623, 387] on div "Purchased Variants" at bounding box center [606, 386] width 153 height 19
click at [772, 327] on div "Amethyst" at bounding box center [828, 319] width 165 height 20
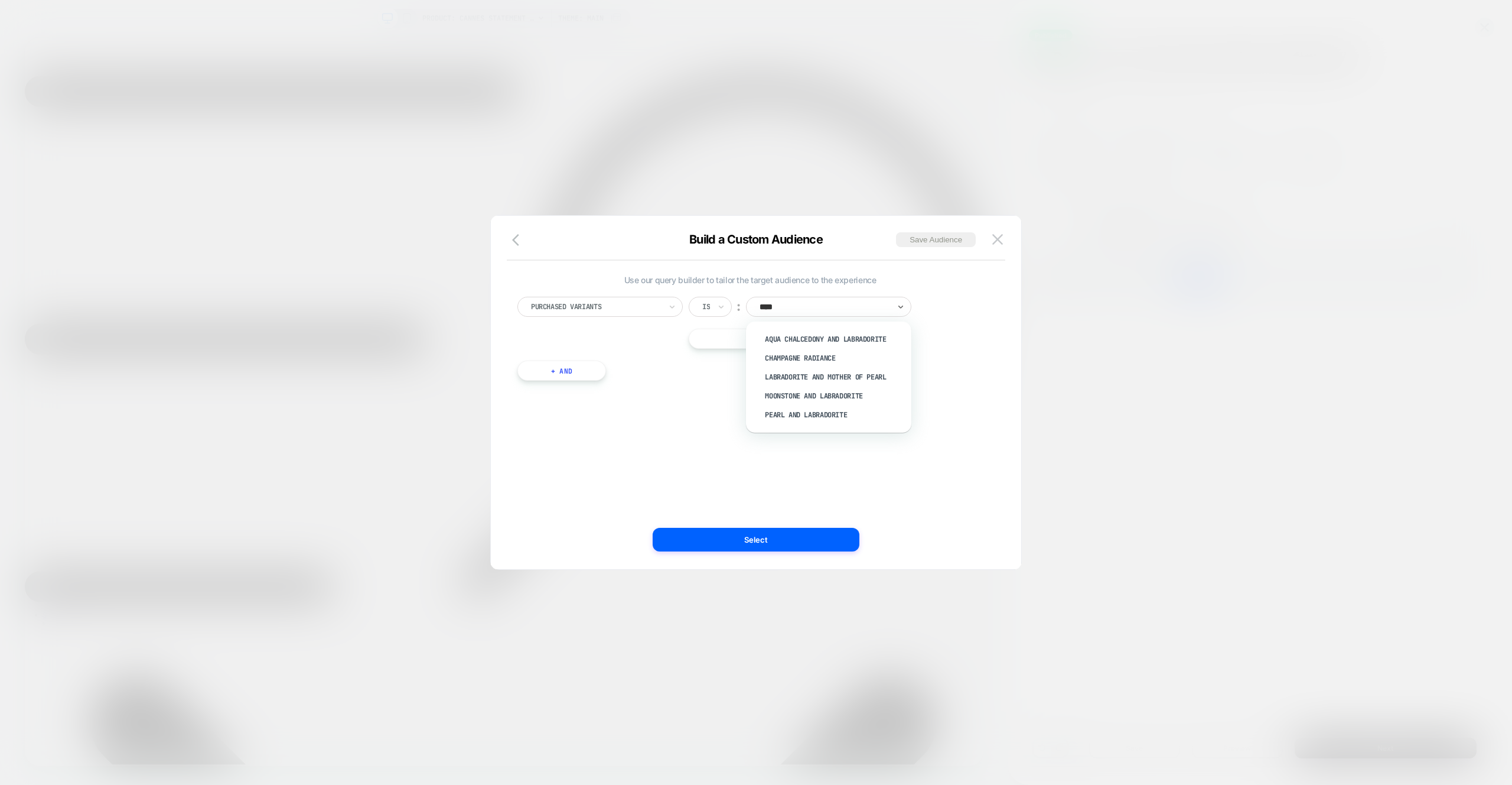
type input "*****"
click at [992, 238] on img at bounding box center [997, 239] width 11 height 10
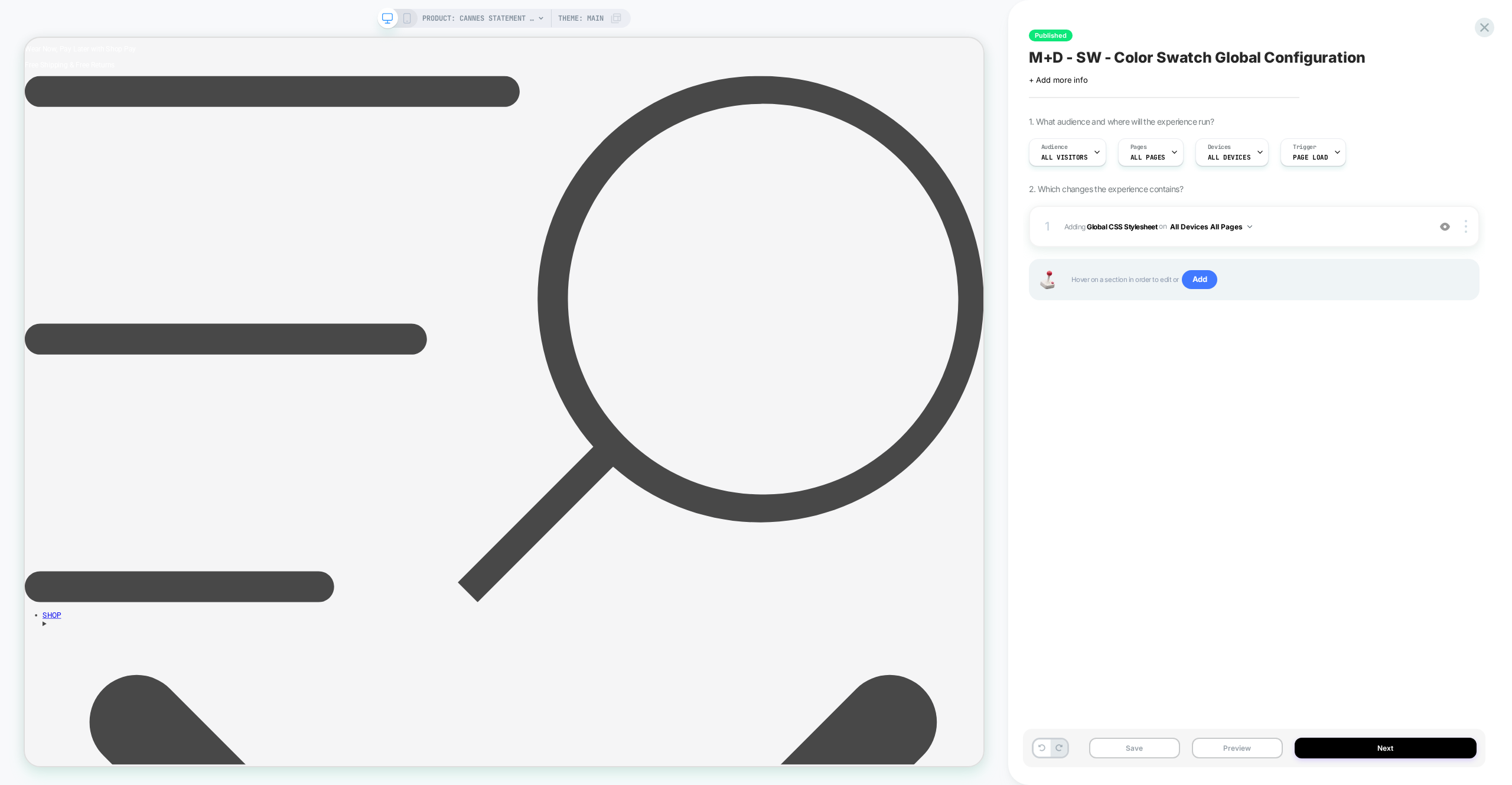
click at [1054, 360] on div "Published M+D - SW - Color Swatch Global Configuration Click to edit experience…" at bounding box center [1254, 392] width 463 height 761
drag, startPoint x: 1054, startPoint y: 360, endPoint x: 994, endPoint y: 338, distance: 63.9
click at [1054, 360] on div "Published M+D - SW - Color Swatch Global Configuration Click to edit experience…" at bounding box center [1254, 392] width 463 height 761
click at [1329, 227] on span "Adding Global CSS Stylesheet on All Devices All Pages" at bounding box center [1243, 227] width 359 height 14
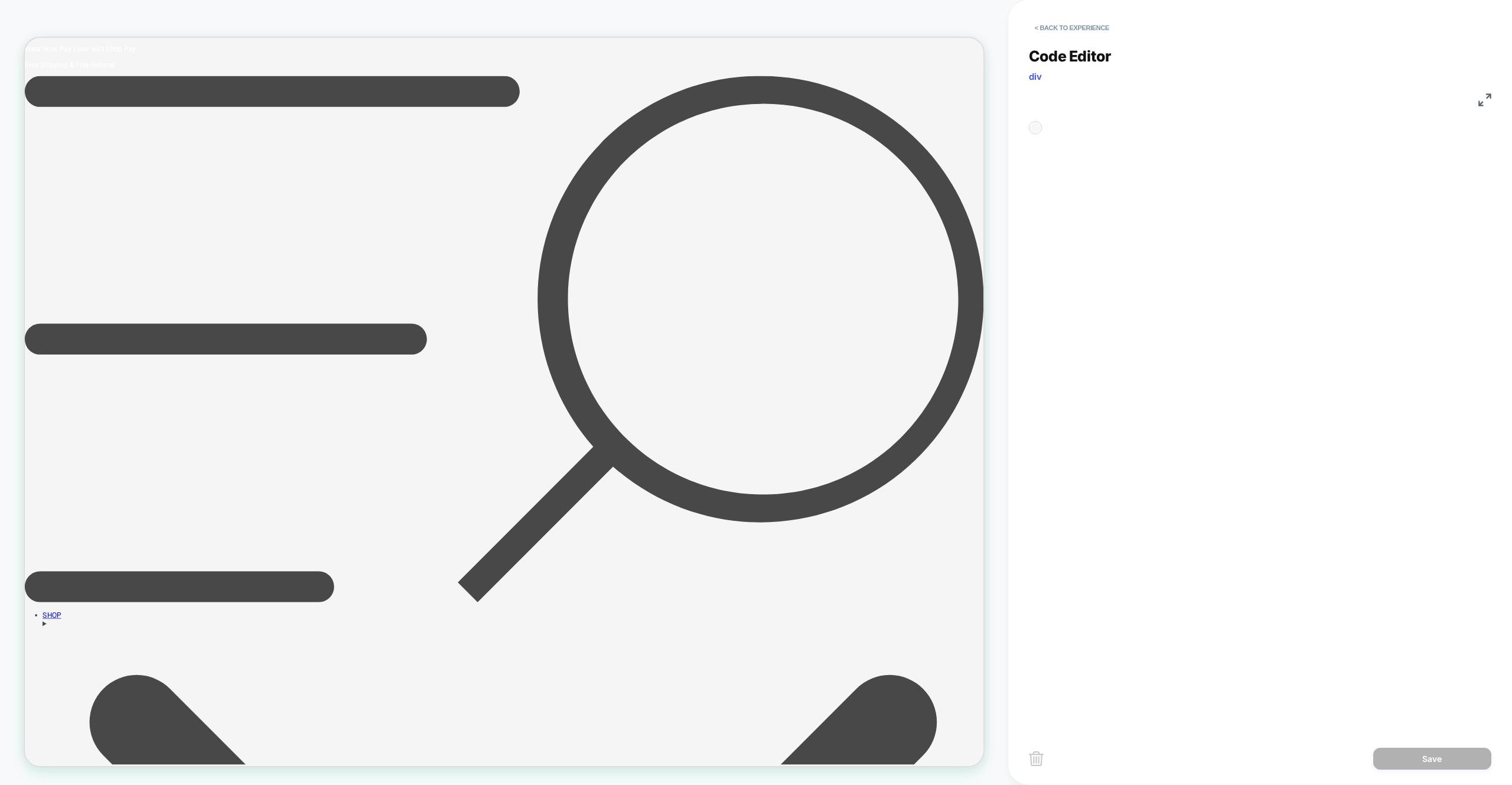
scroll to position [159, 0]
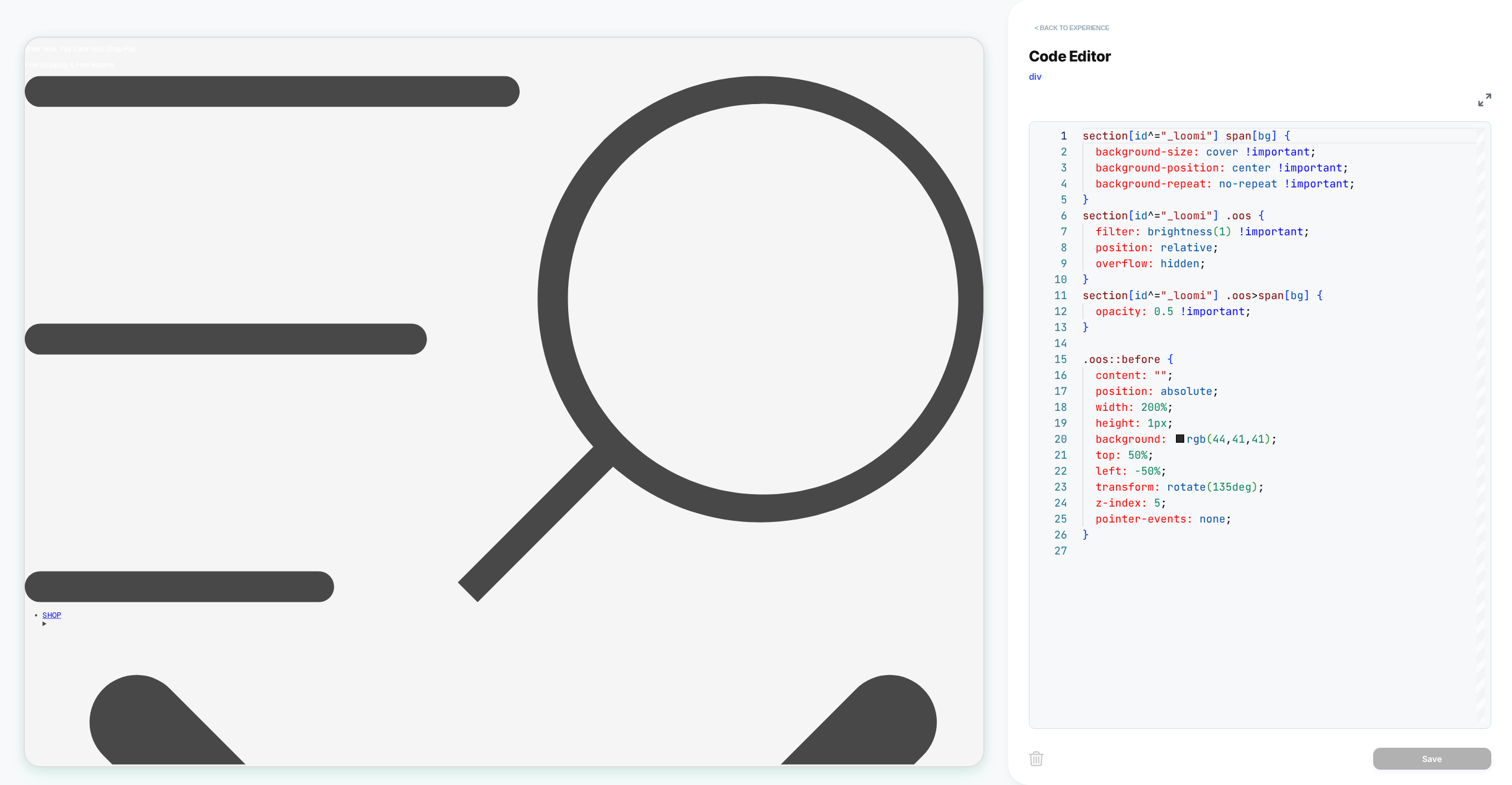
click at [1052, 28] on button "< Back to experience" at bounding box center [1071, 28] width 86 height 19
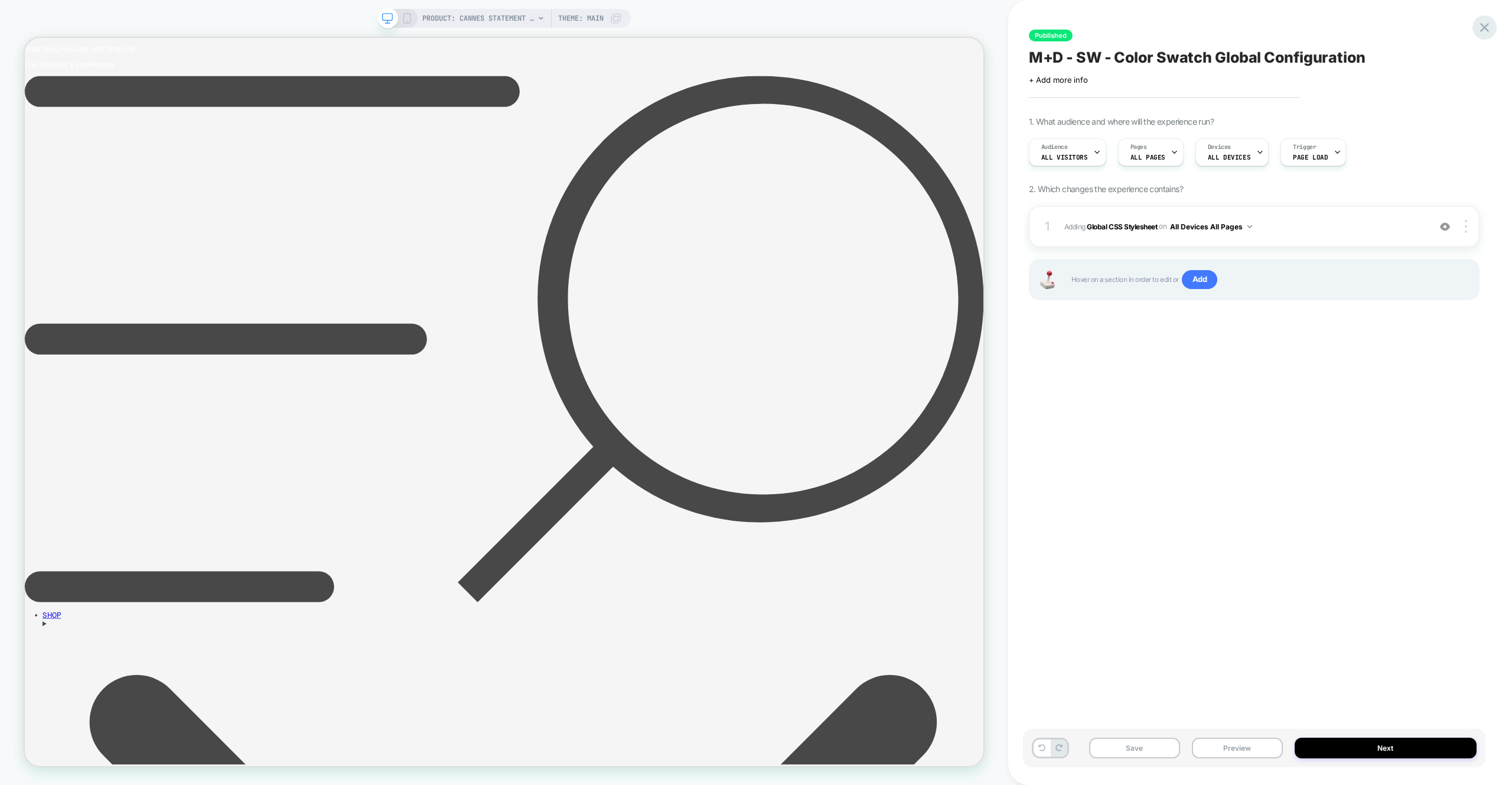
click at [1483, 28] on icon at bounding box center [1484, 28] width 9 height 9
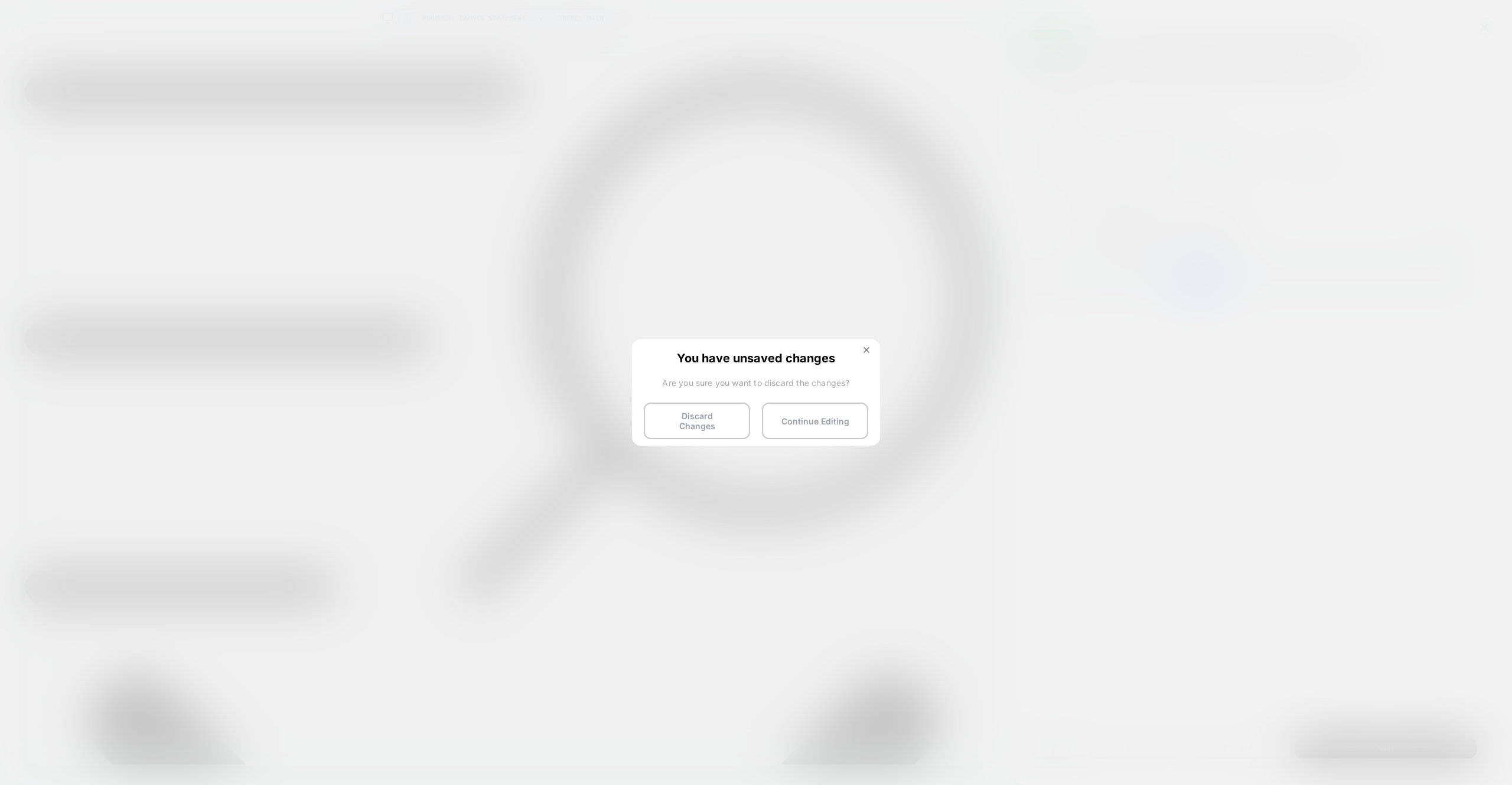
click at [873, 350] on div "You have unsaved changes Are you sure you want to discard the changes? Discard …" at bounding box center [756, 391] width 248 height 104
click at [869, 350] on button at bounding box center [866, 351] width 13 height 10
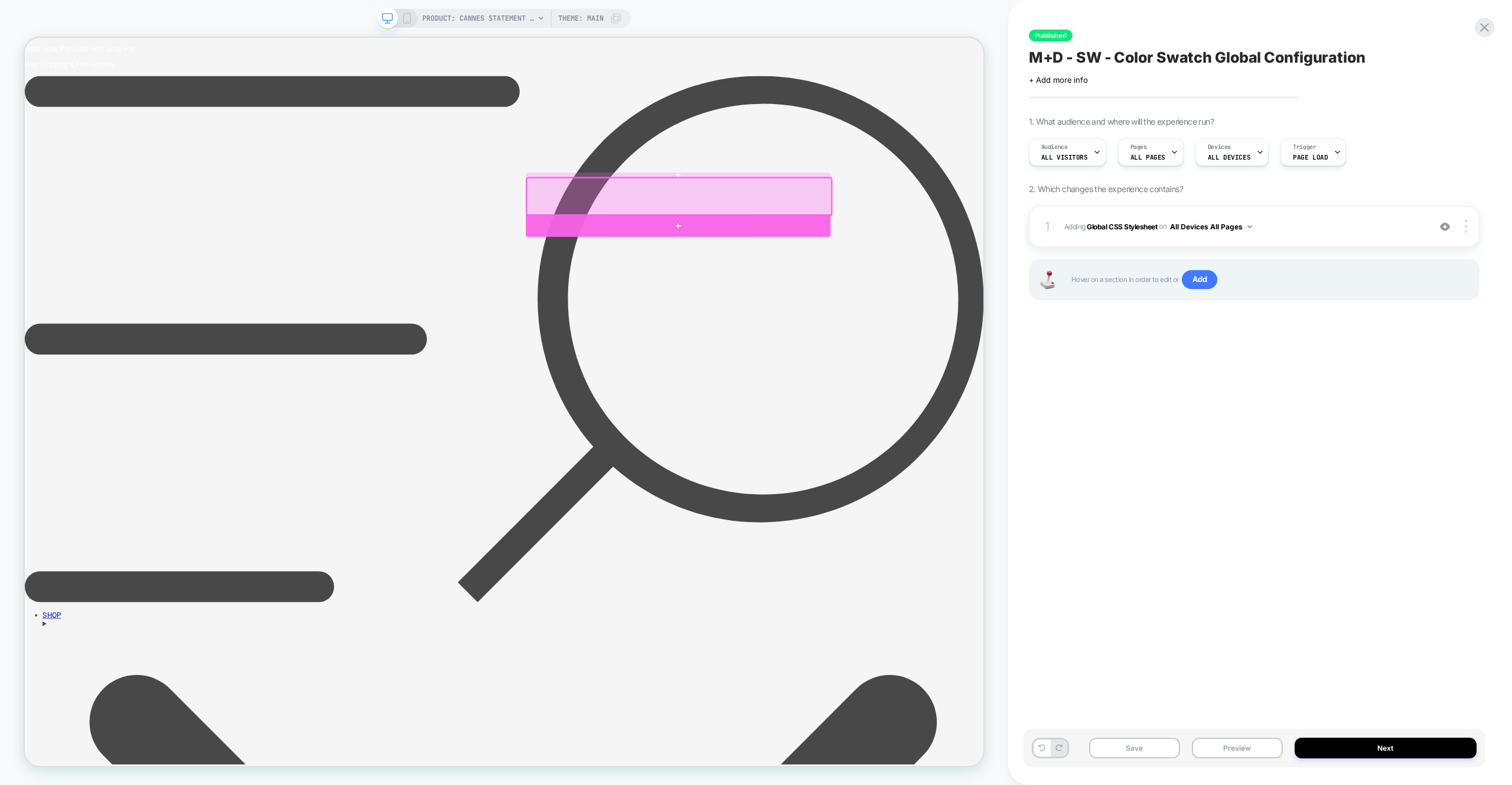
drag, startPoint x: 1015, startPoint y: 281, endPoint x: 1109, endPoint y: 286, distance: 94.1
click at [1015, 281] on div at bounding box center [895, 288] width 406 height 30
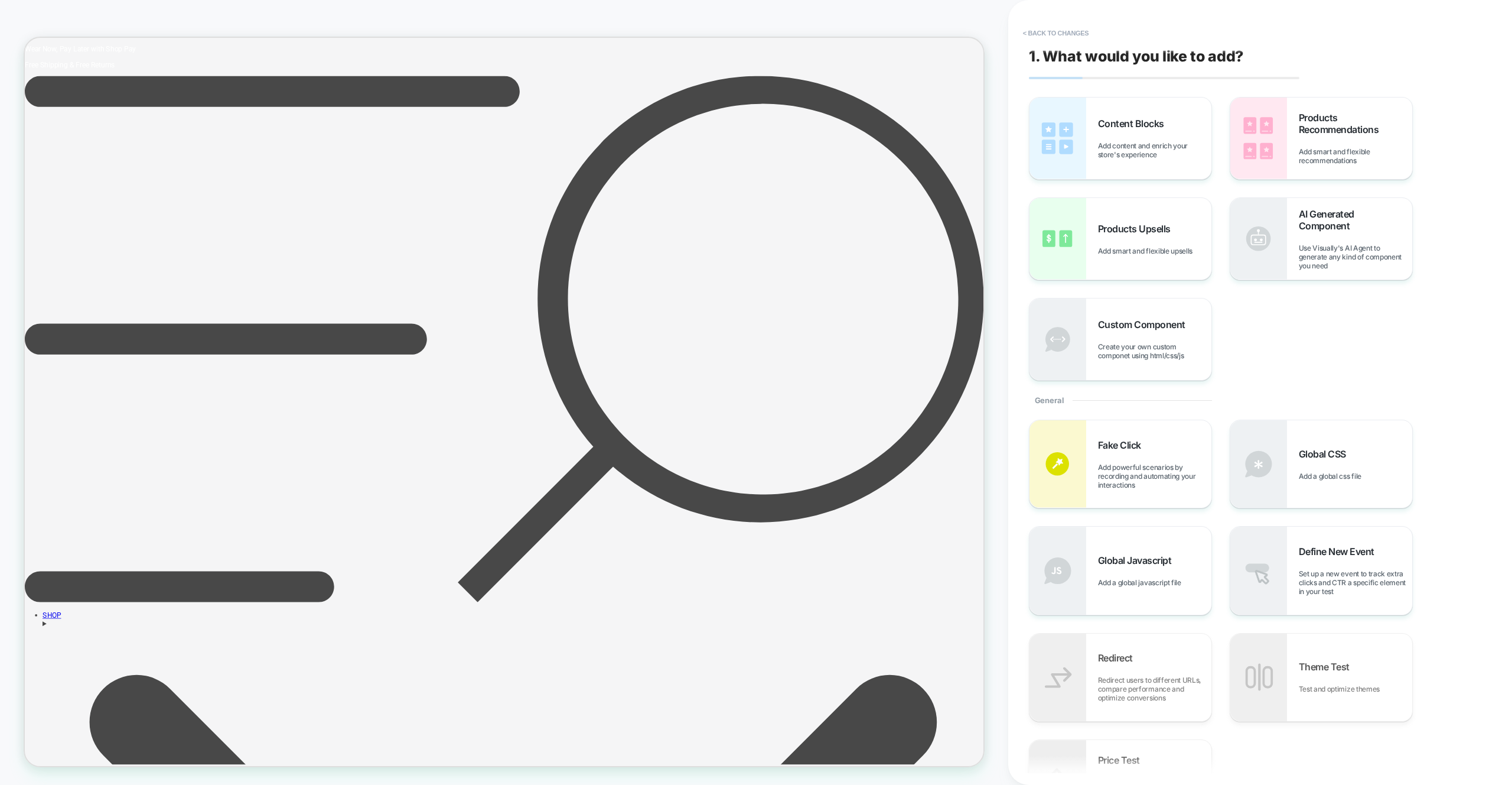
click at [1284, 174] on img at bounding box center [1259, 138] width 56 height 82
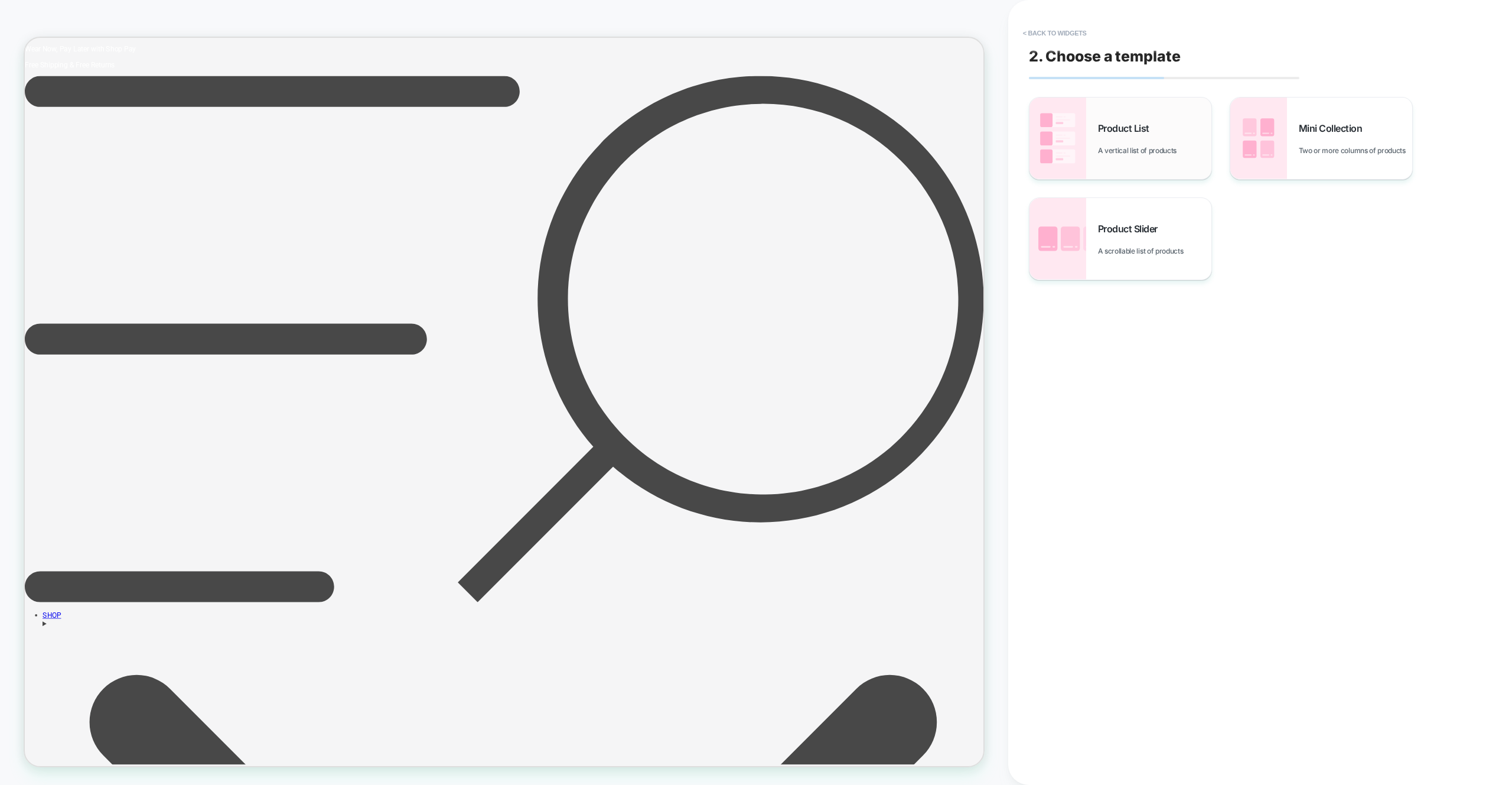
click at [1169, 159] on div "Product List A vertical list of products" at bounding box center [1120, 138] width 182 height 82
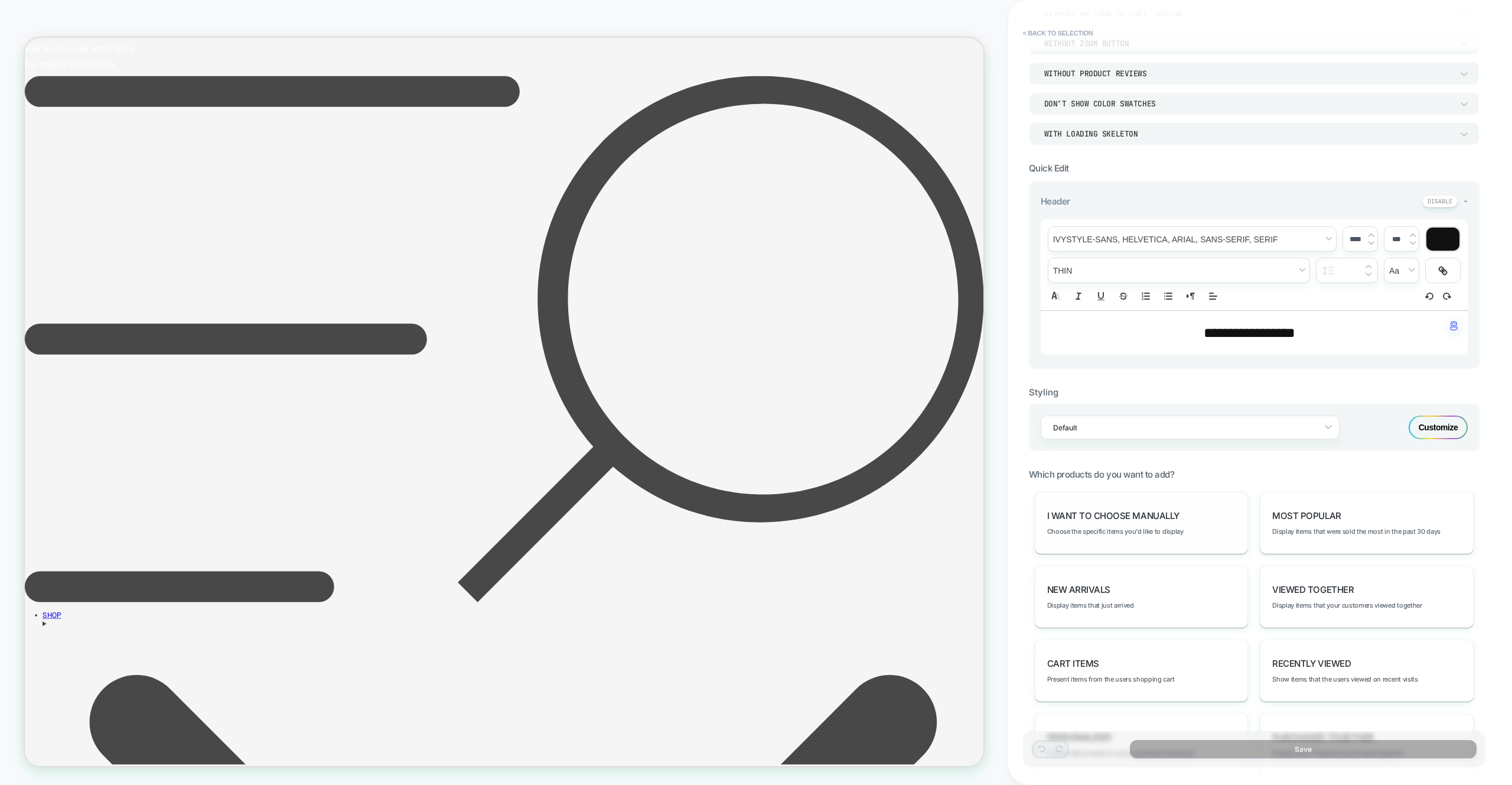
scroll to position [274, 0]
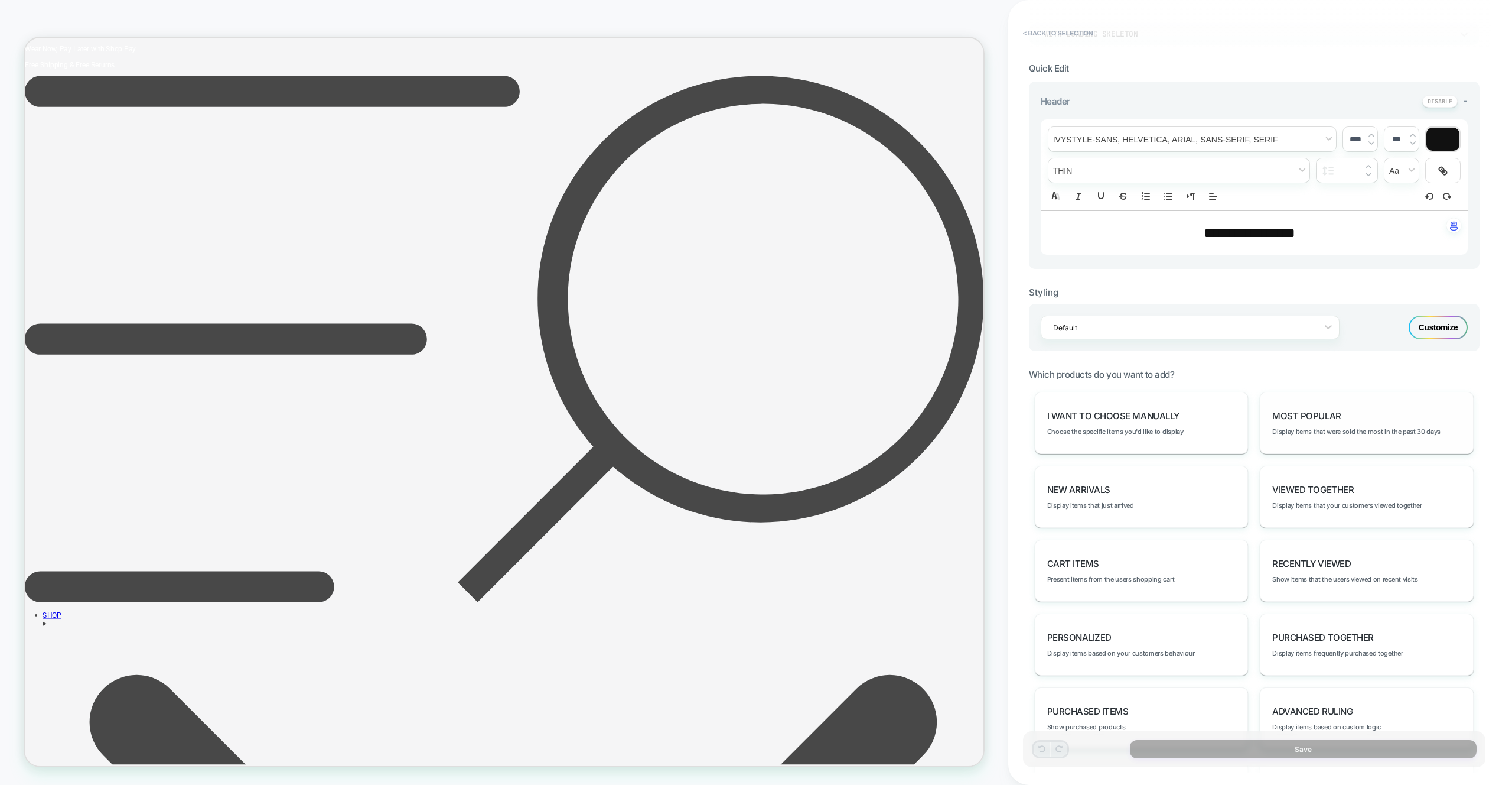
click at [1303, 438] on div "Most Popular Display items that were sold the most in the past 30 days" at bounding box center [1366, 423] width 214 height 62
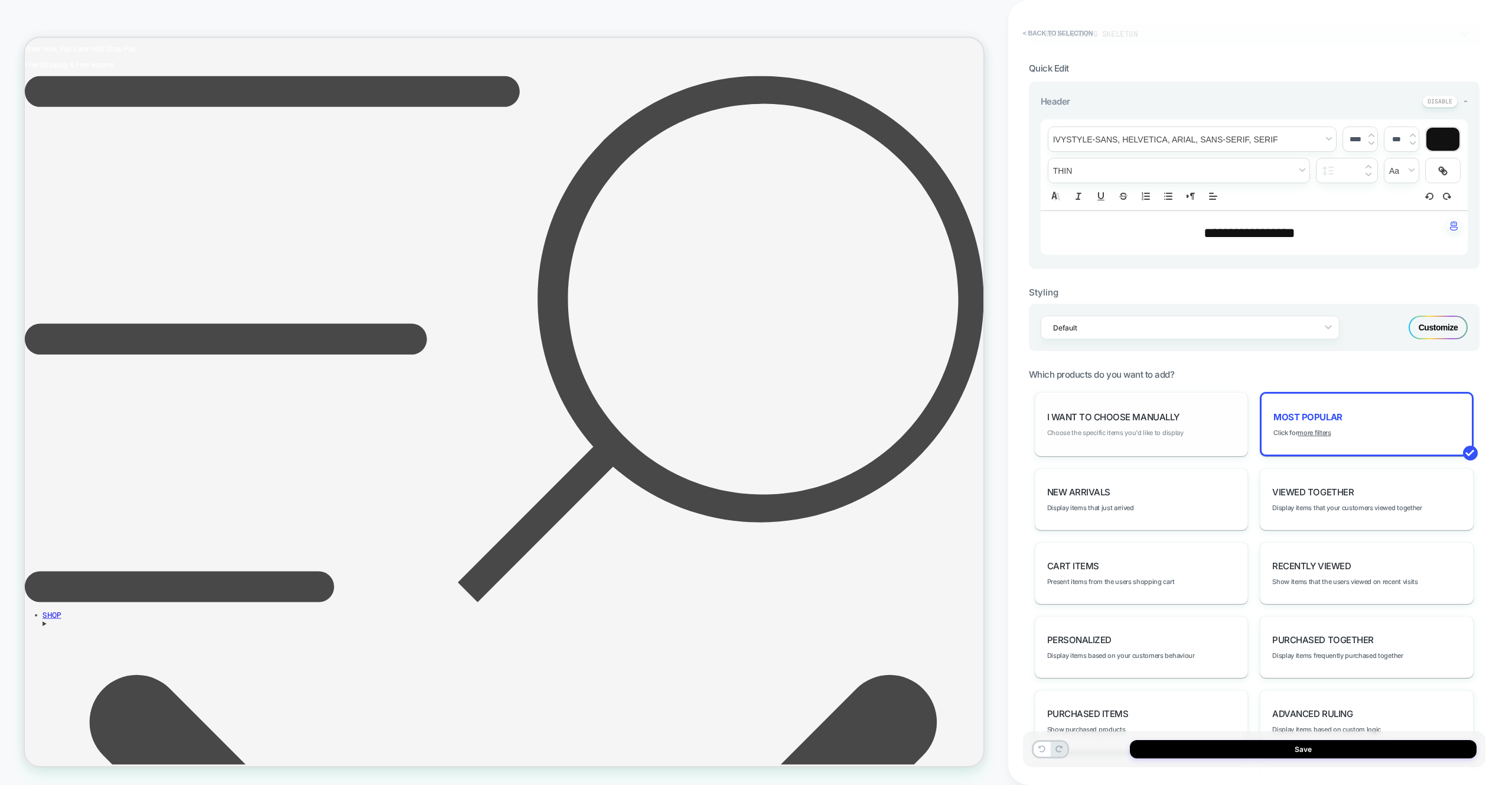
click at [1159, 432] on span "Choose the specific items you'd like to display" at bounding box center [1115, 432] width 136 height 8
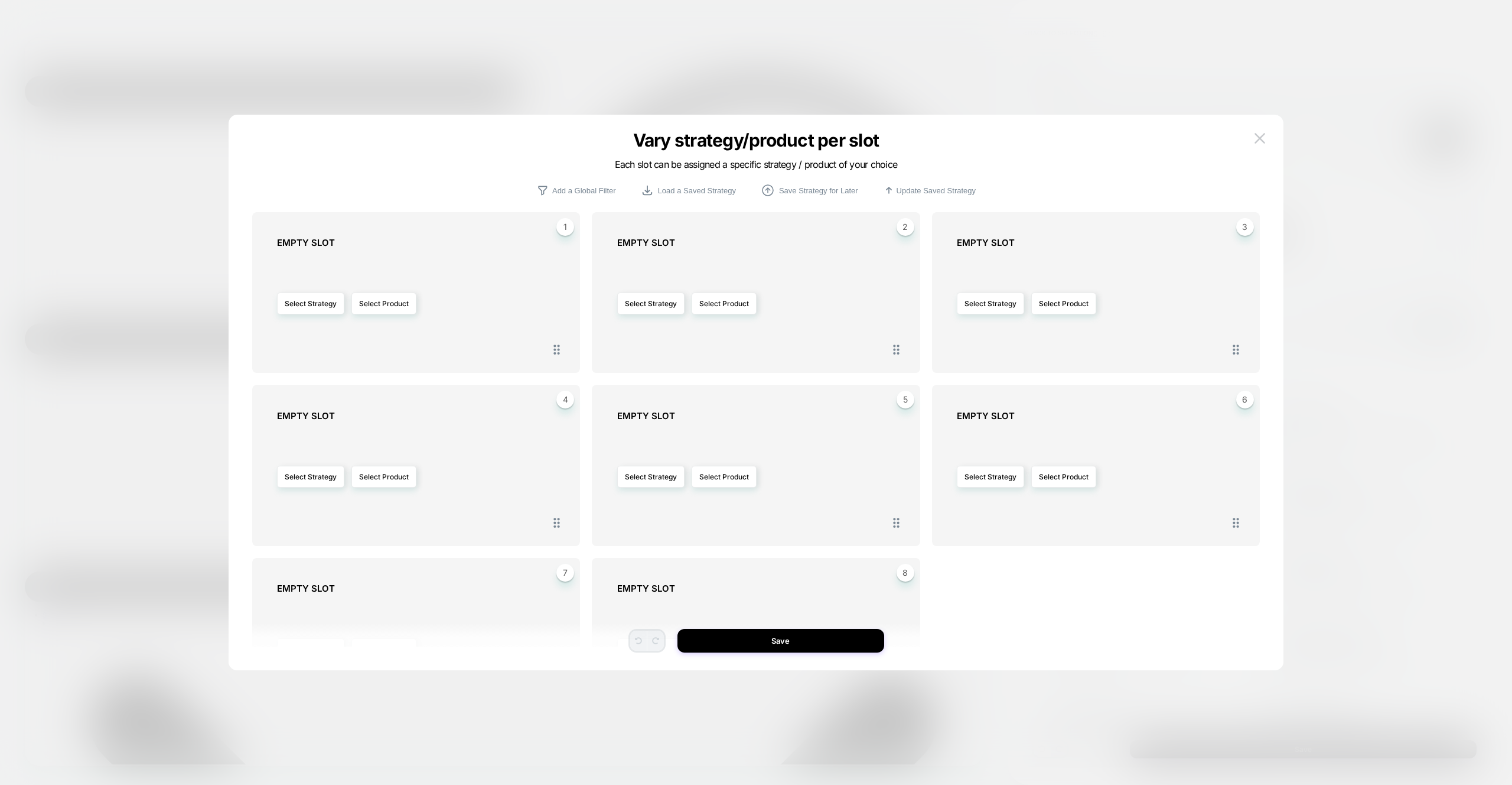
click at [364, 318] on div "Select Strategy Select Product" at bounding box center [422, 303] width 290 height 98
click at [373, 311] on button "Select Product" at bounding box center [384, 303] width 65 height 22
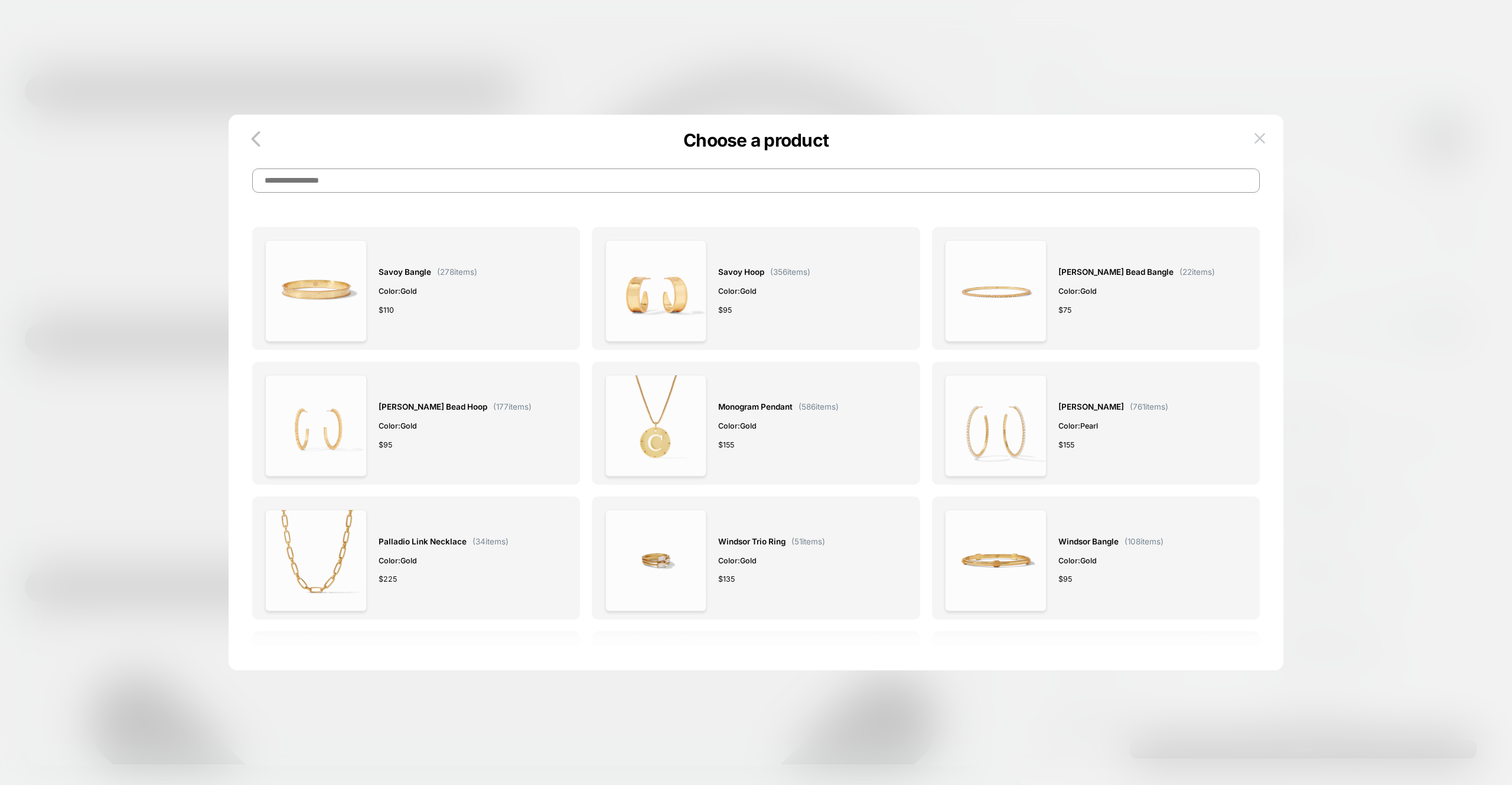
click at [842, 188] on input at bounding box center [756, 180] width 1008 height 24
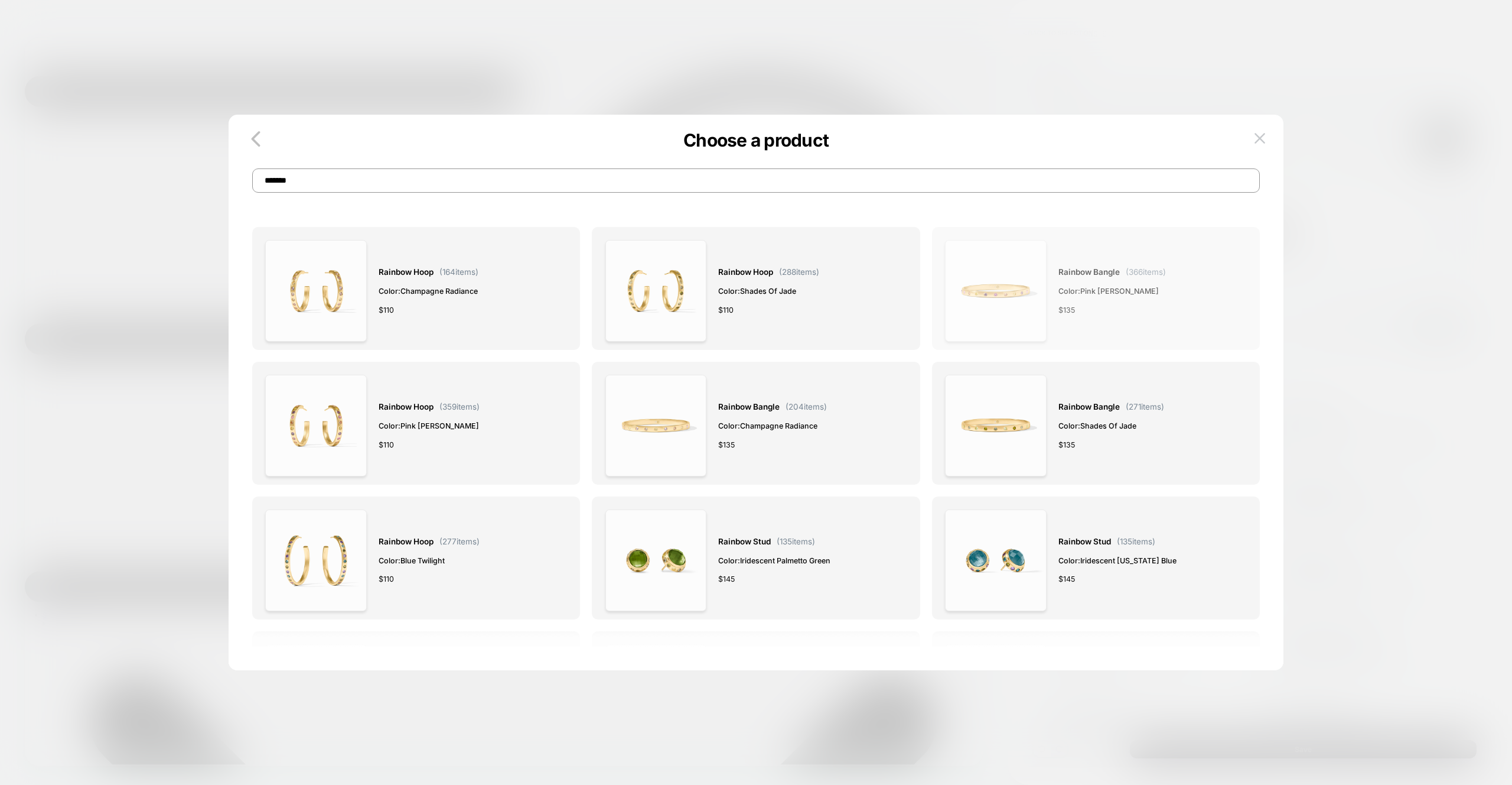
type input "*******"
click at [1133, 310] on div "$ 135" at bounding box center [1112, 309] width 107 height 12
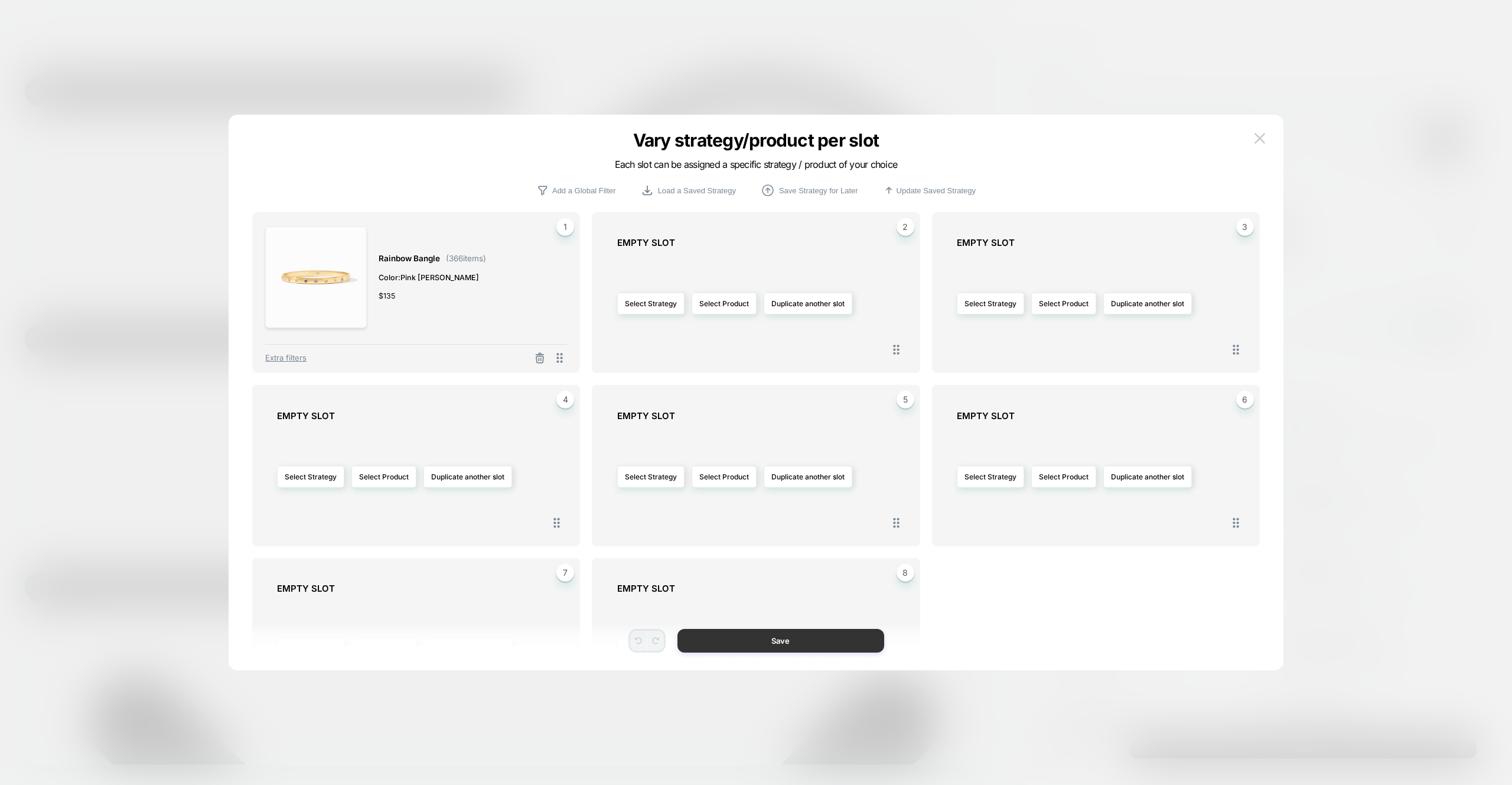
click at [842, 640] on button "Save" at bounding box center [781, 640] width 207 height 24
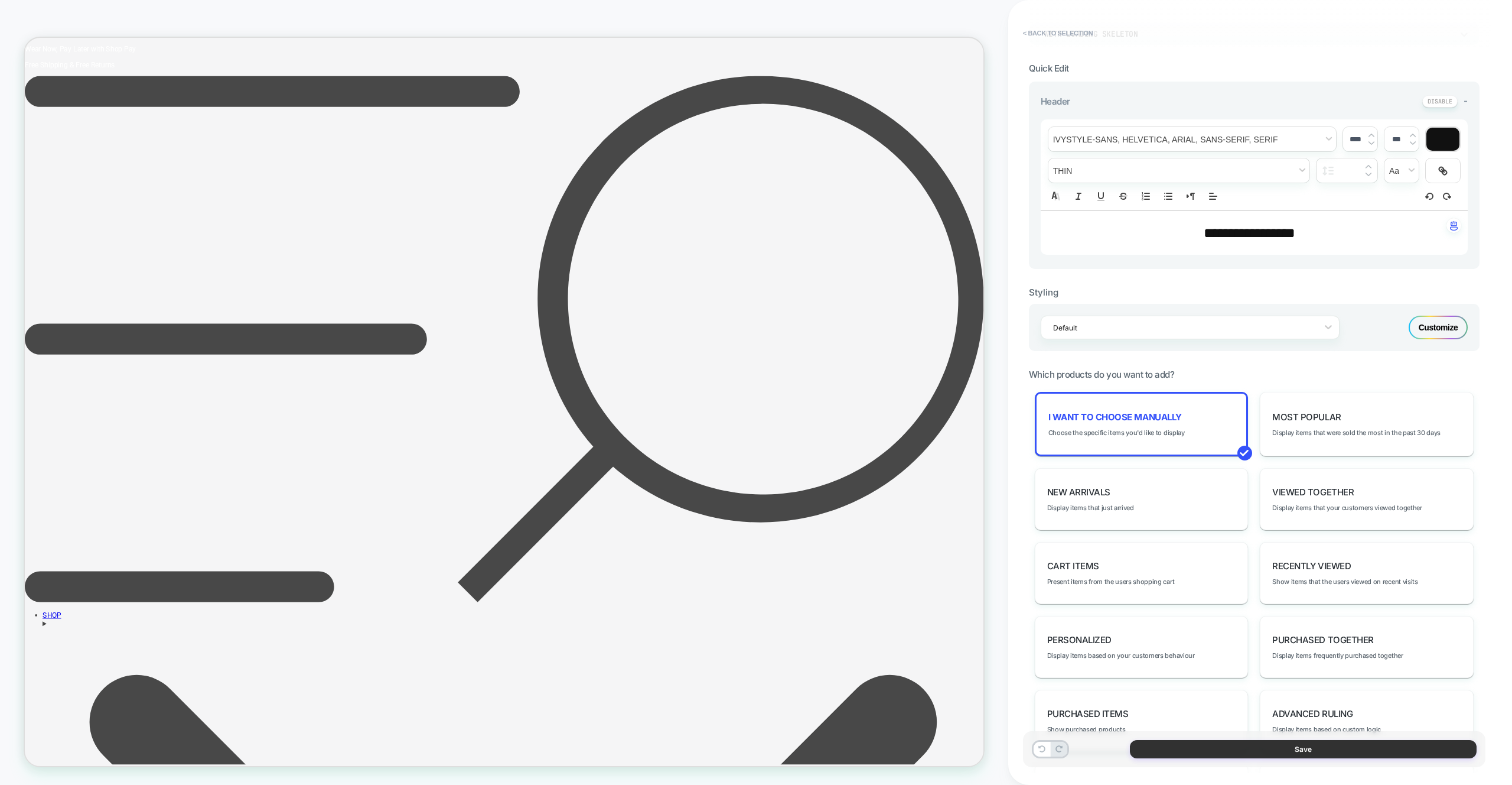
click at [1215, 744] on button "Save" at bounding box center [1303, 749] width 347 height 18
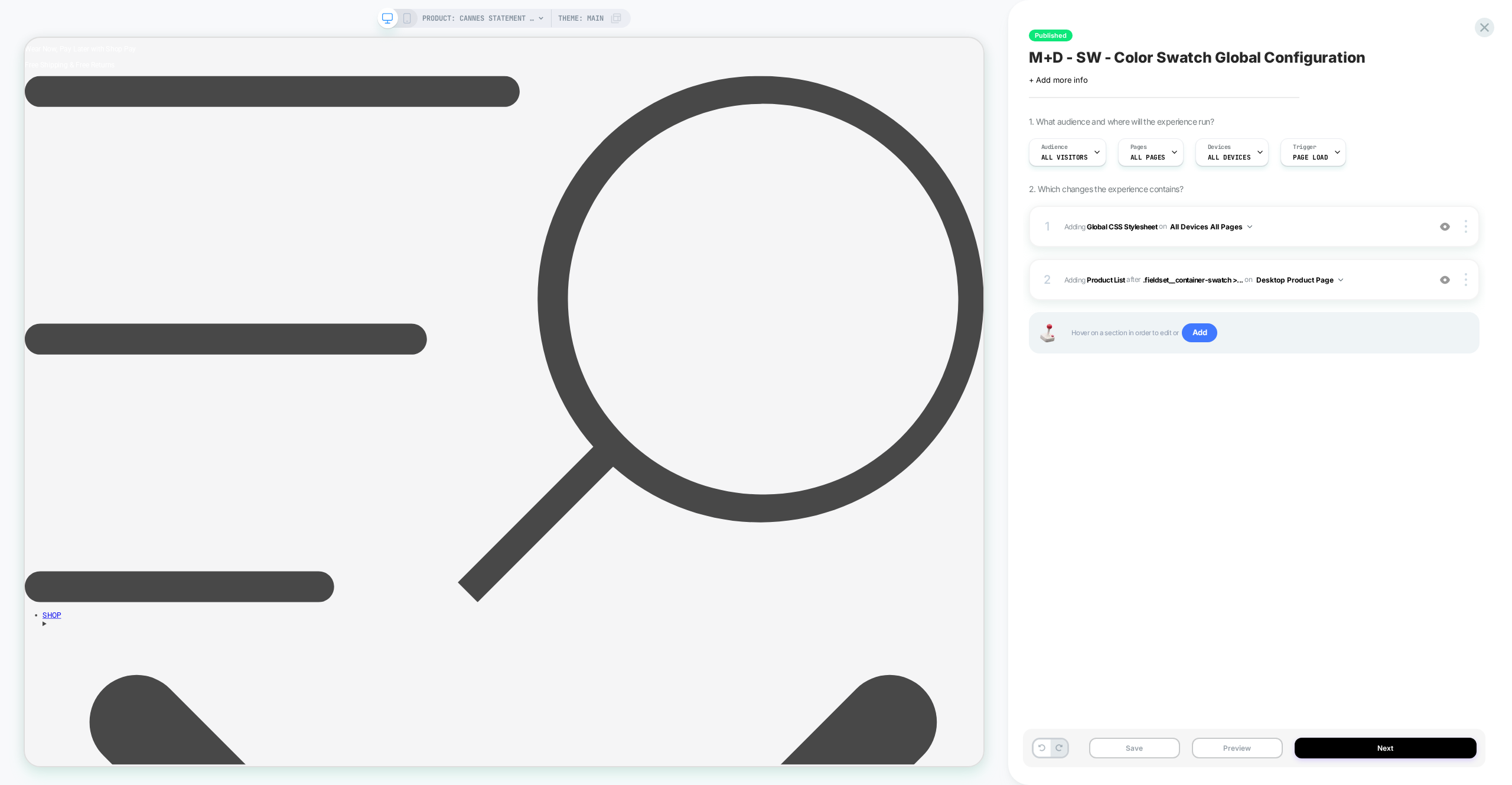
drag, startPoint x: 1224, startPoint y: 740, endPoint x: 1223, endPoint y: 732, distance: 8.1
click at [1223, 740] on button "Preview" at bounding box center [1238, 747] width 91 height 21
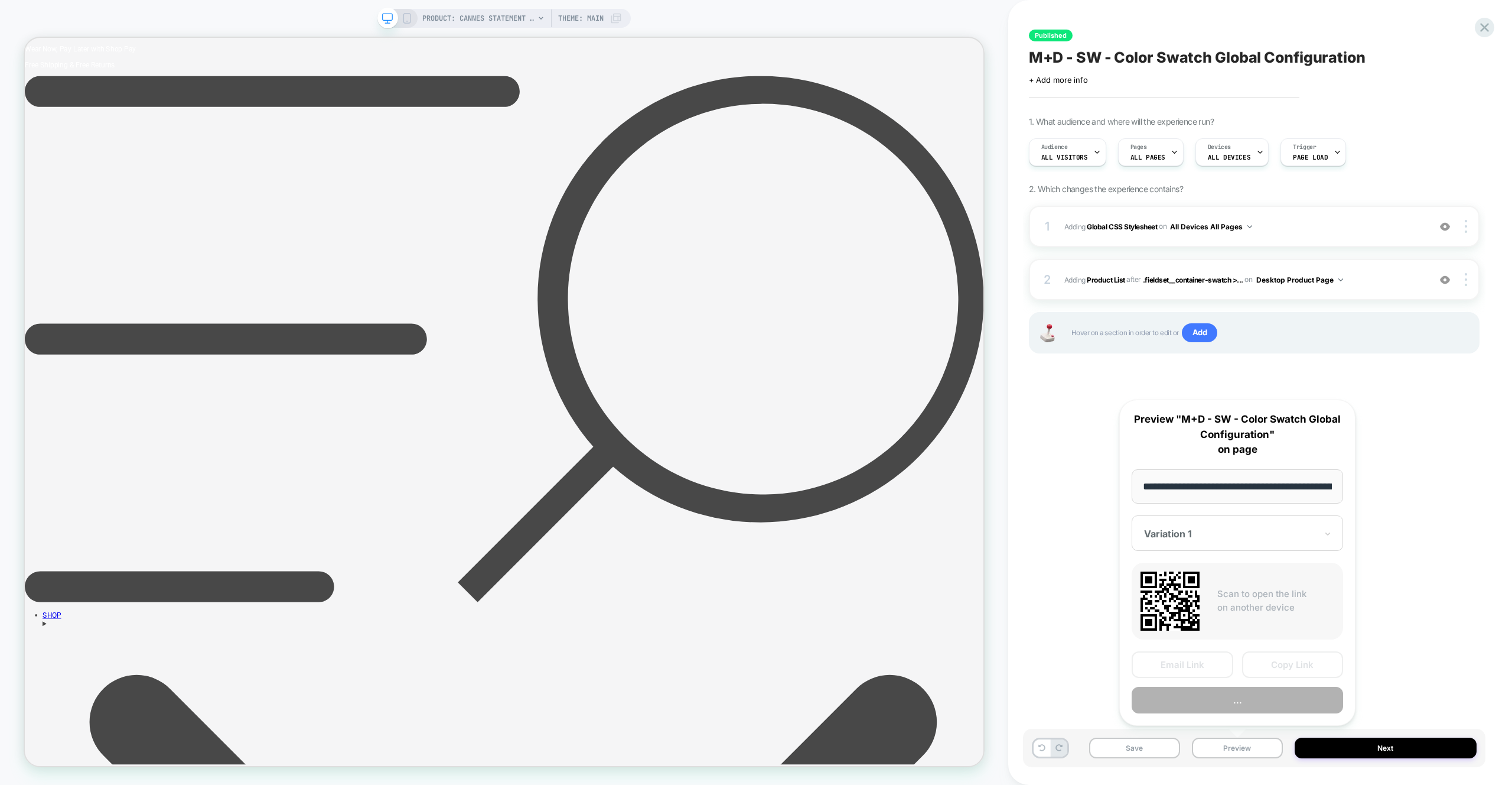
scroll to position [0, 178]
click at [1463, 276] on div at bounding box center [1466, 280] width 22 height 13
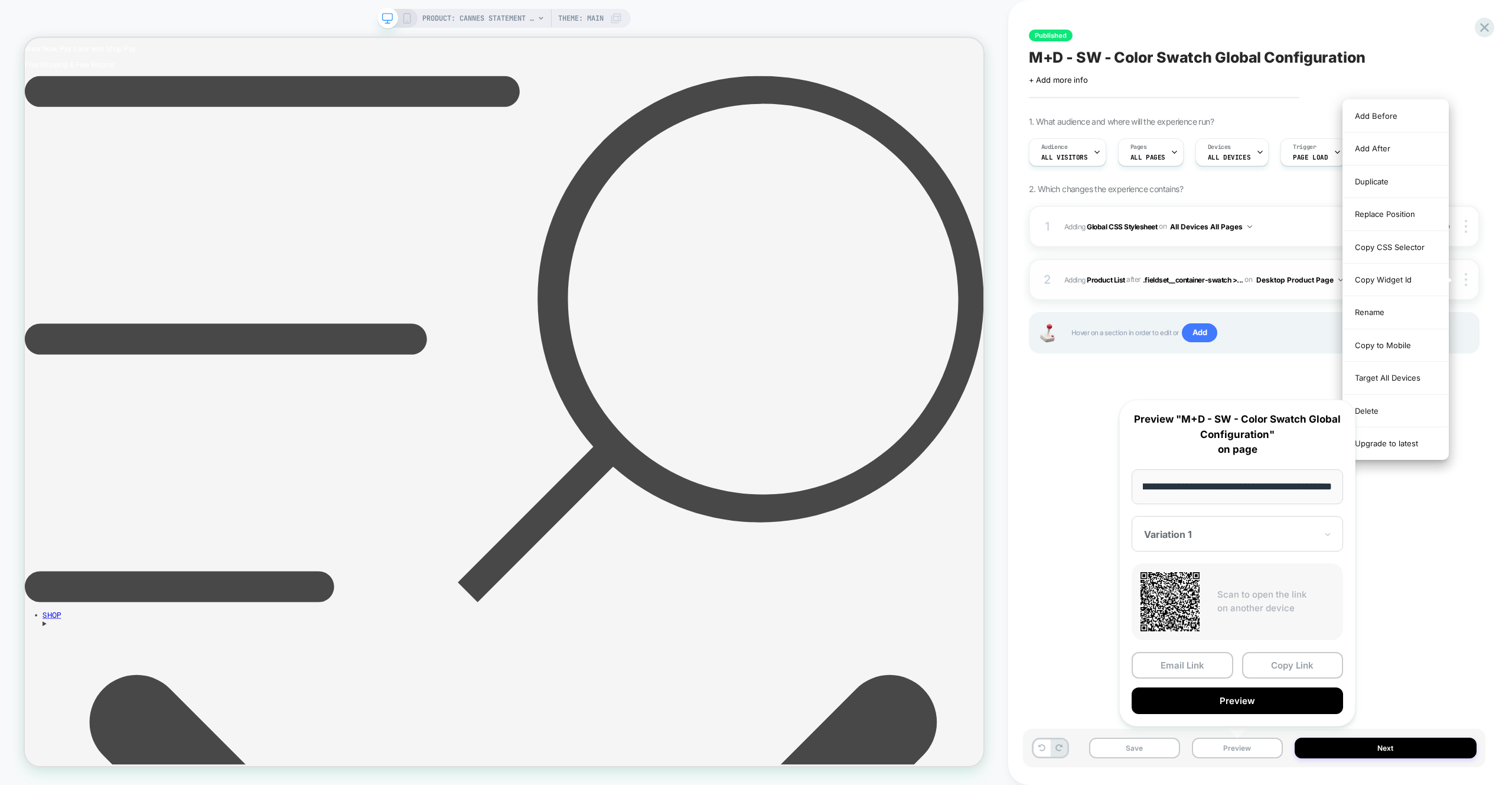
scroll to position [0, 0]
drag, startPoint x: 1401, startPoint y: 409, endPoint x: 1290, endPoint y: 364, distance: 119.8
click at [1401, 409] on div "Delete" at bounding box center [1395, 411] width 105 height 33
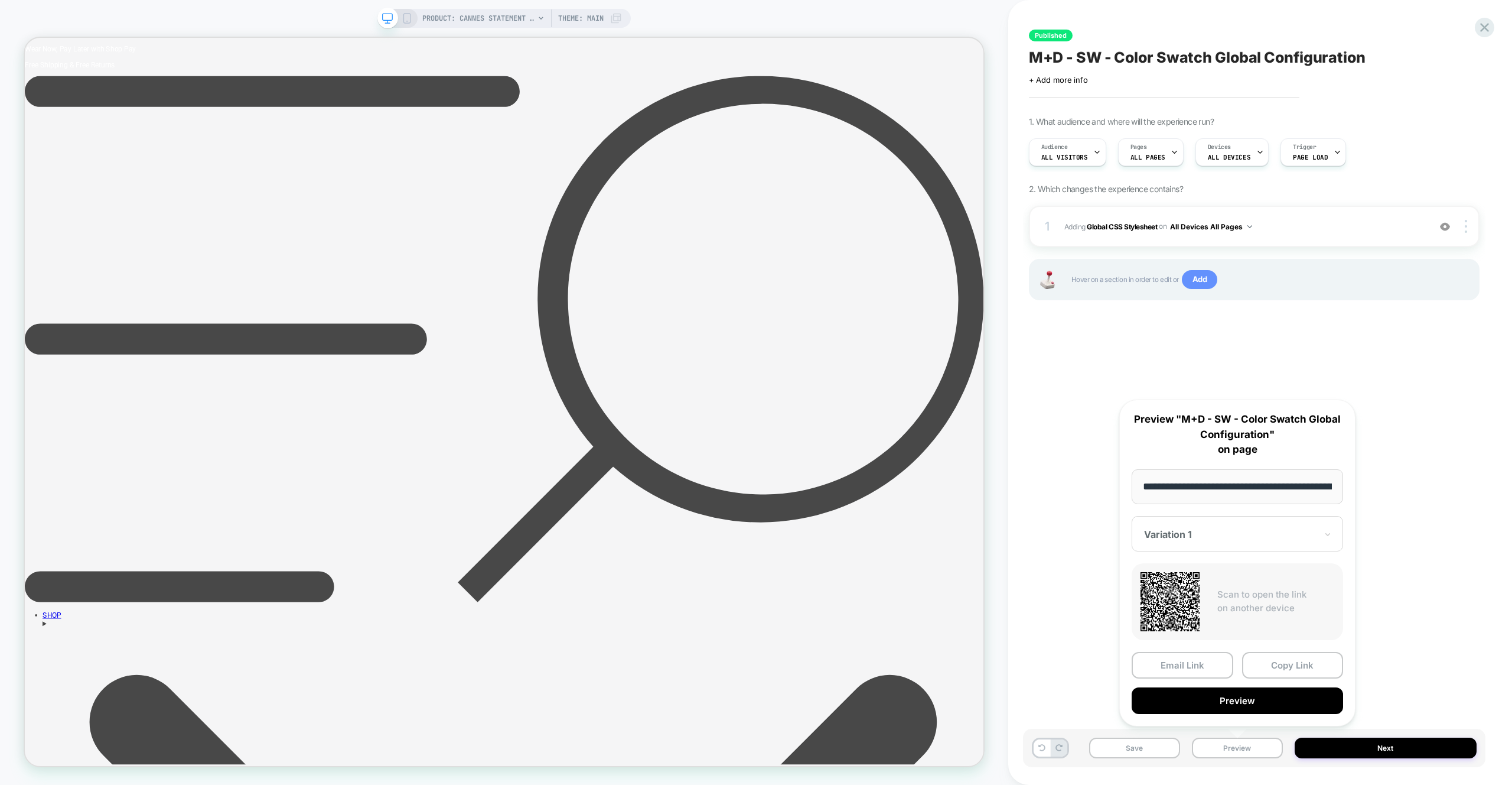
click at [1196, 276] on span "Add" at bounding box center [1200, 280] width 36 height 19
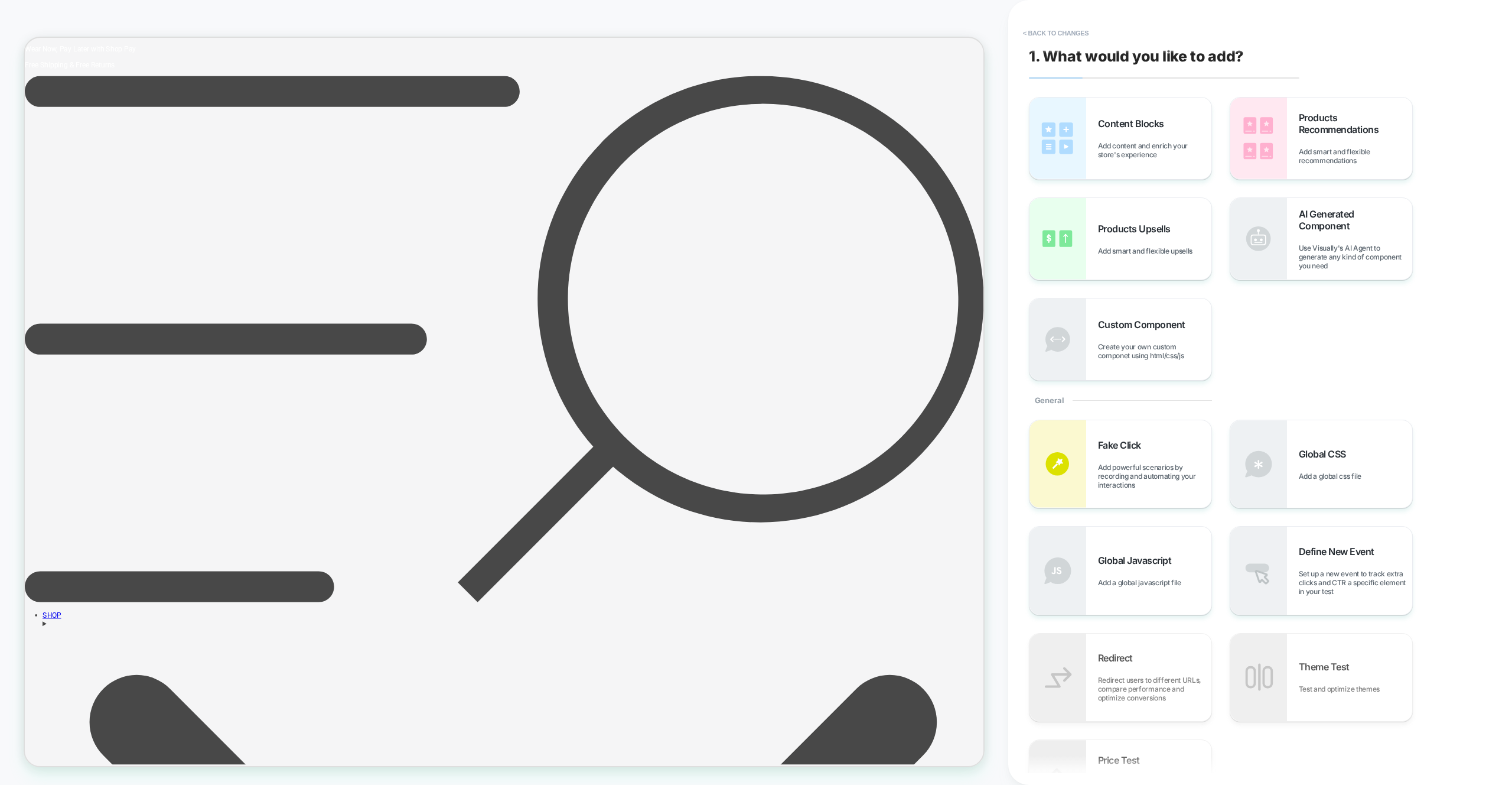
click at [1063, 36] on button "< Back to changes" at bounding box center [1056, 33] width 78 height 19
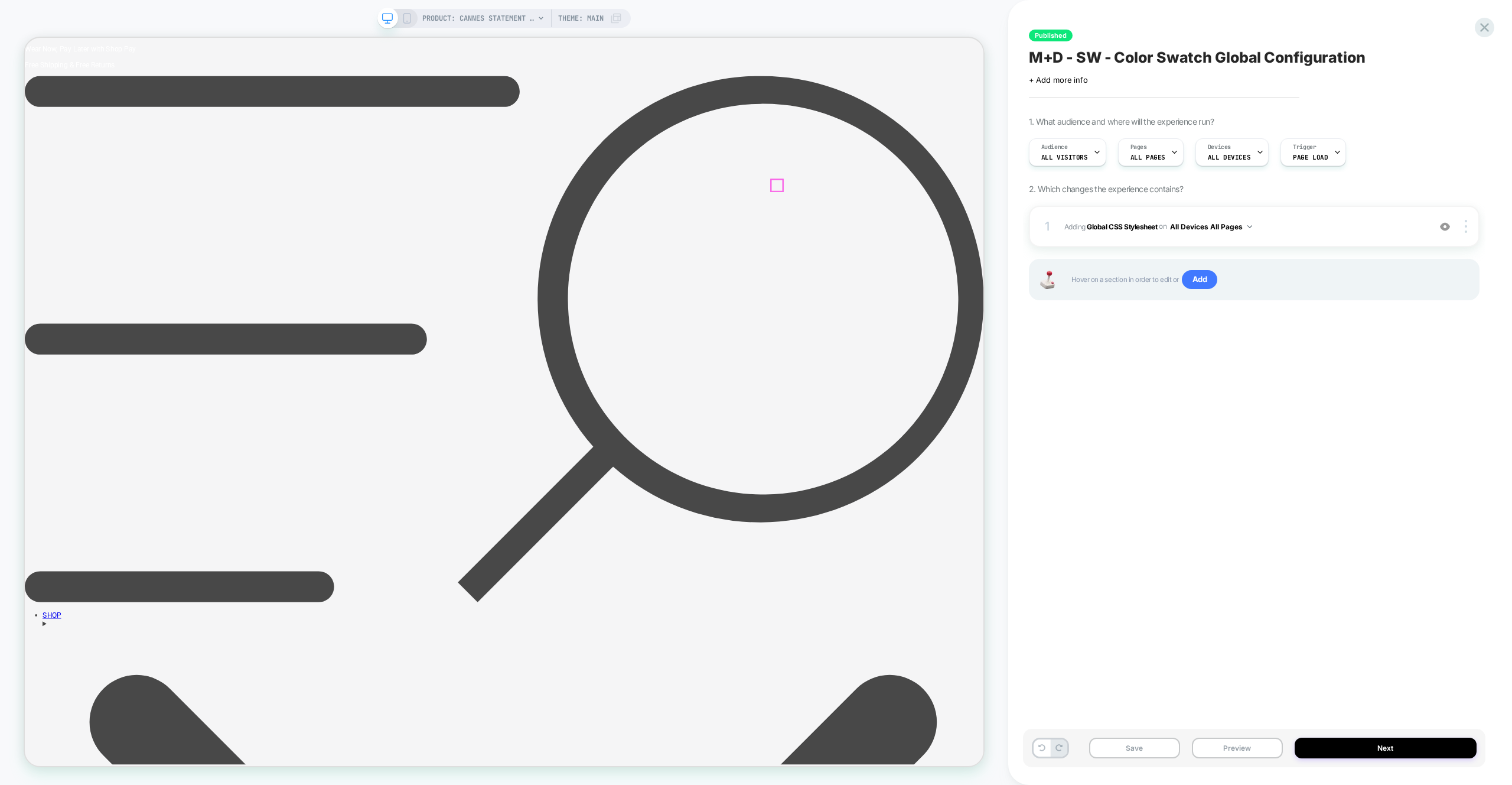
drag, startPoint x: 1032, startPoint y: 232, endPoint x: 1034, endPoint y: 212, distance: 20.1
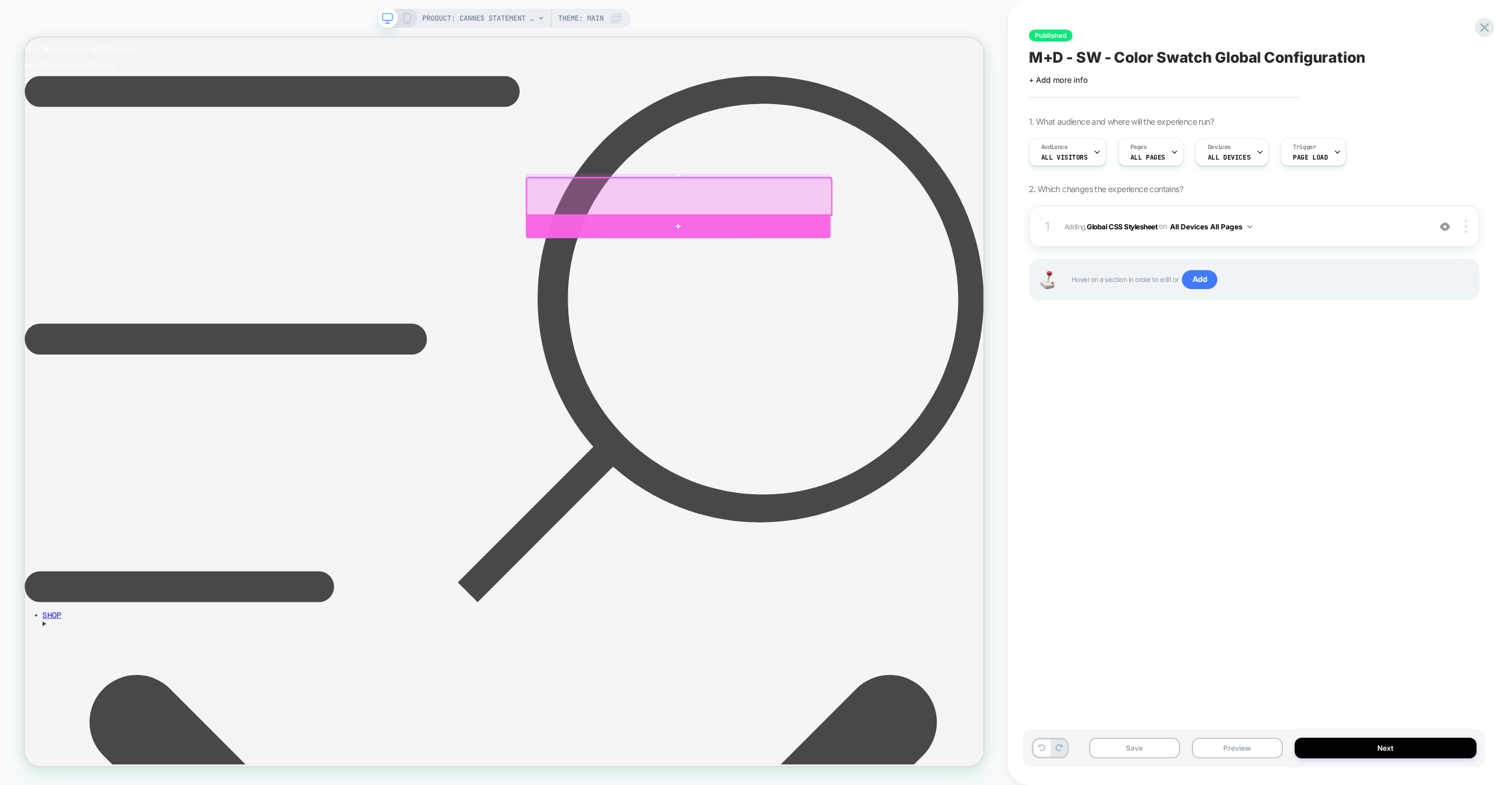
drag, startPoint x: 937, startPoint y: 283, endPoint x: 1173, endPoint y: 298, distance: 236.5
click at [937, 283] on div at bounding box center [895, 289] width 406 height 32
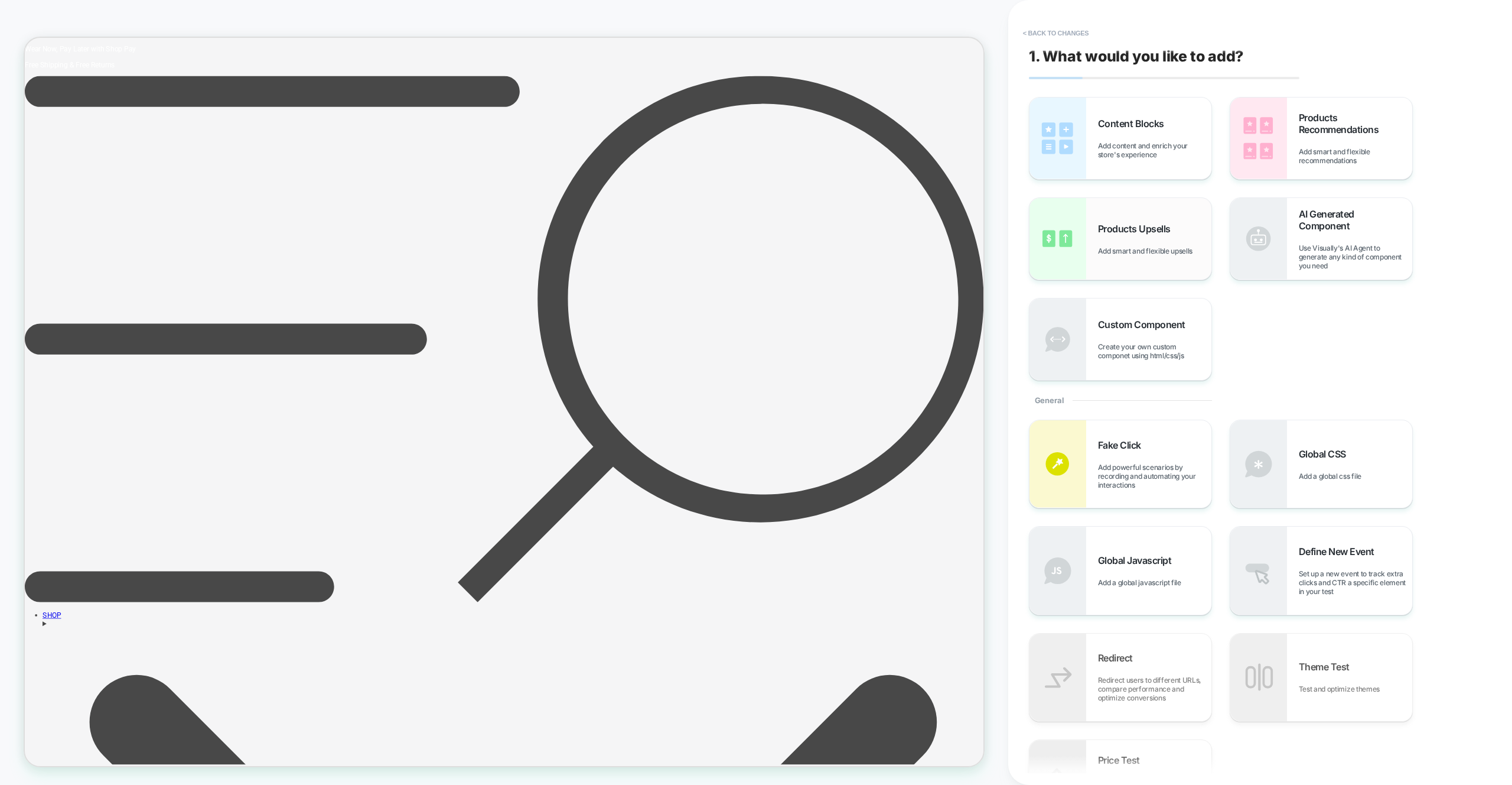
click at [1192, 230] on div "Products Upsells Add smart and flexible upsells" at bounding box center [1154, 239] width 114 height 33
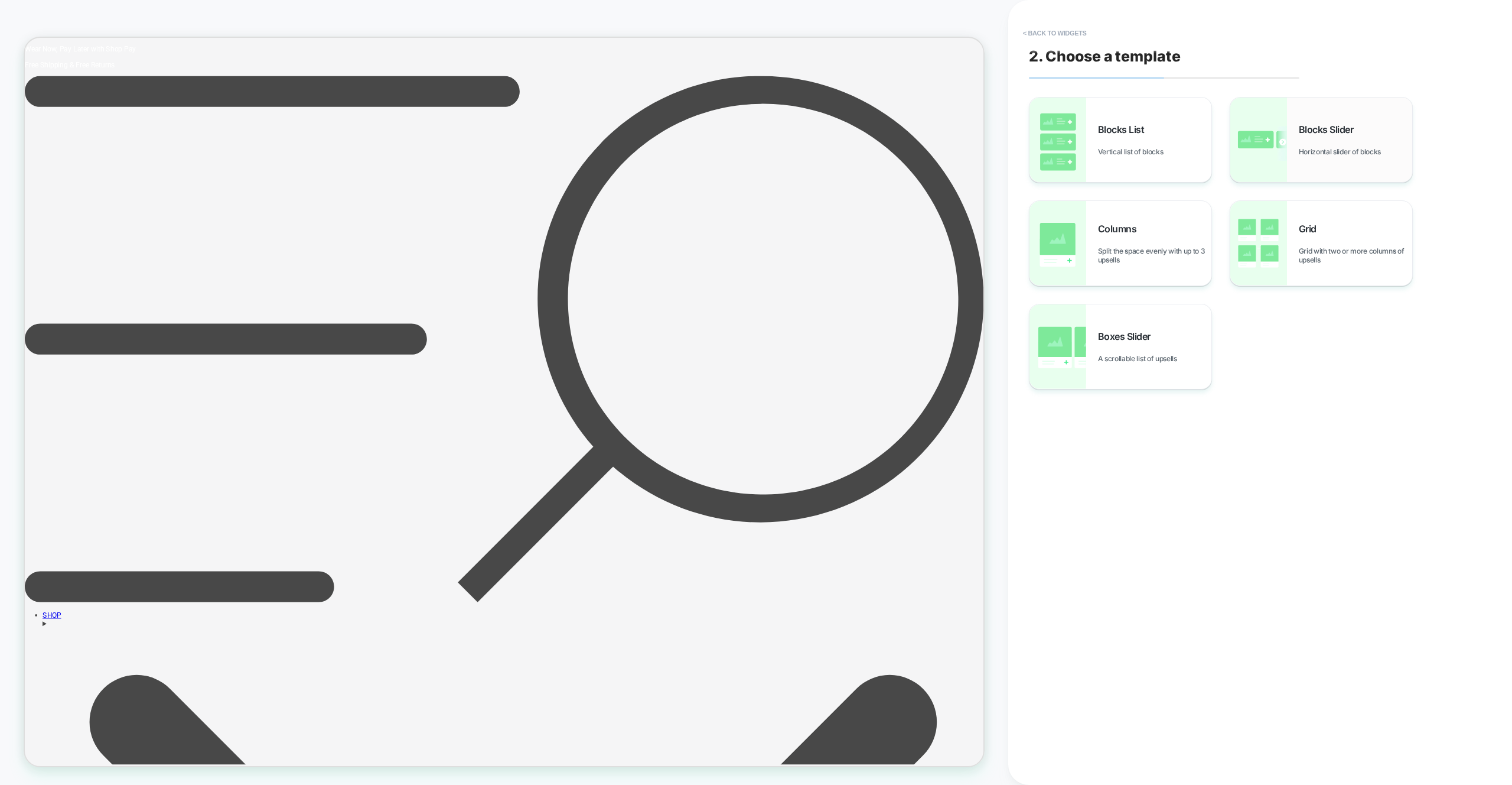
click at [1288, 143] on div "Blocks Slider Horizontal slider of blocks" at bounding box center [1321, 140] width 182 height 85
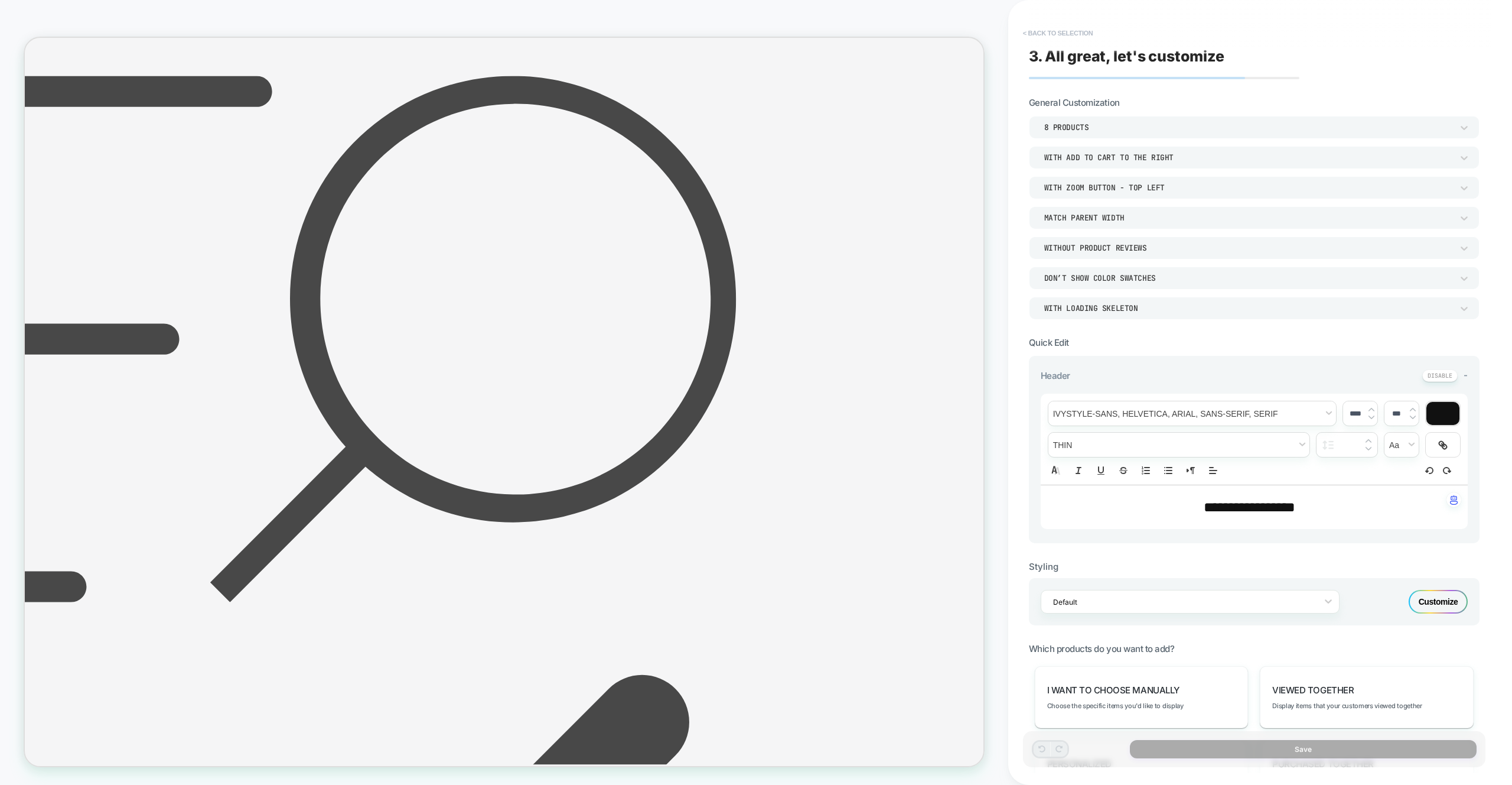
click at [1029, 33] on button "< Back to selection" at bounding box center [1057, 33] width 82 height 19
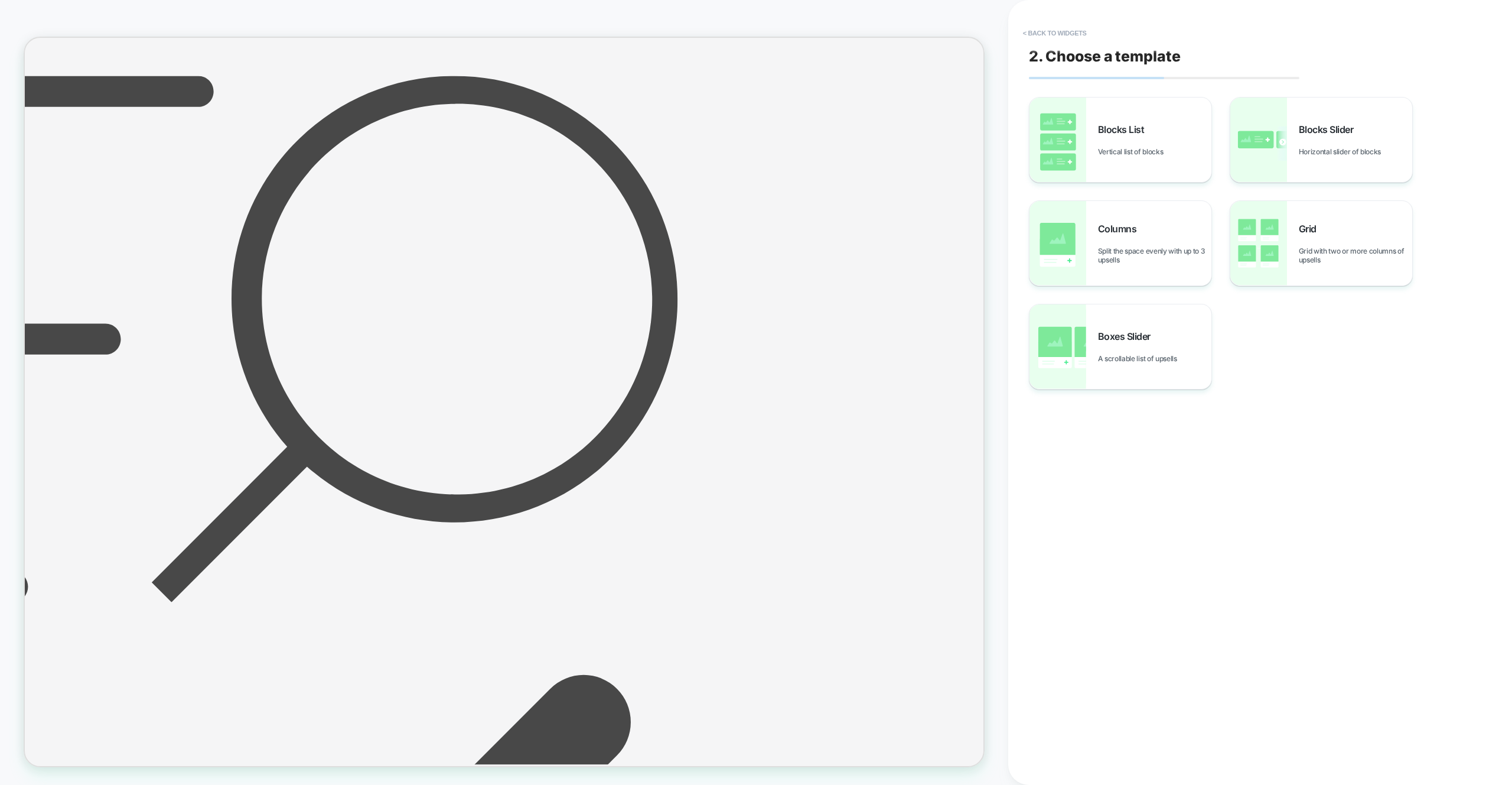
scroll to position [0, 677]
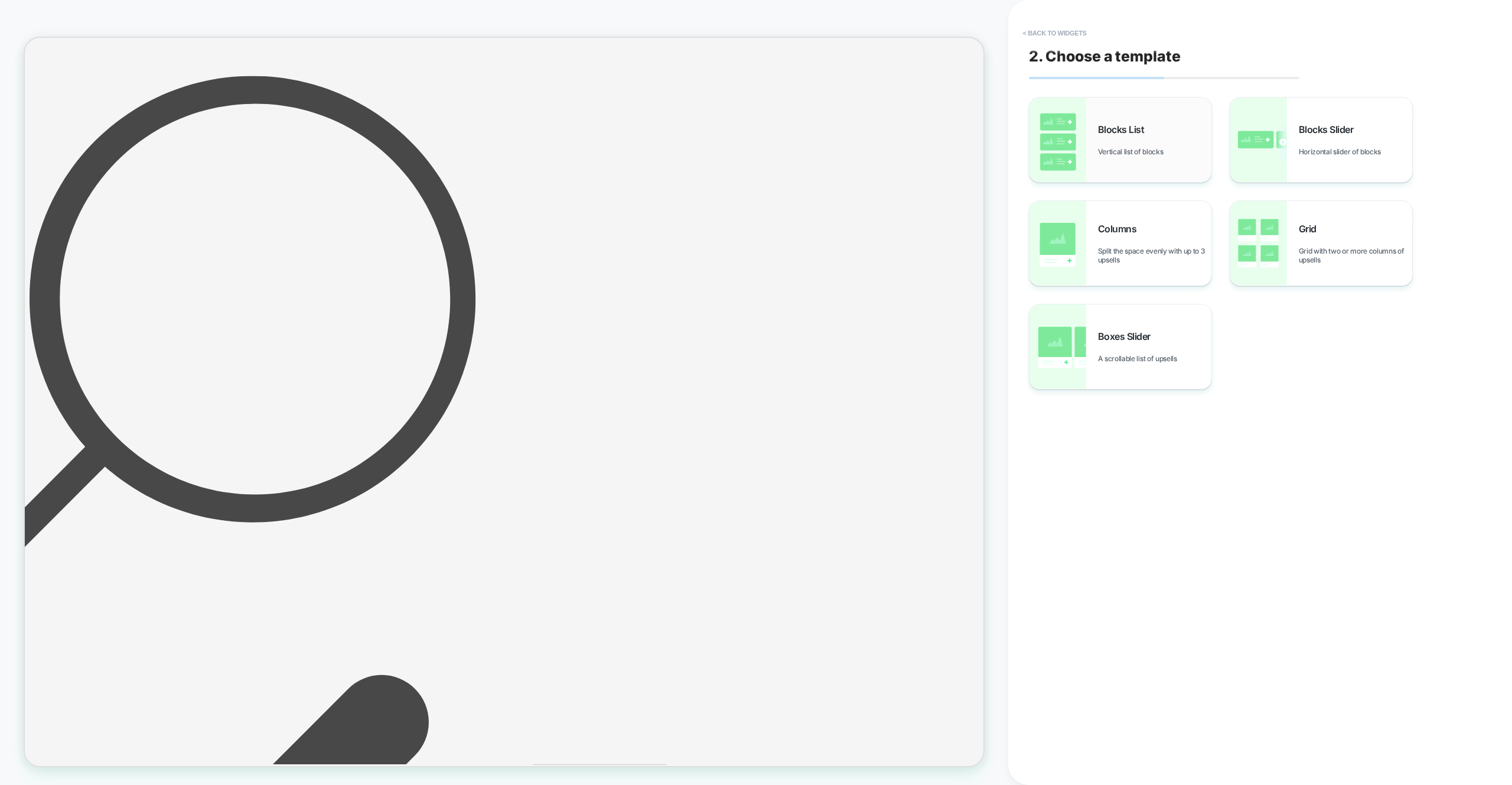
click at [1123, 156] on div "Blocks List Vertical list of blocks" at bounding box center [1120, 140] width 182 height 85
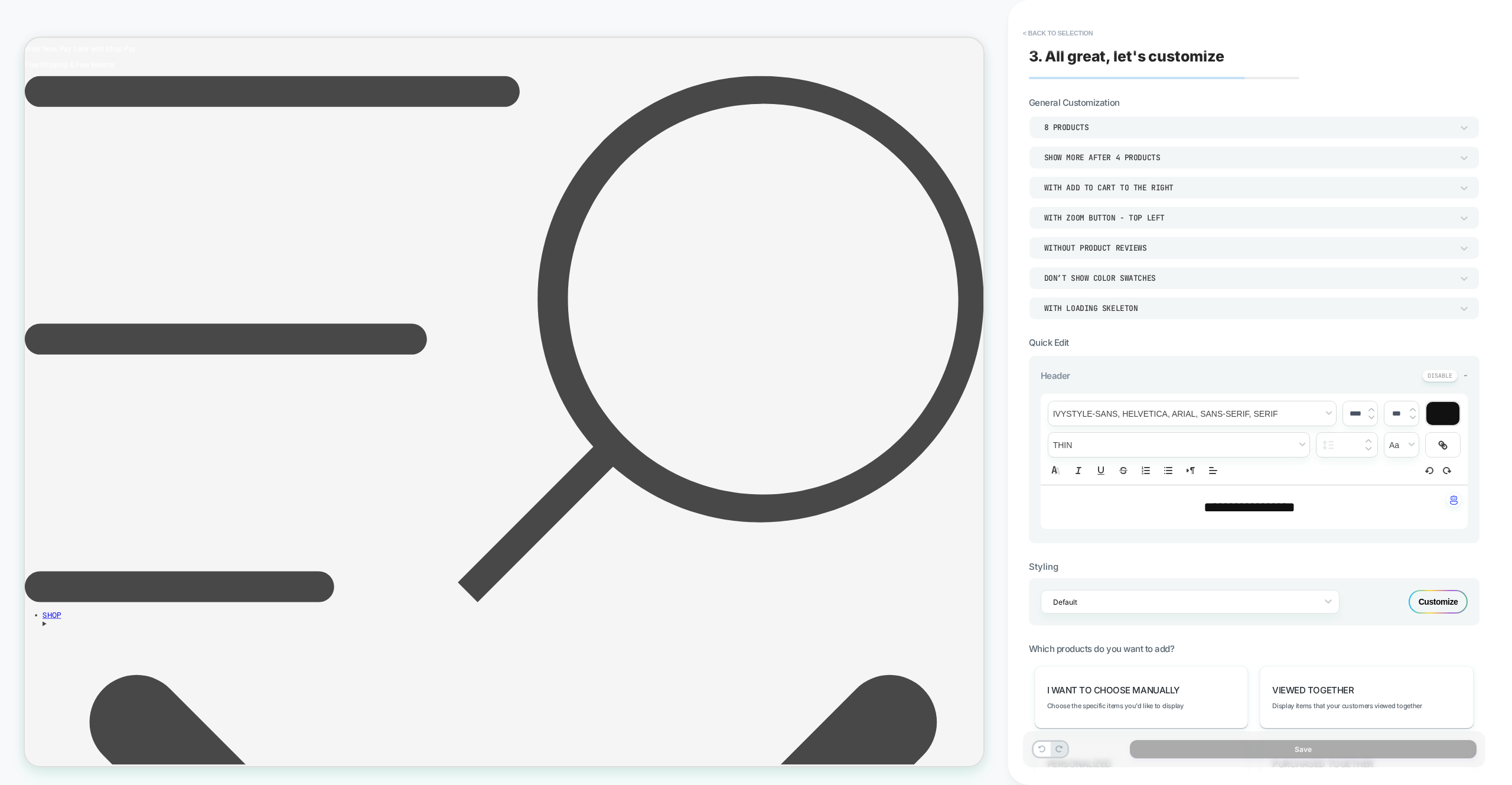
scroll to position [179, 0]
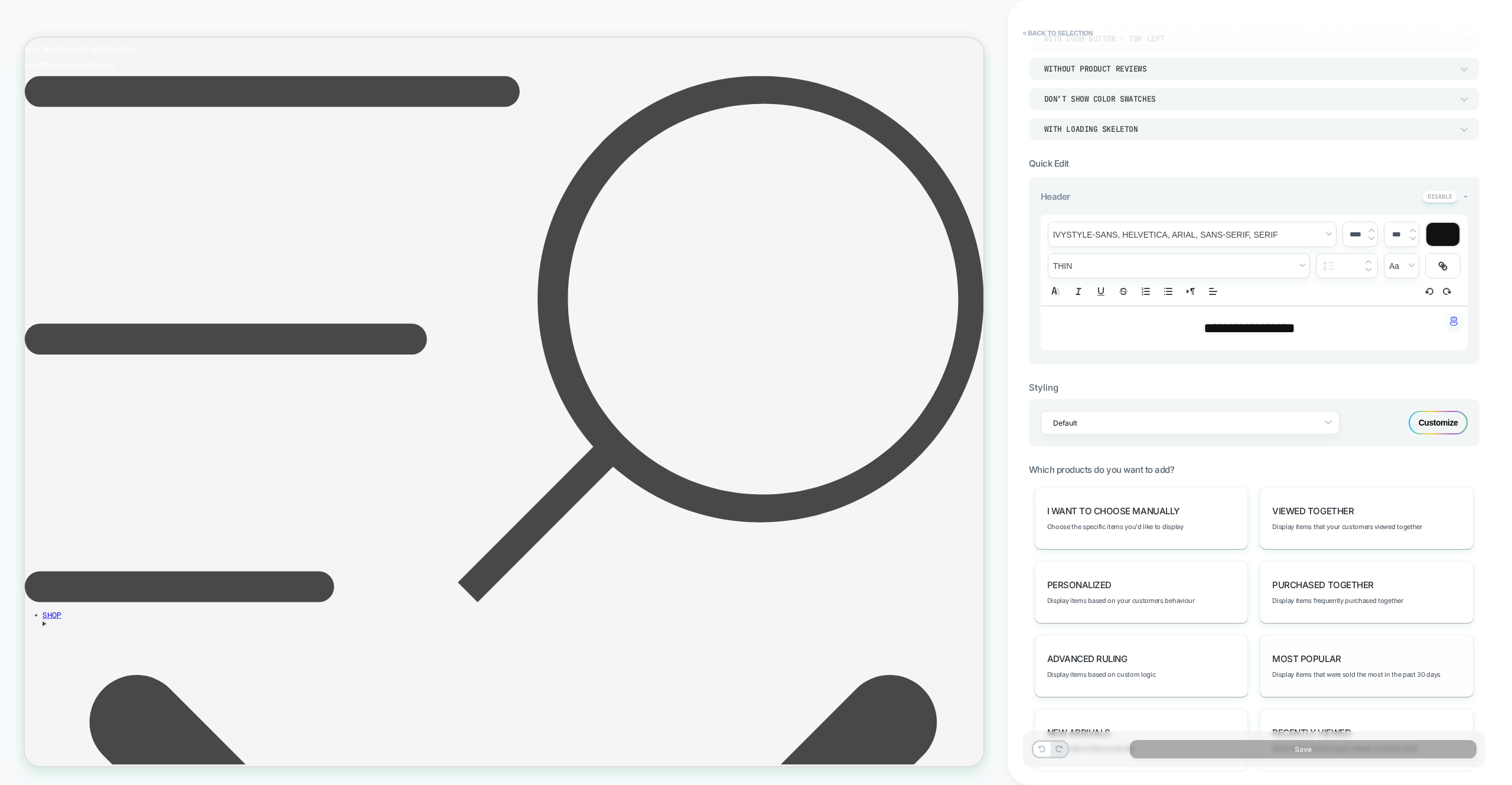
drag, startPoint x: 1285, startPoint y: 647, endPoint x: 1285, endPoint y: 656, distance: 9.0
click at [1285, 647] on div "Most Popular Display items that were sold the most in the past 30 days" at bounding box center [1366, 666] width 214 height 62
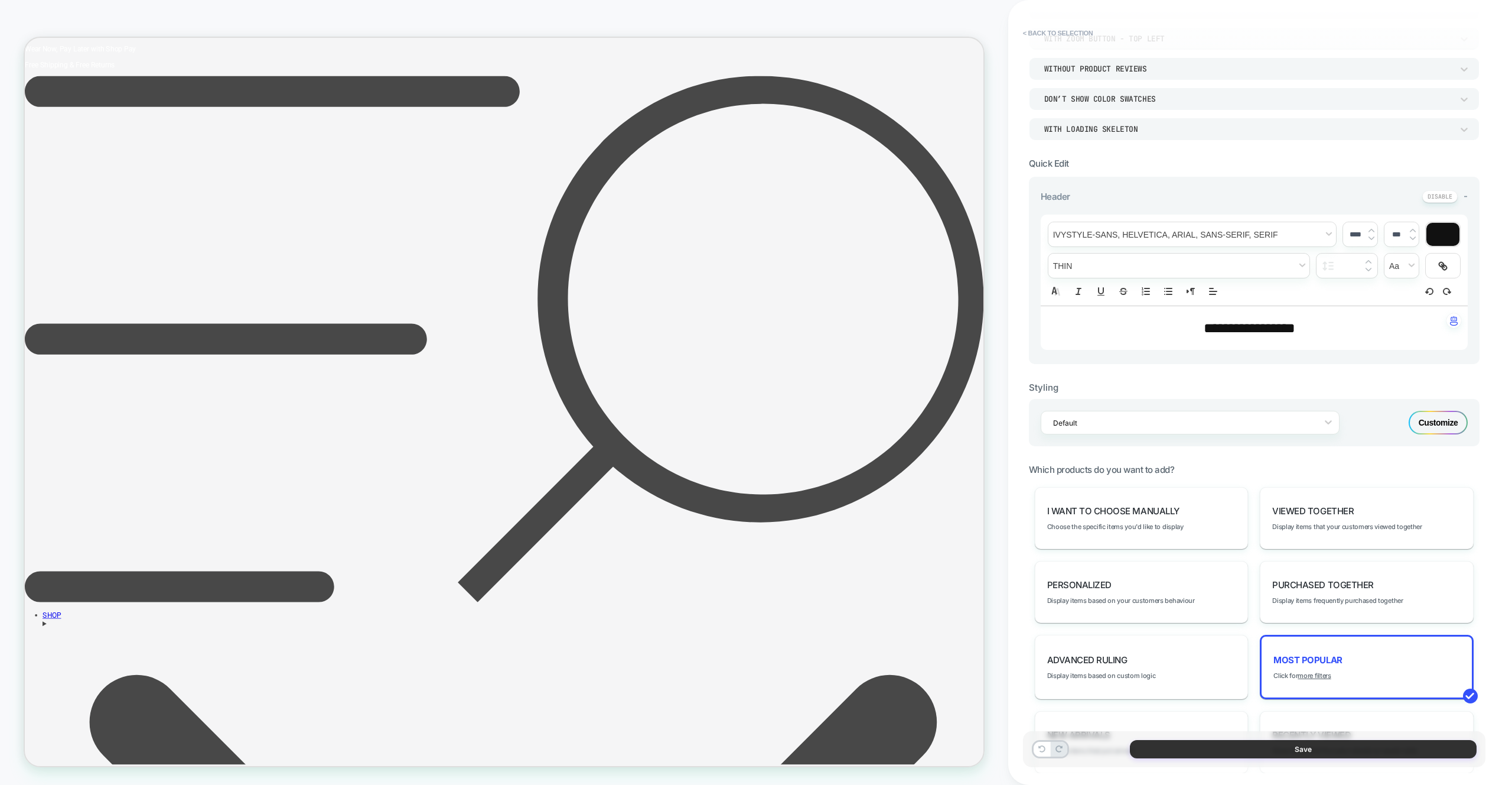
click at [1279, 743] on button "Save" at bounding box center [1303, 749] width 347 height 18
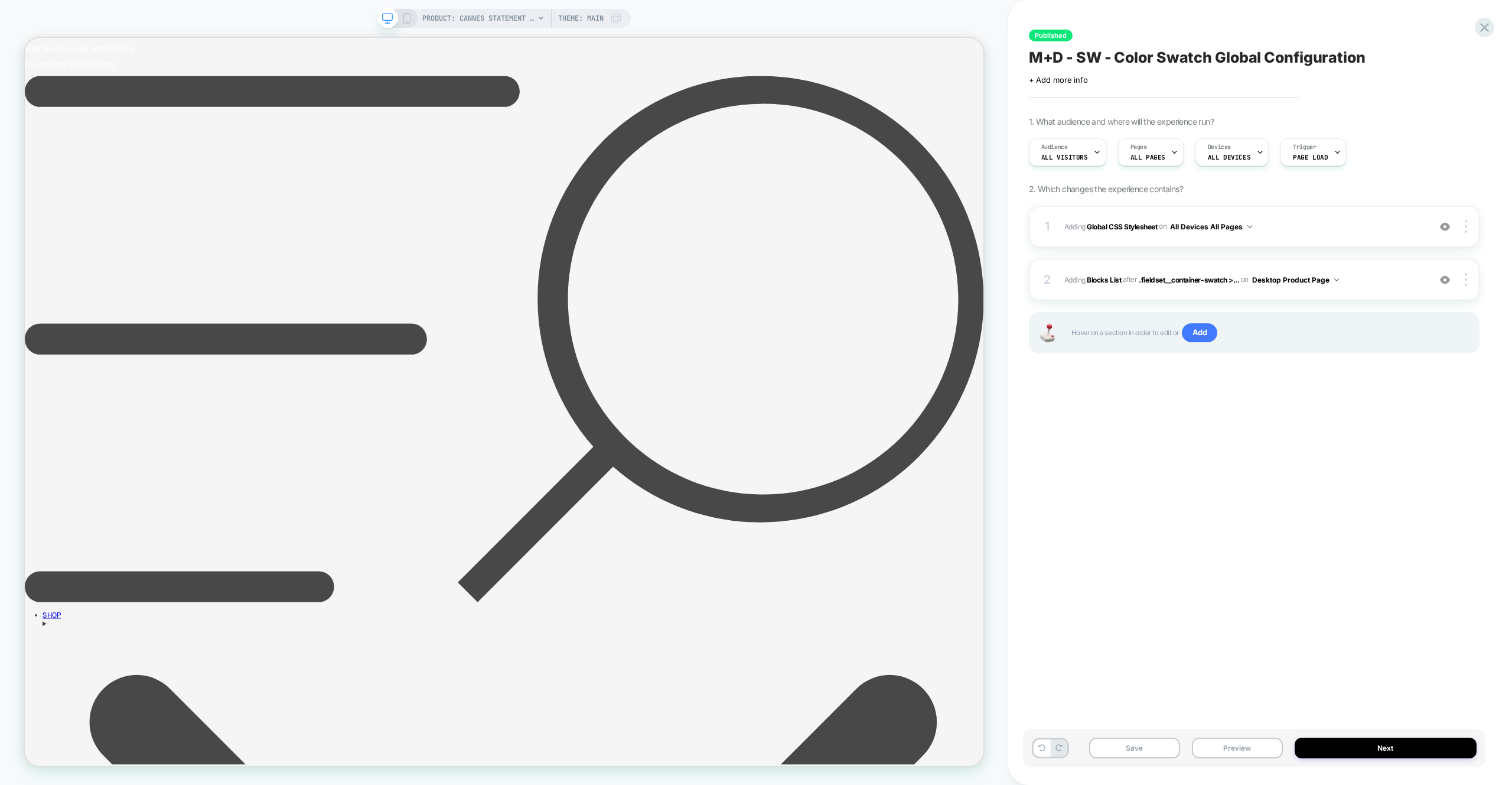
click at [1373, 282] on span "#_loomi_addon_1756816084894 Adding Blocks List AFTER .fieldset__container-swatc…" at bounding box center [1243, 280] width 359 height 14
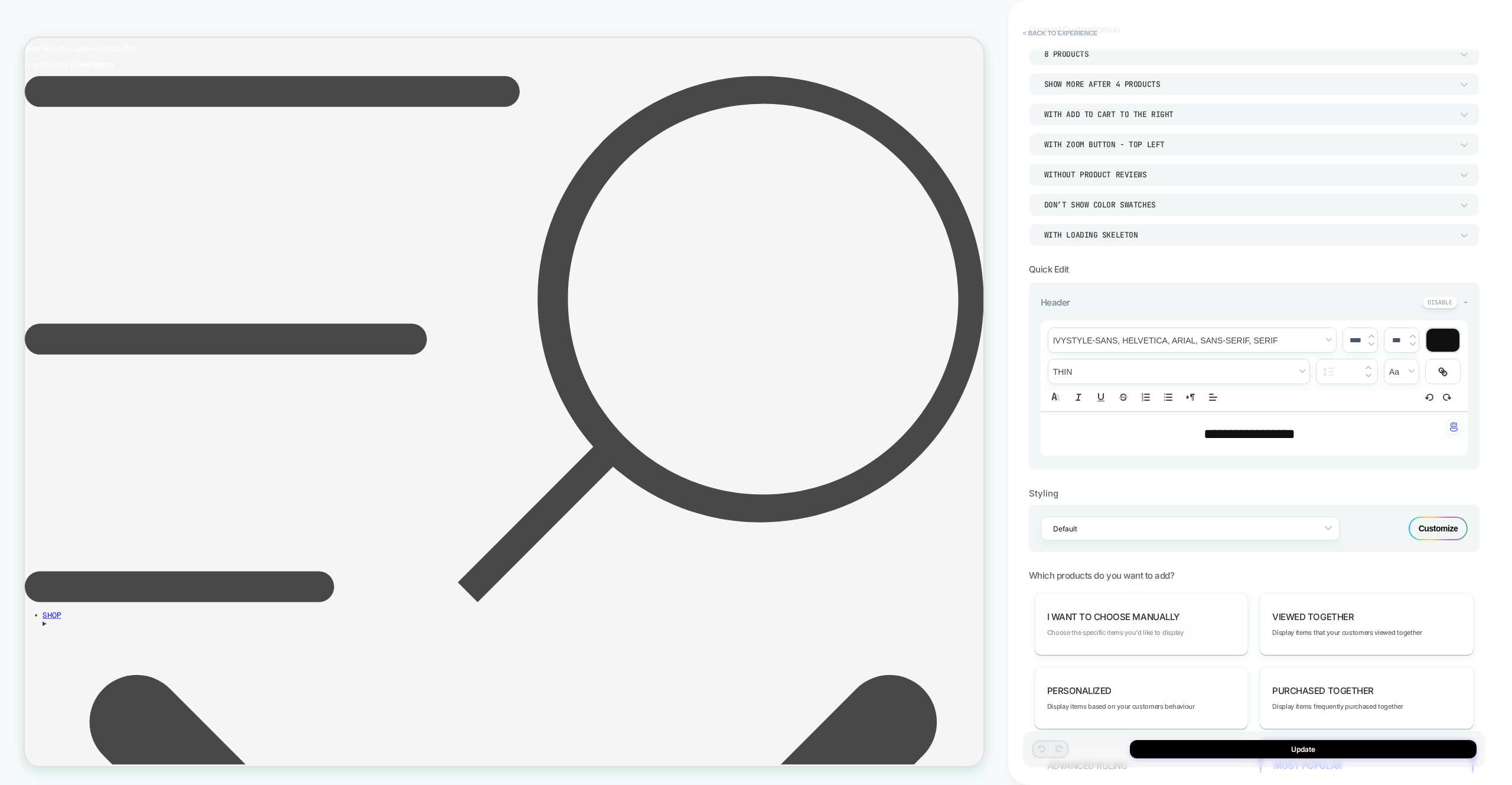
scroll to position [109, 0]
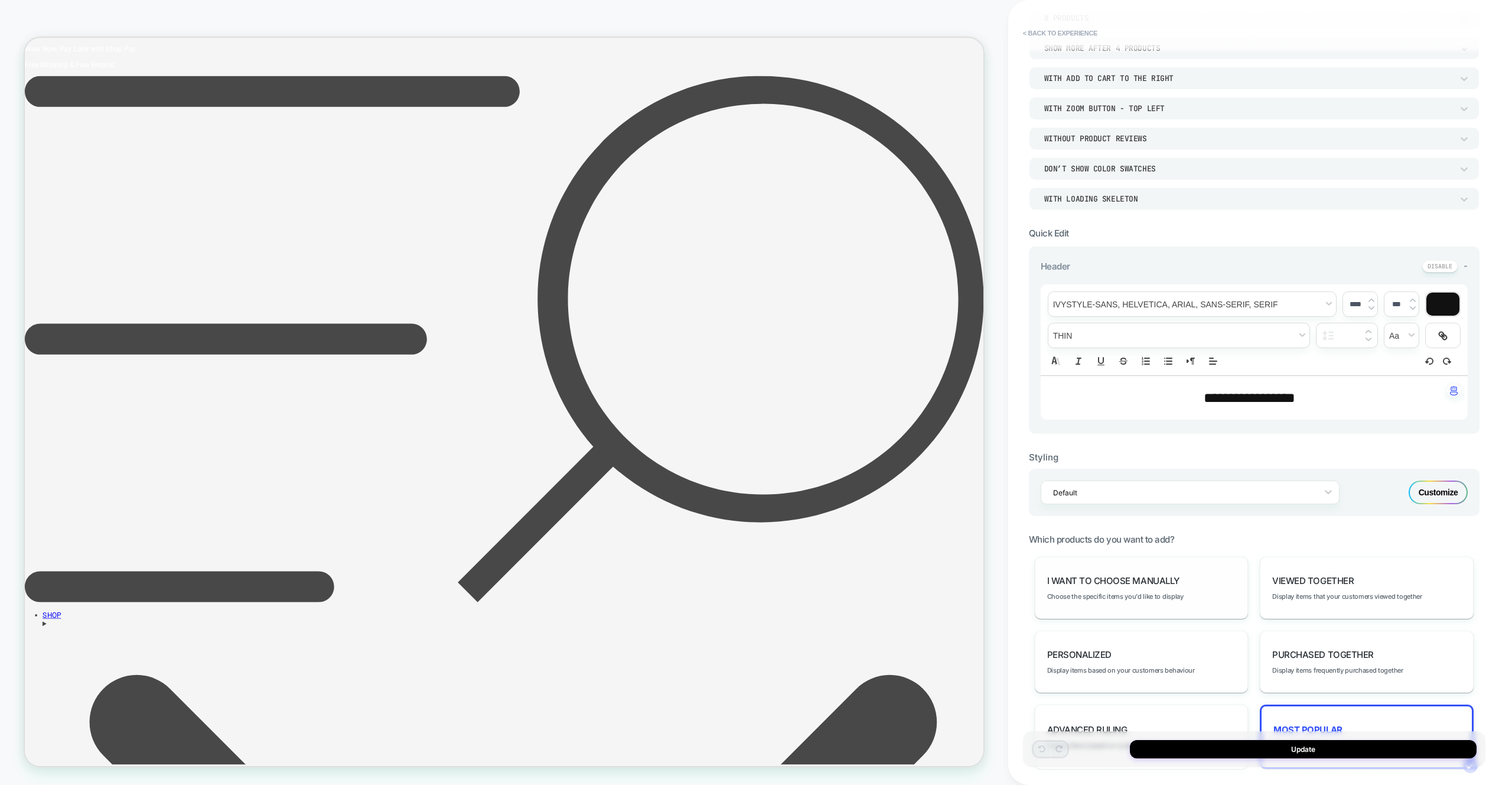
click at [1161, 560] on div "I want to choose manually Choose the specific items you'd like to display" at bounding box center [1141, 588] width 214 height 62
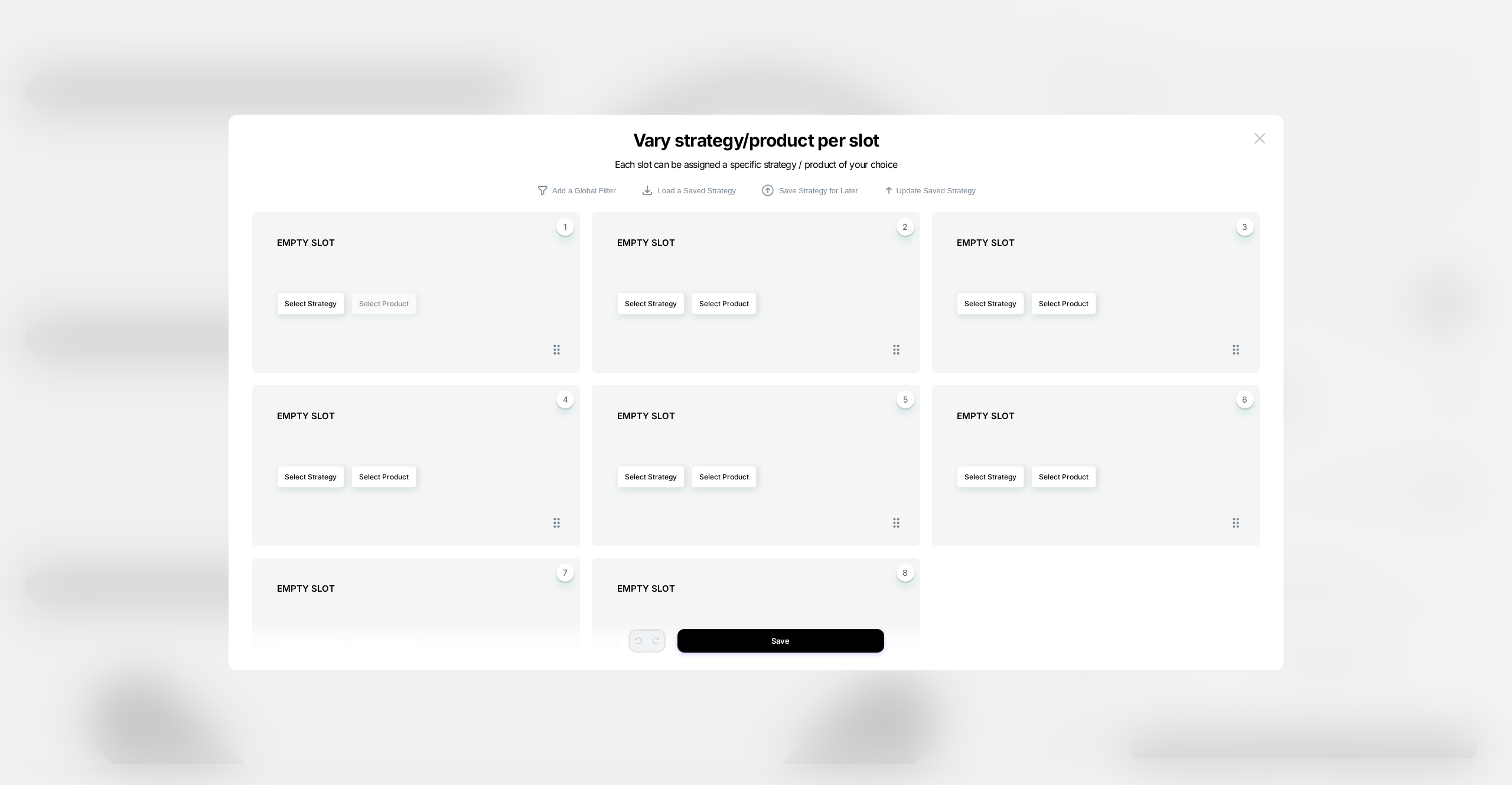
click at [394, 293] on button "Select Product" at bounding box center [384, 303] width 65 height 22
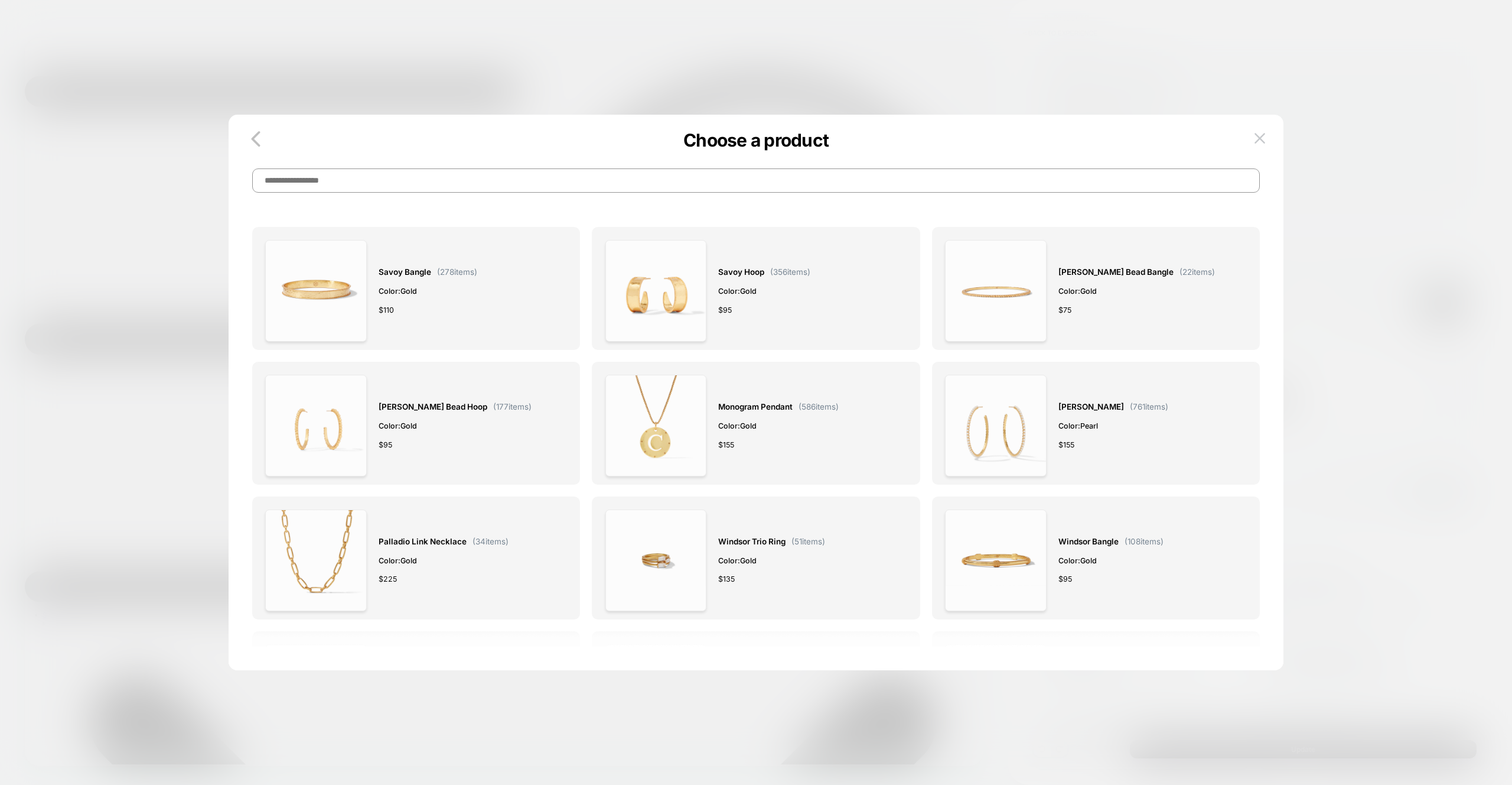
click at [505, 181] on input at bounding box center [756, 180] width 1008 height 24
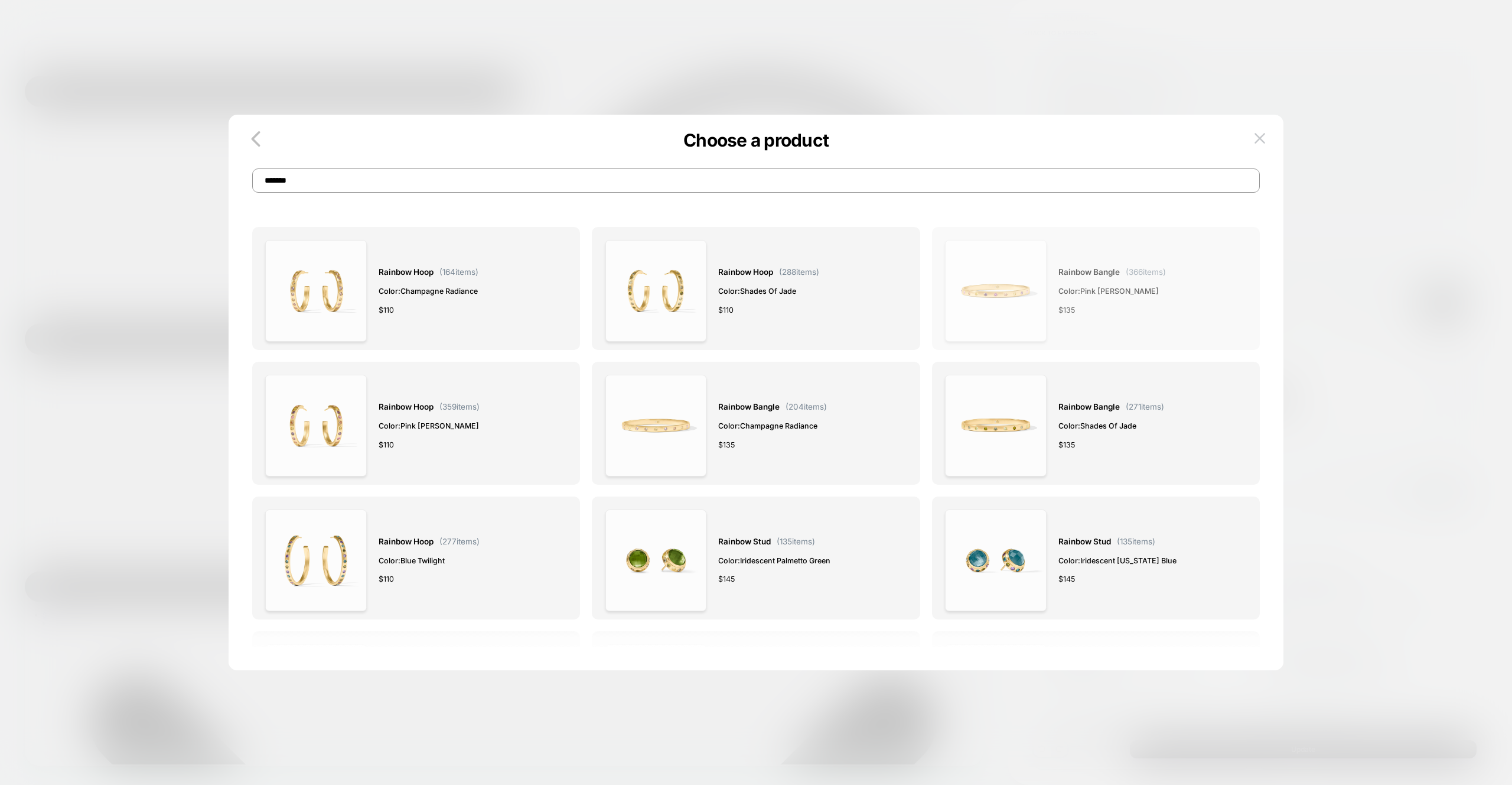
type input "*******"
click at [1029, 301] on img at bounding box center [995, 290] width 101 height 101
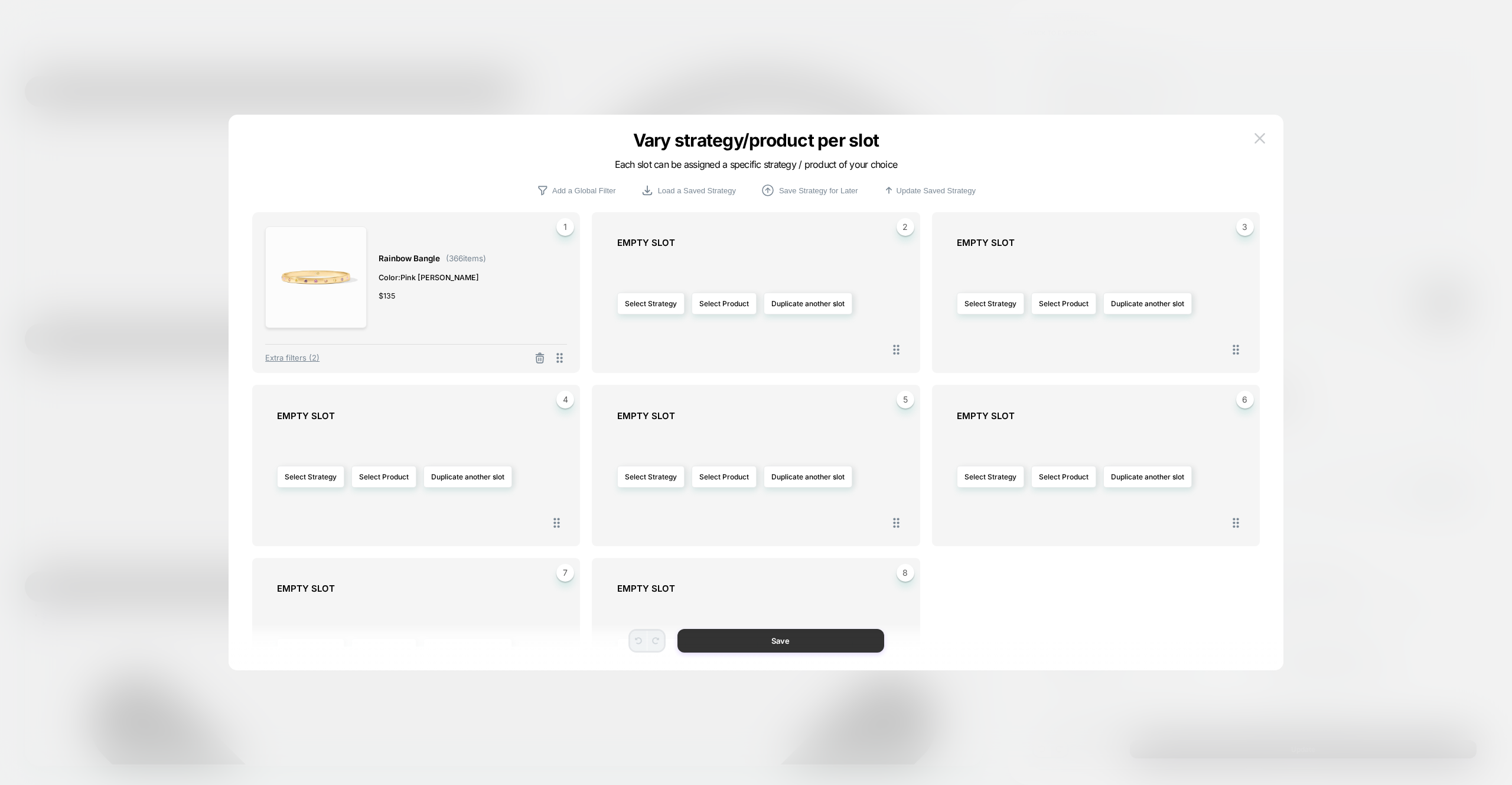
click at [835, 644] on button "Save" at bounding box center [781, 640] width 207 height 24
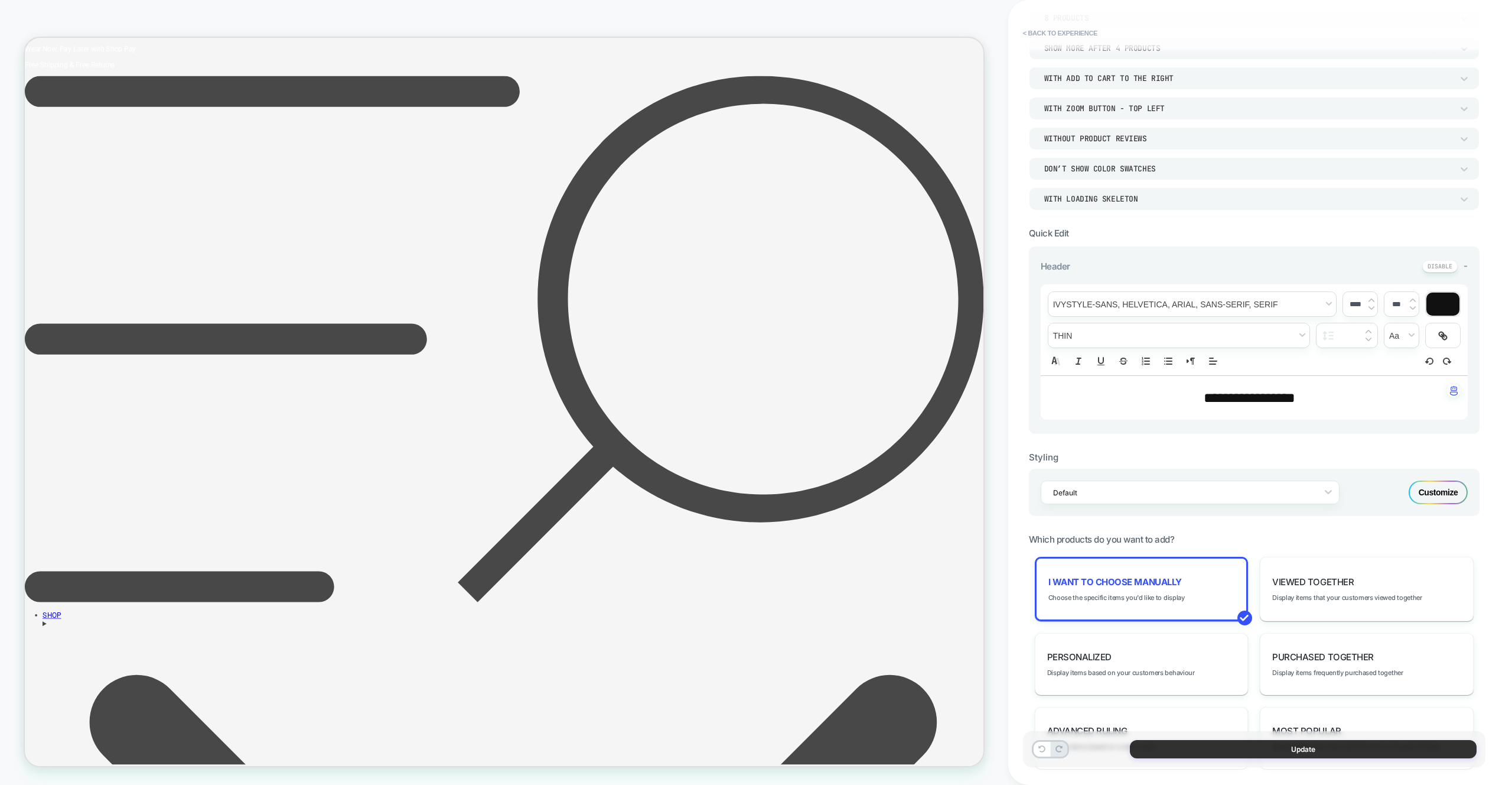
click at [1213, 752] on button "Update" at bounding box center [1303, 749] width 347 height 18
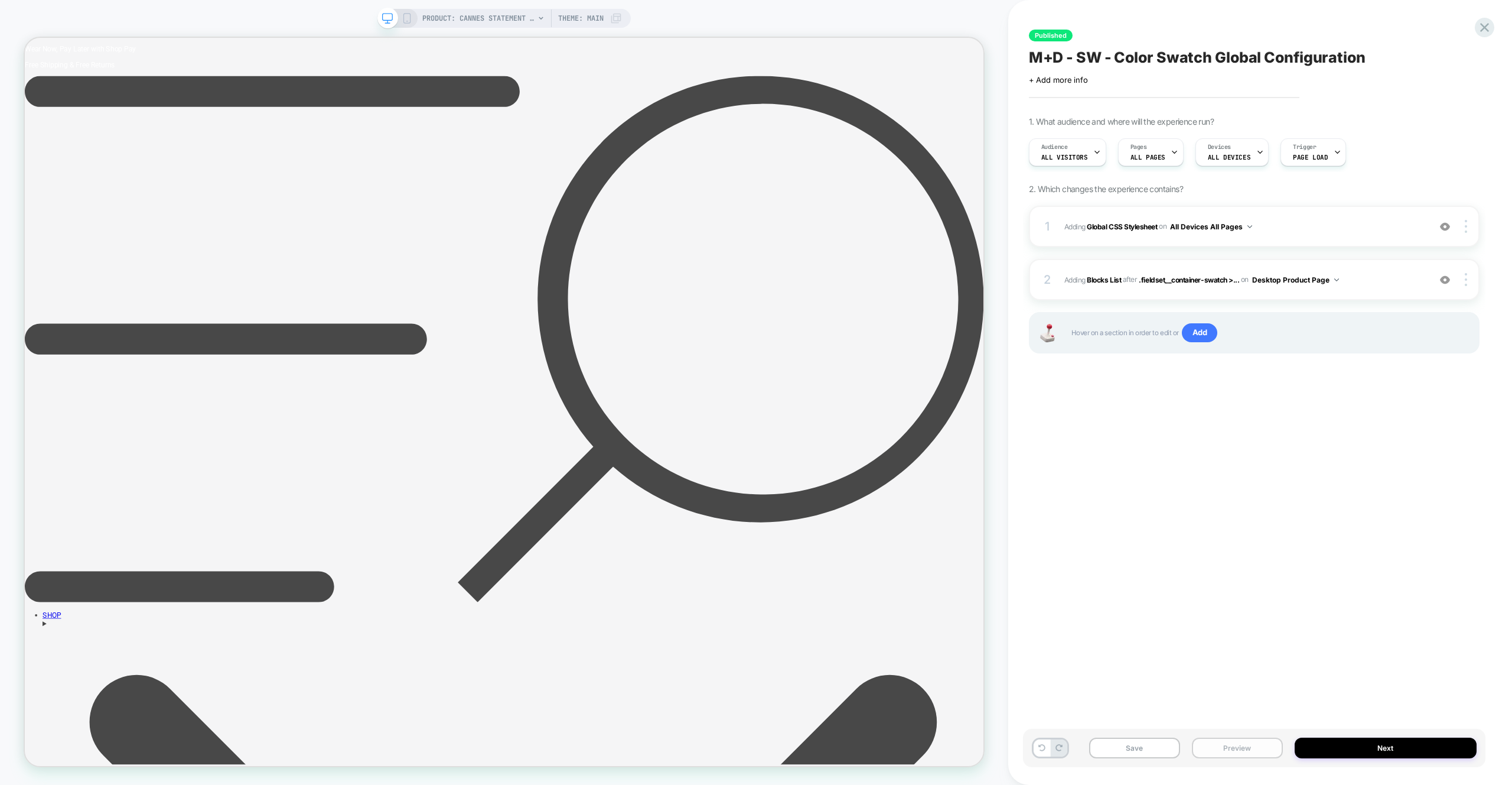
drag, startPoint x: 1261, startPoint y: 750, endPoint x: 1260, endPoint y: 740, distance: 10.0
click at [1262, 750] on button "Preview" at bounding box center [1238, 747] width 91 height 21
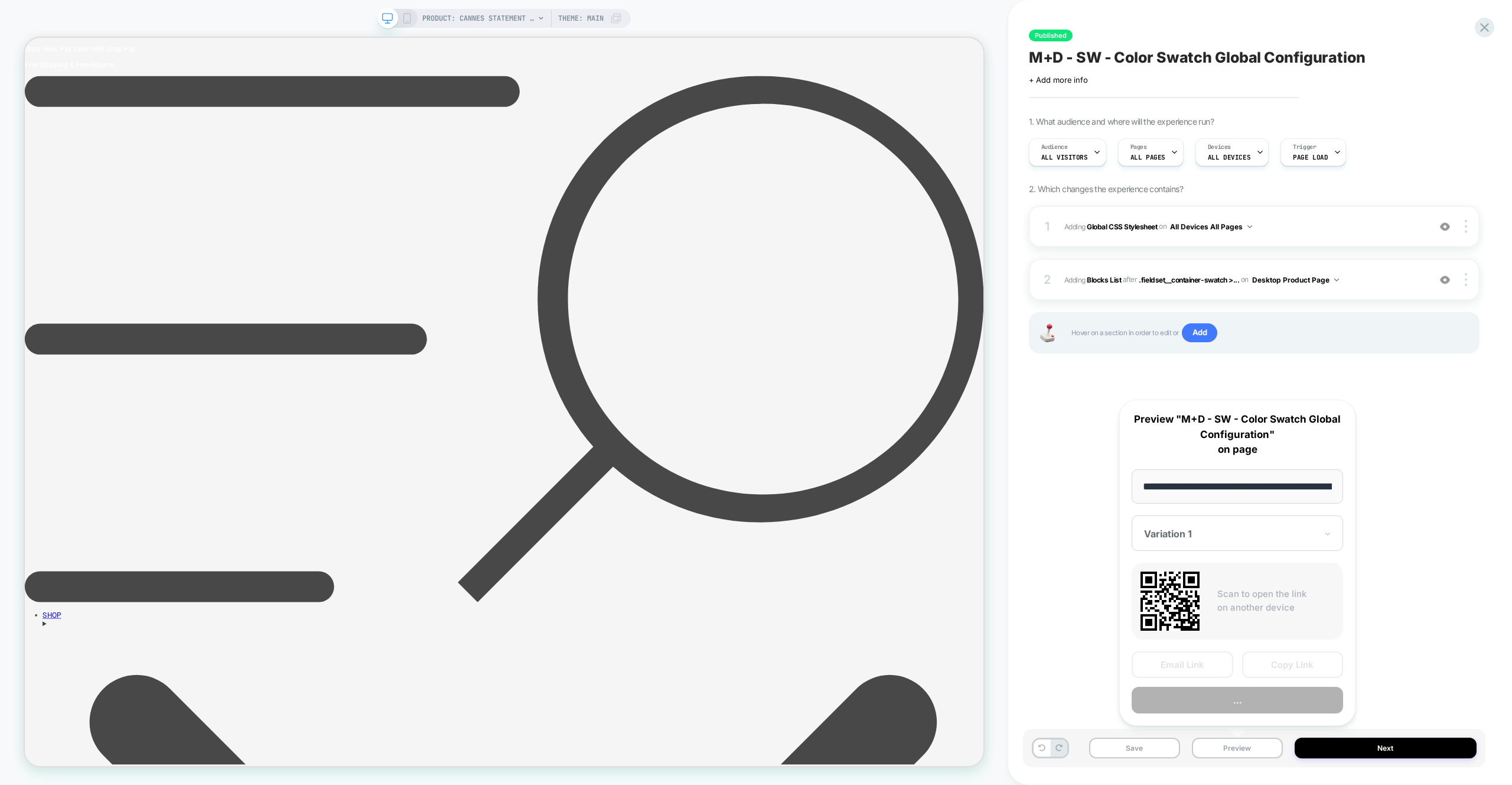
scroll to position [0, 178]
click at [1251, 697] on button "Preview" at bounding box center [1237, 700] width 211 height 27
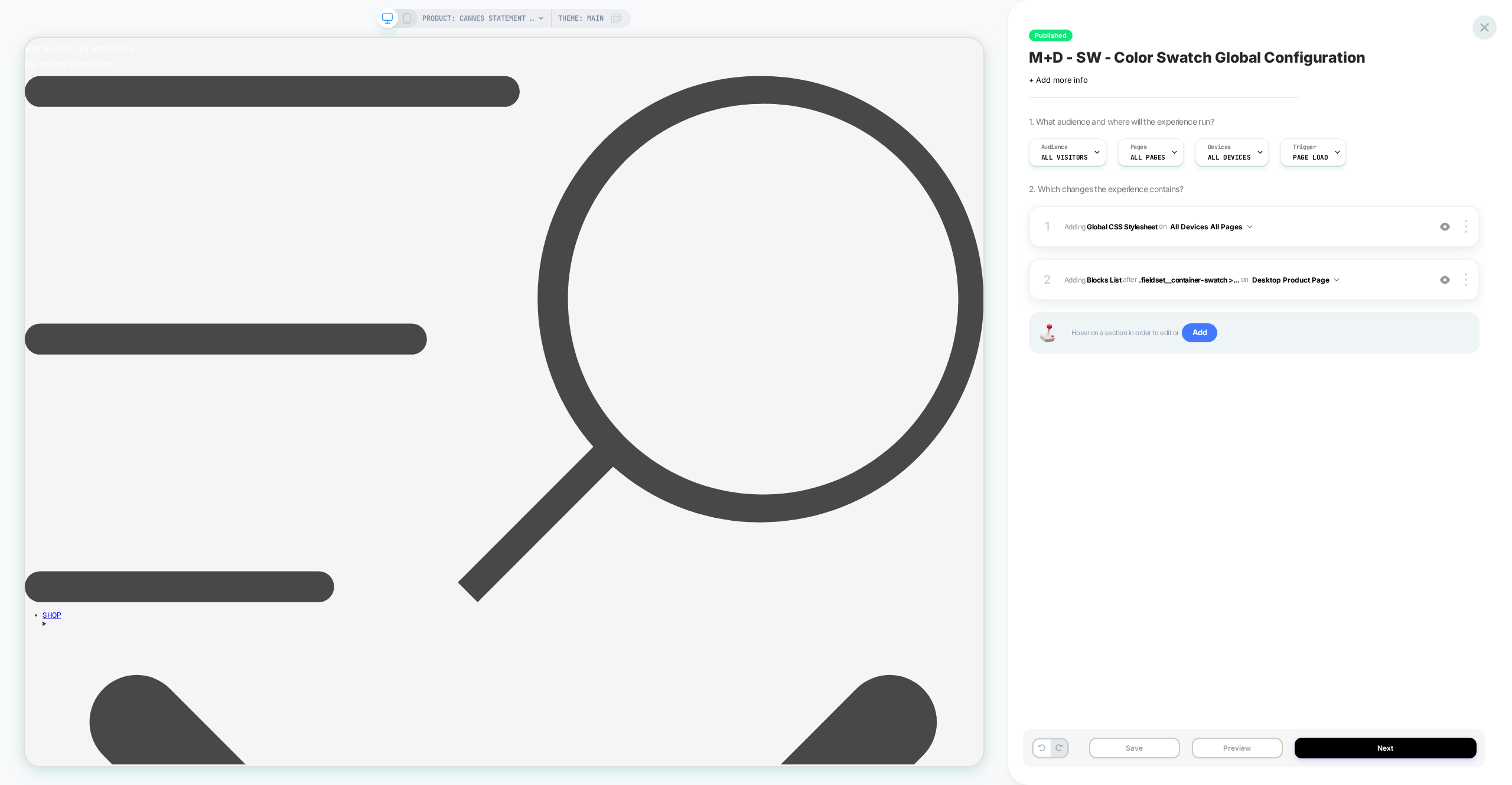
click at [1477, 27] on icon at bounding box center [1484, 28] width 16 height 16
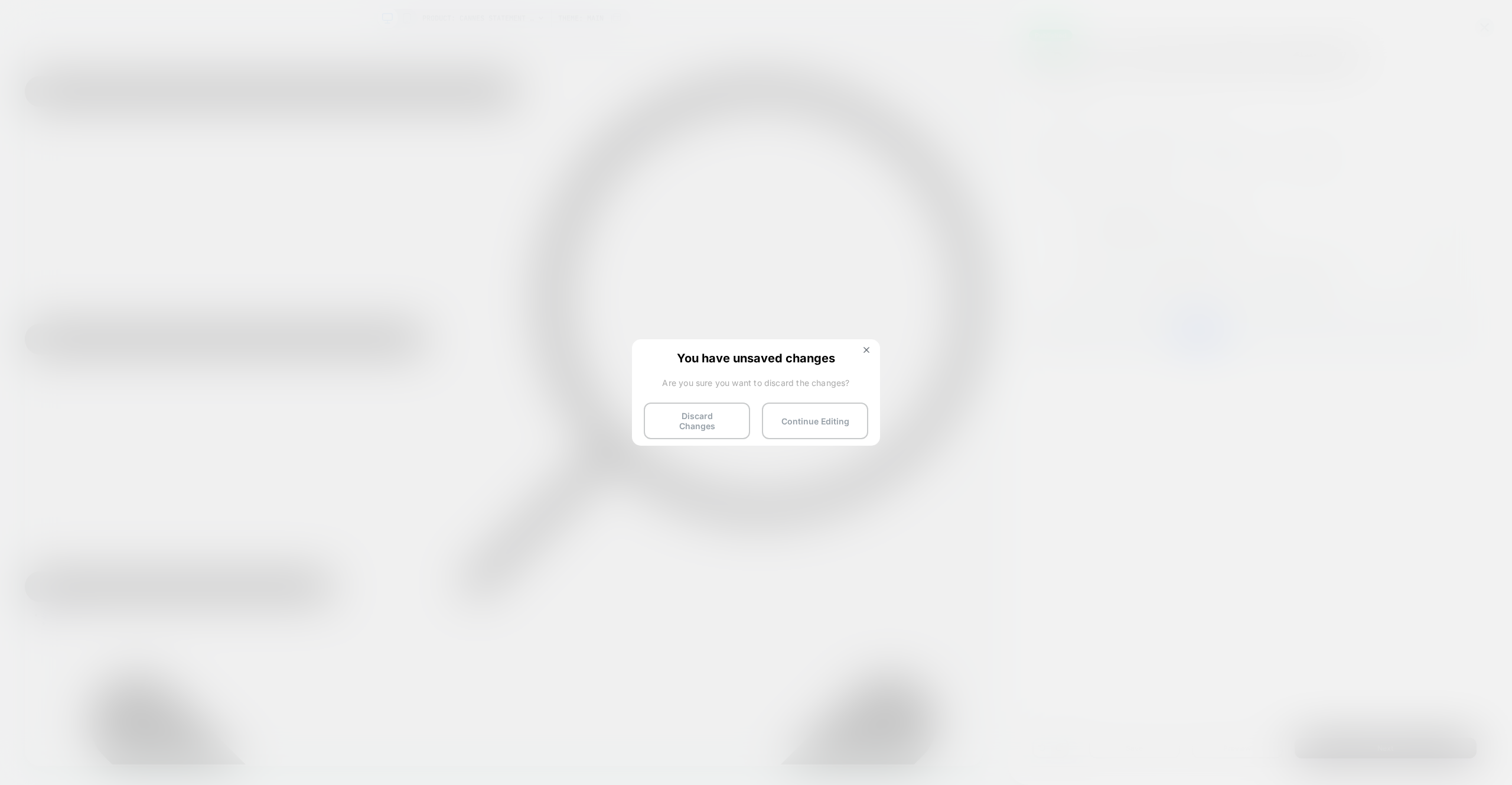
click at [712, 426] on button "Discard Changes" at bounding box center [696, 421] width 106 height 37
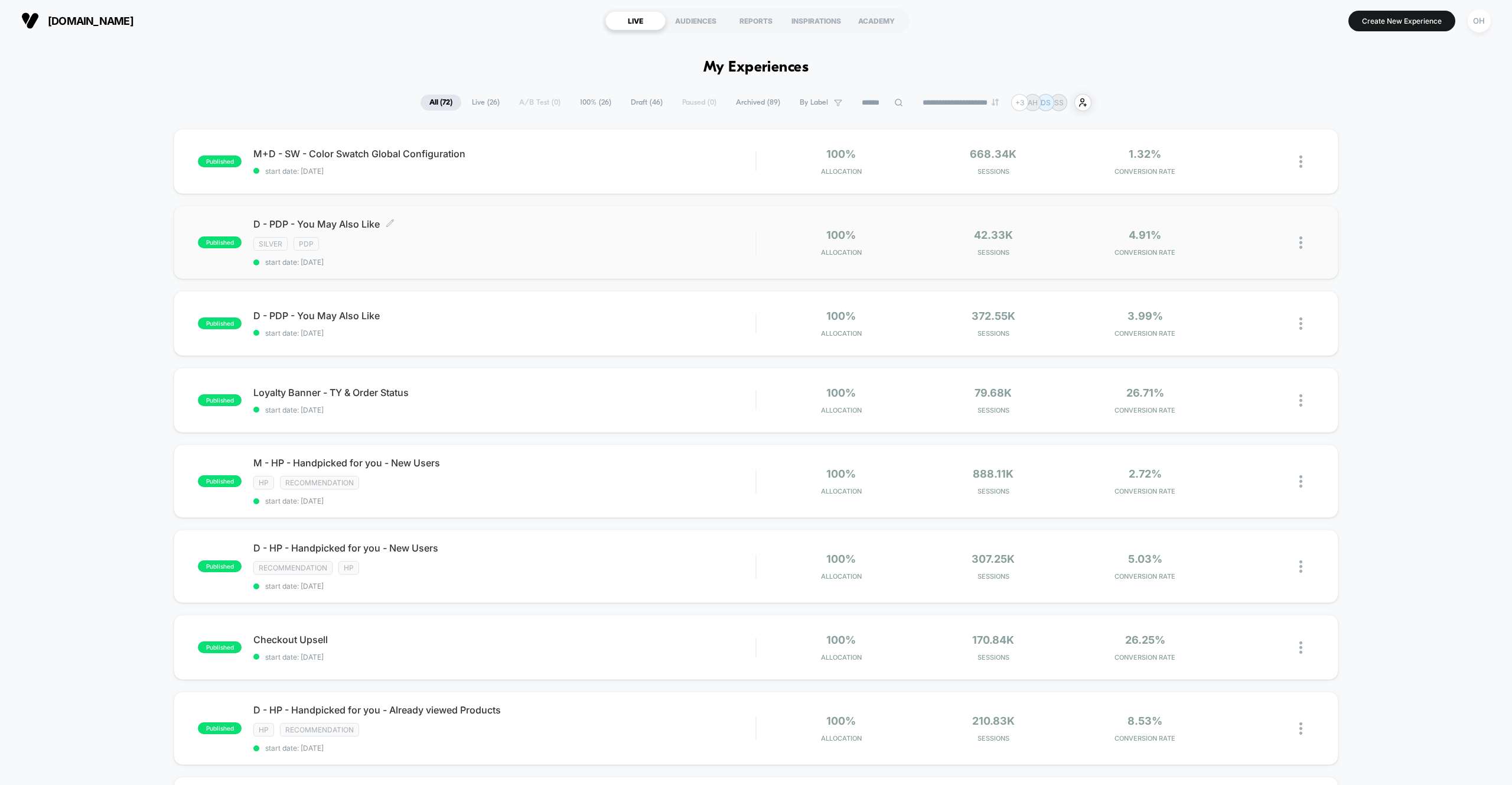
click at [523, 241] on div "Silver PDP" at bounding box center [504, 243] width 502 height 14
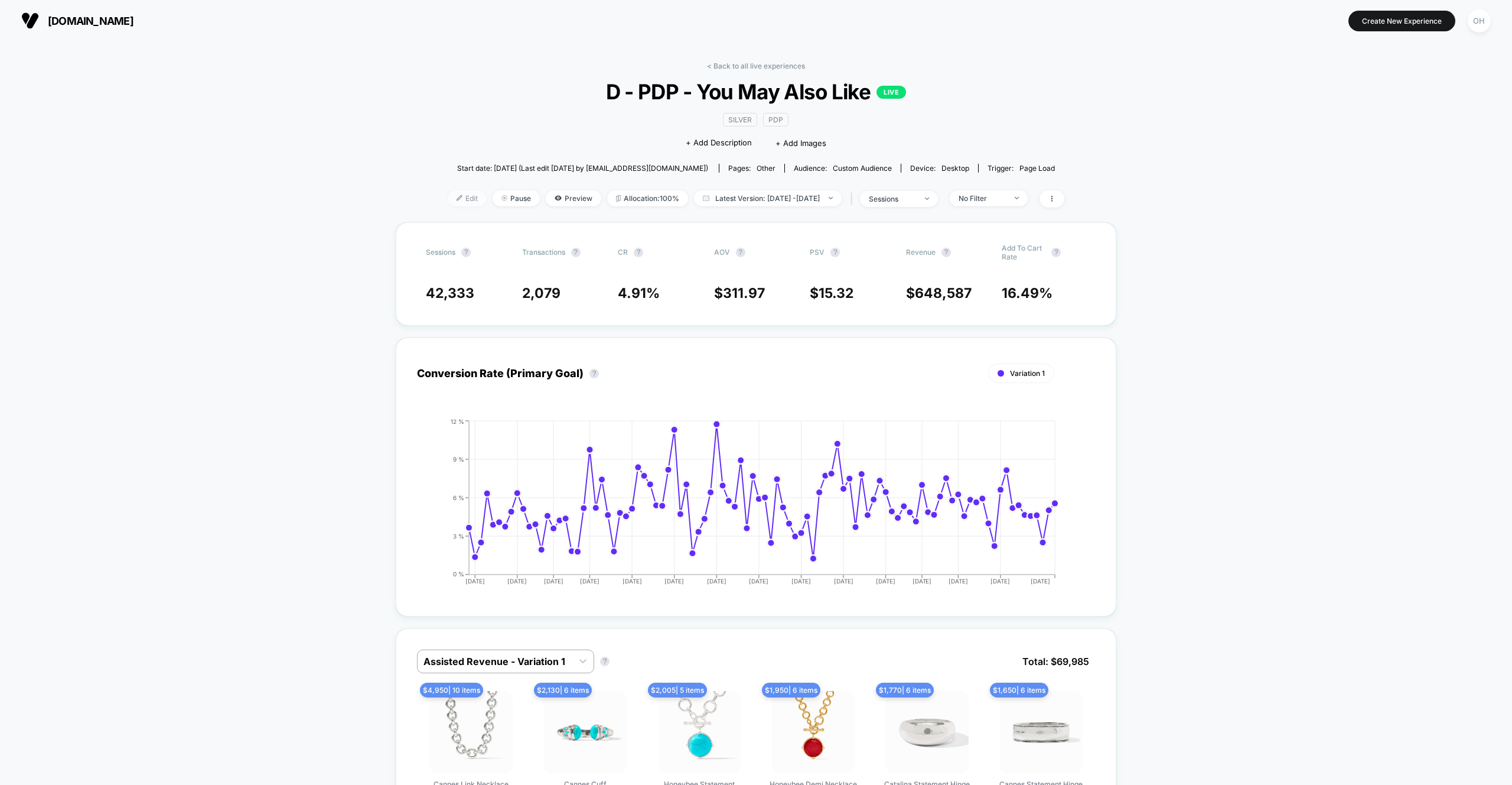
click at [447, 195] on span "Edit" at bounding box center [467, 198] width 39 height 16
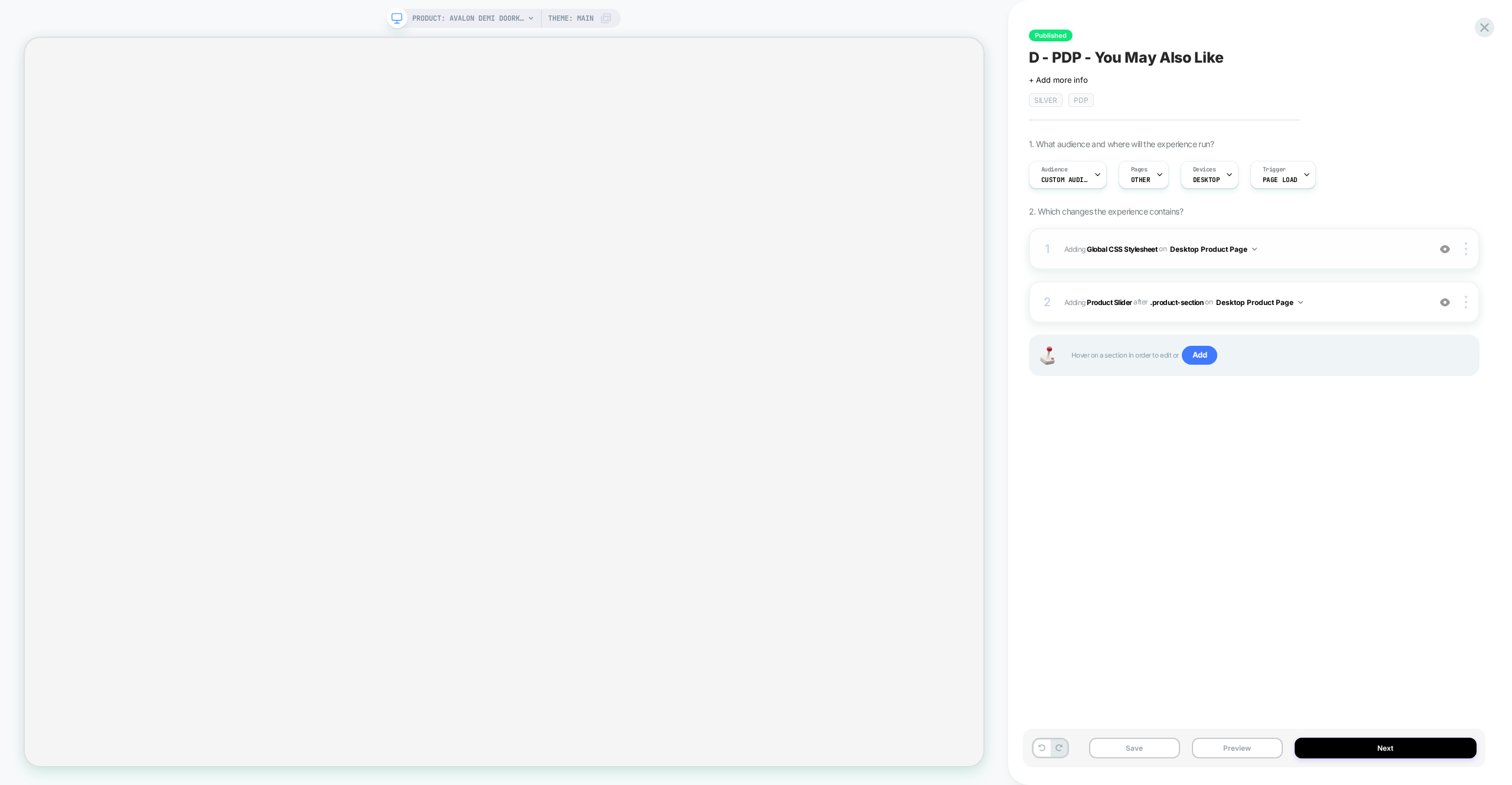
click at [1333, 251] on span "Adding Global CSS Stylesheet on Desktop Product Page" at bounding box center [1243, 249] width 359 height 14
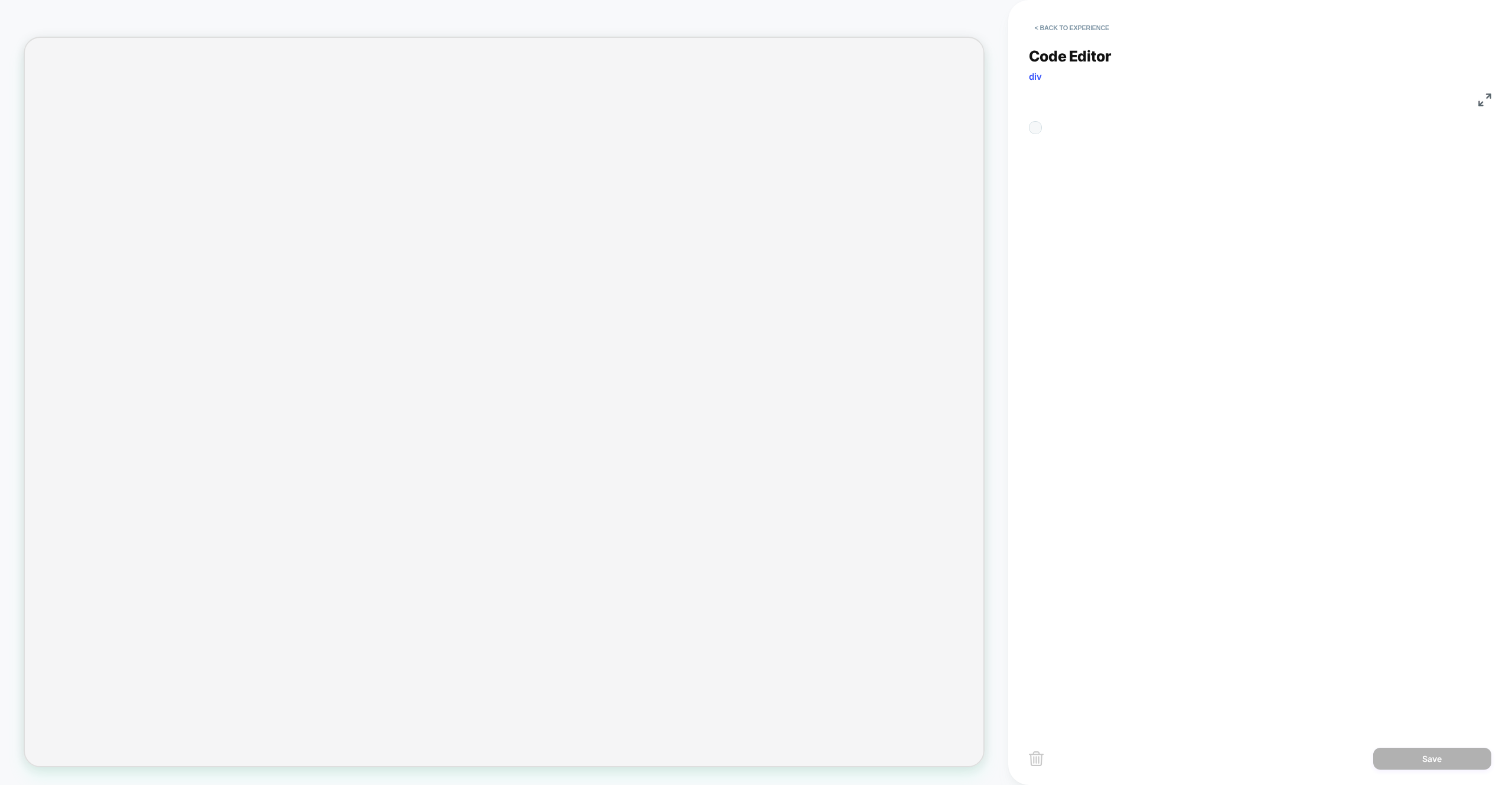
scroll to position [159, 0]
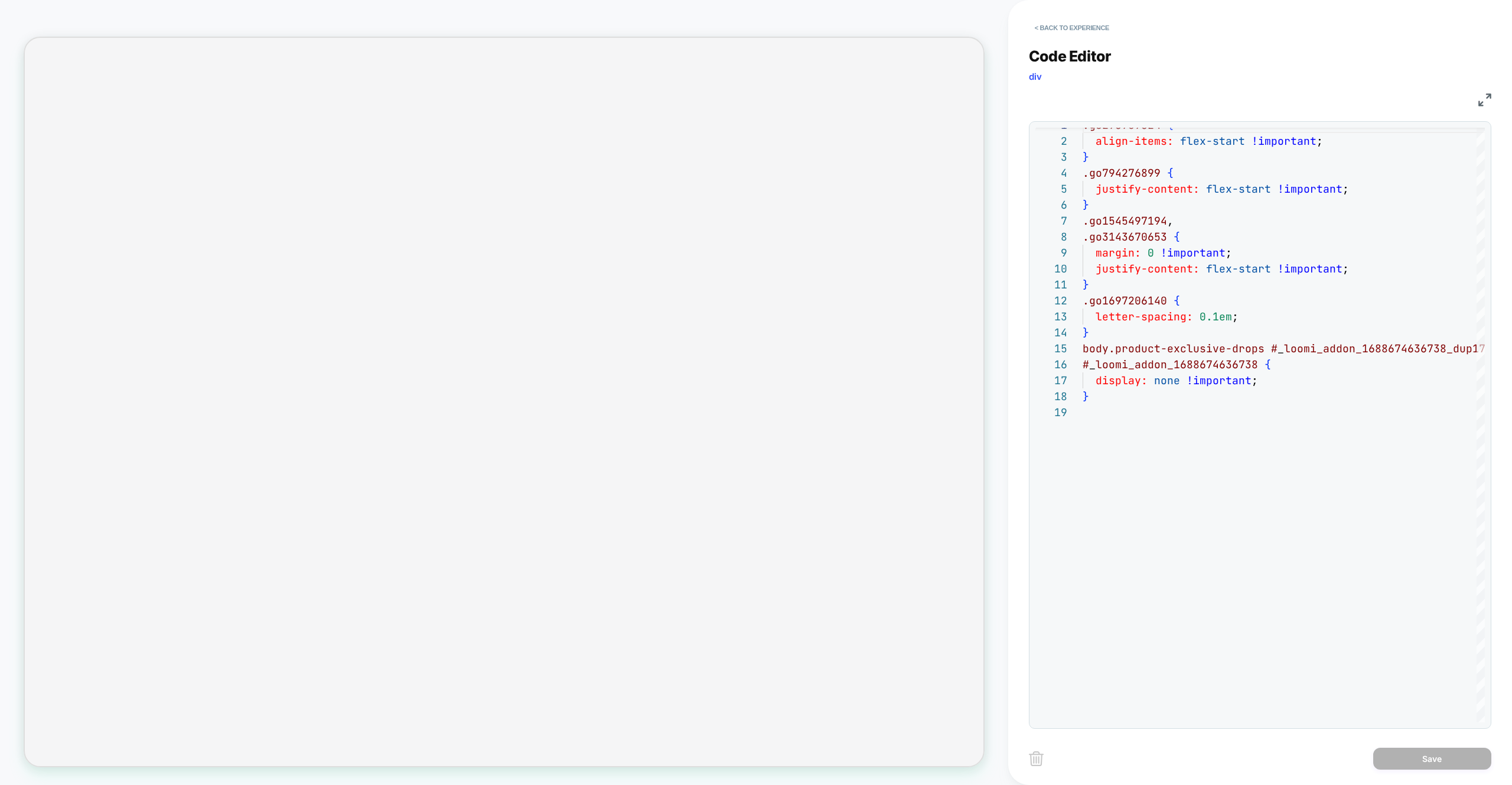
click at [1041, 47] on span "Code Editor" at bounding box center [1070, 56] width 83 height 17
click at [1044, 41] on div "**********" at bounding box center [1259, 380] width 463 height 696
click at [1047, 36] on button "< Back to experience" at bounding box center [1071, 28] width 86 height 19
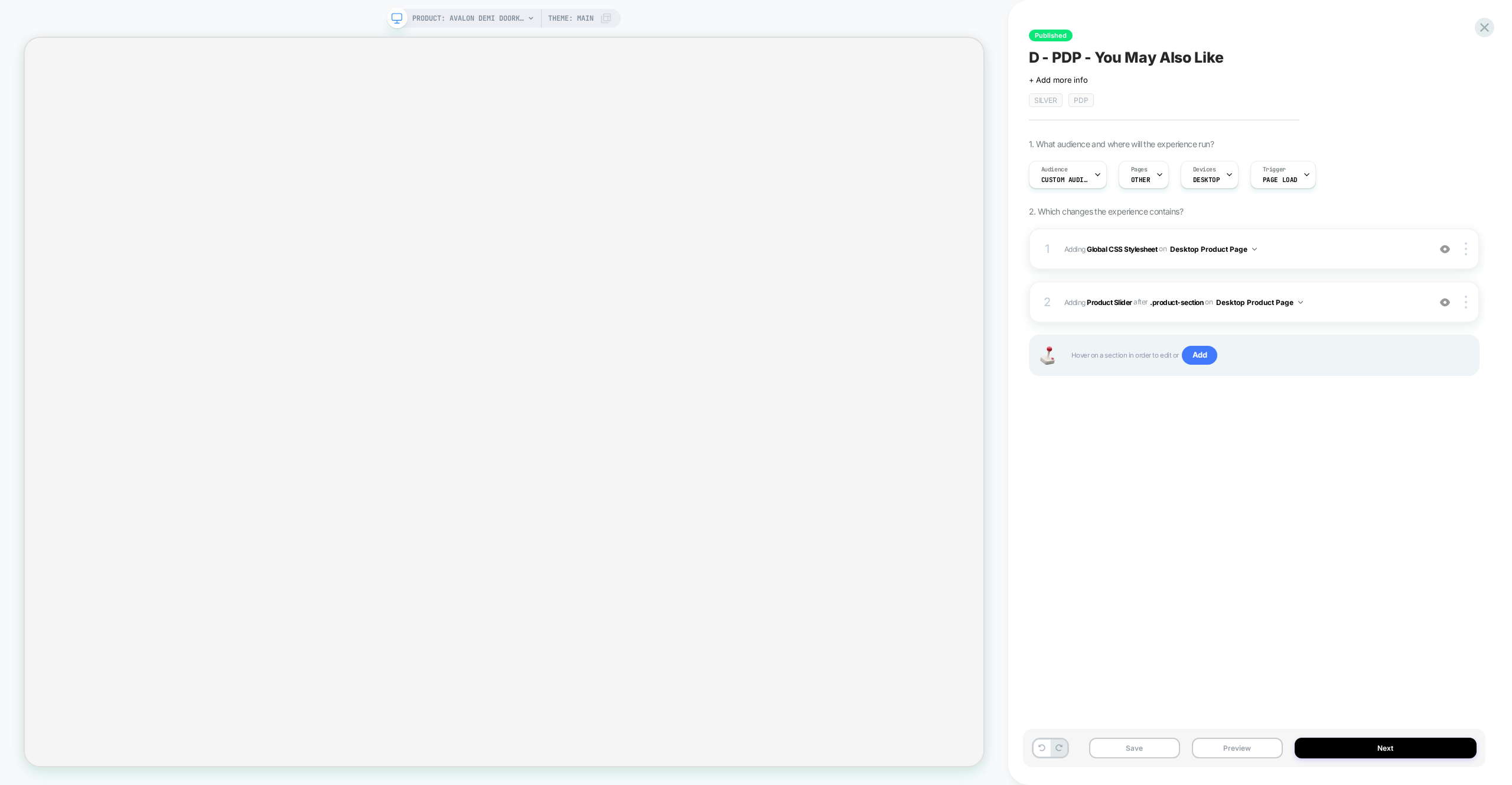
click at [1406, 305] on span "#_loomi_addon_1688674636738_dup1748439680 Adding Product Slider AFTER .product-…" at bounding box center [1243, 302] width 359 height 14
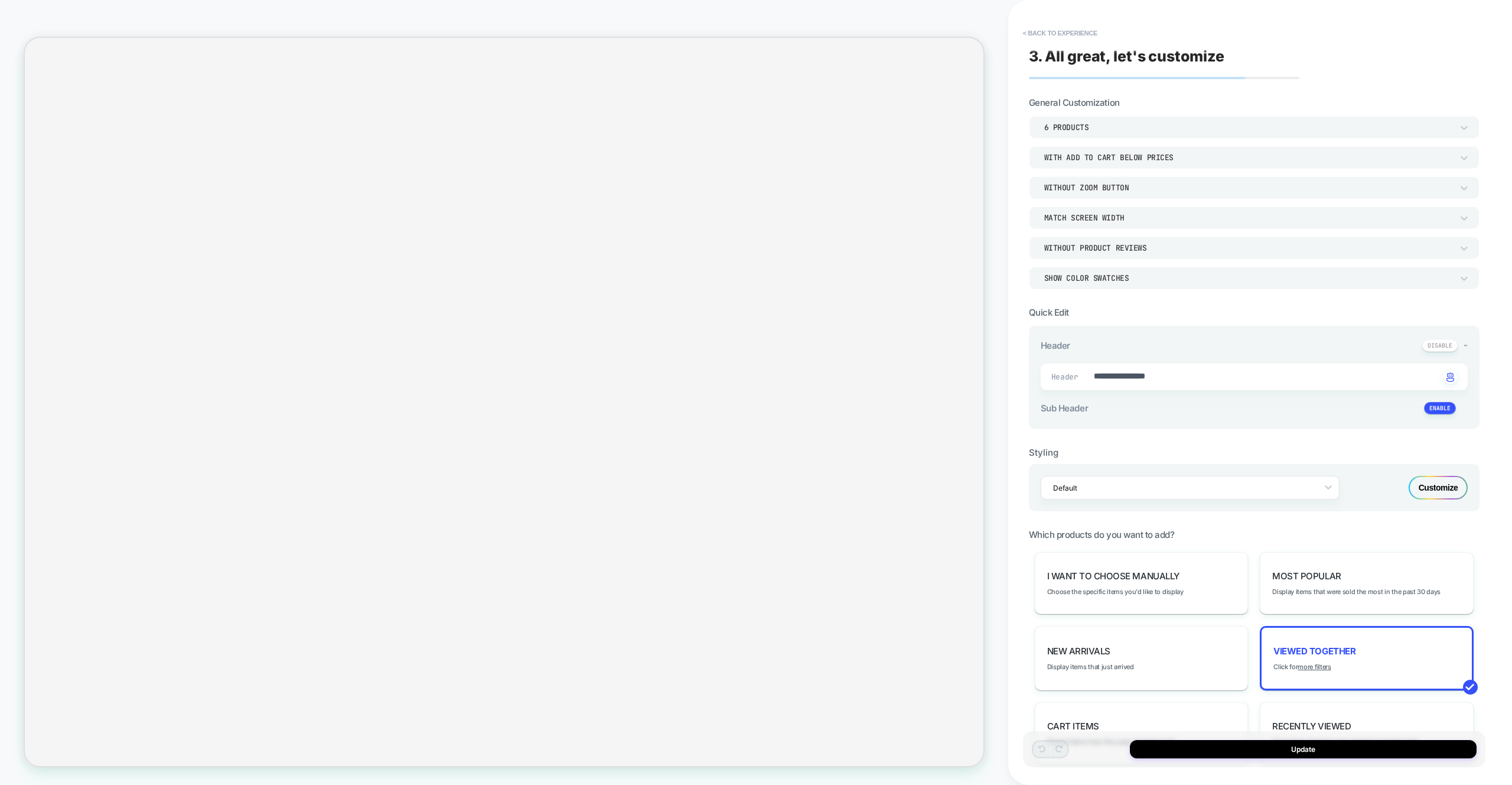
type textarea "*"
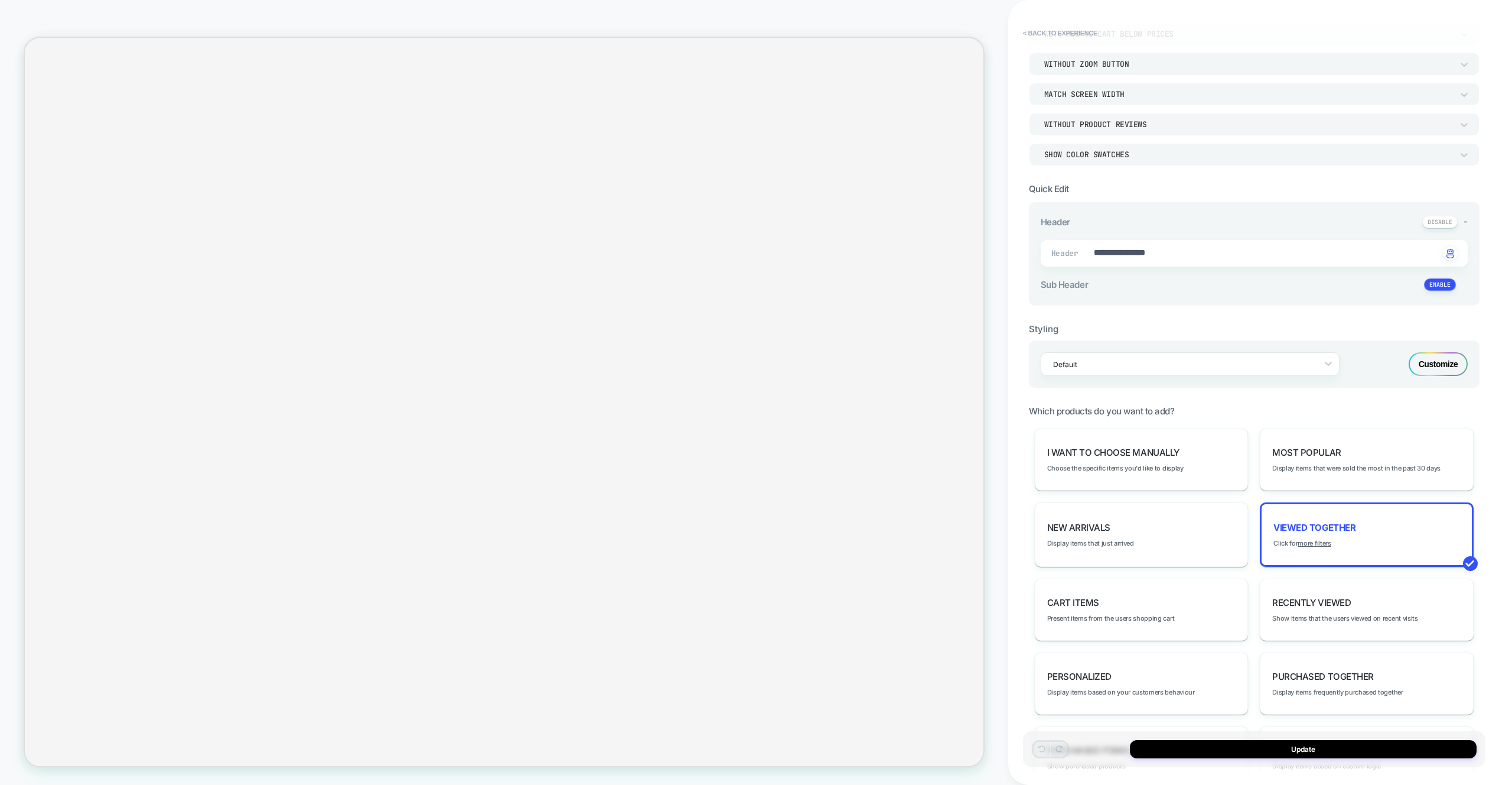
scroll to position [203, 0]
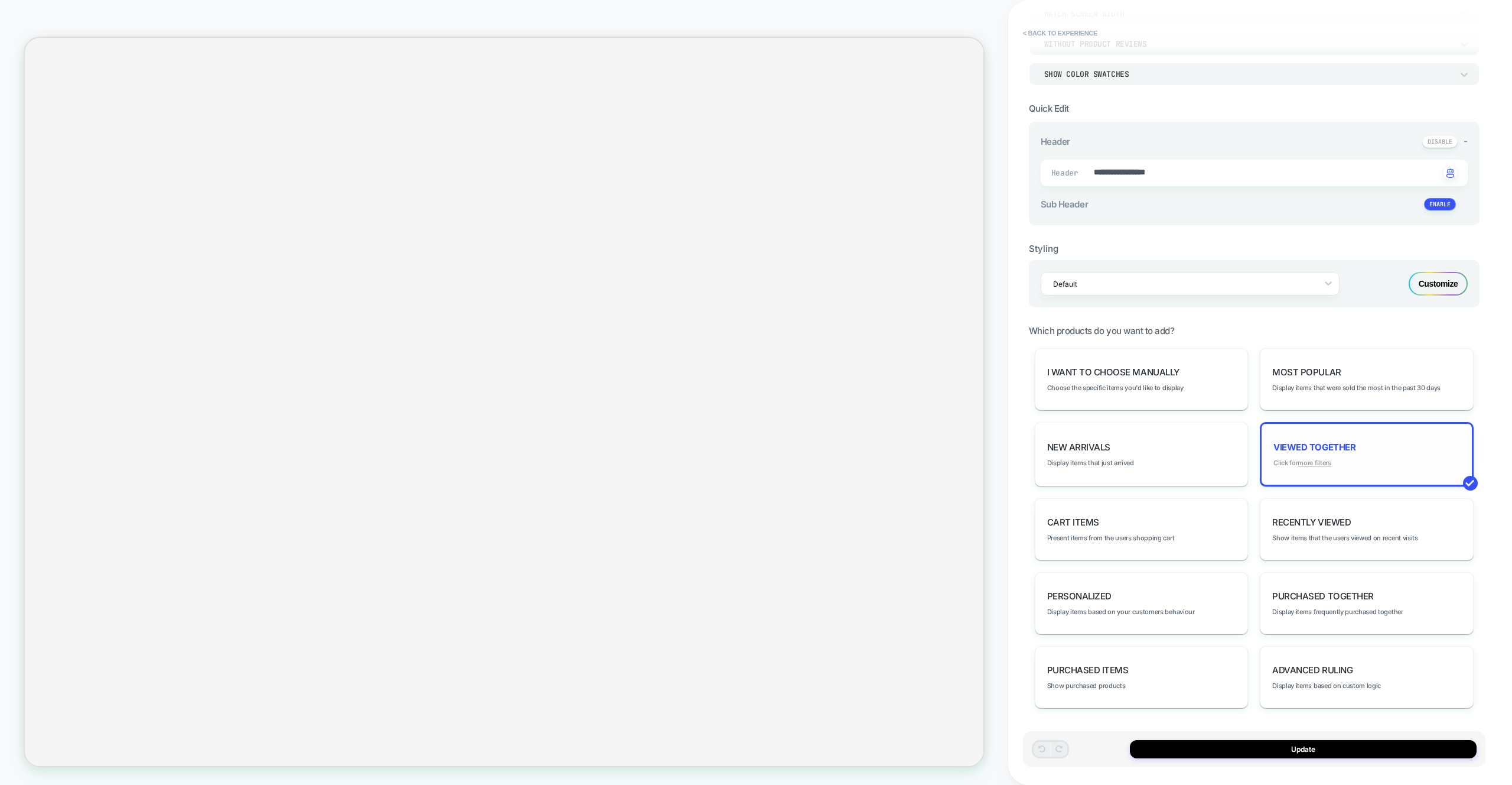
click at [1316, 462] on u "more filters" at bounding box center [1314, 462] width 33 height 8
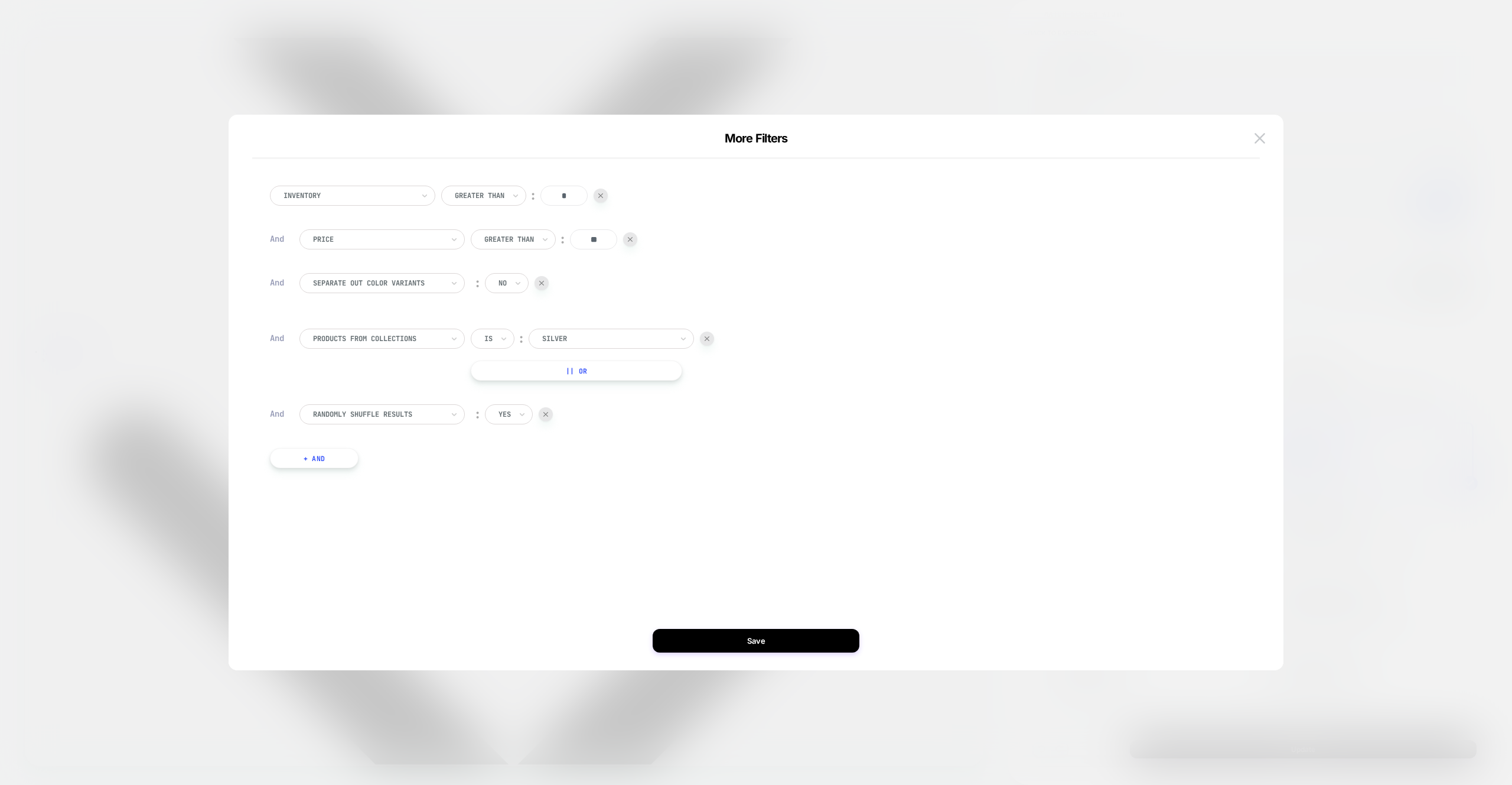
scroll to position [0, 0]
click at [317, 284] on input "text" at bounding box center [315, 282] width 5 height 11
click at [589, 477] on div "Inventory Greater Than ︰ * And Price Greater Than ︰ ** And option products with…" at bounding box center [750, 327] width 972 height 318
click at [1257, 133] on img at bounding box center [1259, 138] width 11 height 10
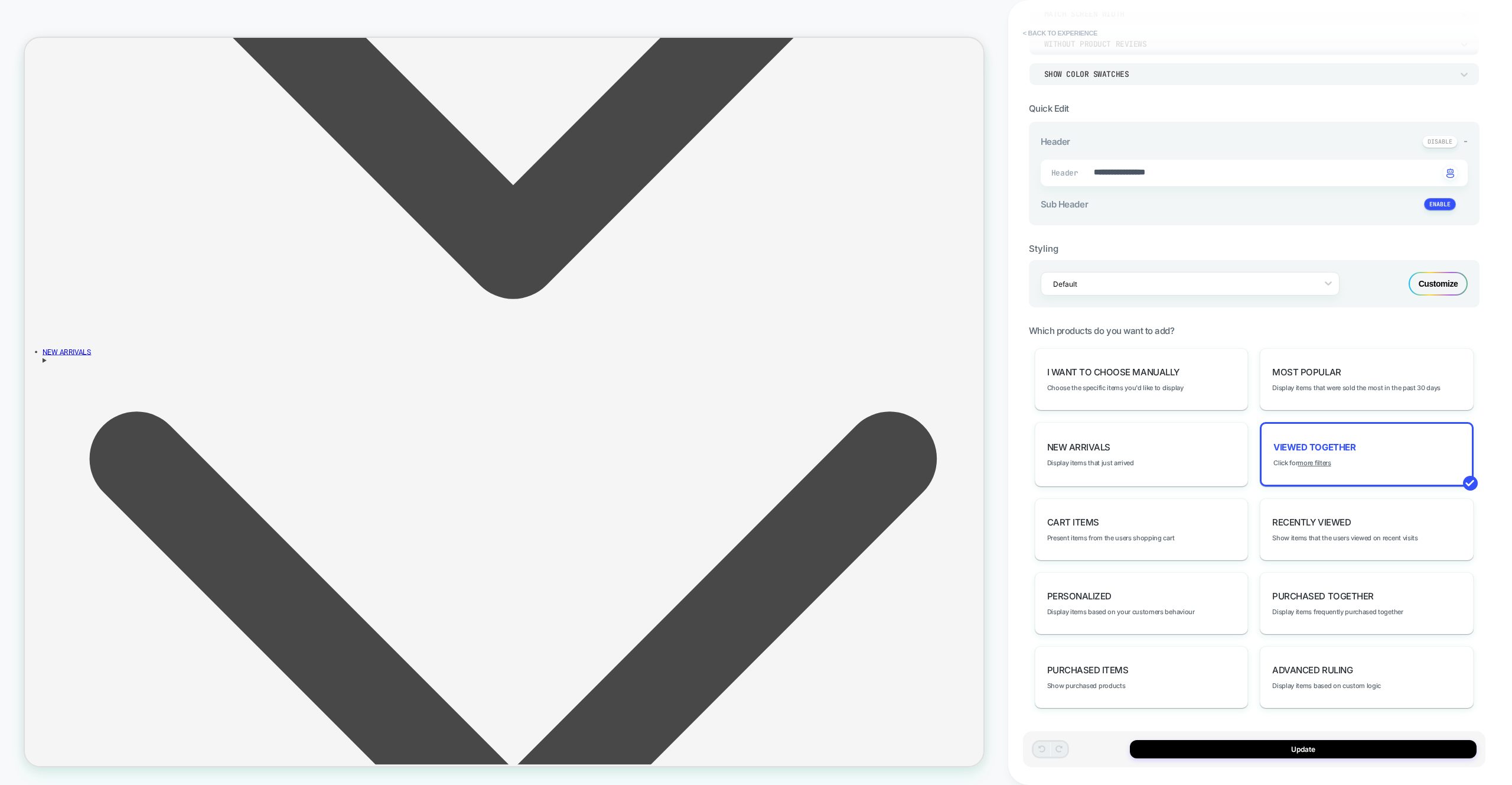
click at [1055, 30] on button "< Back to experience" at bounding box center [1060, 33] width 86 height 19
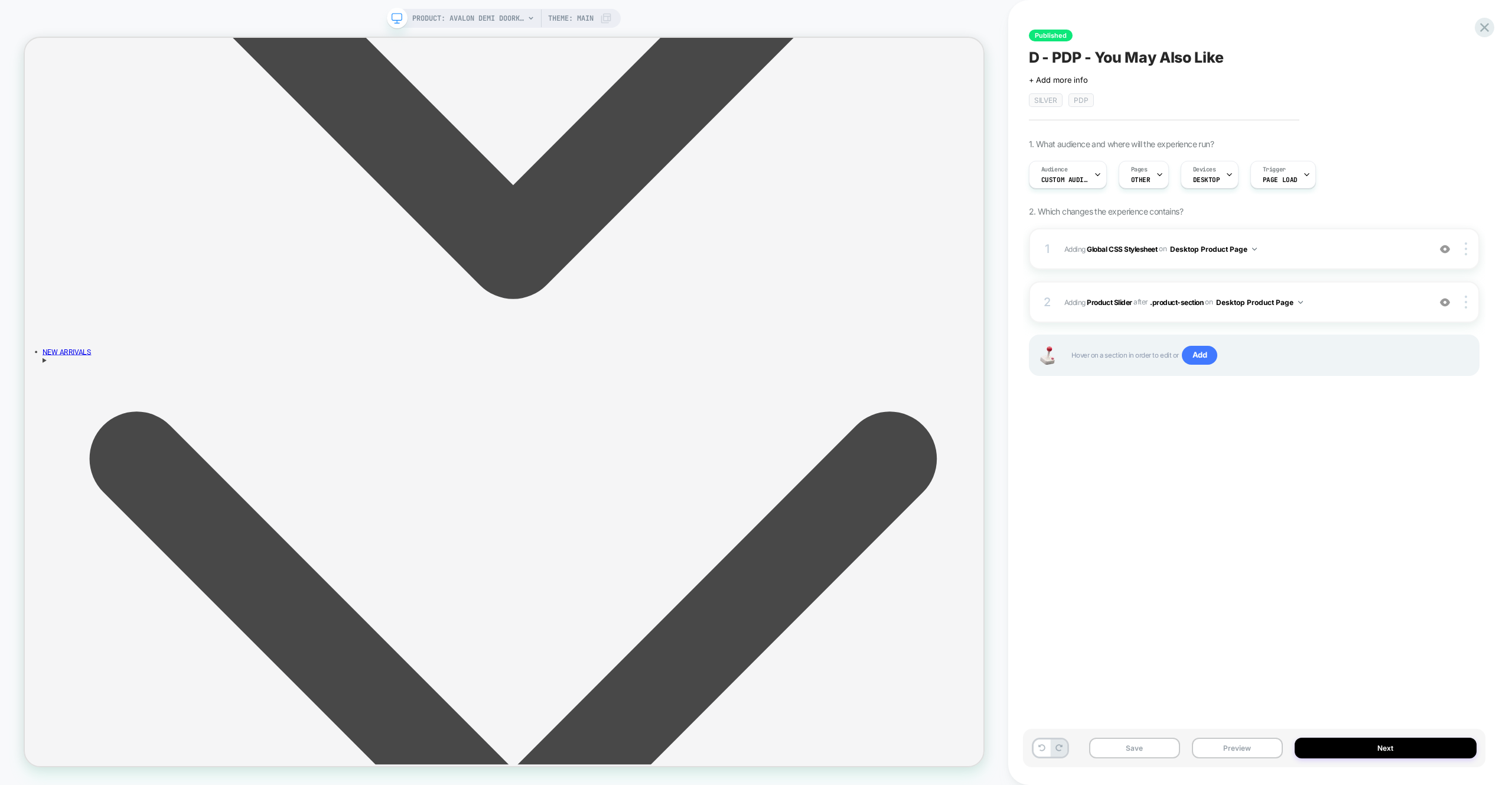
click at [1494, 21] on div "Published D - PDP - You May Also Like Click to edit experience details + Add mo…" at bounding box center [1260, 392] width 504 height 785
click at [1489, 24] on icon at bounding box center [1484, 28] width 16 height 16
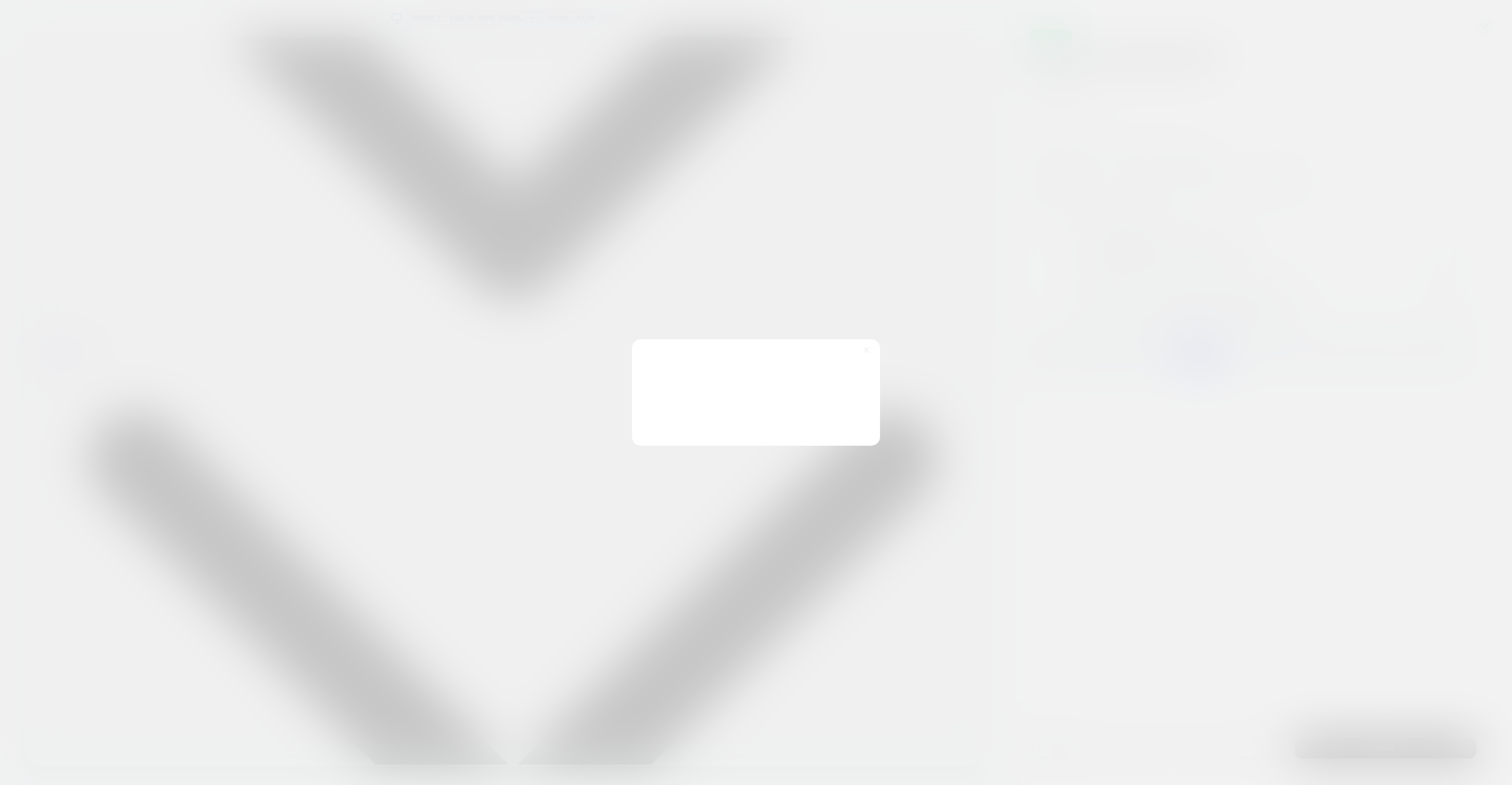
click at [692, 422] on button "Discard Changes" at bounding box center [696, 421] width 106 height 37
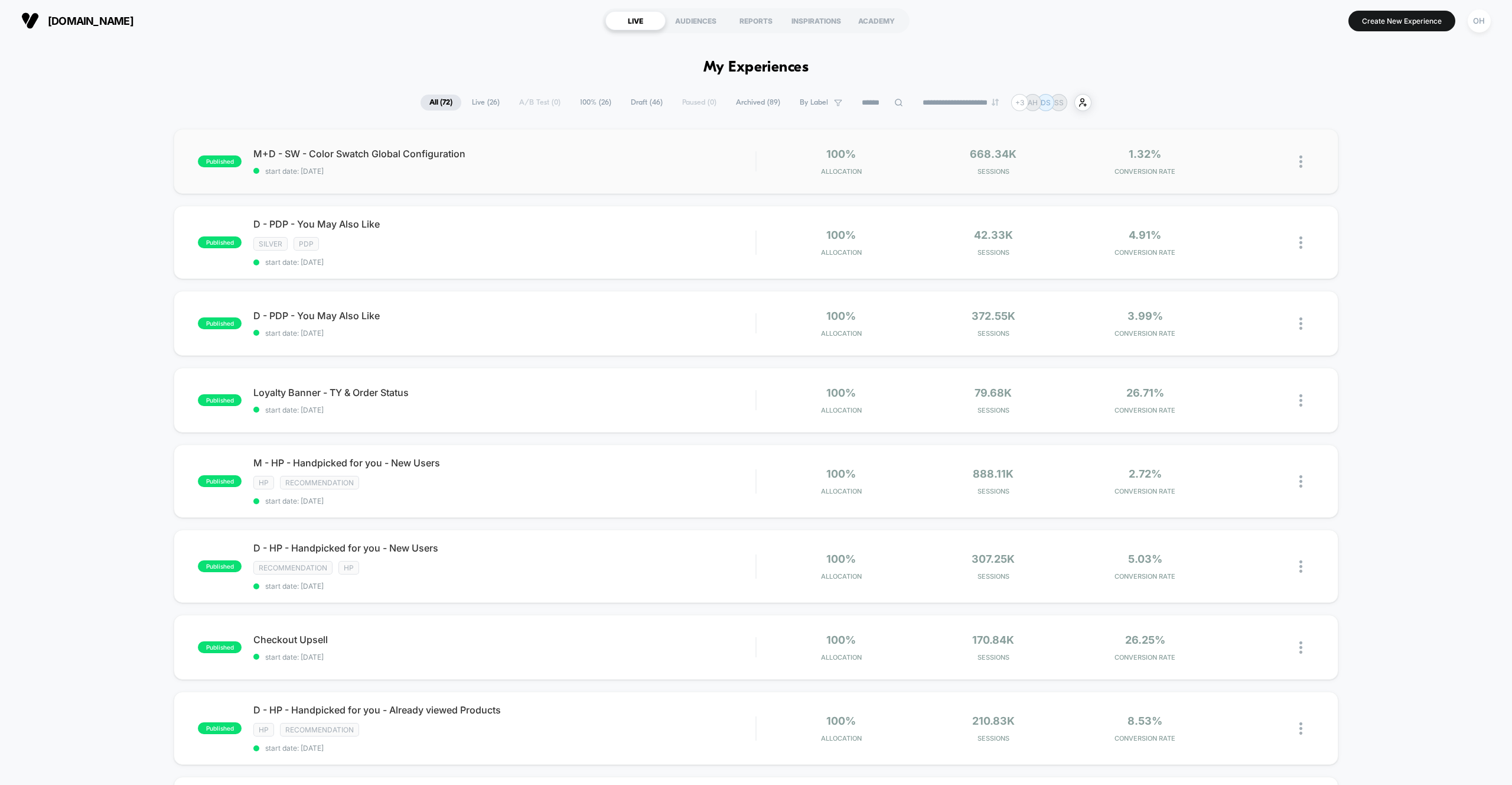
click at [636, 139] on div "published M+D - SW - Color Swatch Global Configuration start date: 7/17/2025 10…" at bounding box center [756, 161] width 1164 height 65
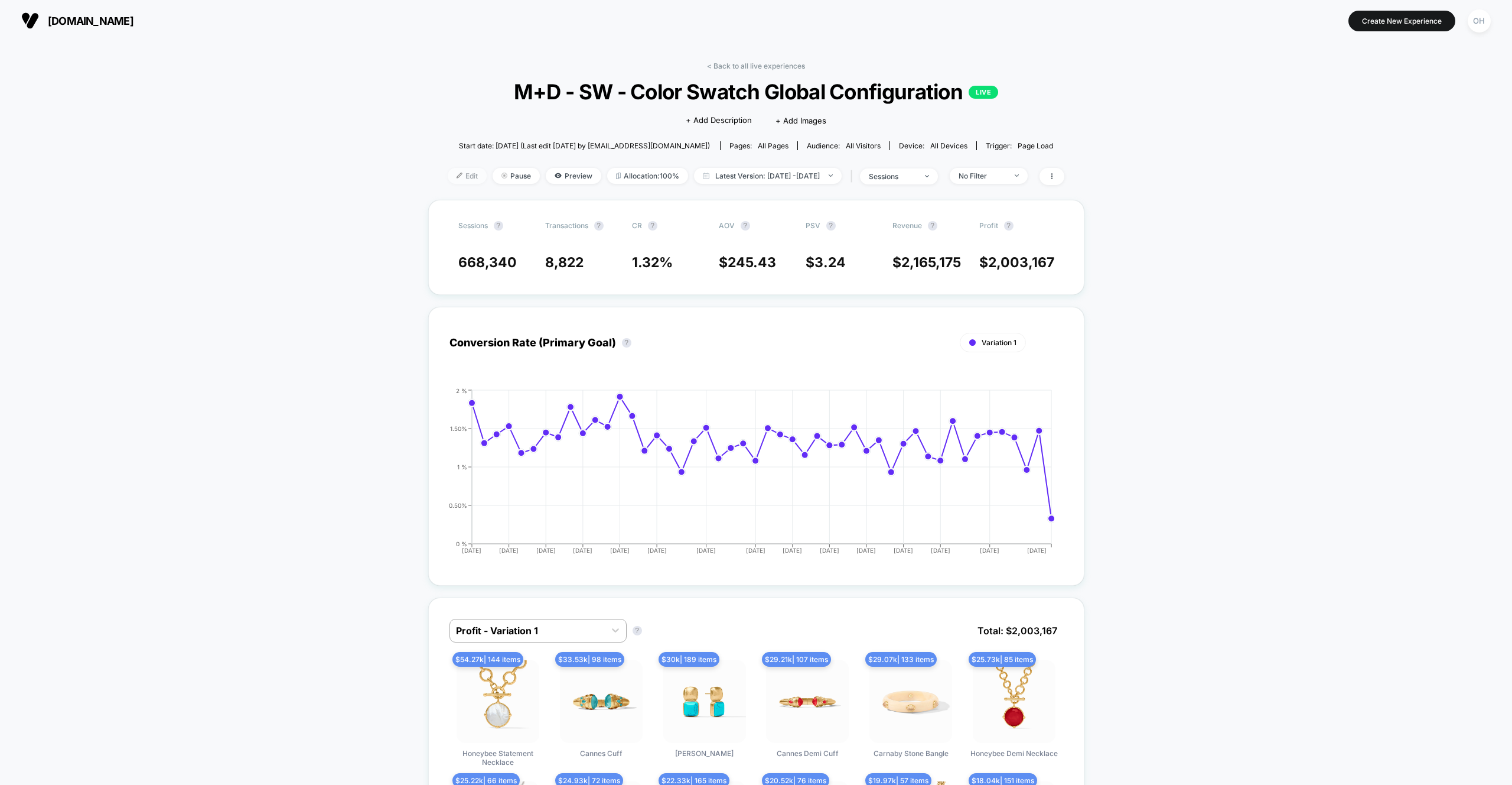
click at [447, 176] on span "Edit" at bounding box center [467, 176] width 39 height 16
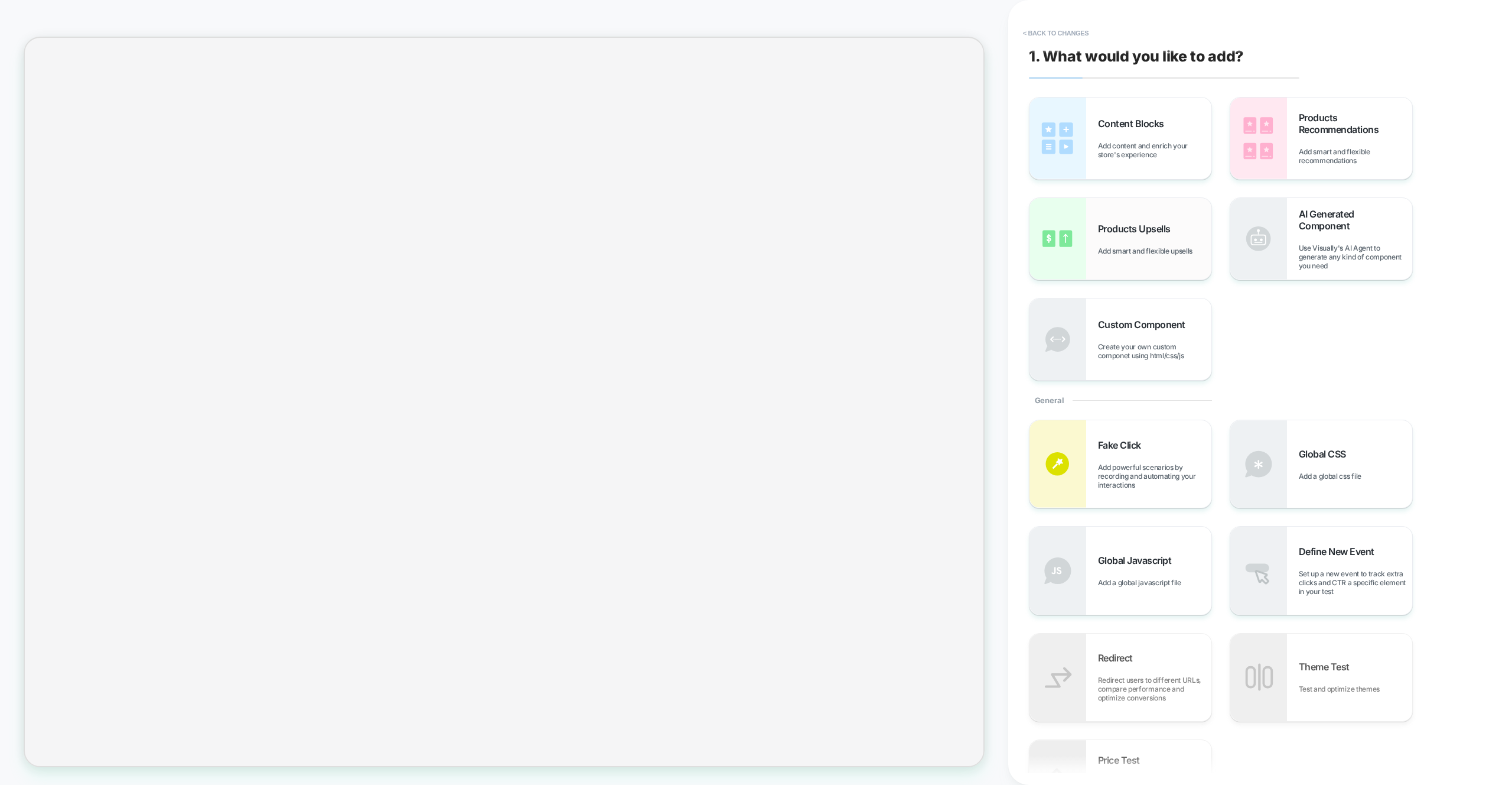
click at [1167, 256] on div "Products Upsells Add smart and flexible upsells" at bounding box center [1120, 238] width 182 height 82
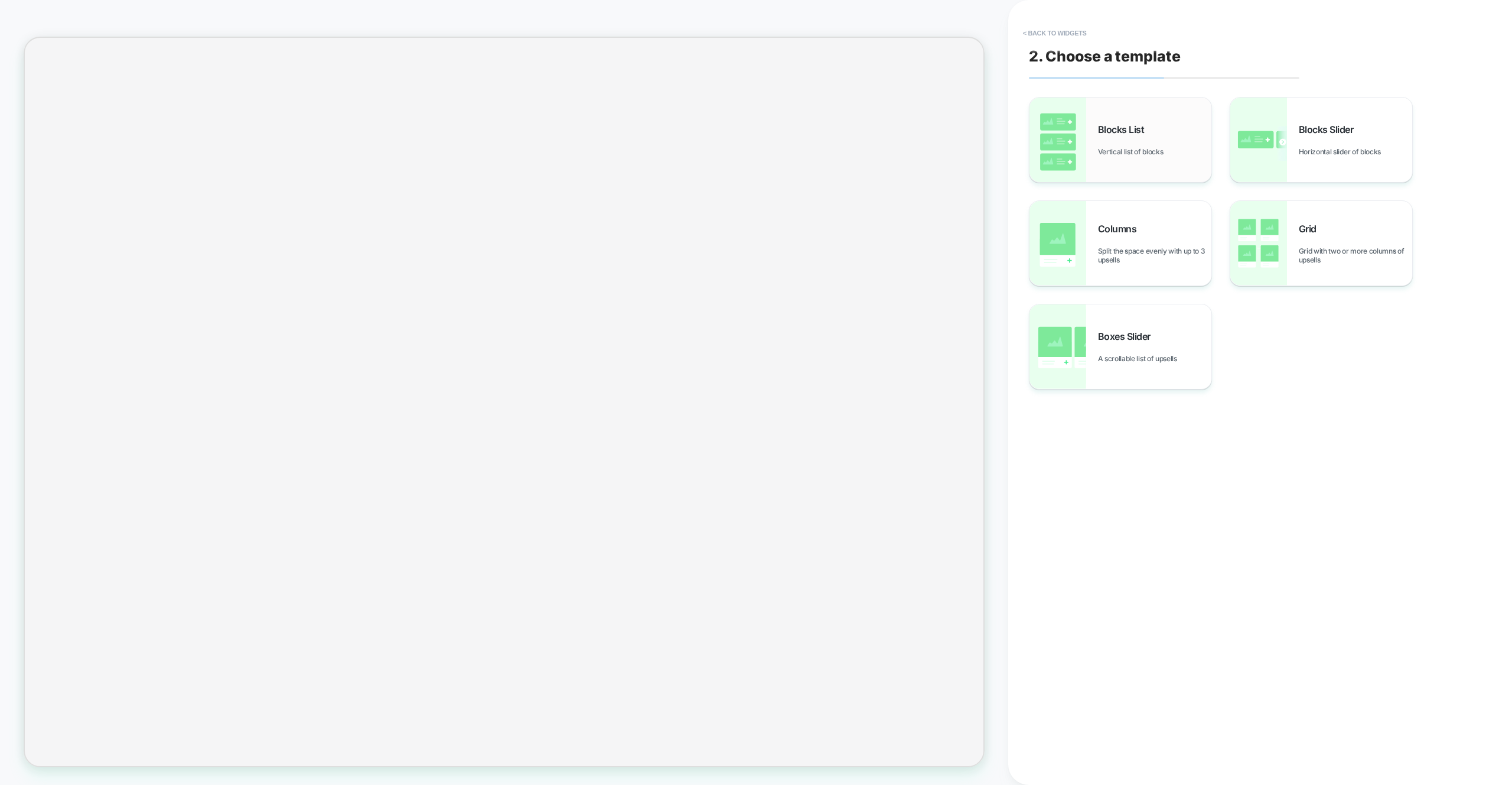
click at [1126, 148] on span "Vertical list of blocks" at bounding box center [1133, 151] width 72 height 9
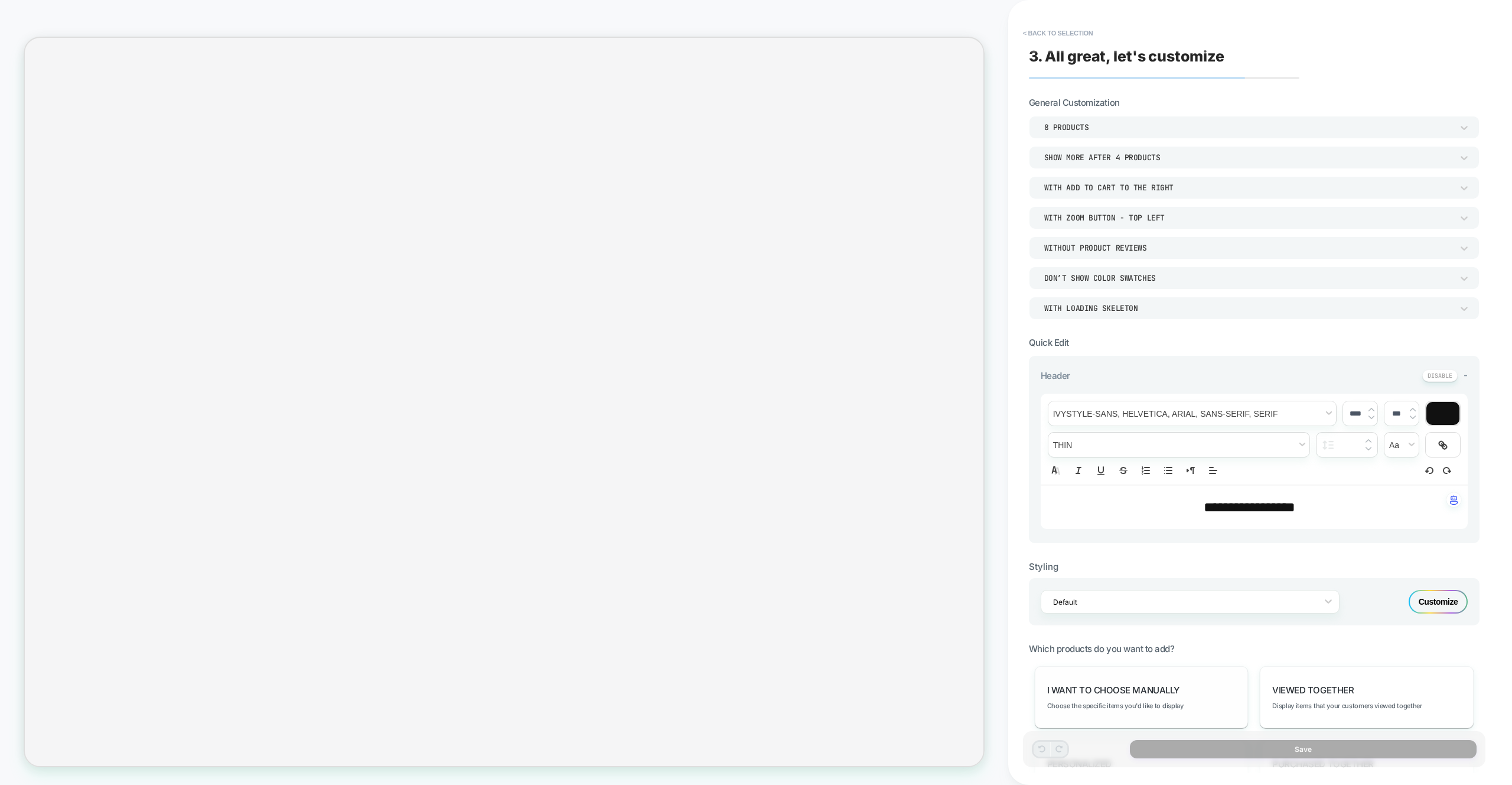
click at [1115, 694] on span "I want to choose manually" at bounding box center [1113, 690] width 132 height 12
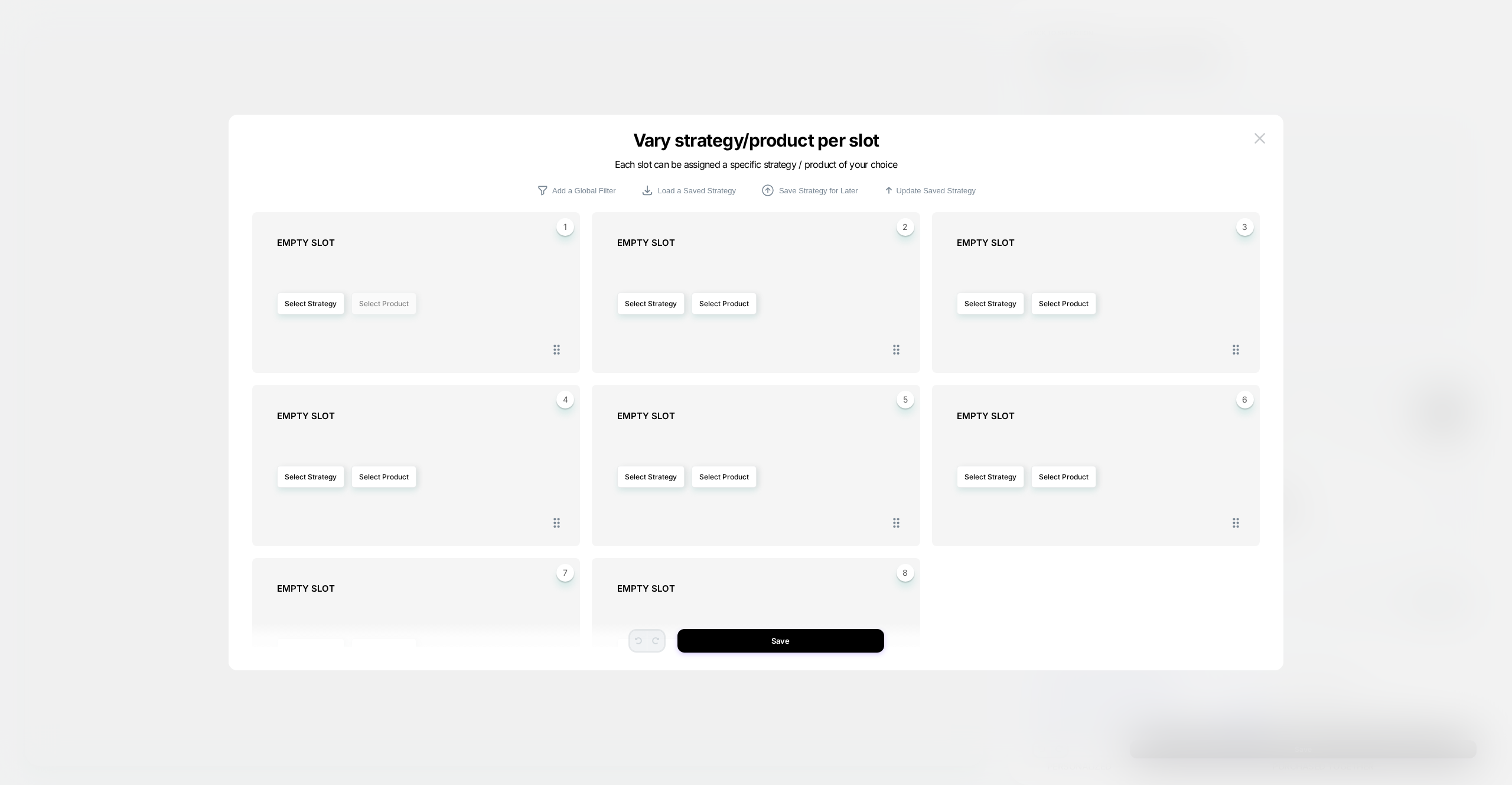
click at [410, 304] on button "Select Product" at bounding box center [384, 303] width 65 height 22
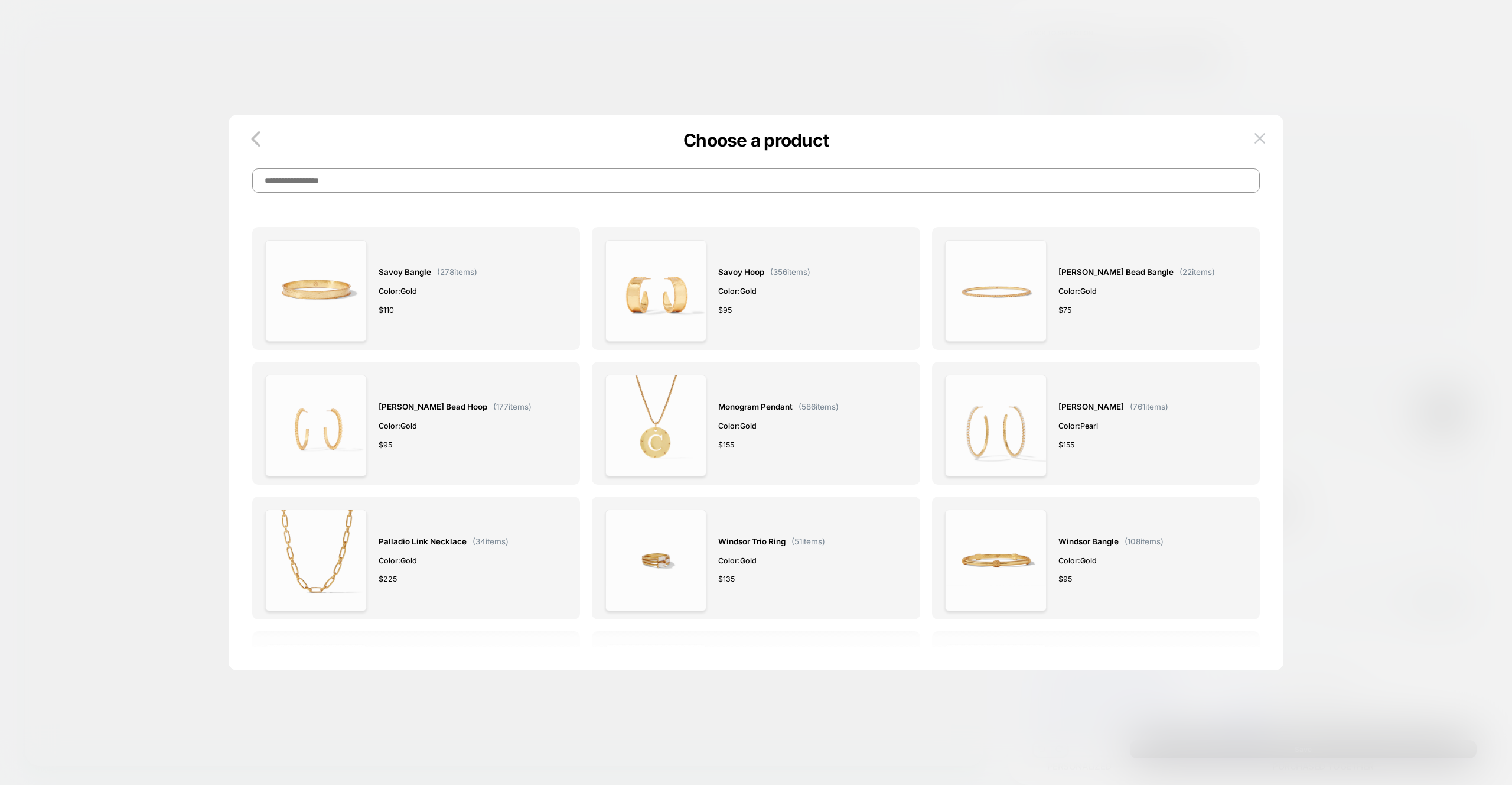
click at [431, 185] on input at bounding box center [756, 180] width 1008 height 24
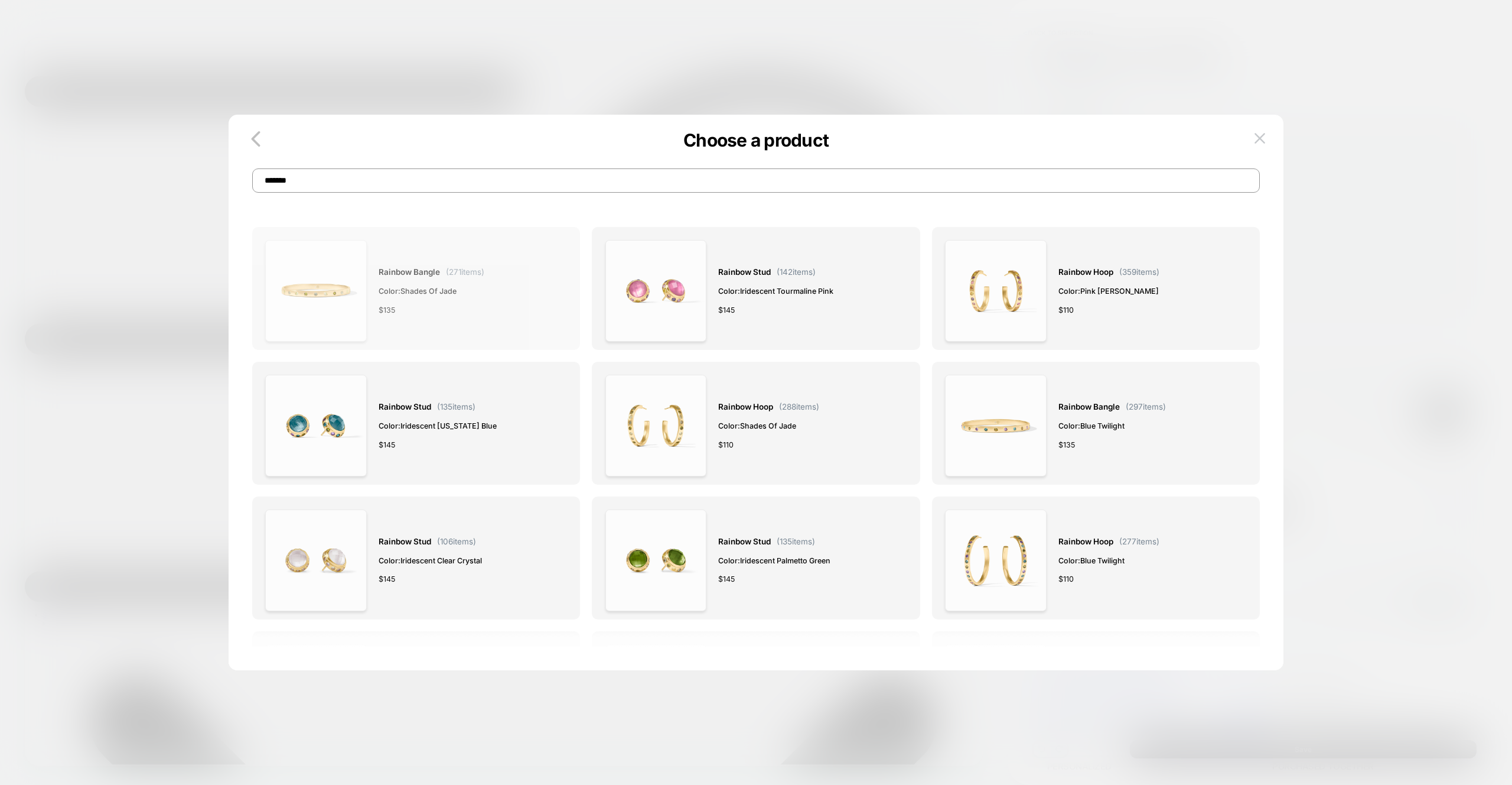
type input "*******"
click at [460, 284] on div "Rainbow Bangle ( 271 items) Color: Shades of Jade $ 135" at bounding box center [431, 290] width 106 height 101
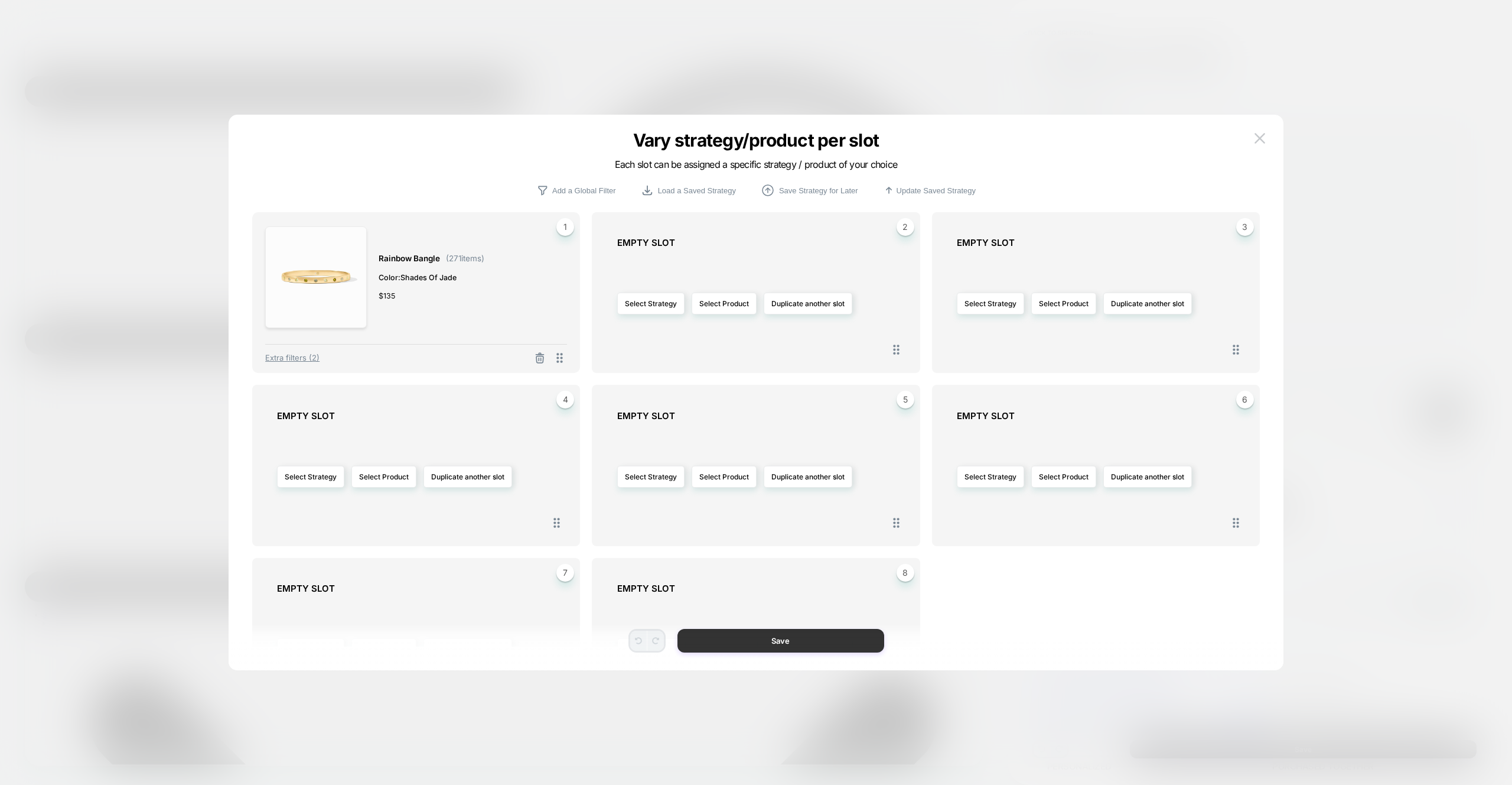
click at [819, 652] on button "Save" at bounding box center [781, 640] width 207 height 24
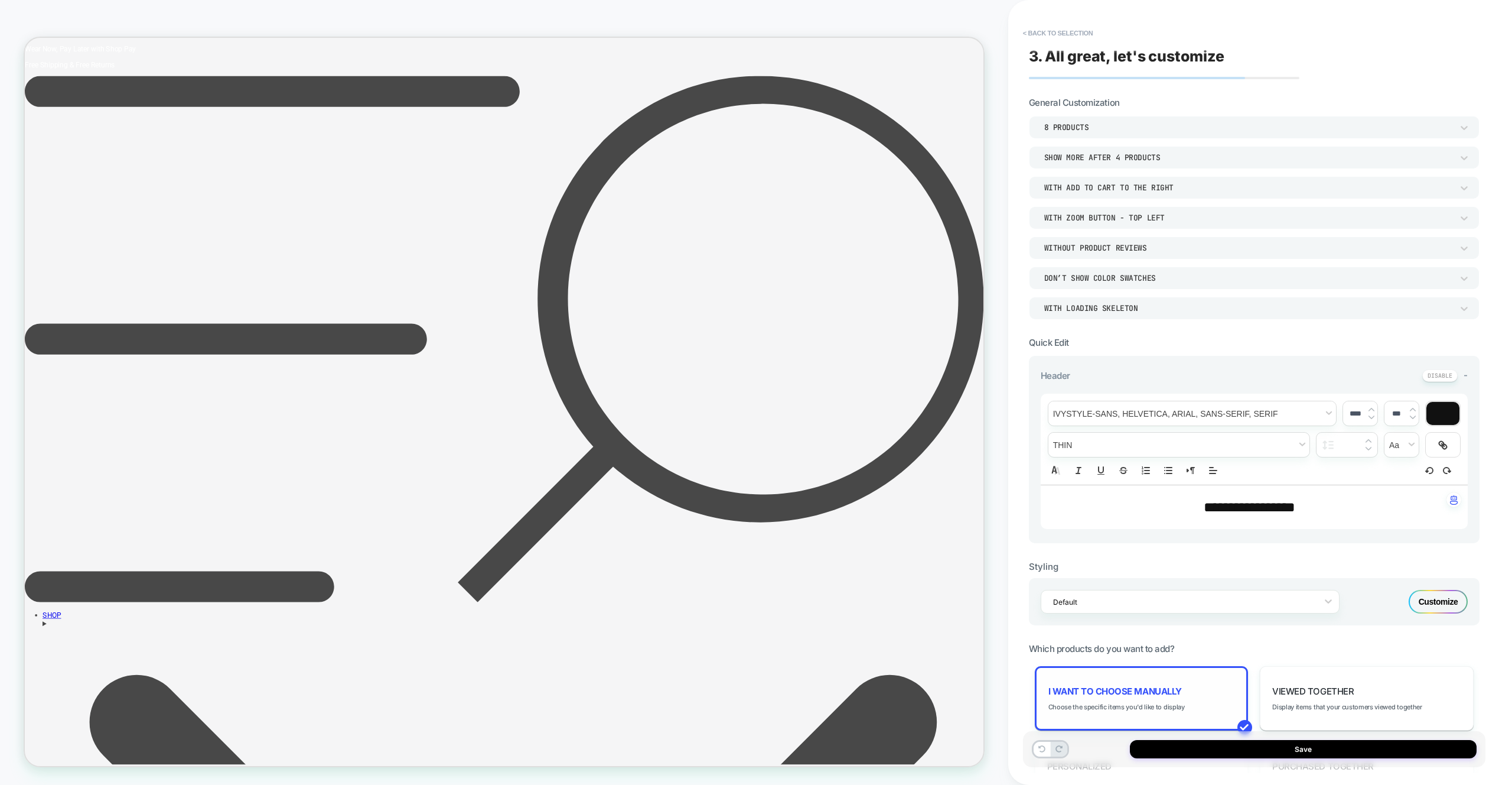
click at [1189, 700] on div "I want to choose manually Choose the specific items you'd like to display" at bounding box center [1141, 698] width 214 height 64
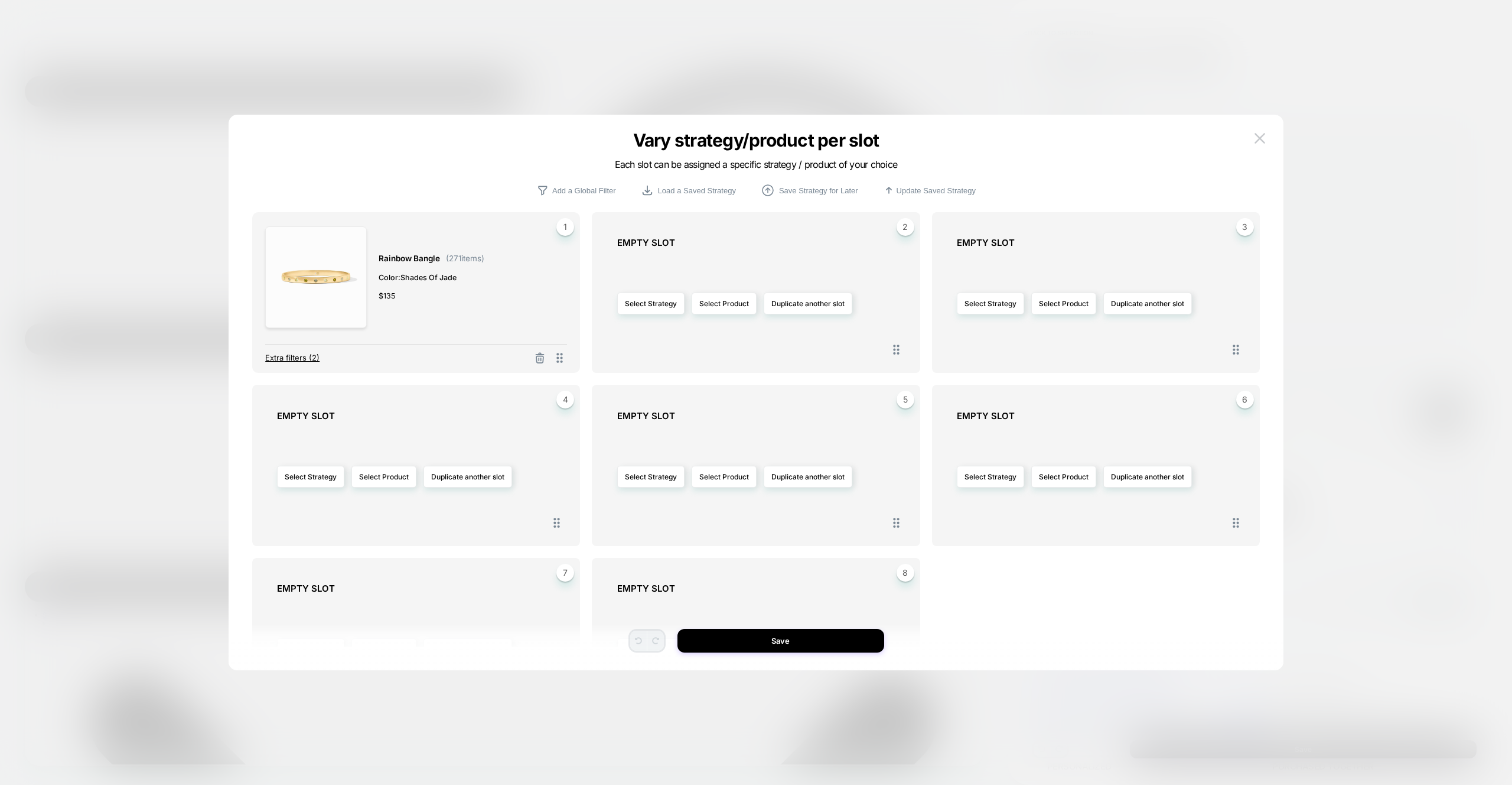
click at [300, 360] on span "Extra filters (2)" at bounding box center [292, 357] width 54 height 9
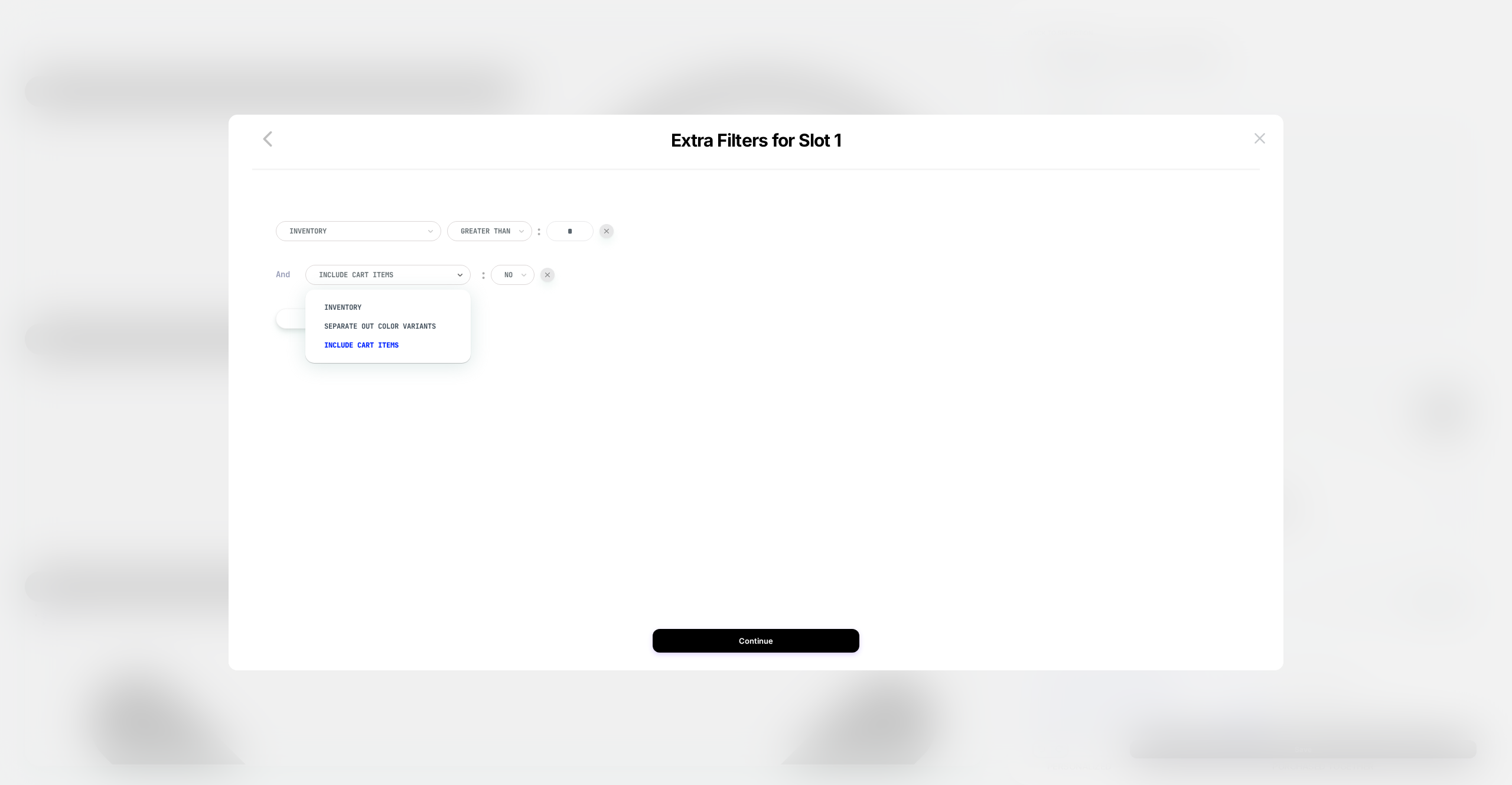
click at [410, 278] on div at bounding box center [384, 274] width 130 height 11
click at [410, 332] on div "Separate out color variants" at bounding box center [394, 326] width 153 height 19
click at [533, 268] on div "yes" at bounding box center [515, 275] width 48 height 20
drag, startPoint x: 531, startPoint y: 320, endPoint x: 666, endPoint y: 586, distance: 298.3
click at [531, 320] on div "no" at bounding box center [541, 326] width 77 height 19
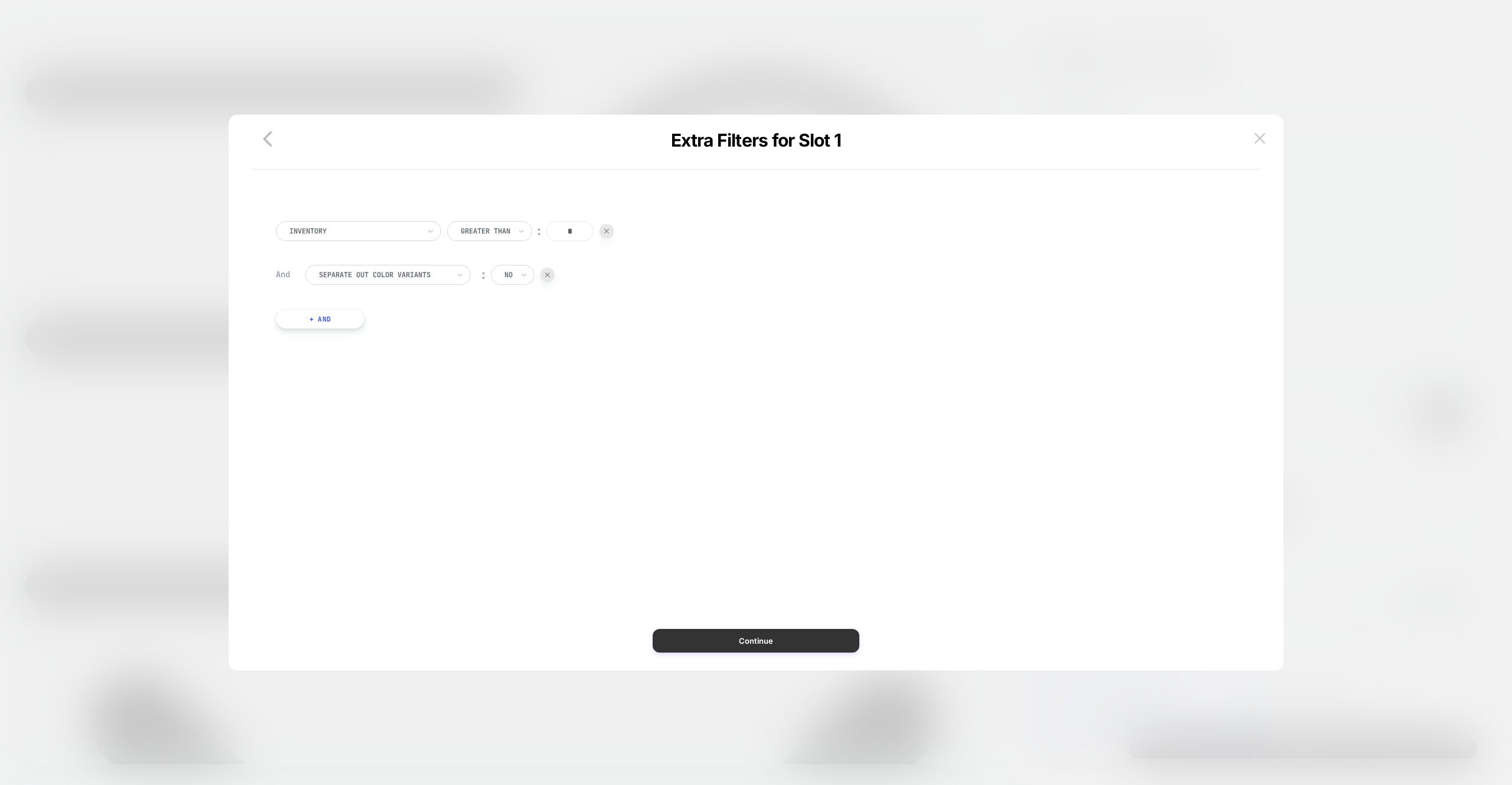
click at [765, 634] on button "Continue" at bounding box center [756, 640] width 207 height 24
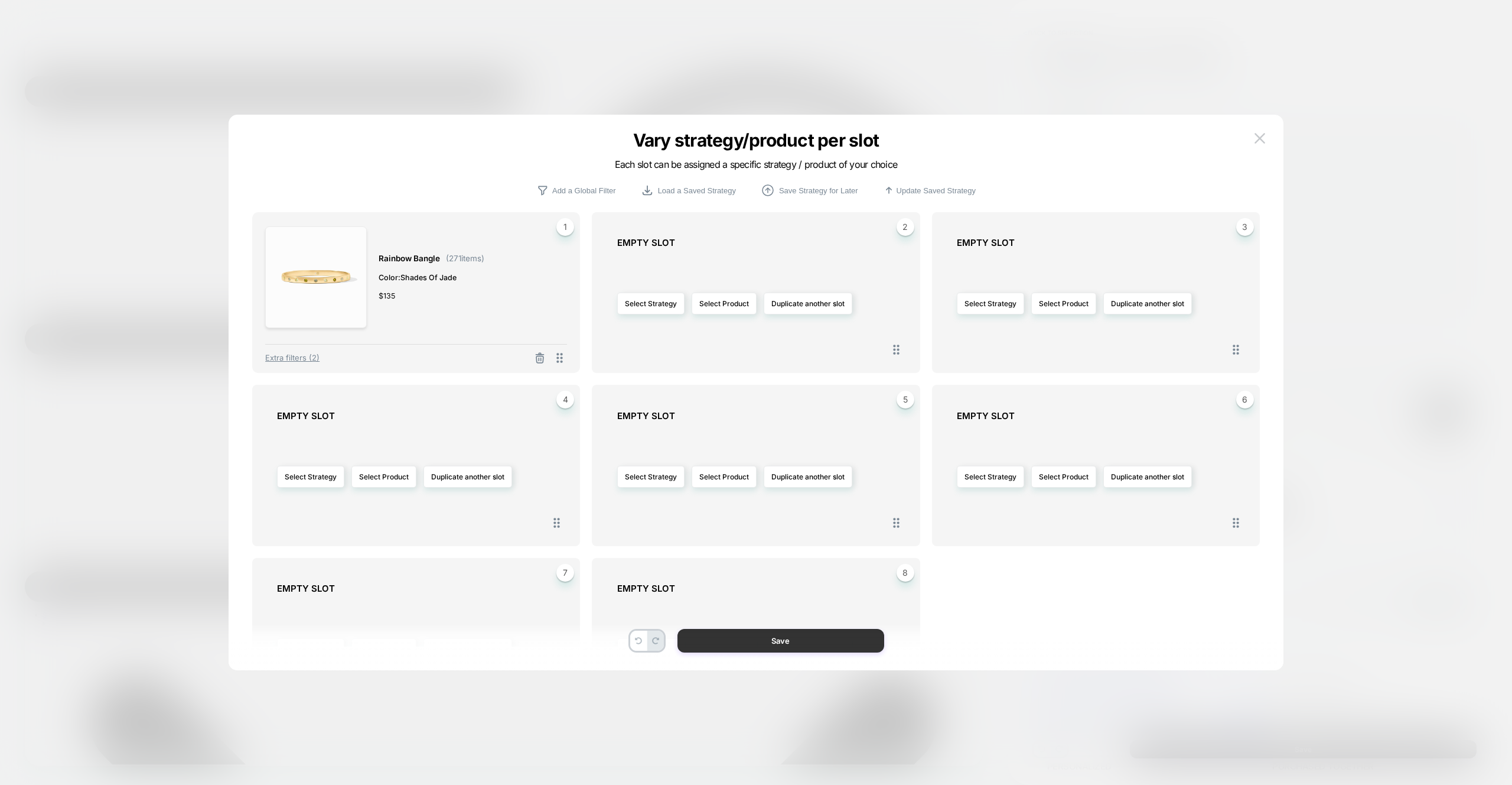
click at [848, 644] on button "Save" at bounding box center [781, 640] width 207 height 24
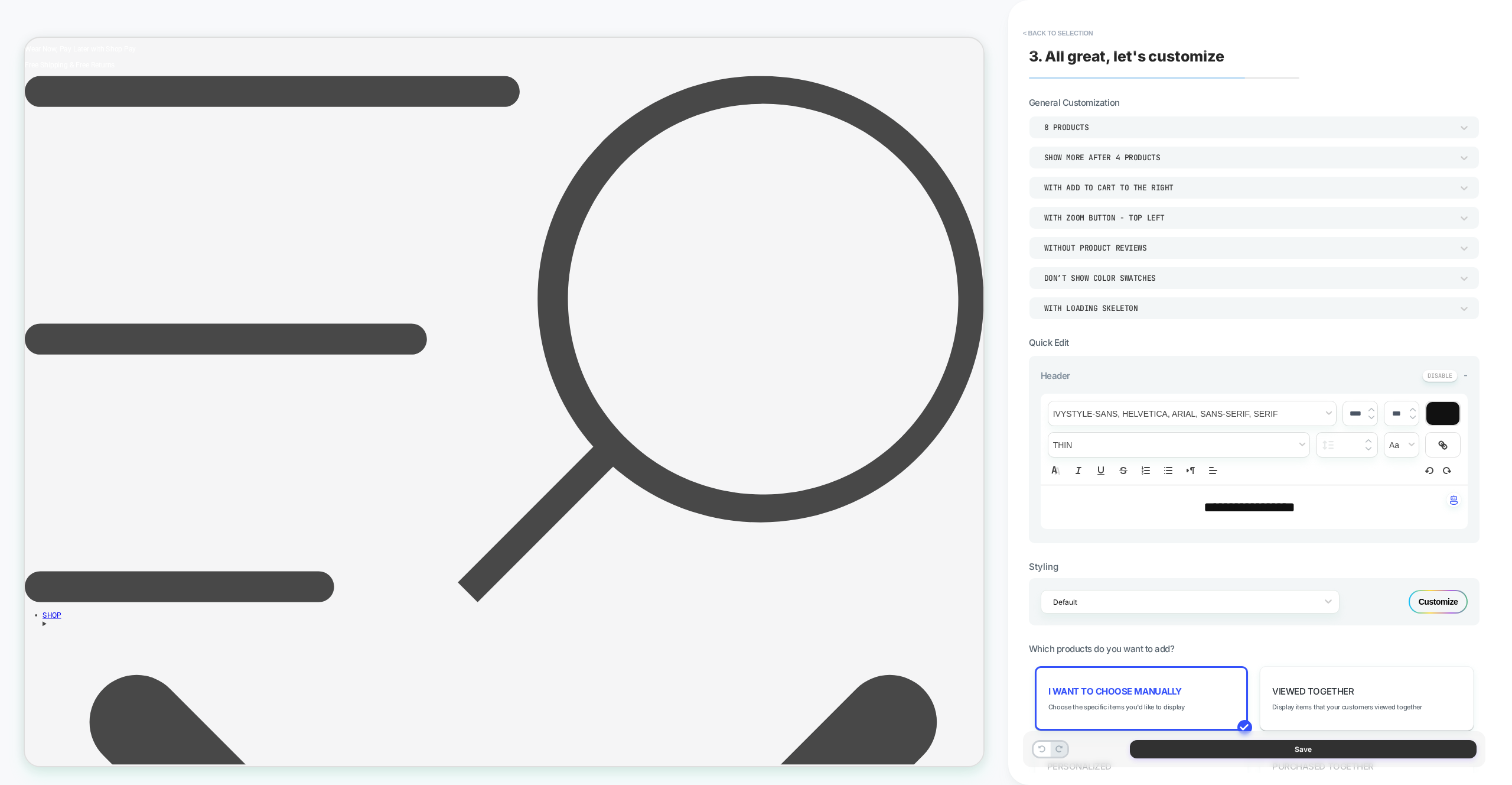
click at [1217, 751] on button "Save" at bounding box center [1303, 749] width 347 height 18
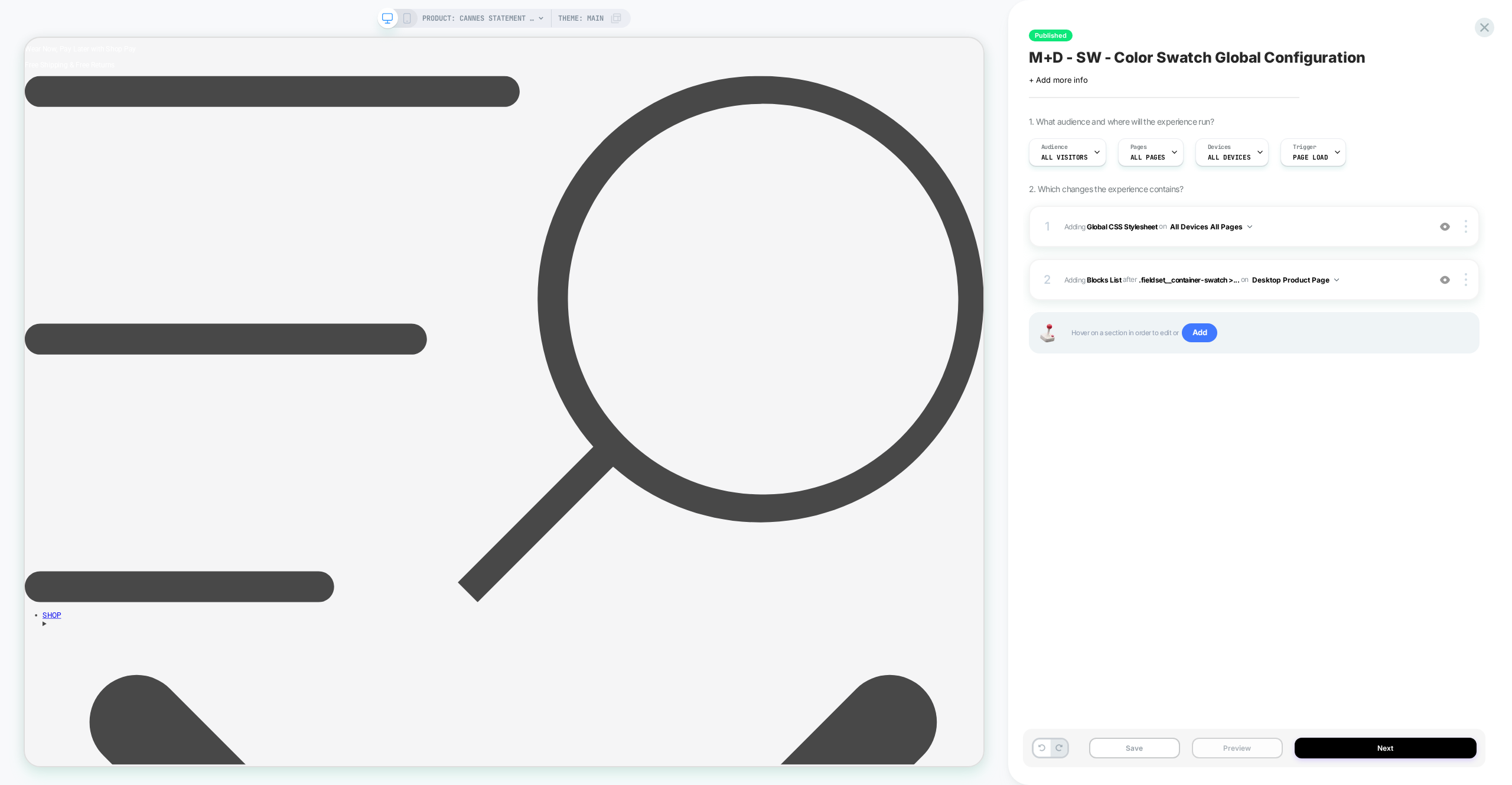
click at [1211, 743] on button "Preview" at bounding box center [1238, 747] width 91 height 21
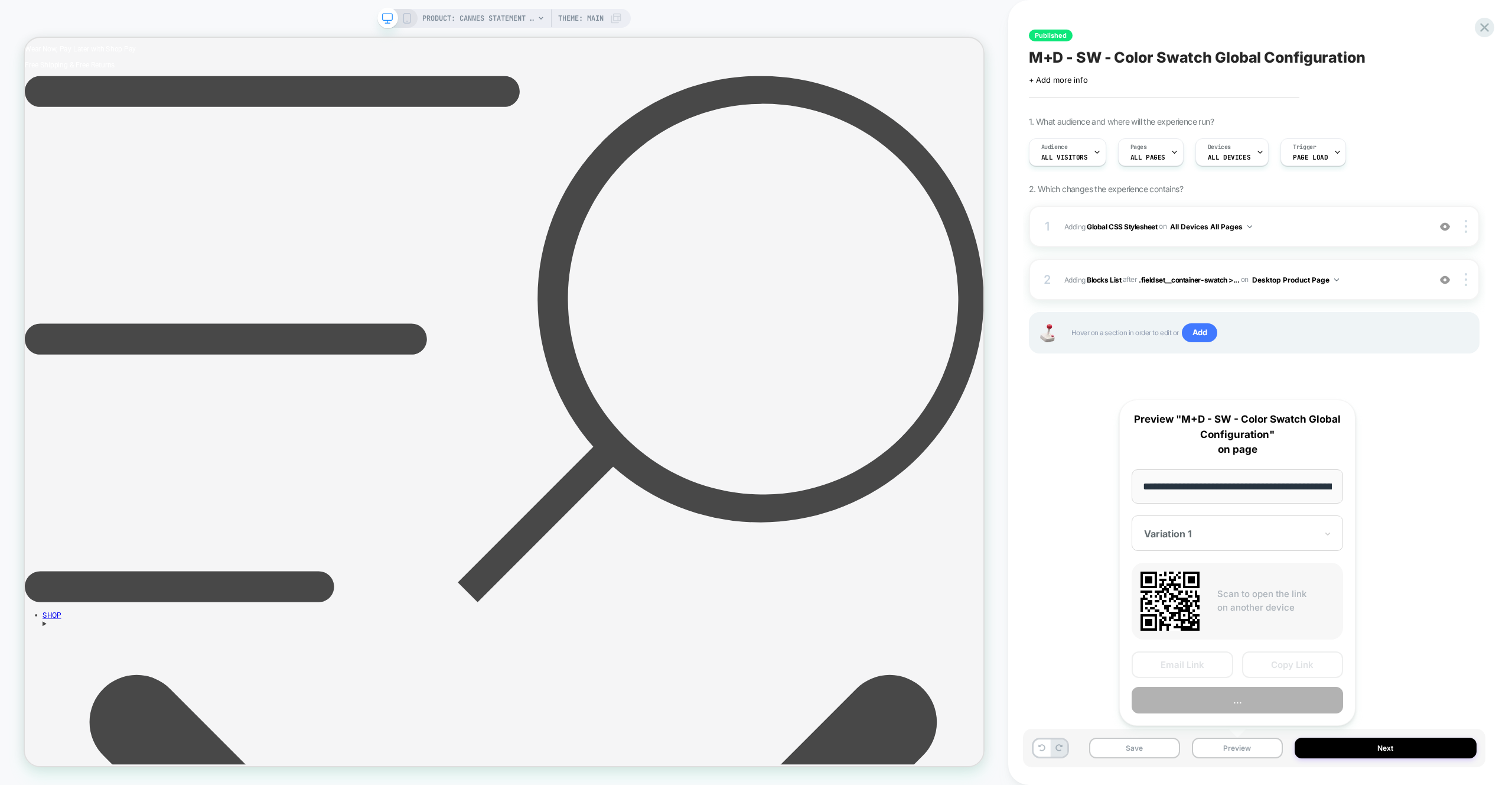
scroll to position [0, 178]
click at [1215, 695] on button "Preview" at bounding box center [1237, 700] width 211 height 27
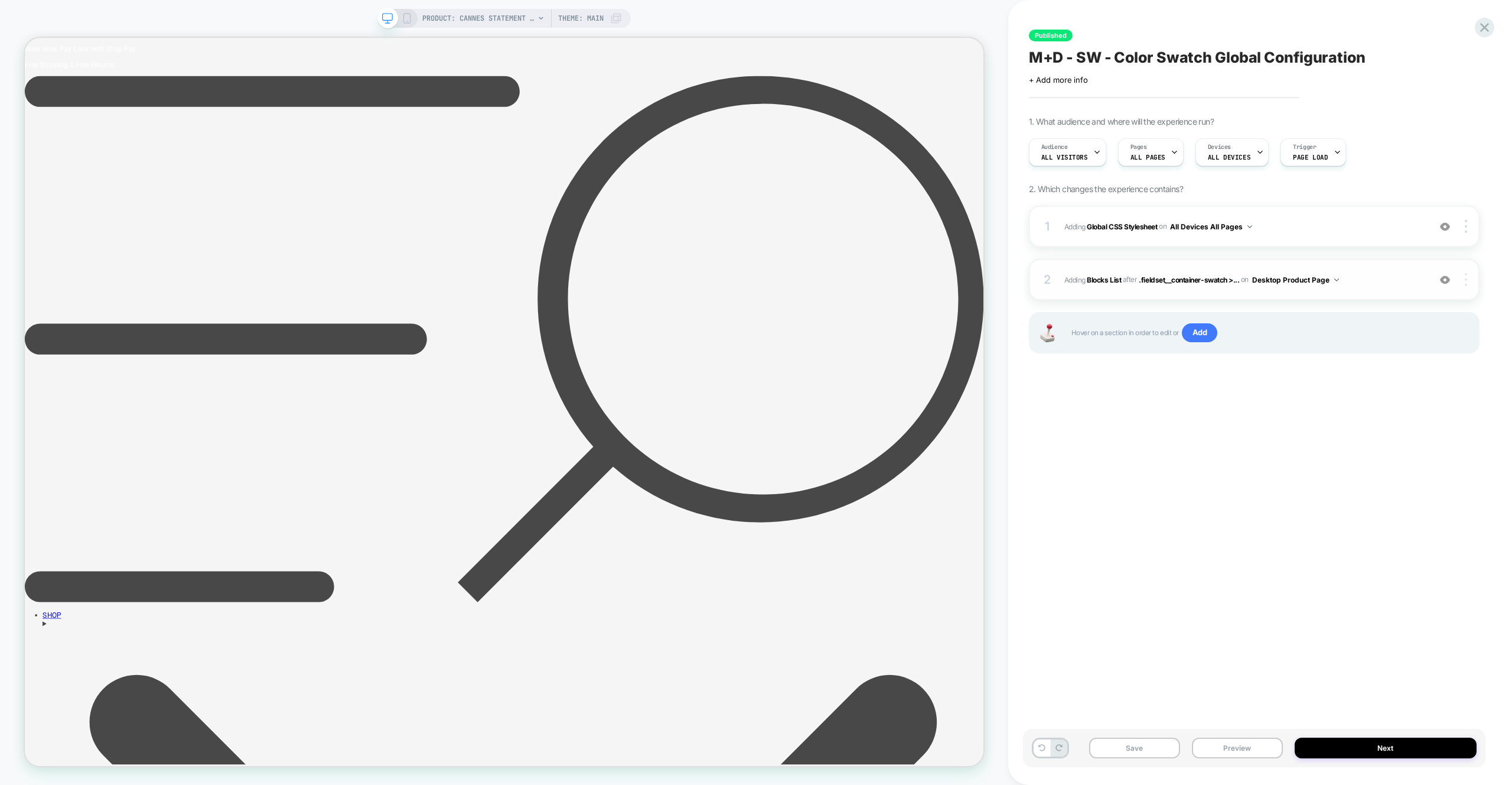
click at [1466, 280] on img at bounding box center [1465, 280] width 2 height 13
click at [1471, 281] on div at bounding box center [1466, 280] width 22 height 13
click at [1271, 419] on div "Published M+D - SW - Color Swatch Global Configuration Click to edit experience…" at bounding box center [1254, 392] width 463 height 761
click at [1201, 342] on span "Add" at bounding box center [1200, 332] width 36 height 19
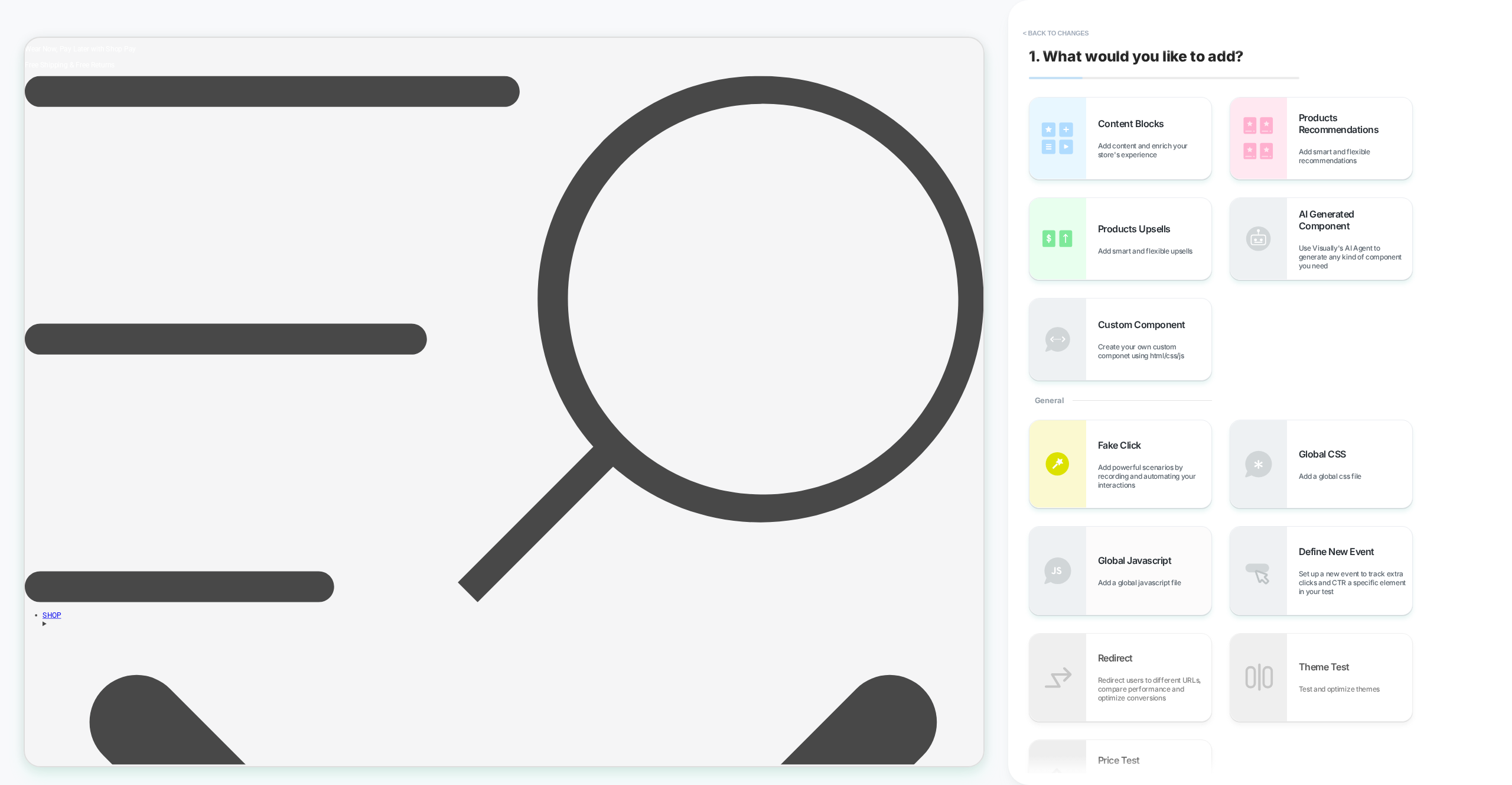
click at [1141, 532] on div "Global Javascript Add a global javascript file" at bounding box center [1120, 570] width 182 height 88
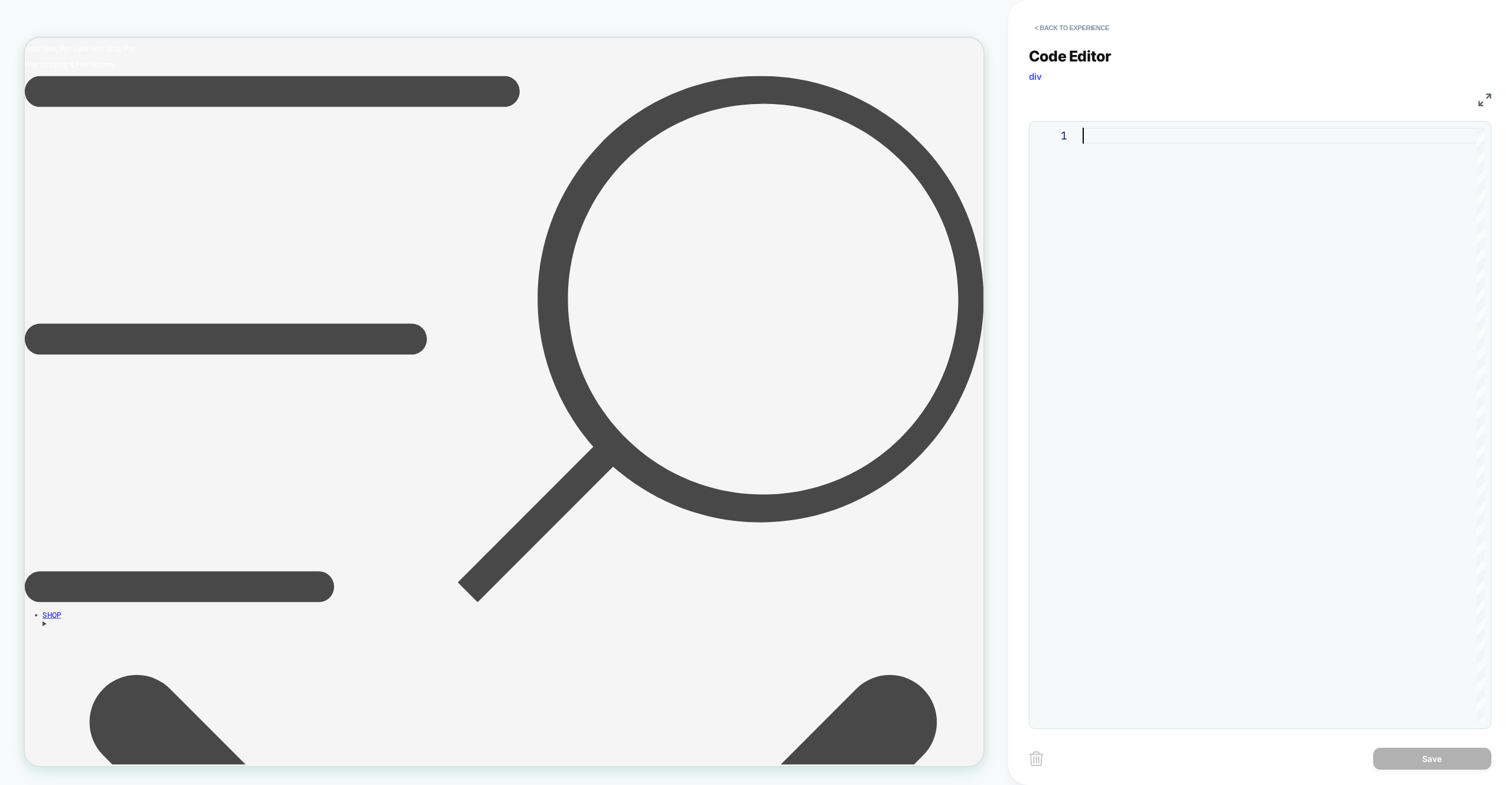
click at [1288, 319] on div at bounding box center [1284, 424] width 402 height 595
click at [1276, 271] on div at bounding box center [1284, 424] width 402 height 595
click at [1240, 261] on div at bounding box center [1284, 424] width 402 height 595
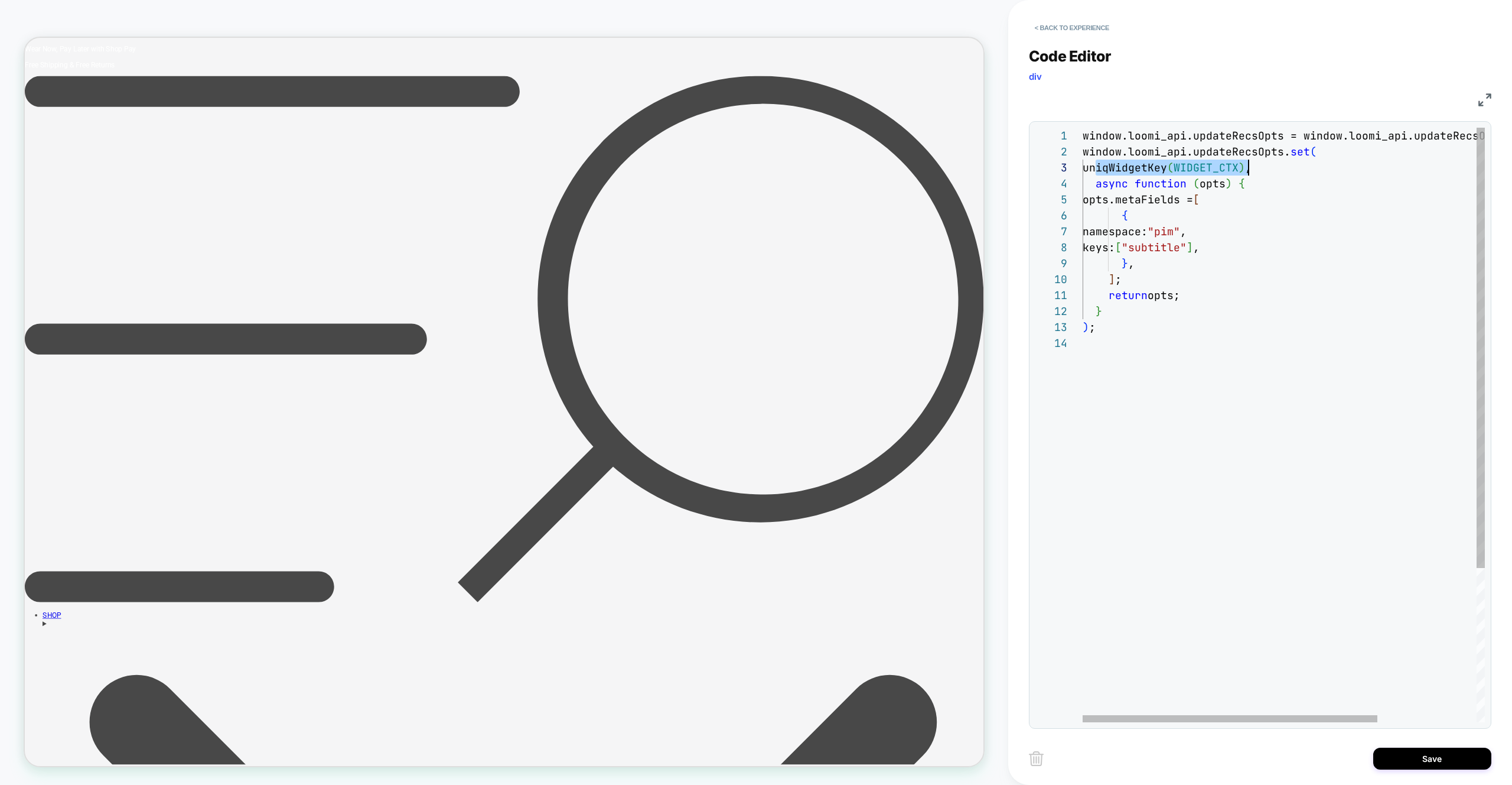
drag, startPoint x: 1094, startPoint y: 169, endPoint x: 1247, endPoint y: 167, distance: 153.0
click at [1247, 167] on div "window.loomi_api.updateRecsOpts = window.loomi_api .updateRecsOpts || new Map (…" at bounding box center [1351, 528] width 537 height 802
drag, startPoint x: 1253, startPoint y: 167, endPoint x: 1094, endPoint y: 169, distance: 159.0
click at [1094, 169] on span "uniqWidgetKey ( WIDGET_CTX ) ," at bounding box center [1167, 167] width 169 height 14
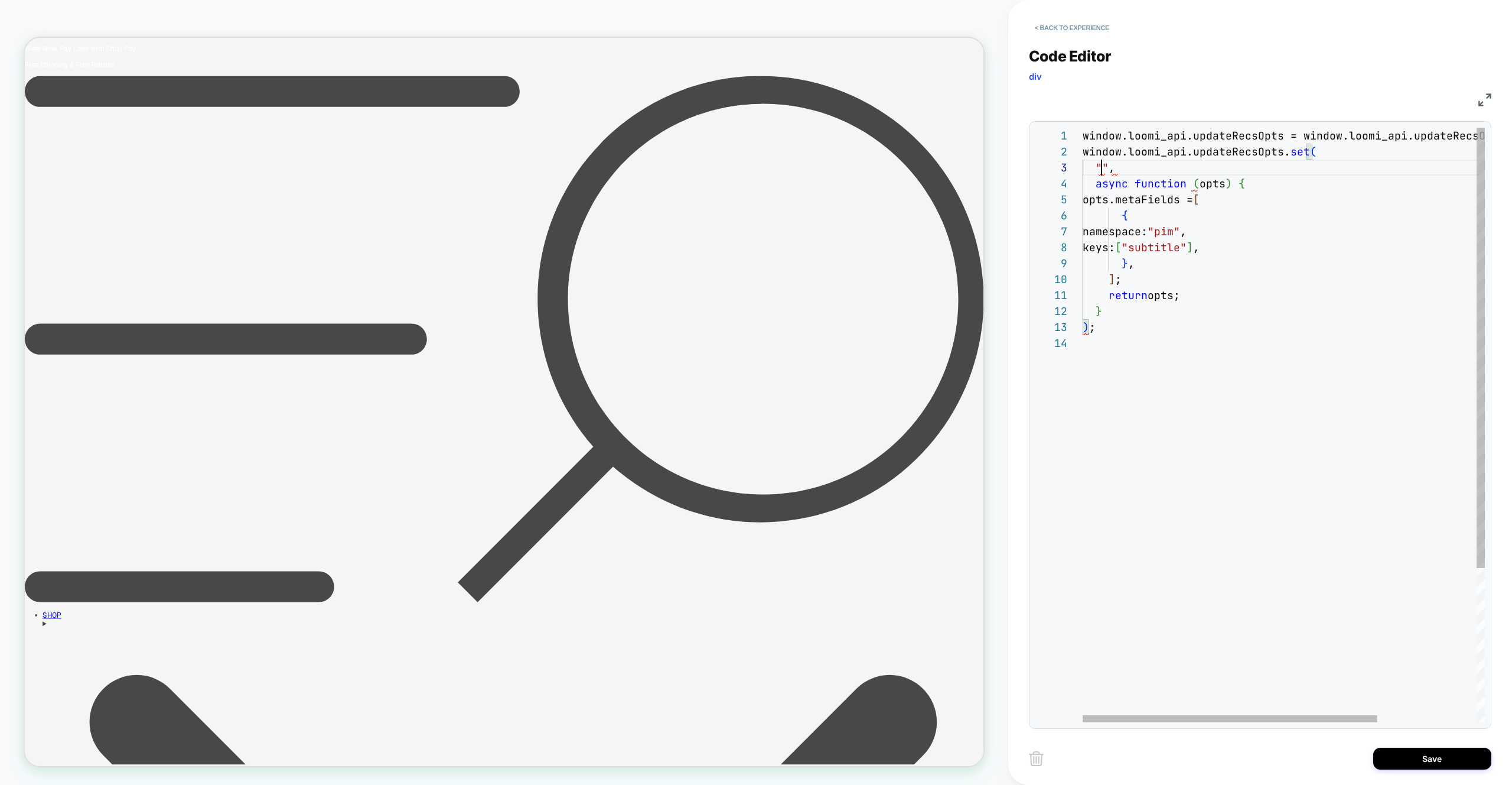
scroll to position [32, 19]
click at [1105, 169] on div "window.loomi_api.updateRecsOpts = window.loomi_api .updateRecsOpts || new Map (…" at bounding box center [1351, 528] width 537 height 802
click at [1206, 245] on div "window.loomi_api.updateRecsOpts = window.loomi_api .updateRecsOpts || new Map (…" at bounding box center [1351, 528] width 537 height 802
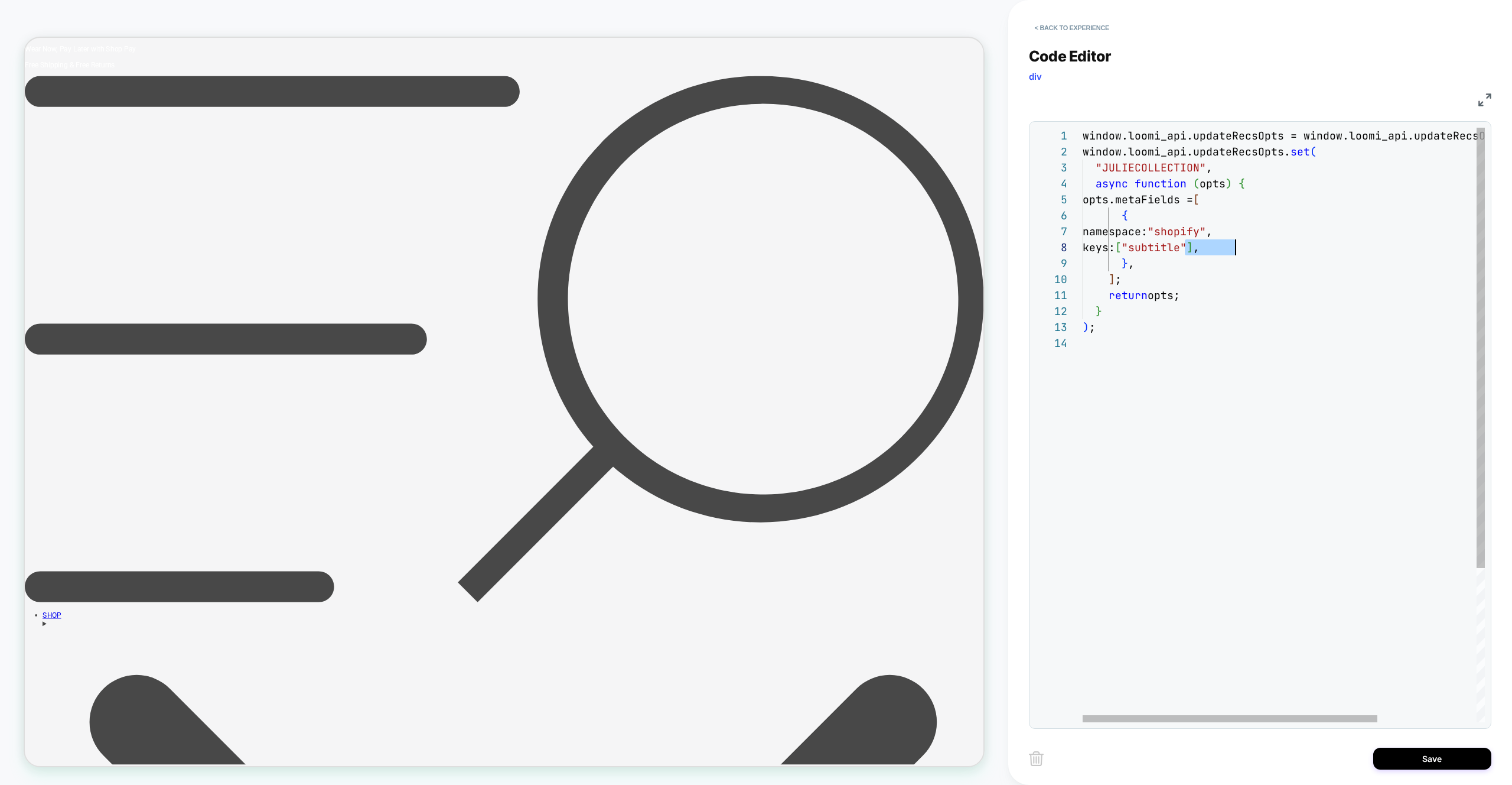
type textarea "**********"
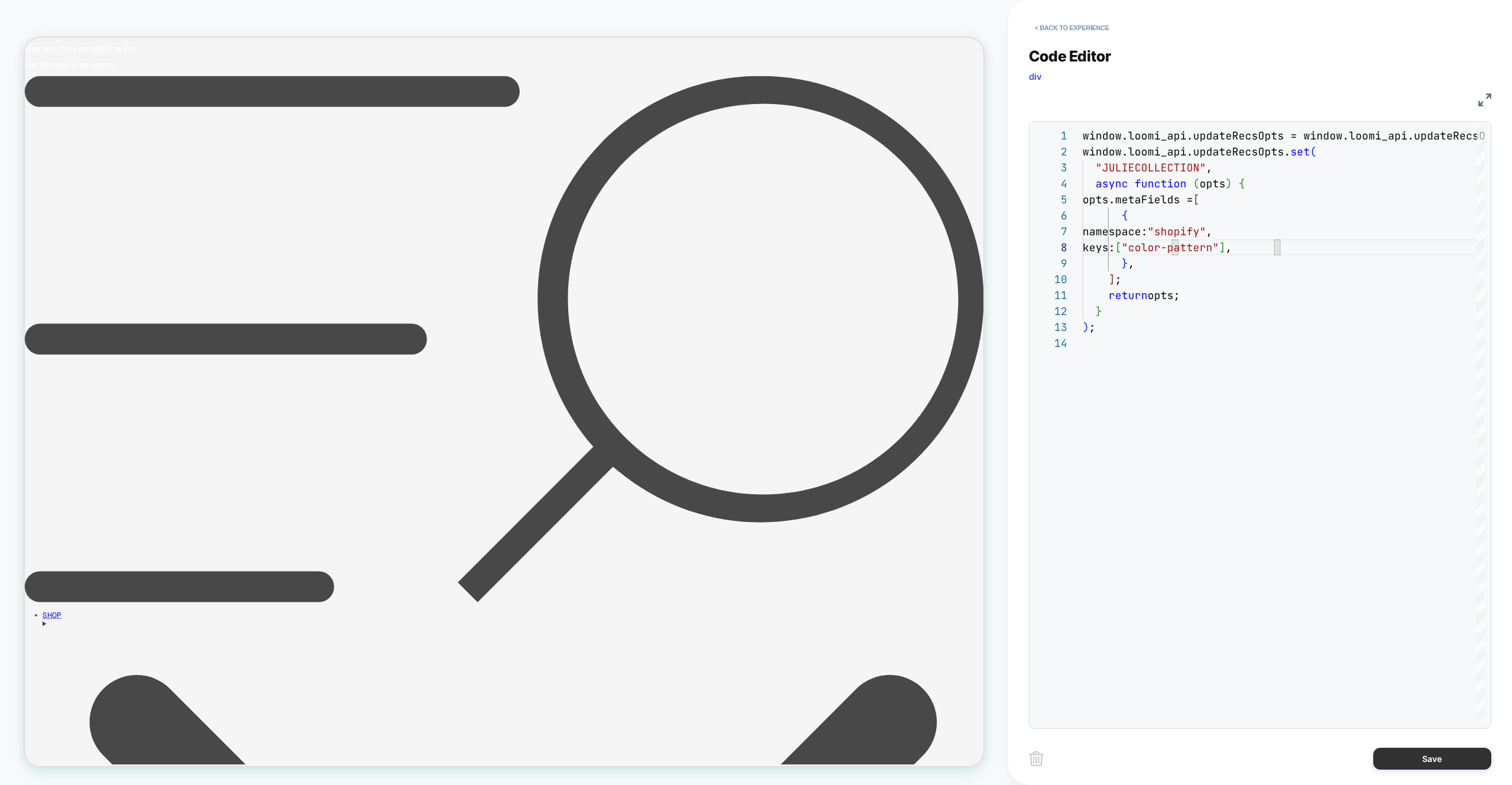
click at [1431, 762] on button "Save" at bounding box center [1432, 758] width 118 height 22
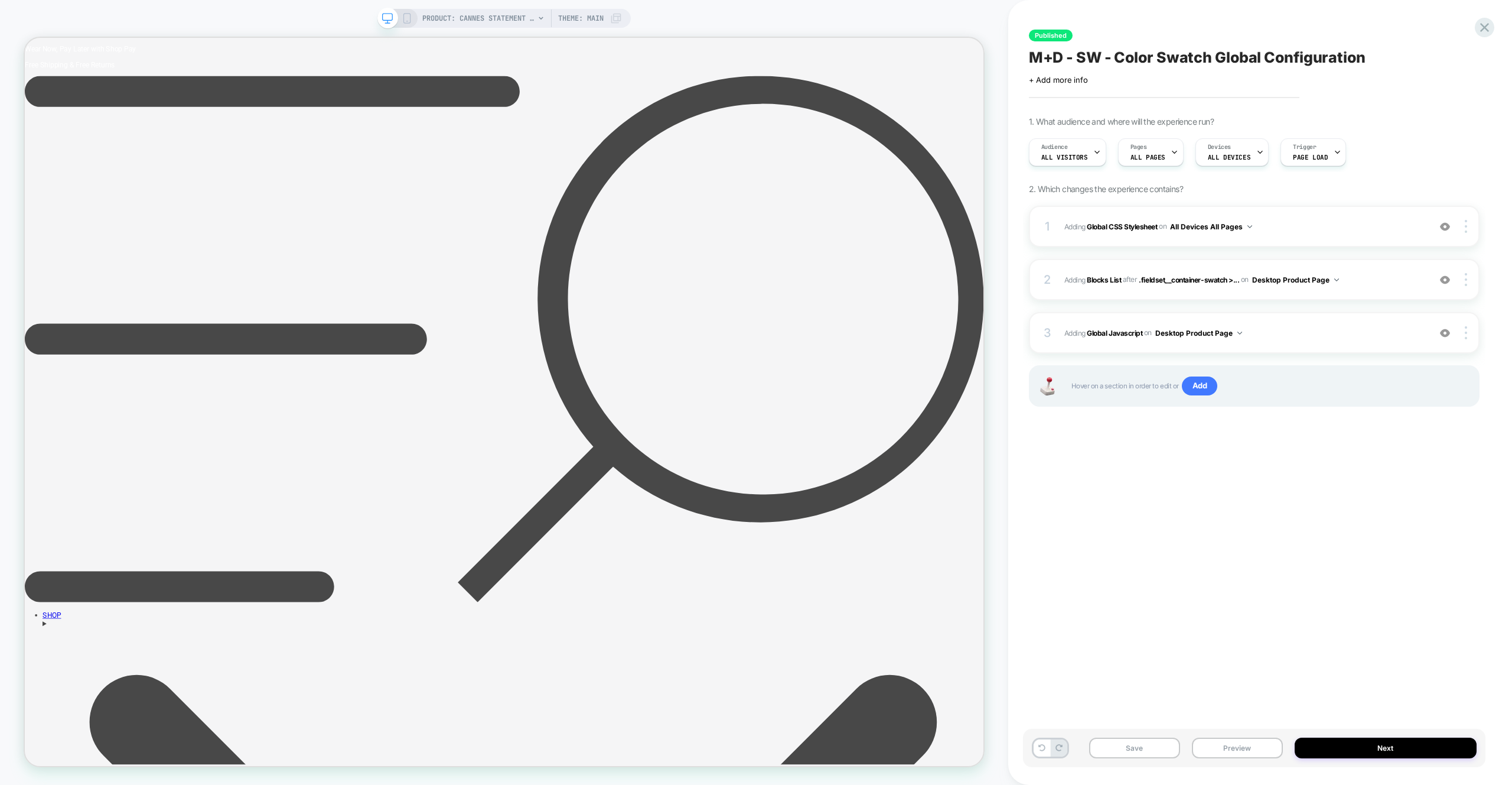
click at [1247, 746] on button "Preview" at bounding box center [1238, 747] width 91 height 21
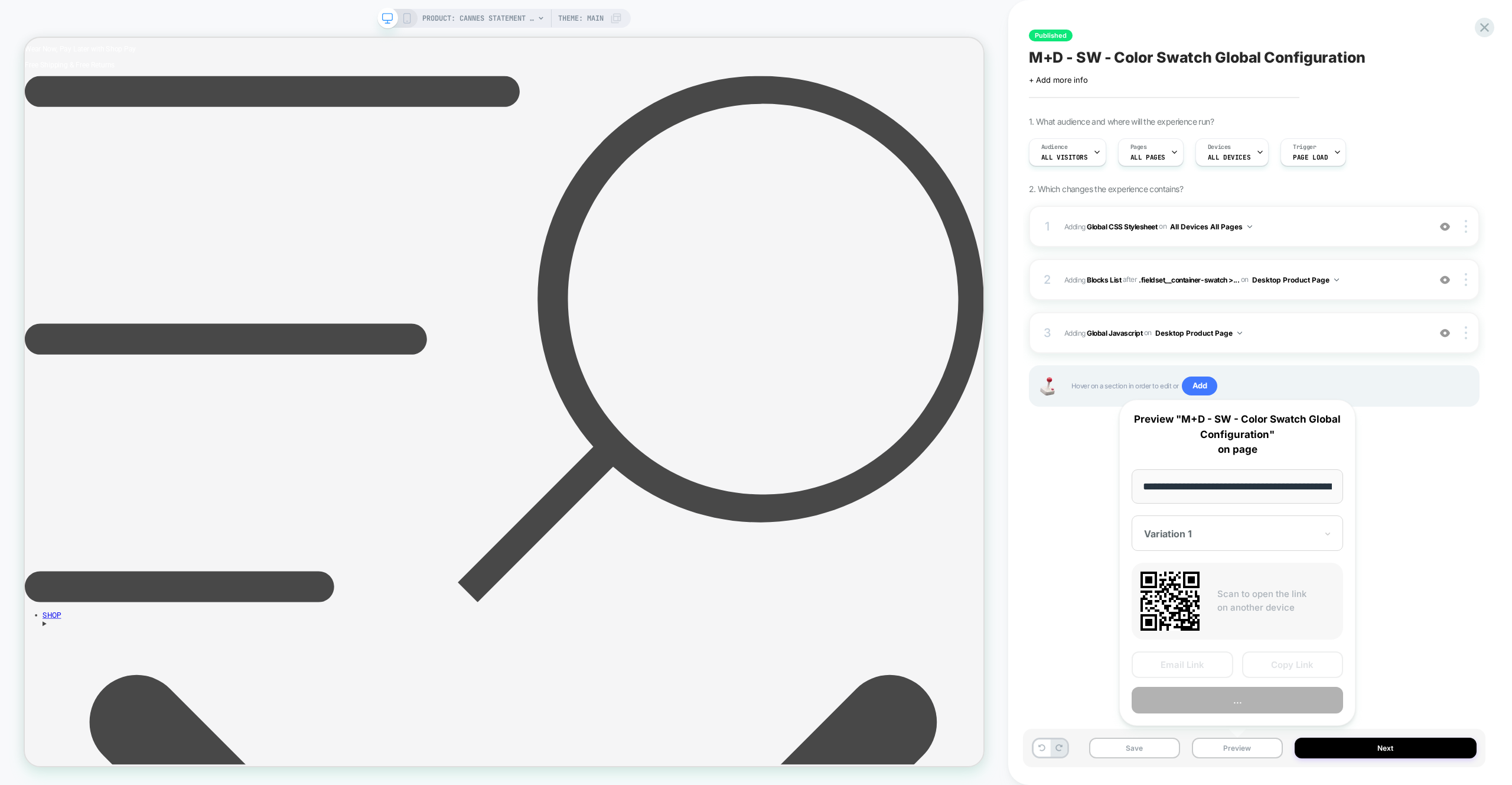
scroll to position [0, 178]
click at [1251, 702] on button "Preview" at bounding box center [1237, 700] width 211 height 27
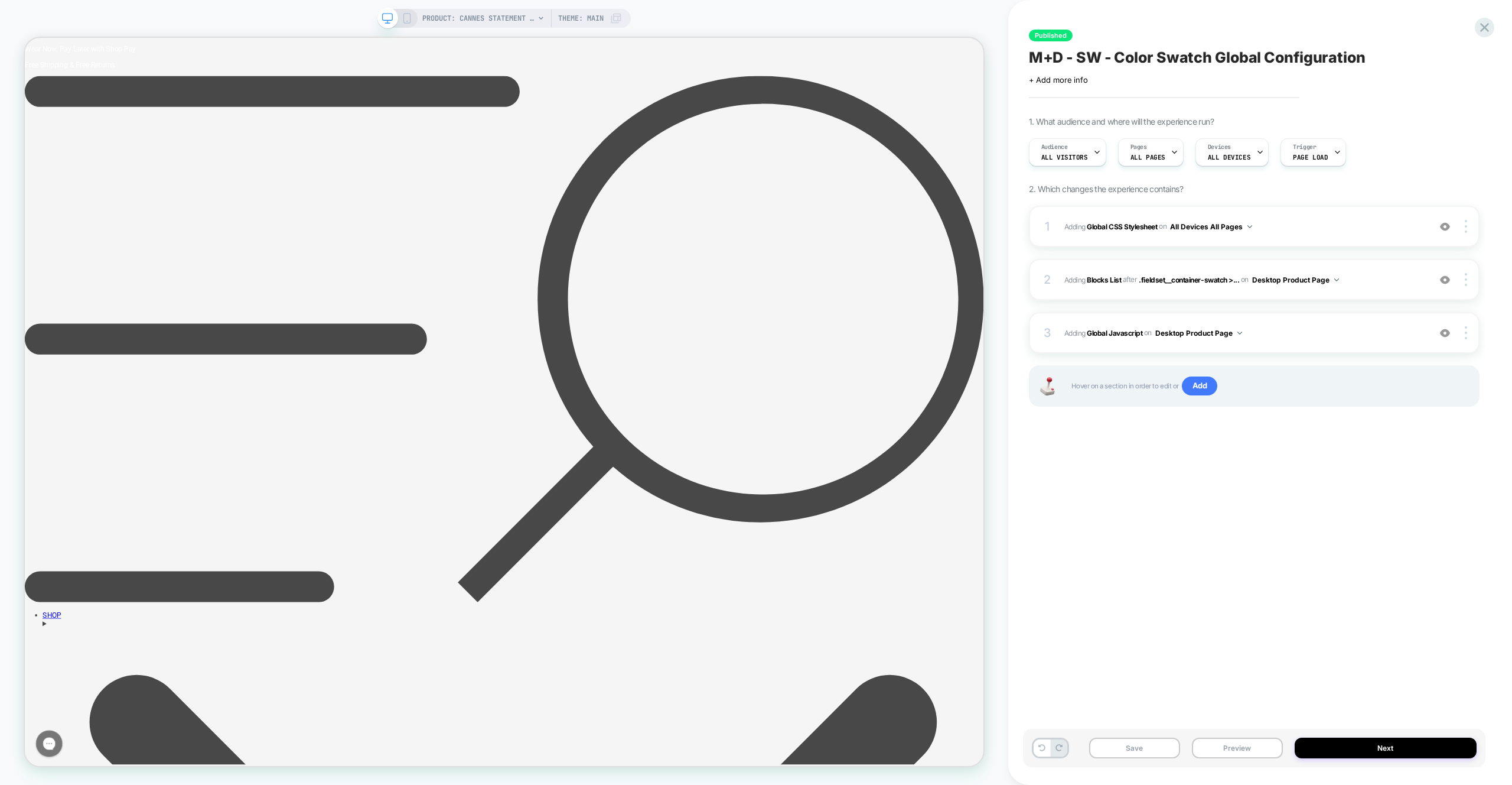
scroll to position [0, 0]
click at [1487, 26] on icon at bounding box center [1484, 28] width 16 height 16
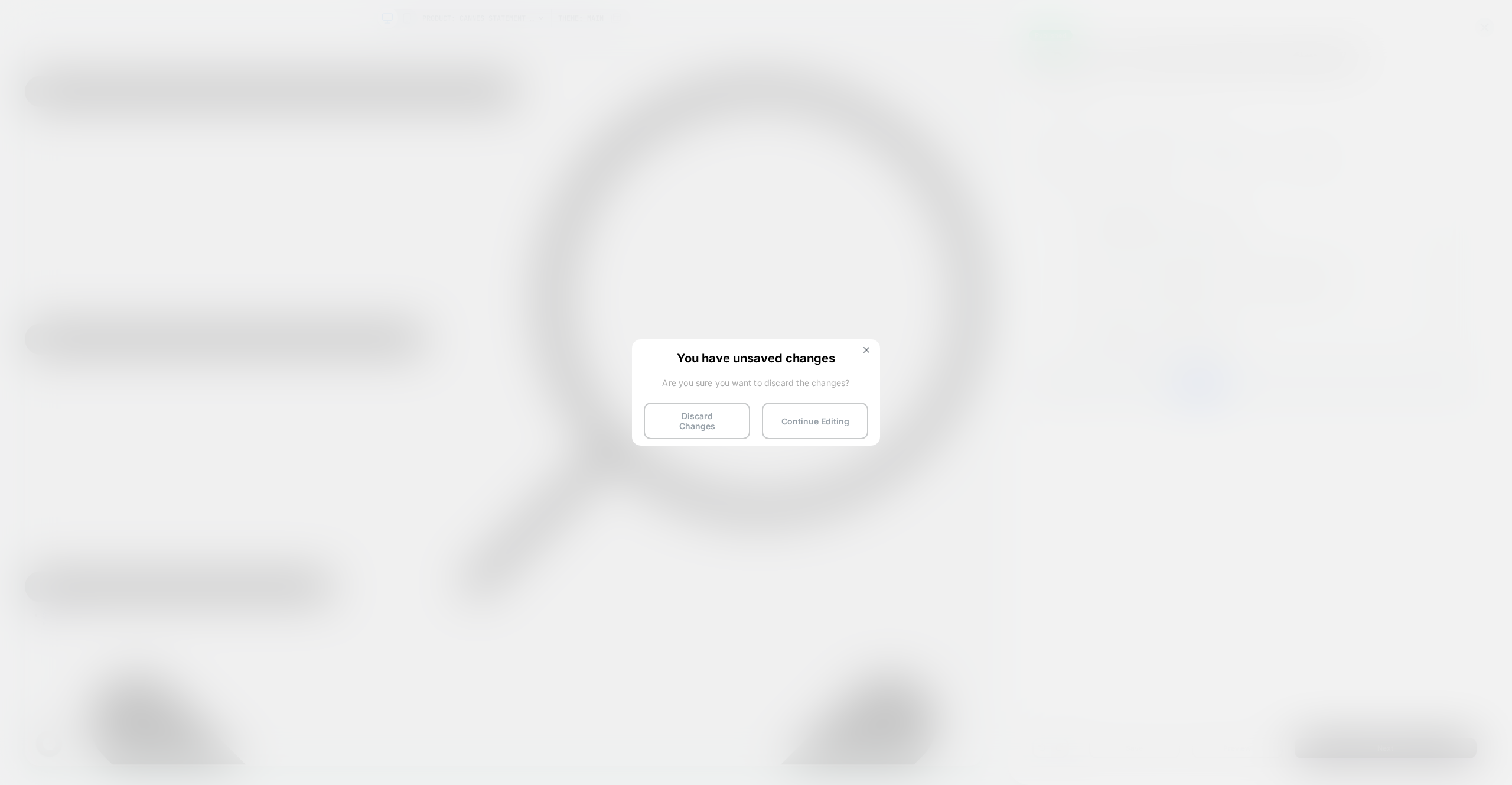
click at [667, 406] on button "Discard Changes" at bounding box center [696, 421] width 106 height 37
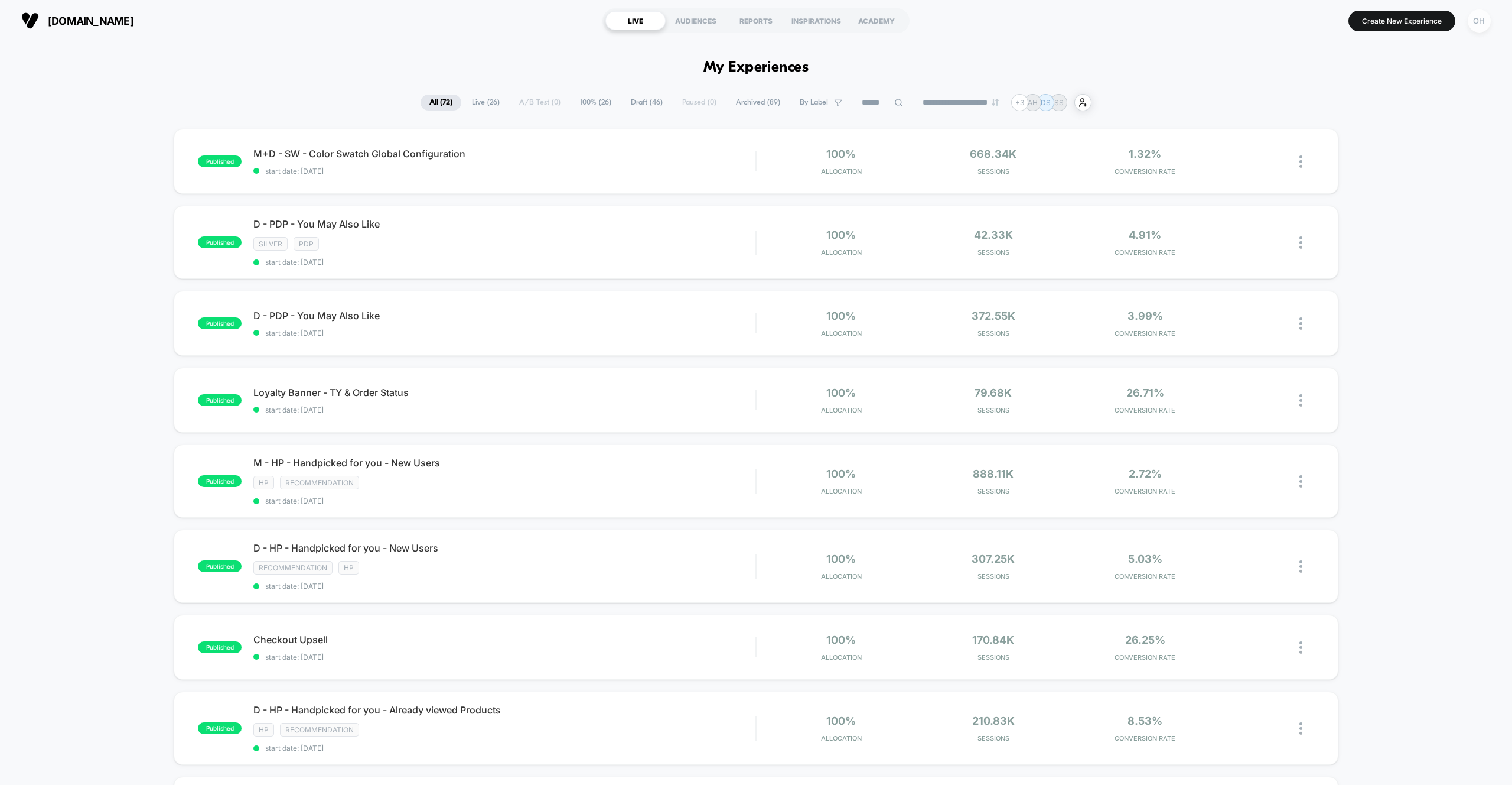
click at [1484, 22] on div "OH" at bounding box center [1479, 21] width 23 height 23
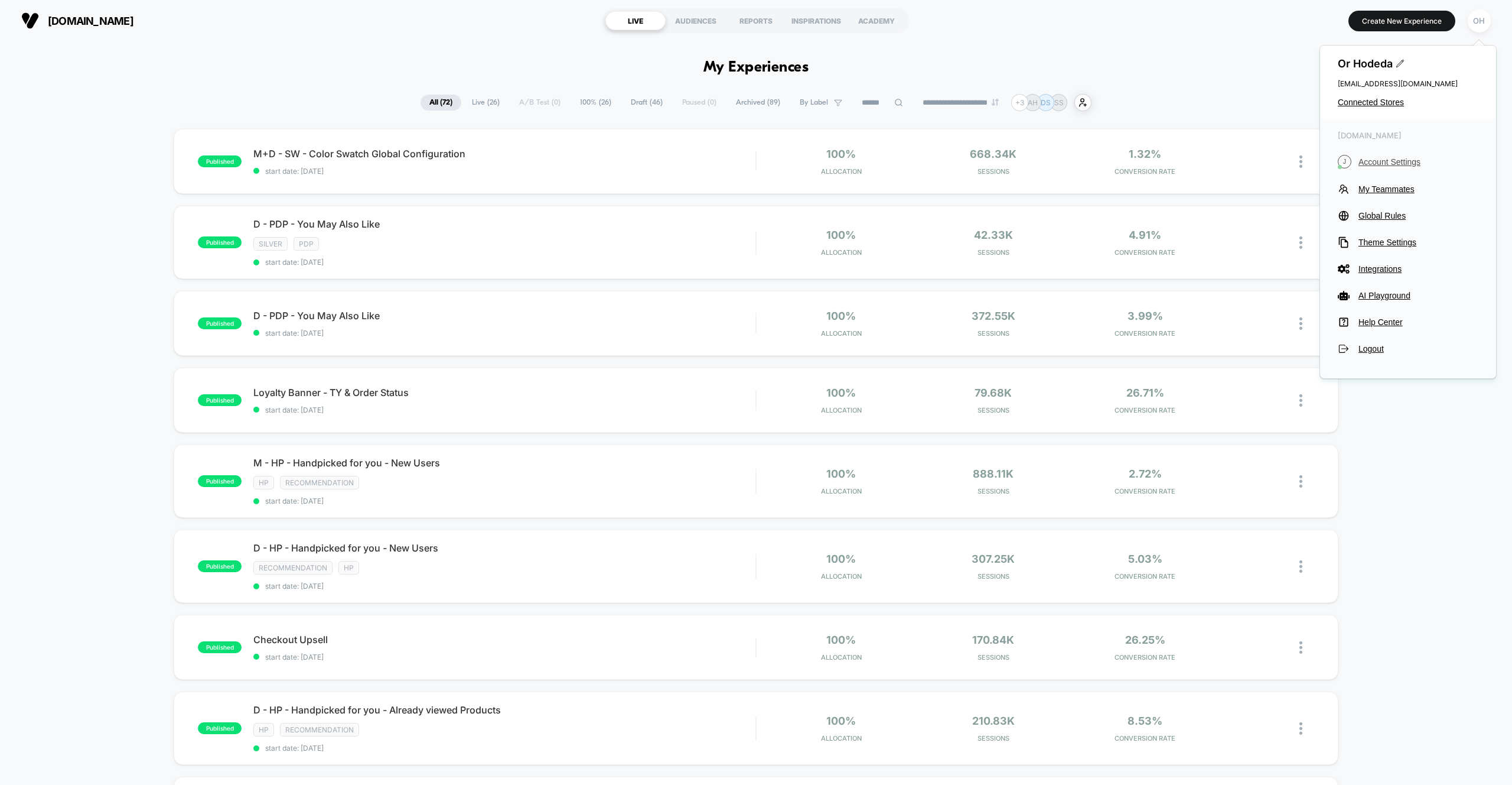
click at [1403, 163] on span "Account Settings" at bounding box center [1419, 161] width 120 height 9
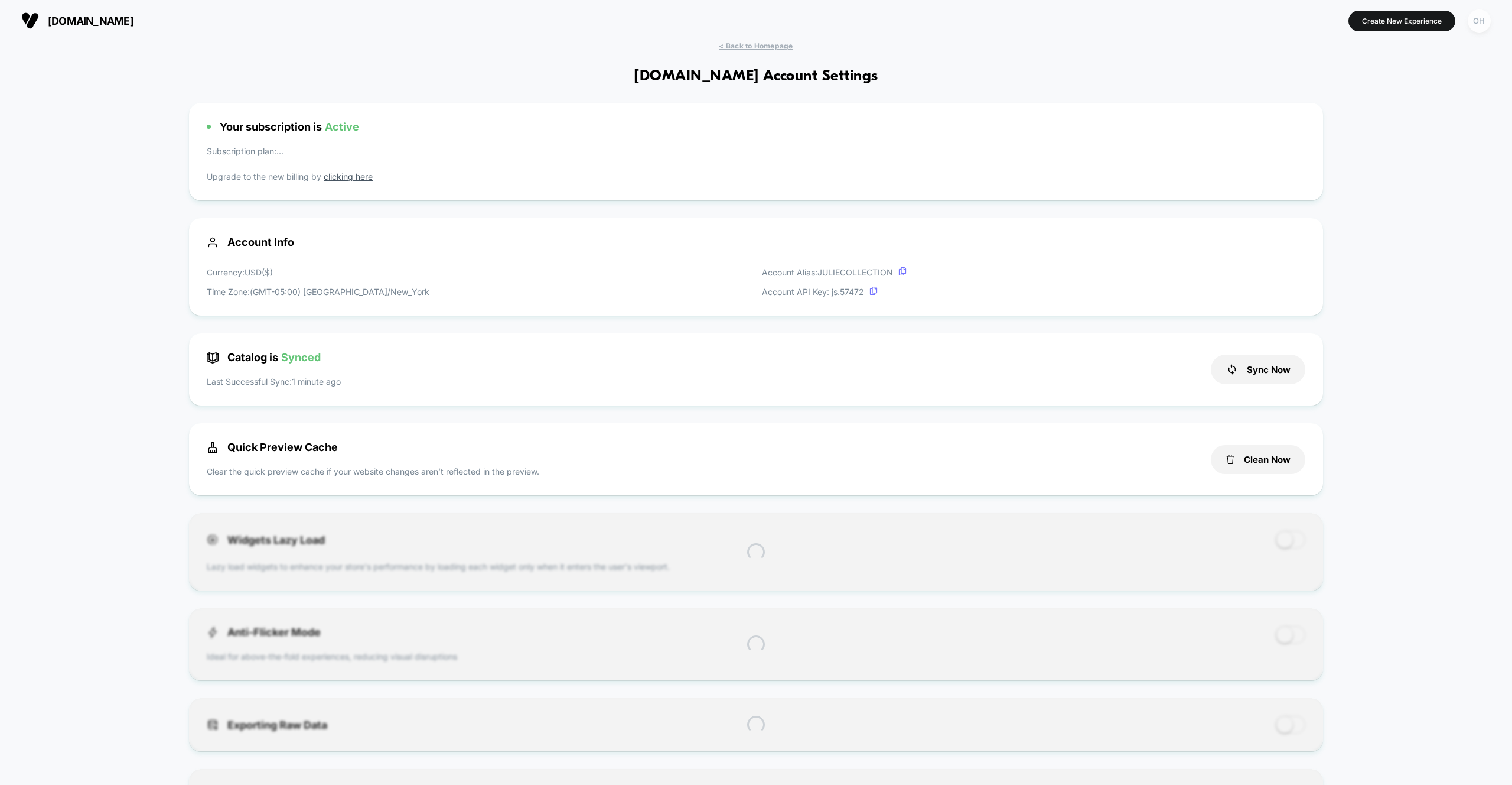
scroll to position [159, 0]
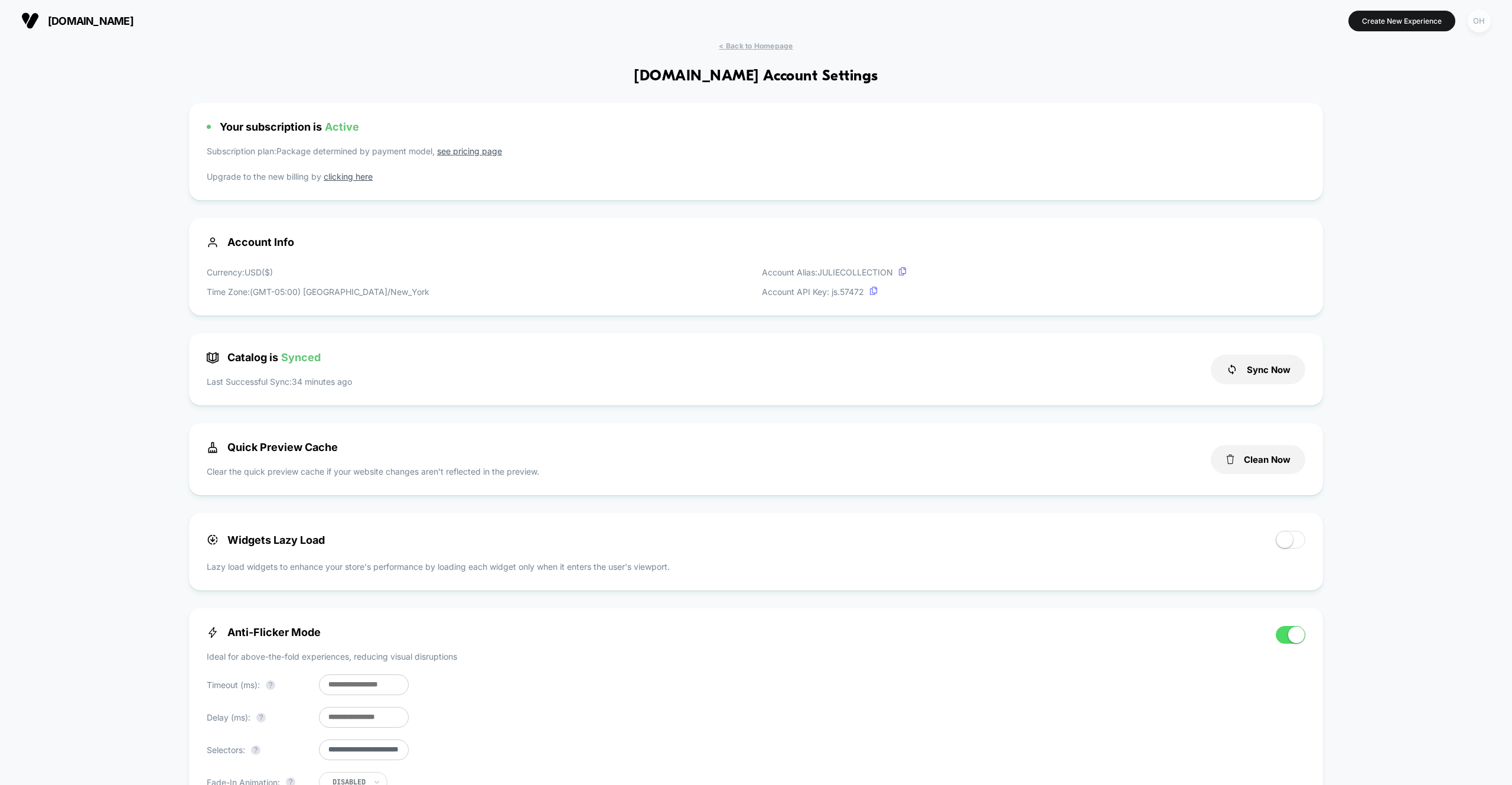
click at [1482, 21] on div "OH" at bounding box center [1479, 21] width 23 height 23
click at [1287, 371] on button "Sync Now" at bounding box center [1258, 369] width 95 height 30
click at [1385, 416] on div "**********" at bounding box center [756, 784] width 1512 height 1485
